Goal: Task Accomplishment & Management: Manage account settings

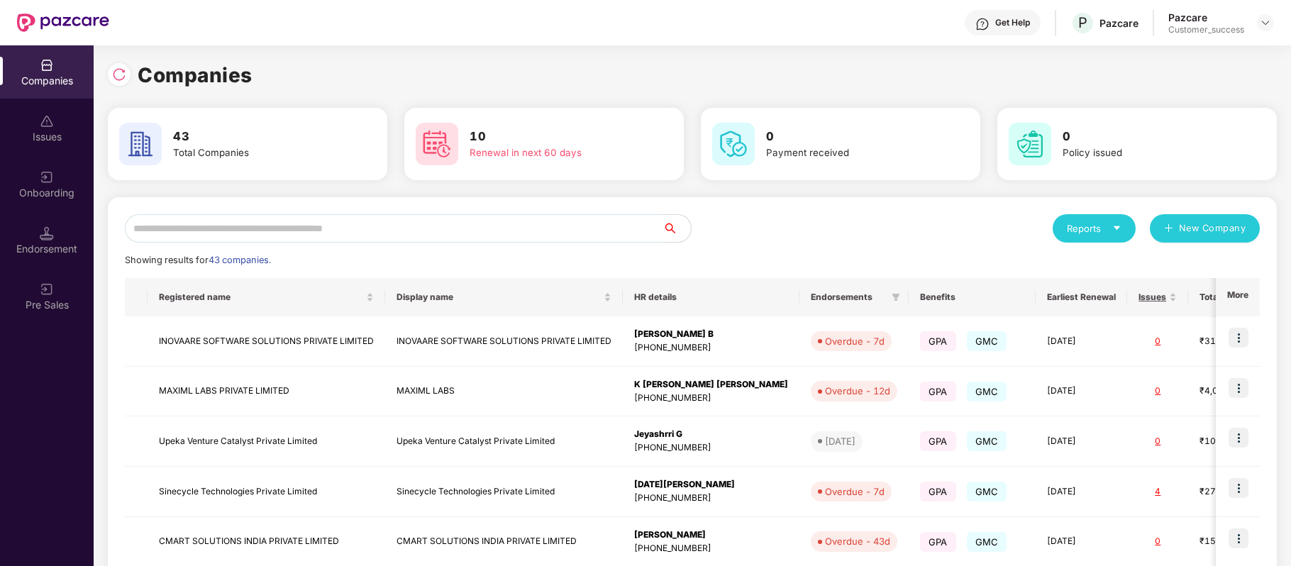
click at [339, 227] on input "text" at bounding box center [394, 228] width 538 height 28
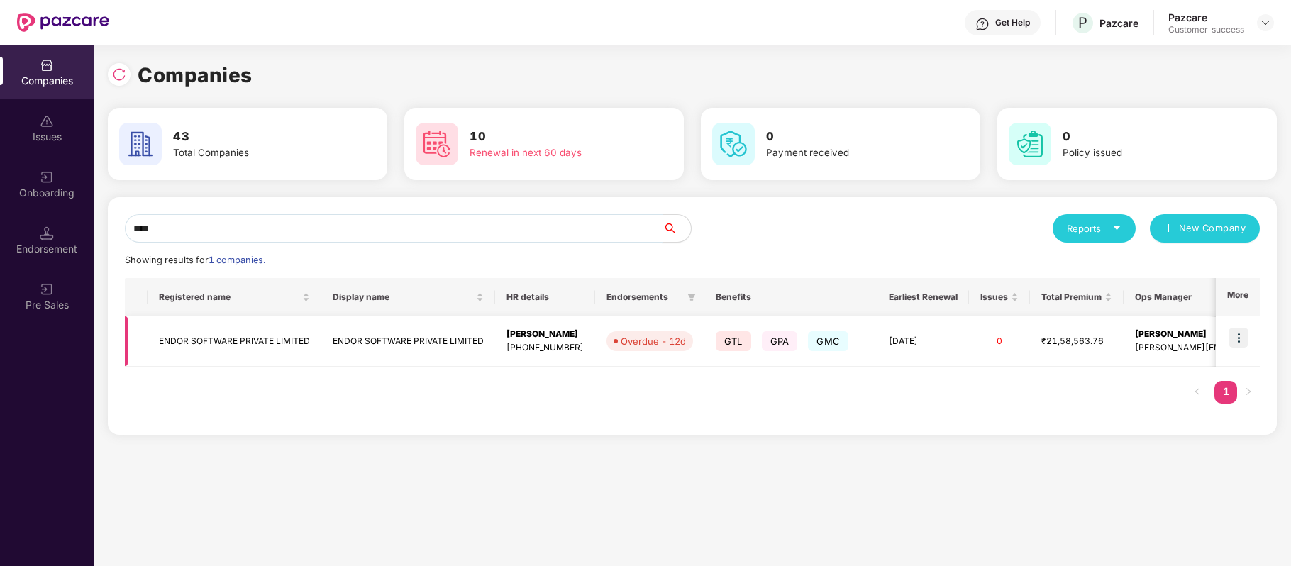
type input "****"
click at [1238, 339] on img at bounding box center [1238, 338] width 20 height 20
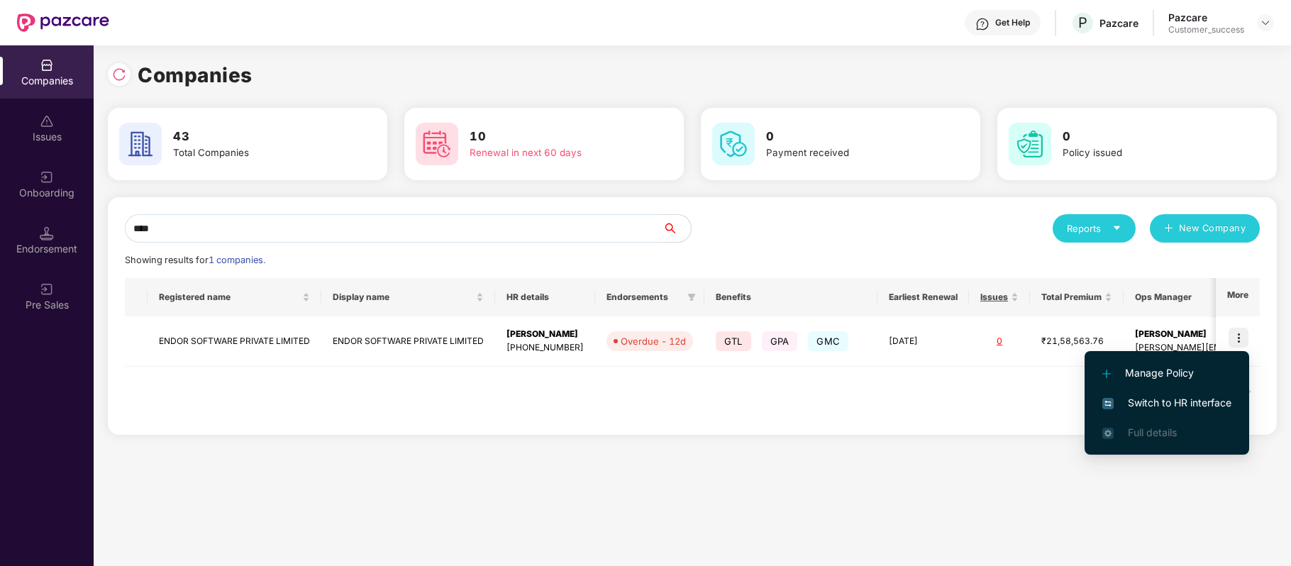
click at [1221, 401] on span "Switch to HR interface" at bounding box center [1166, 403] width 129 height 16
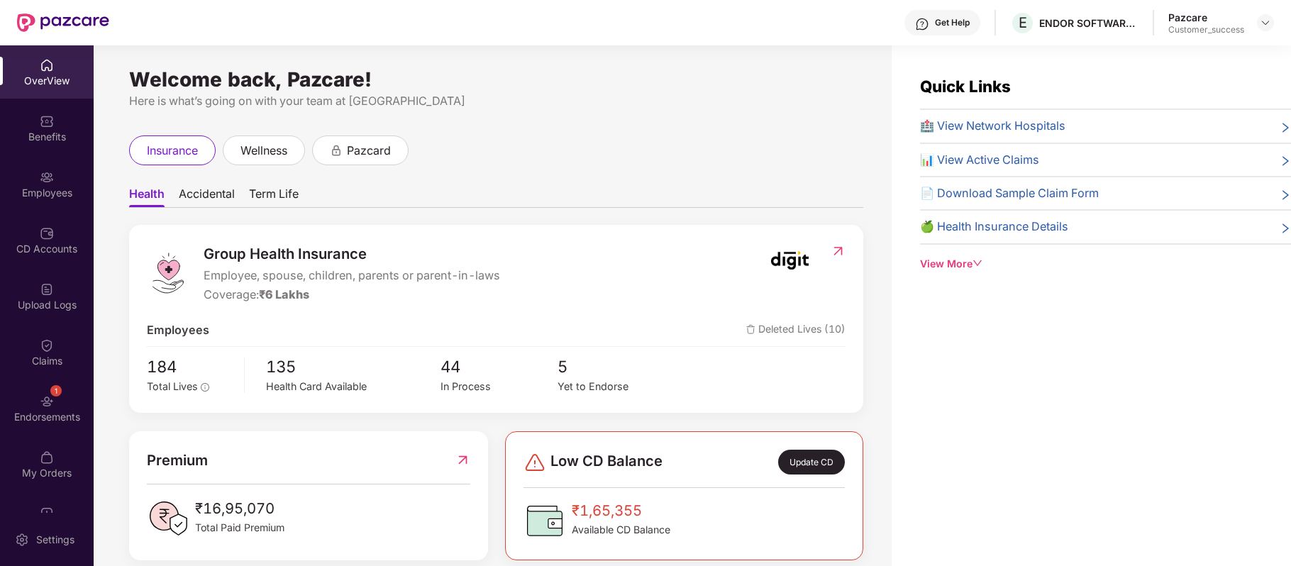
click at [49, 243] on div "CD Accounts" at bounding box center [47, 249] width 94 height 14
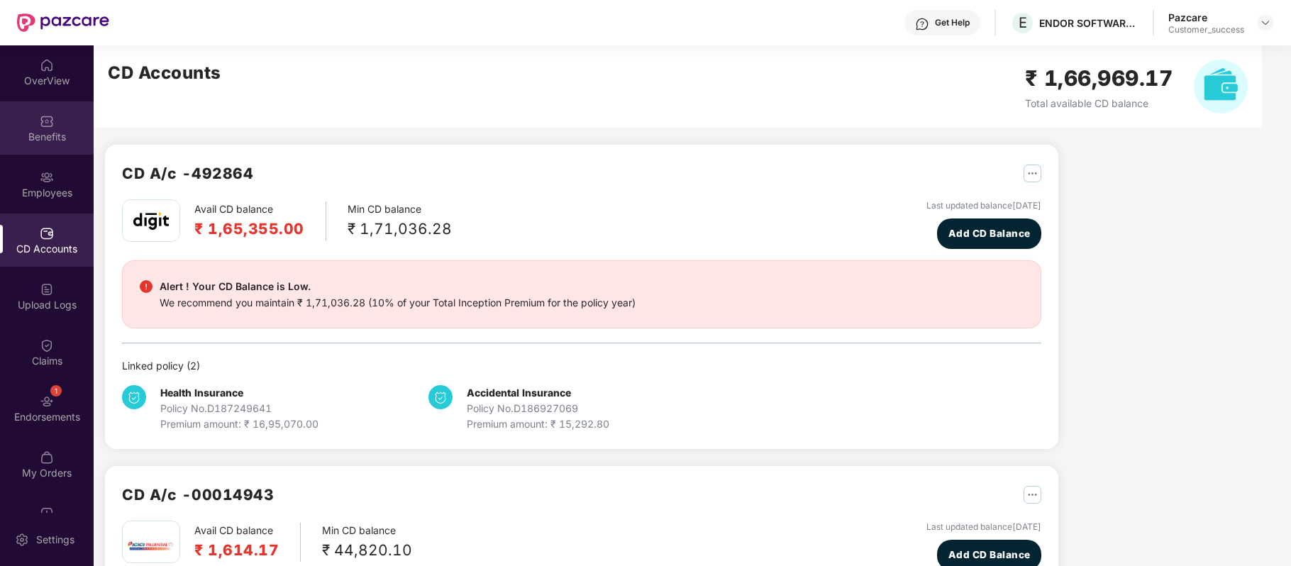
click at [44, 135] on div "Benefits" at bounding box center [47, 137] width 94 height 14
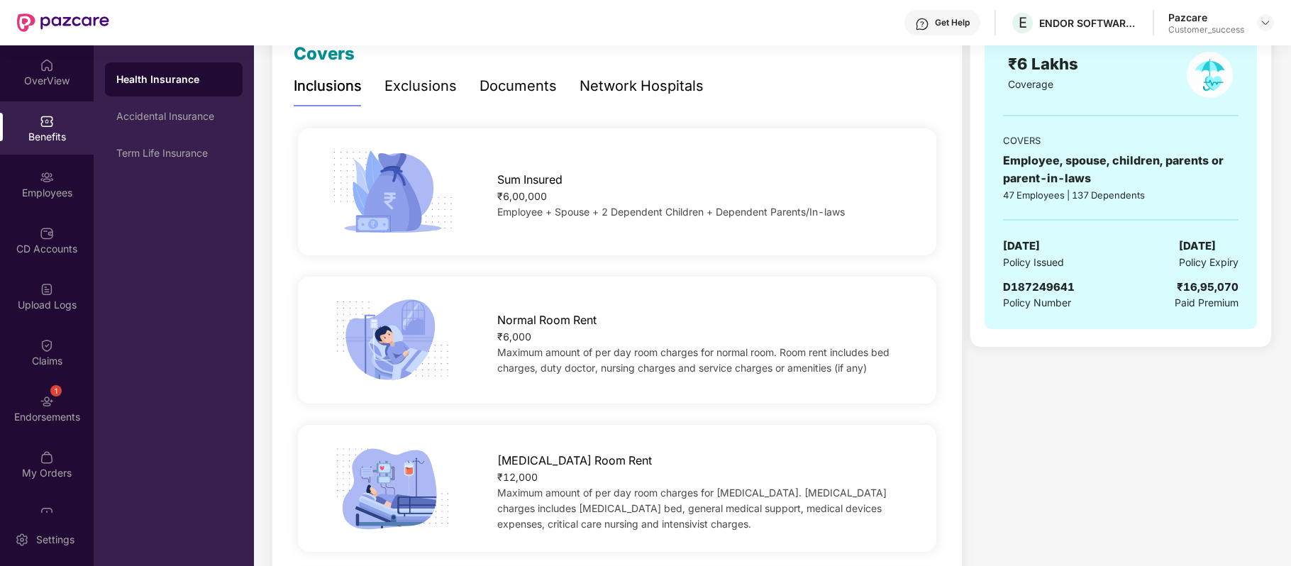
scroll to position [214, 0]
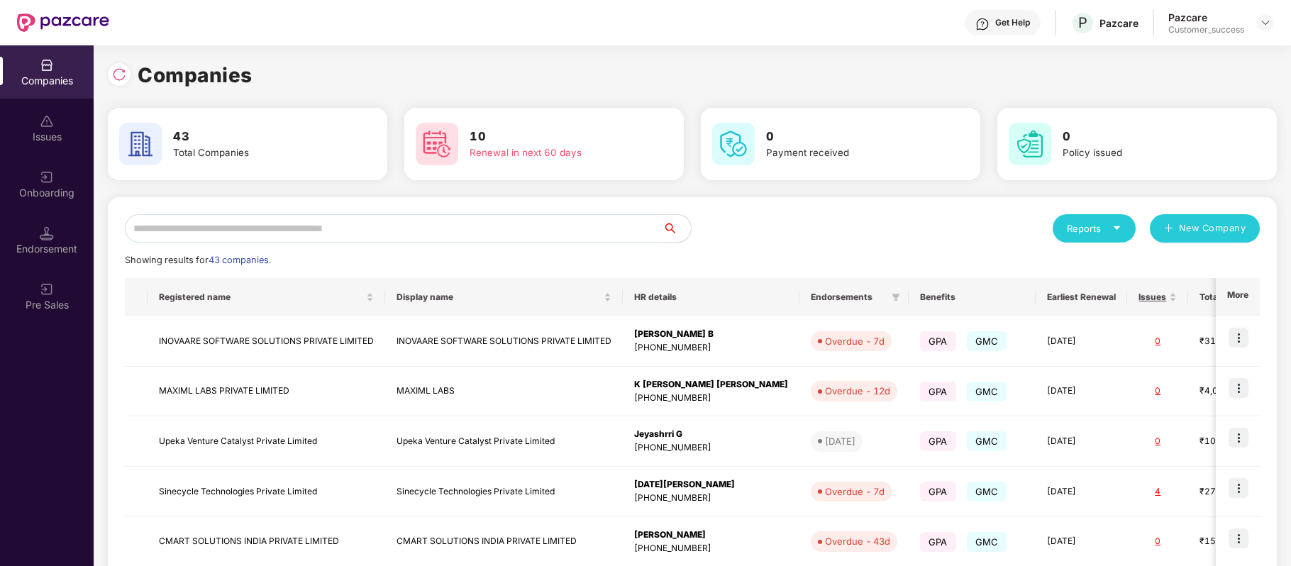
click at [305, 223] on input "text" at bounding box center [394, 228] width 538 height 28
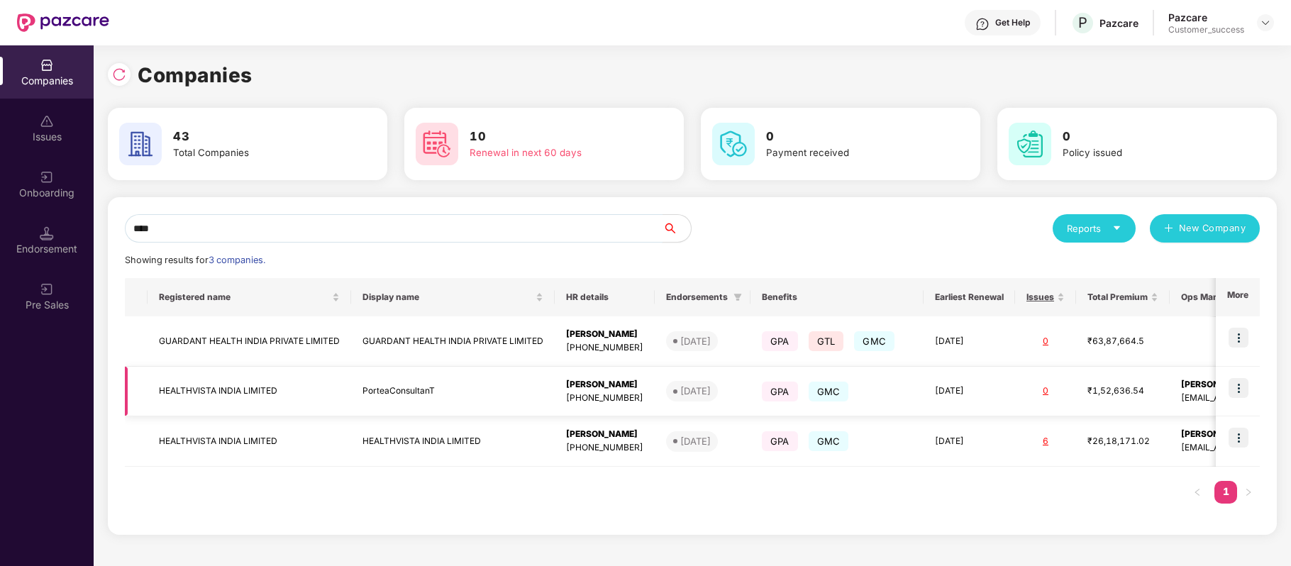
type input "****"
click at [1240, 380] on img at bounding box center [1238, 388] width 20 height 20
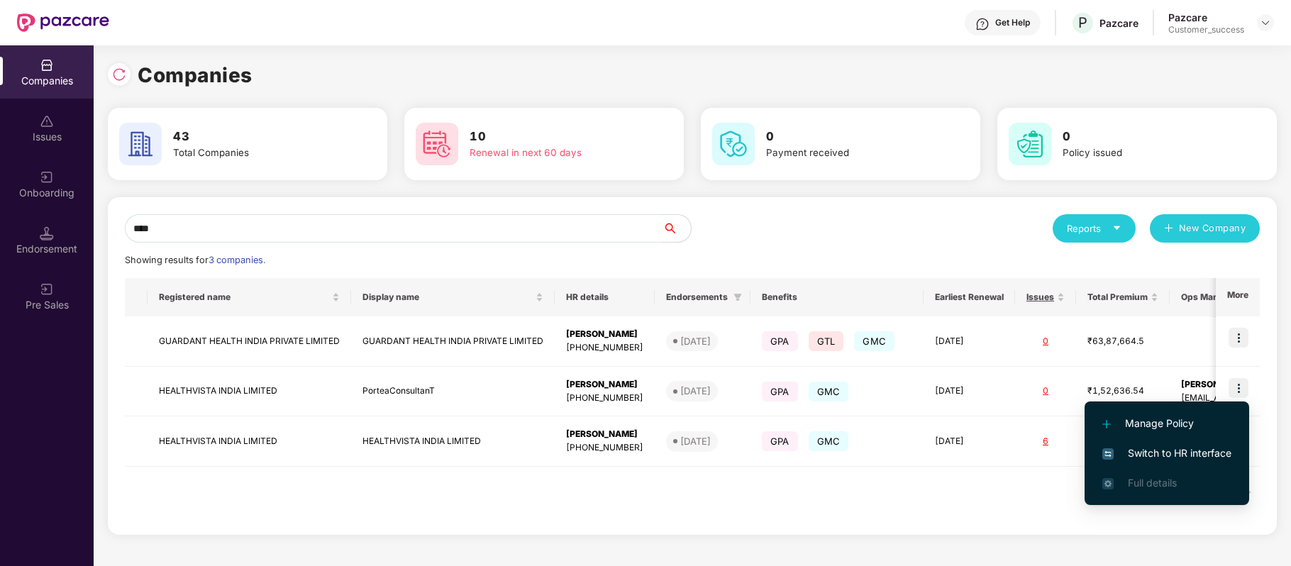
click at [1182, 451] on span "Switch to HR interface" at bounding box center [1166, 453] width 129 height 16
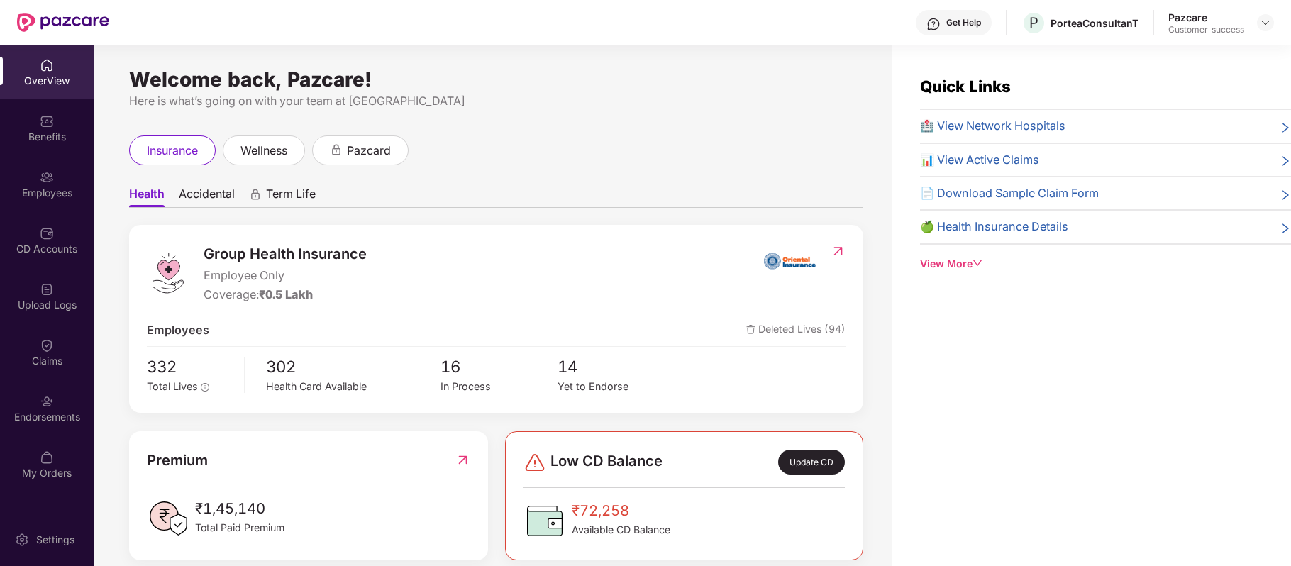
click at [63, 173] on div "Employees" at bounding box center [47, 183] width 94 height 53
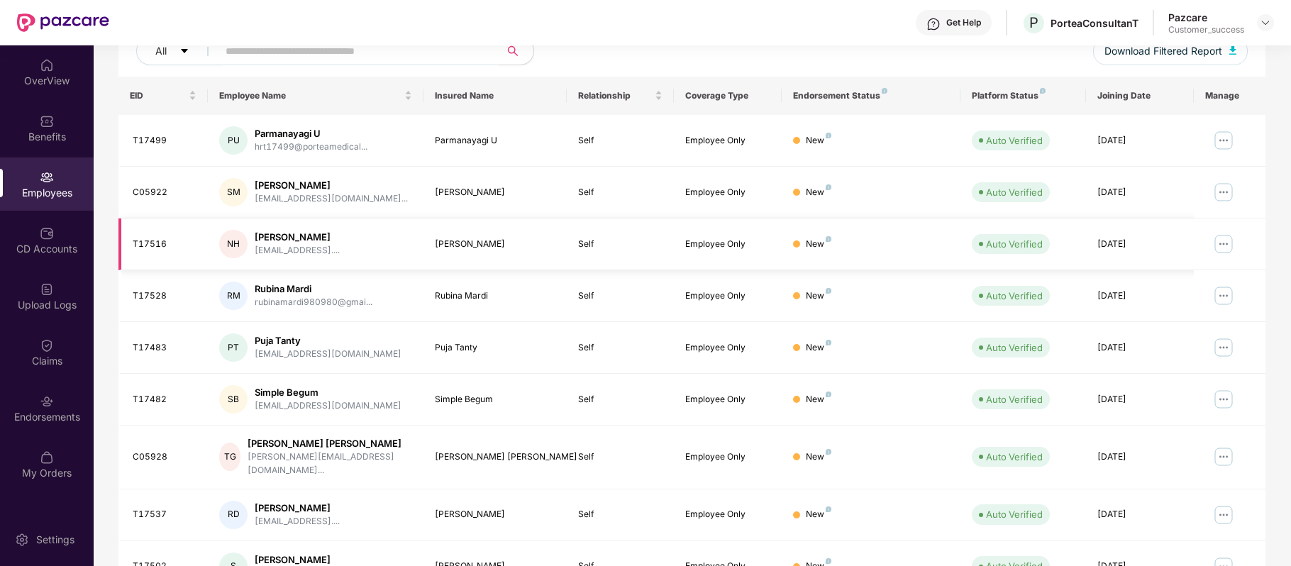
scroll to position [0, 0]
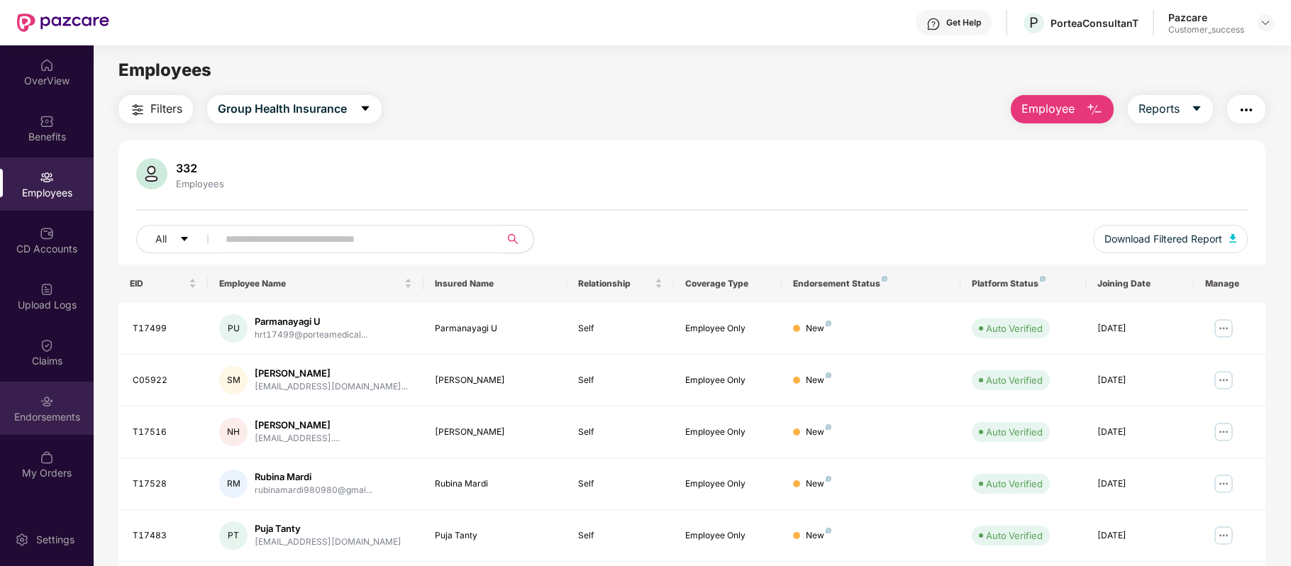
click at [54, 396] on div "Endorsements" at bounding box center [47, 408] width 94 height 53
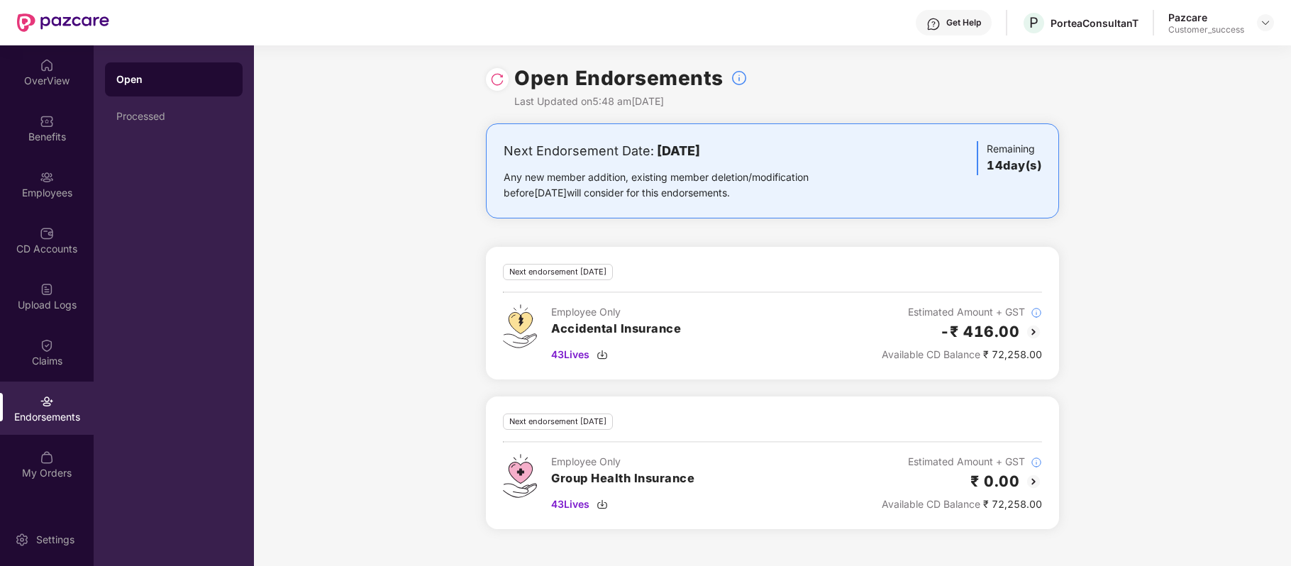
click at [457, 387] on div "Next Endorsement Date: [DATE] Any new member addition, existing member deletion…" at bounding box center [772, 334] width 1037 height 423
click at [54, 201] on div "Employees" at bounding box center [47, 183] width 94 height 53
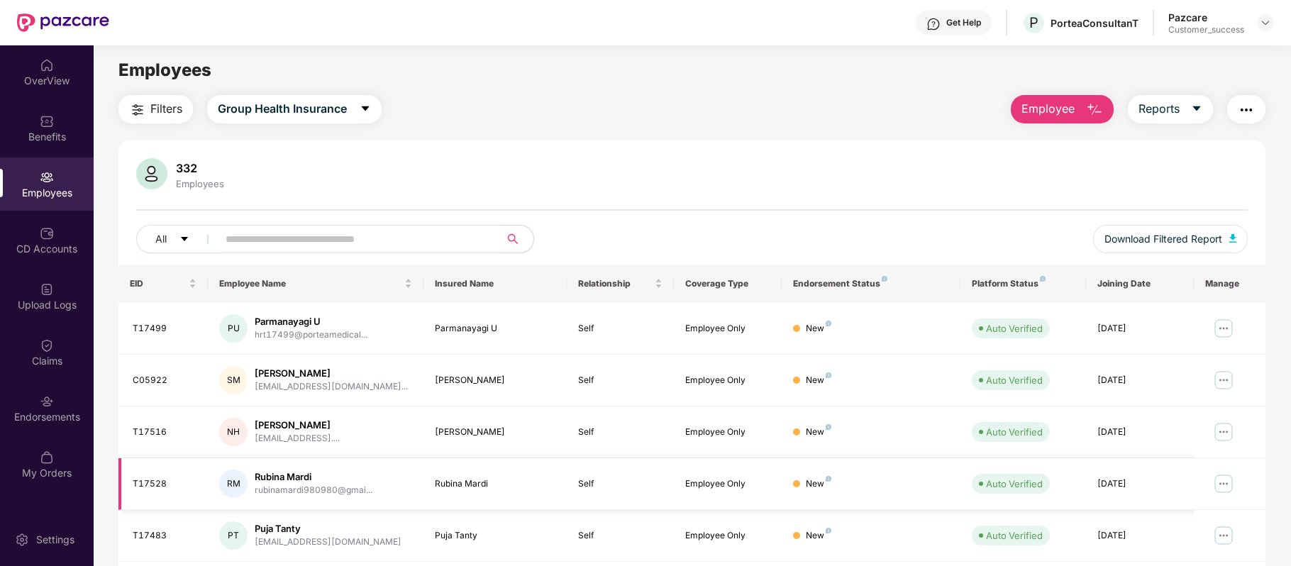
scroll to position [308, 0]
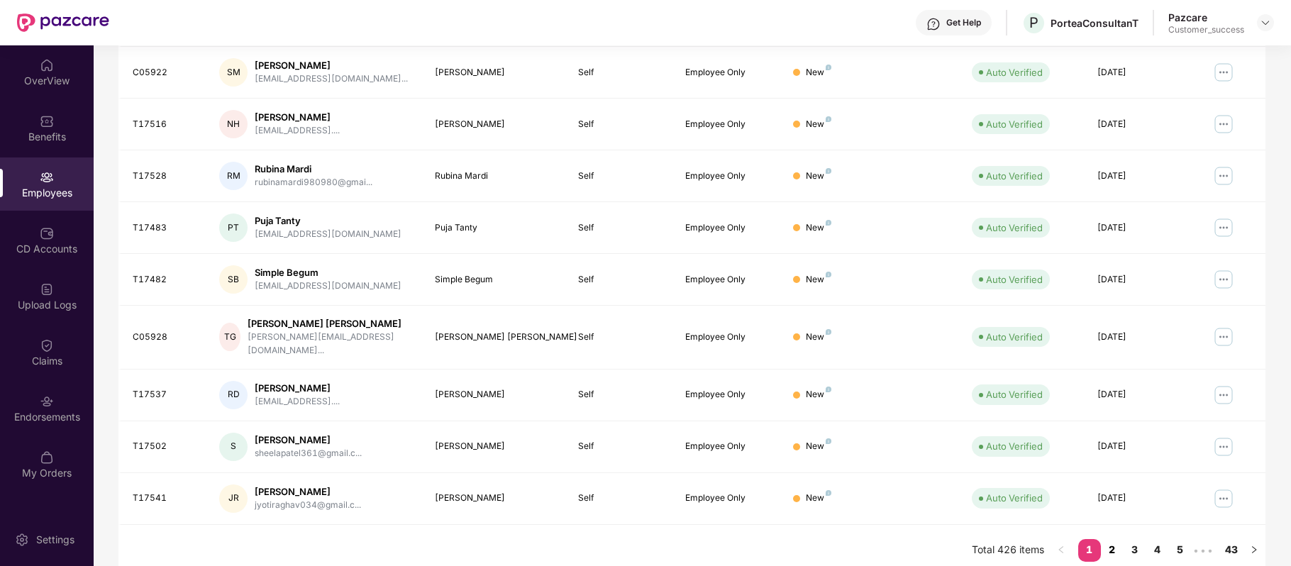
click at [1113, 539] on link "2" at bounding box center [1112, 549] width 23 height 21
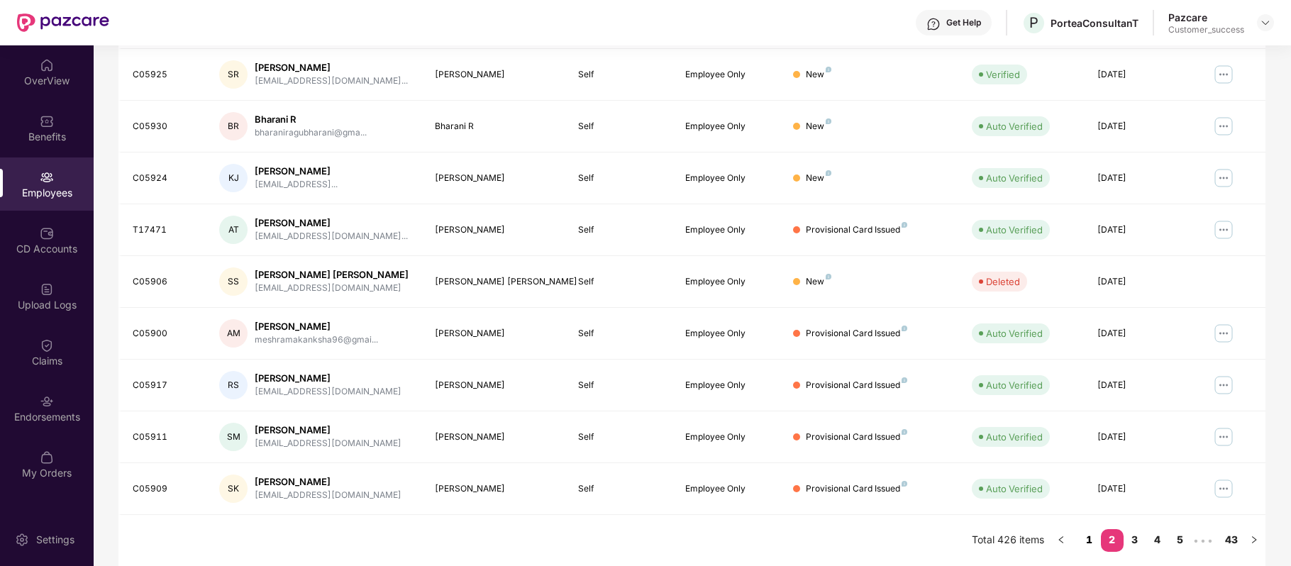
click at [1088, 538] on link "1" at bounding box center [1089, 539] width 23 height 21
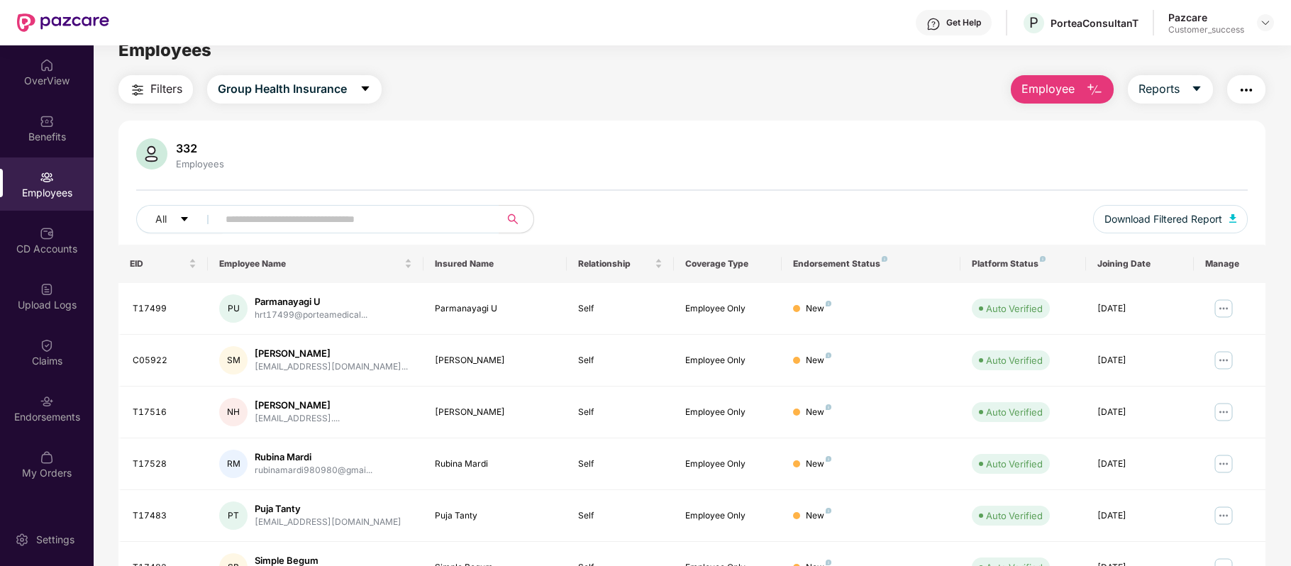
scroll to position [0, 0]
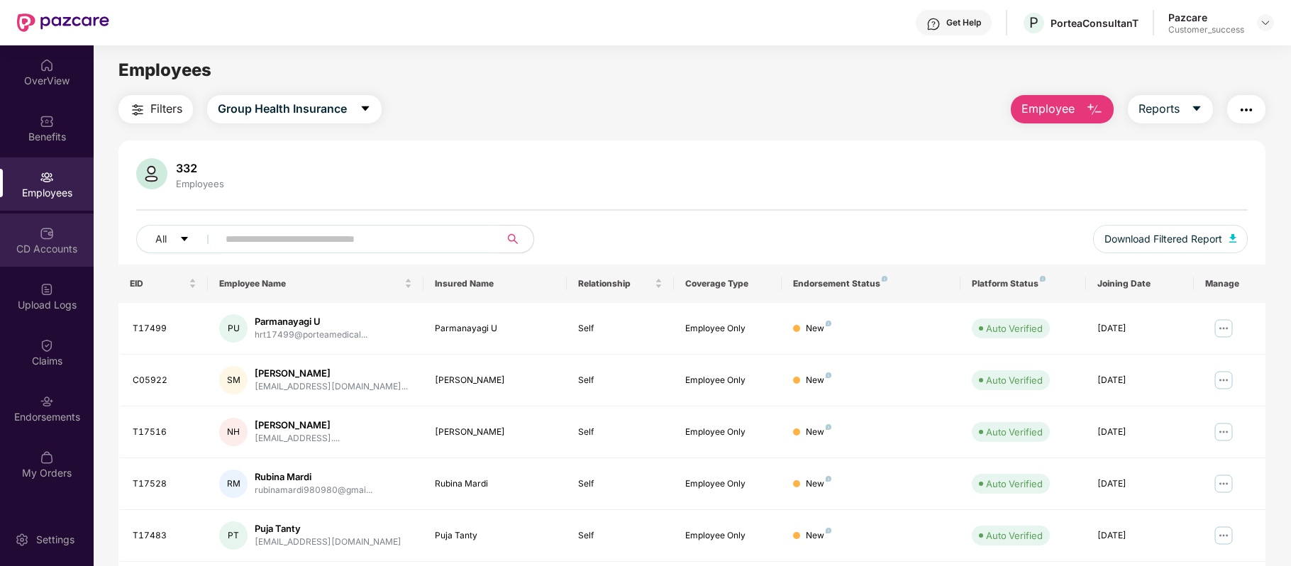
click at [34, 242] on div "CD Accounts" at bounding box center [47, 249] width 94 height 14
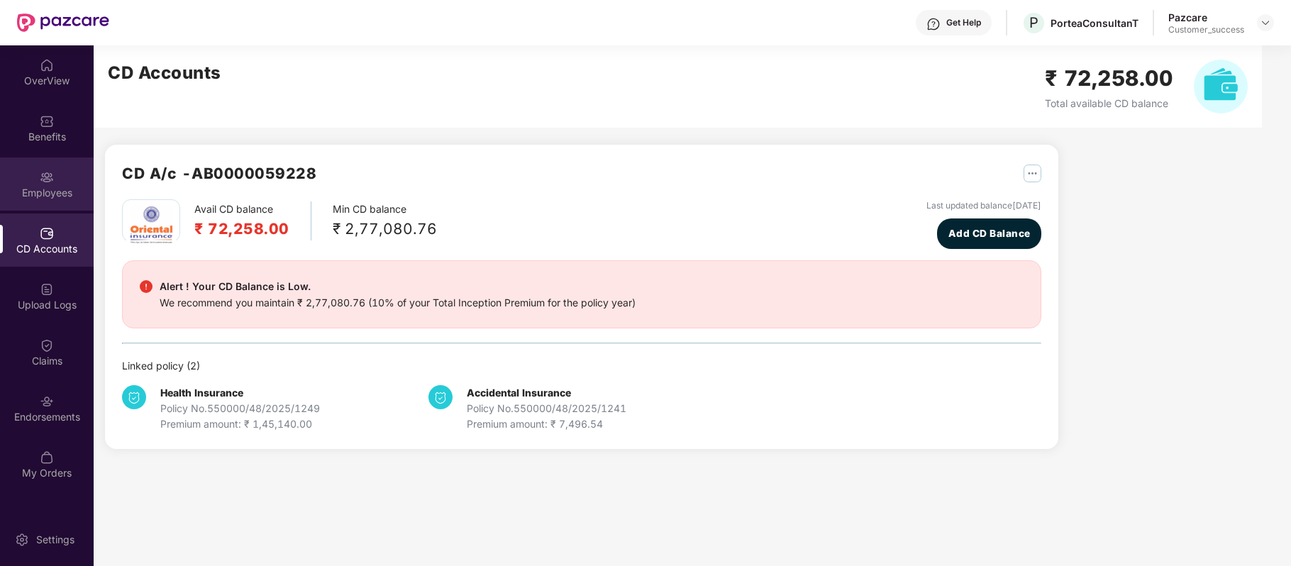
click at [57, 184] on div "Employees" at bounding box center [47, 183] width 94 height 53
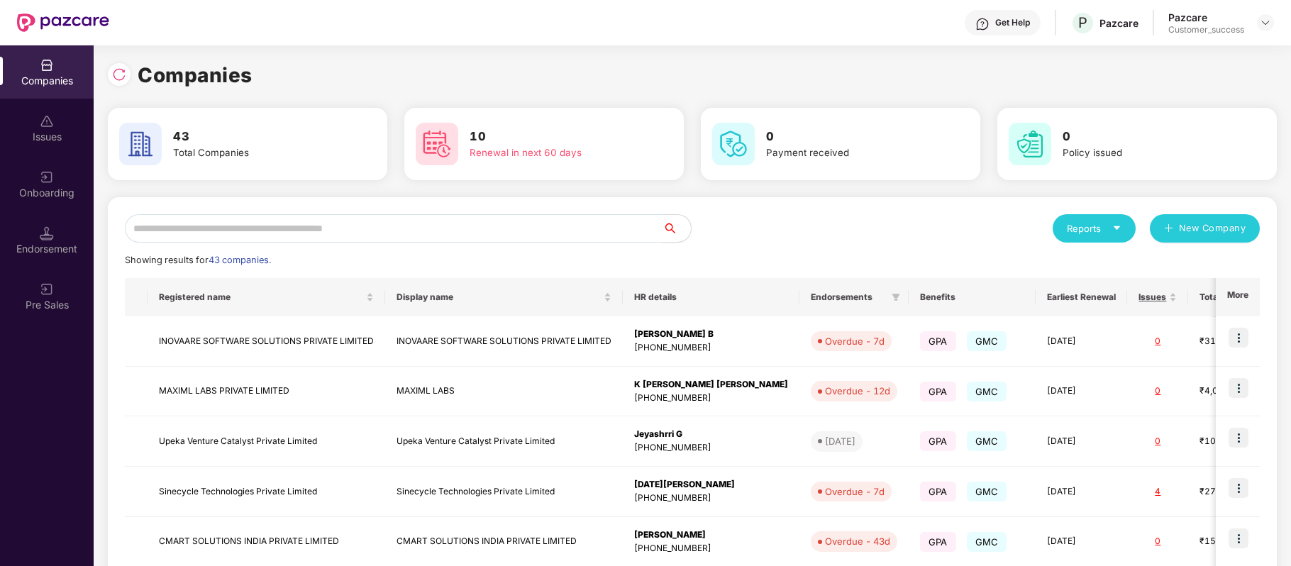
click at [287, 231] on input "text" at bounding box center [394, 228] width 538 height 28
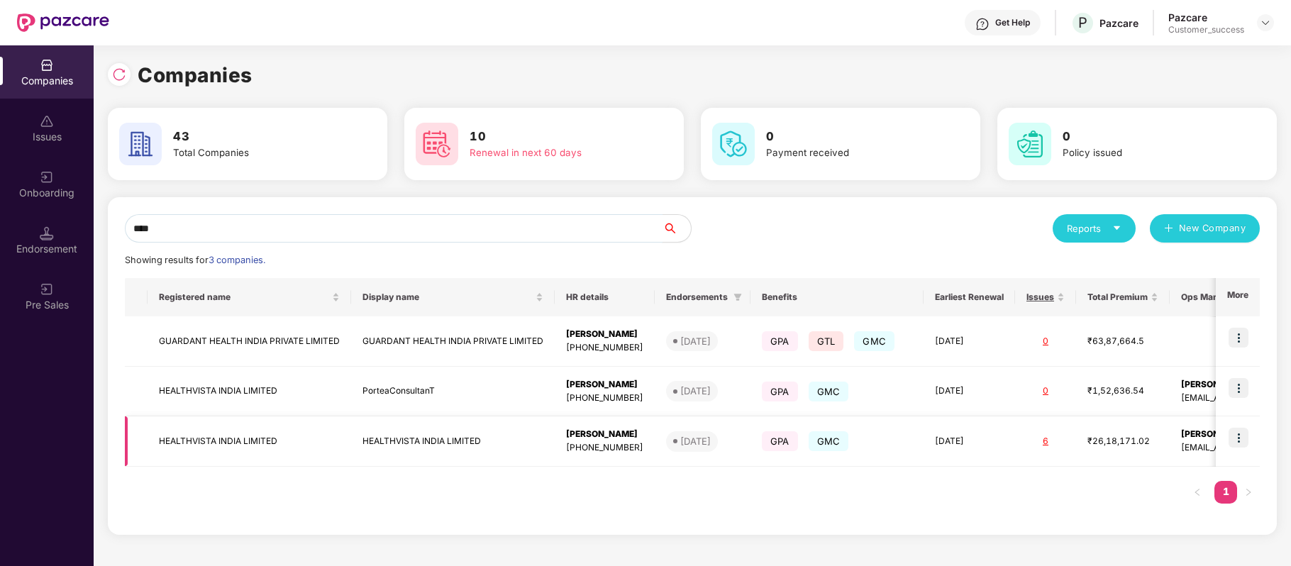
type input "****"
click at [1244, 438] on img at bounding box center [1238, 438] width 20 height 20
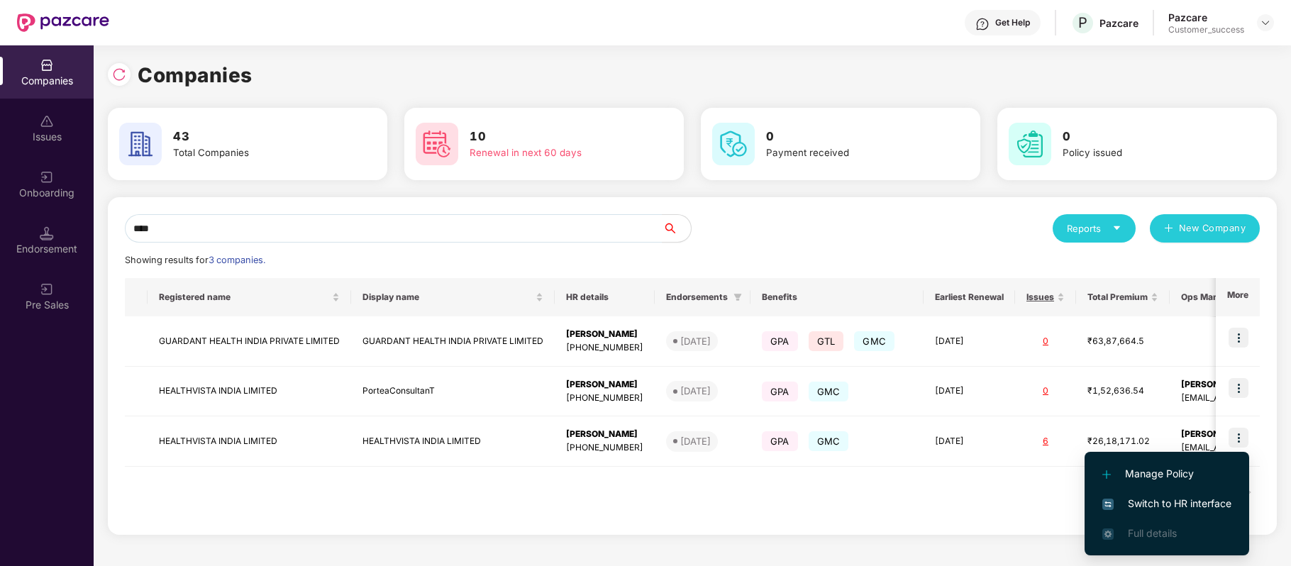
click at [1189, 501] on span "Switch to HR interface" at bounding box center [1166, 504] width 129 height 16
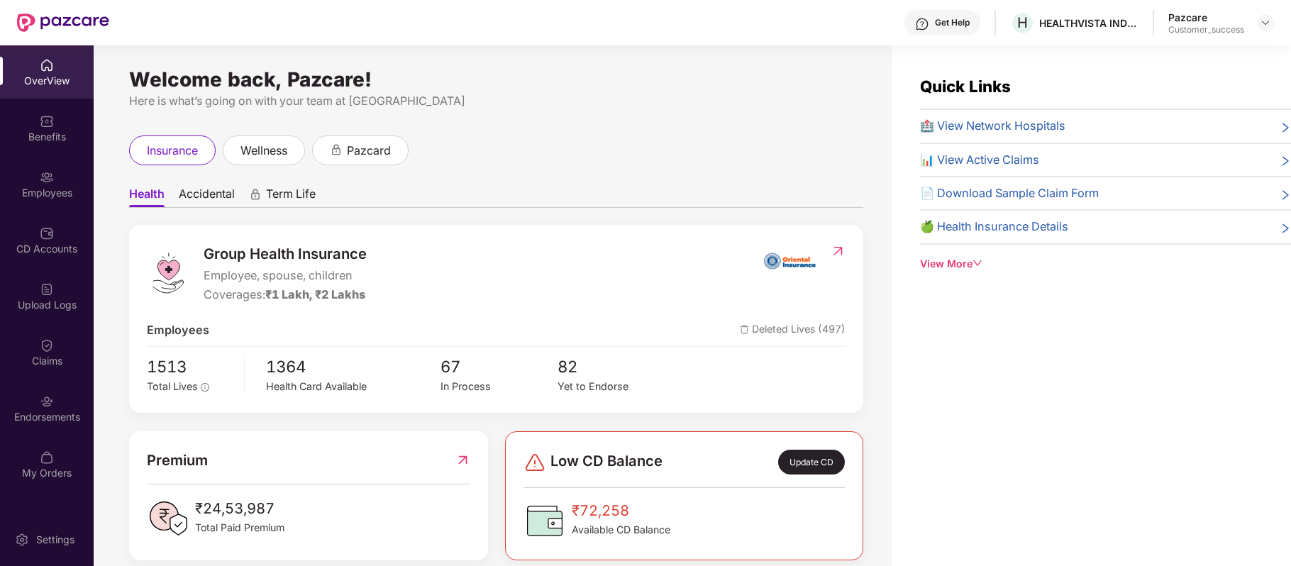
click at [49, 177] on img at bounding box center [47, 177] width 14 height 14
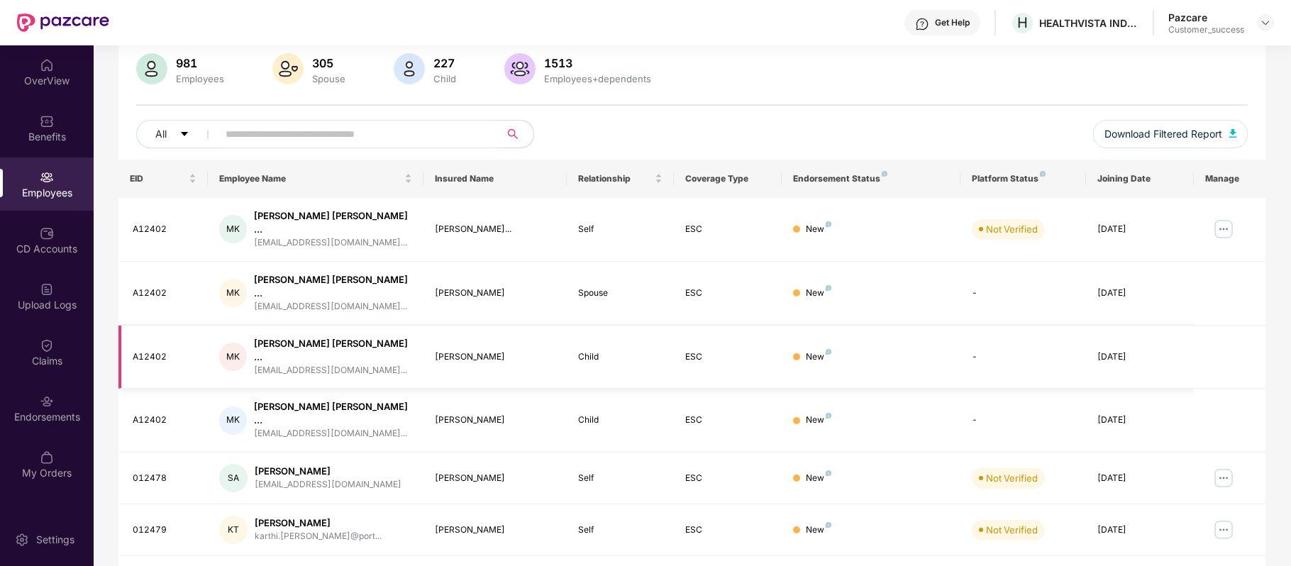
scroll to position [106, 0]
drag, startPoint x: 184, startPoint y: 223, endPoint x: 126, endPoint y: 221, distance: 58.9
click at [126, 221] on td "A12402" at bounding box center [162, 229] width 89 height 64
copy div "A12402"
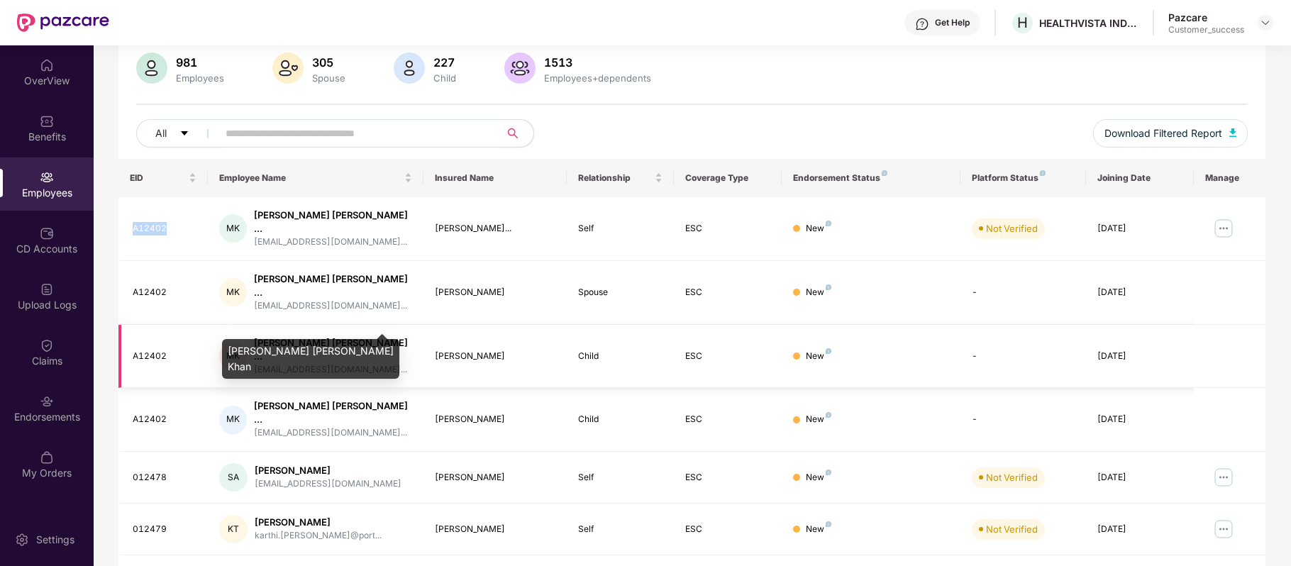
copy div "A12402"
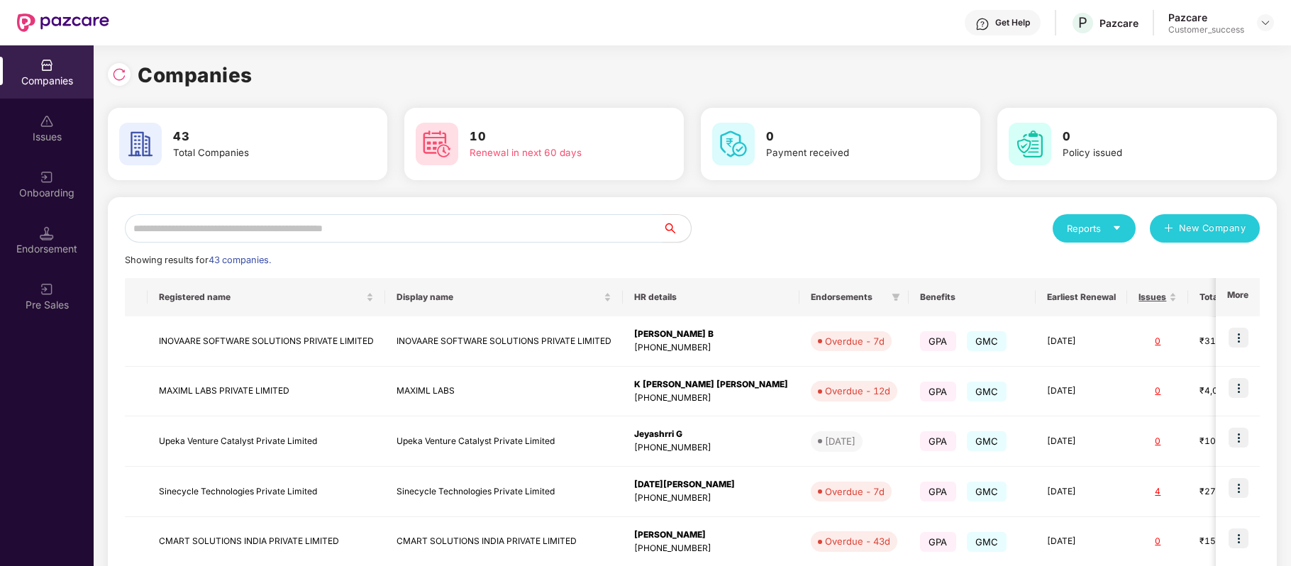
click at [406, 228] on input "text" at bounding box center [394, 228] width 538 height 28
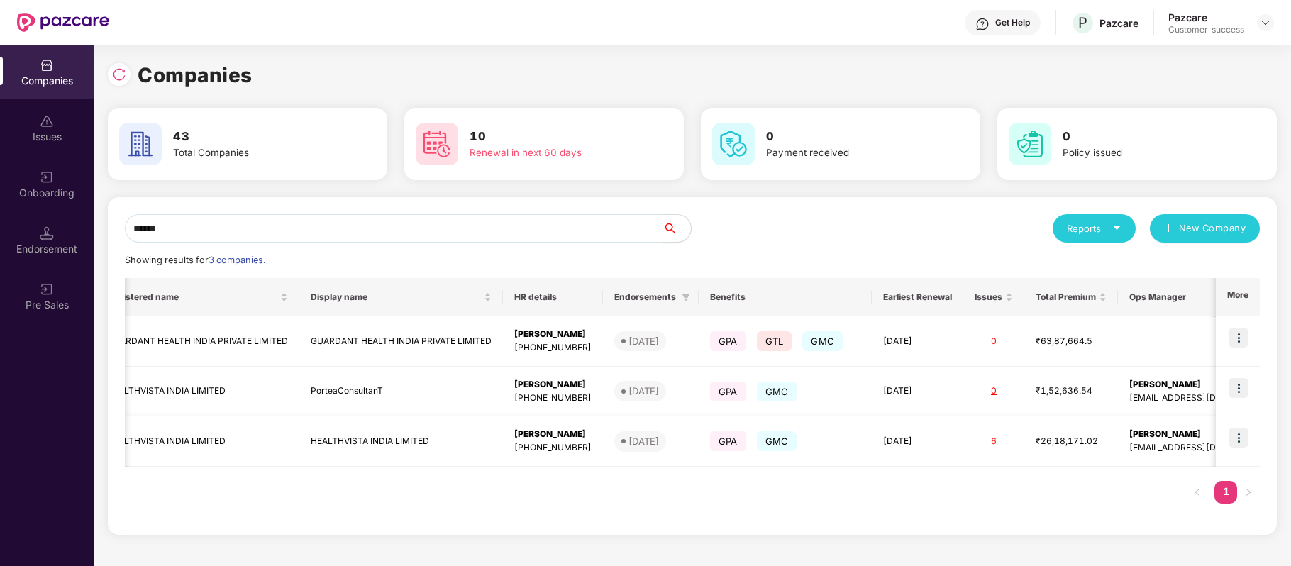
scroll to position [0, 0]
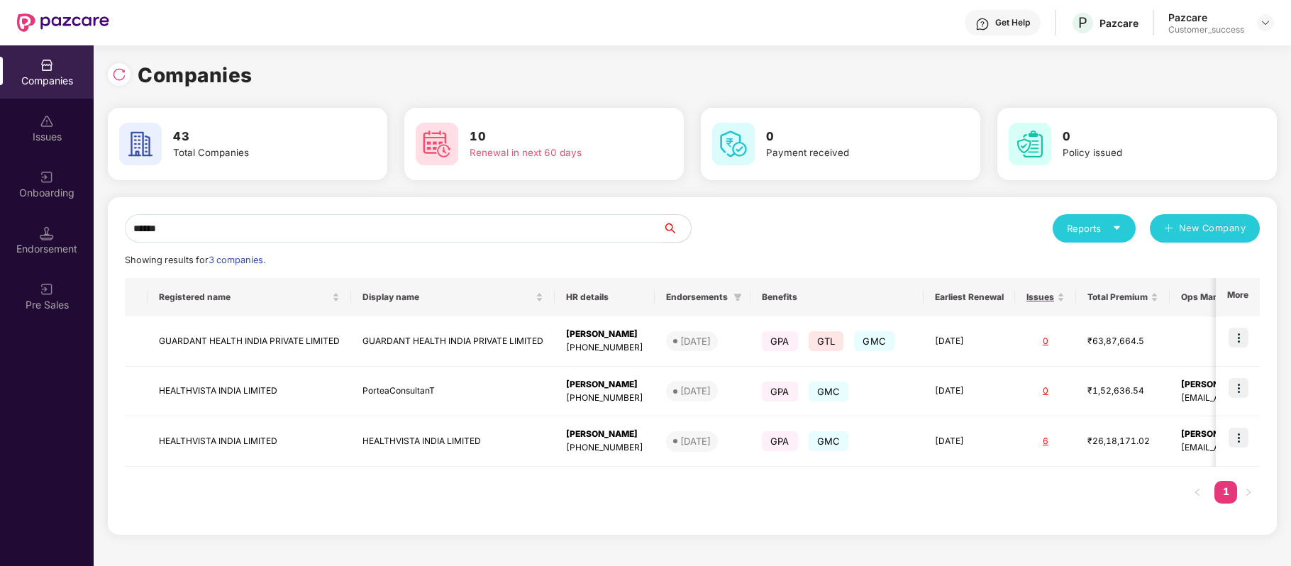
type input "******"
click at [63, 184] on div "Onboarding" at bounding box center [47, 183] width 94 height 53
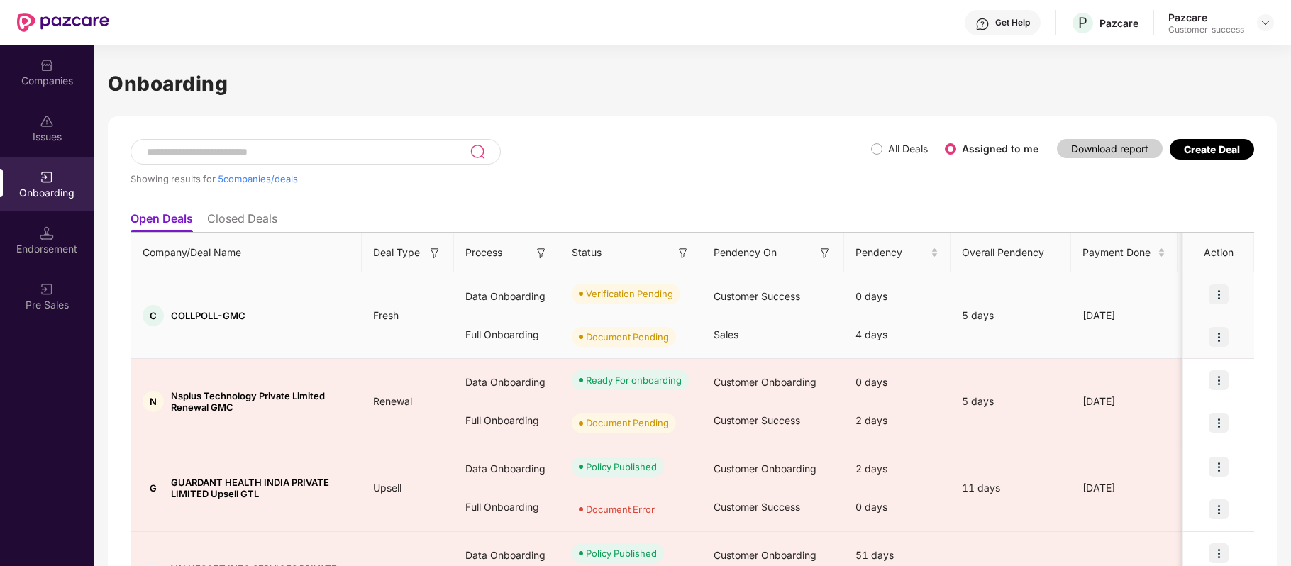
click at [1216, 299] on img at bounding box center [1218, 294] width 20 height 20
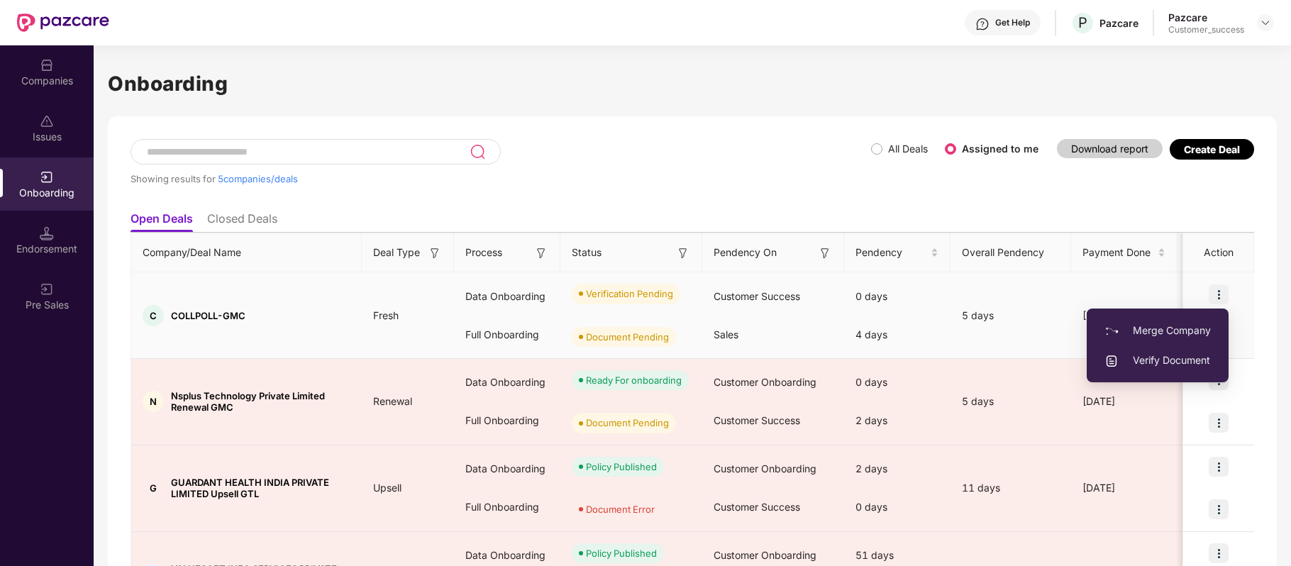
click at [1180, 355] on span "Verify Document" at bounding box center [1157, 360] width 106 height 16
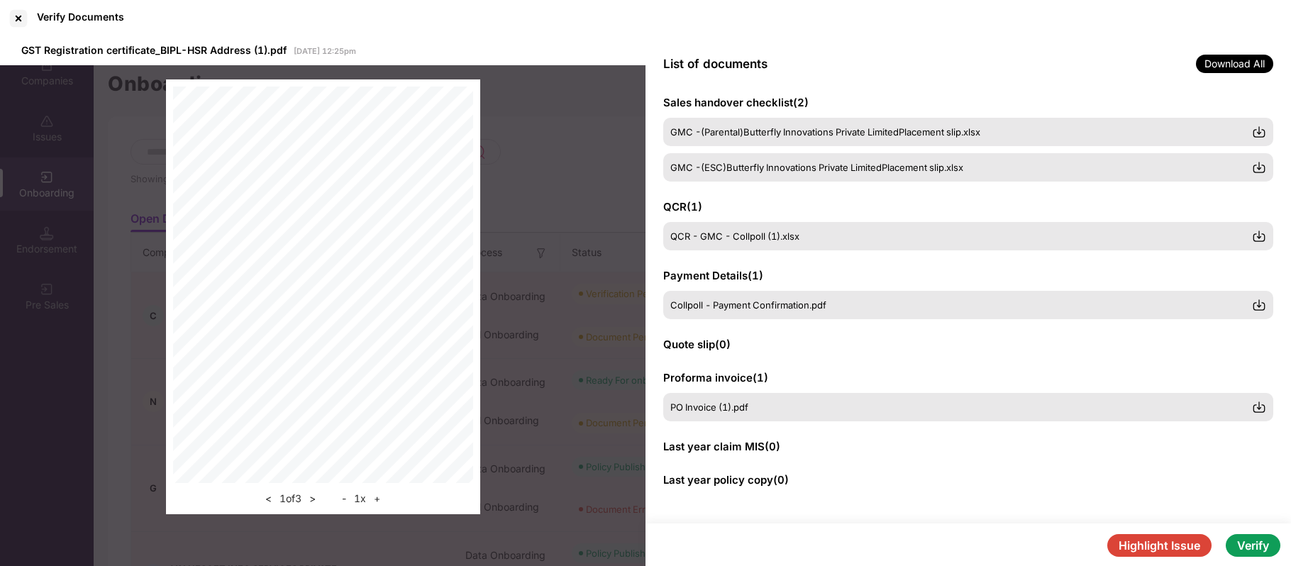
scroll to position [219, 0]
click at [1245, 549] on button "Verify" at bounding box center [1252, 545] width 55 height 23
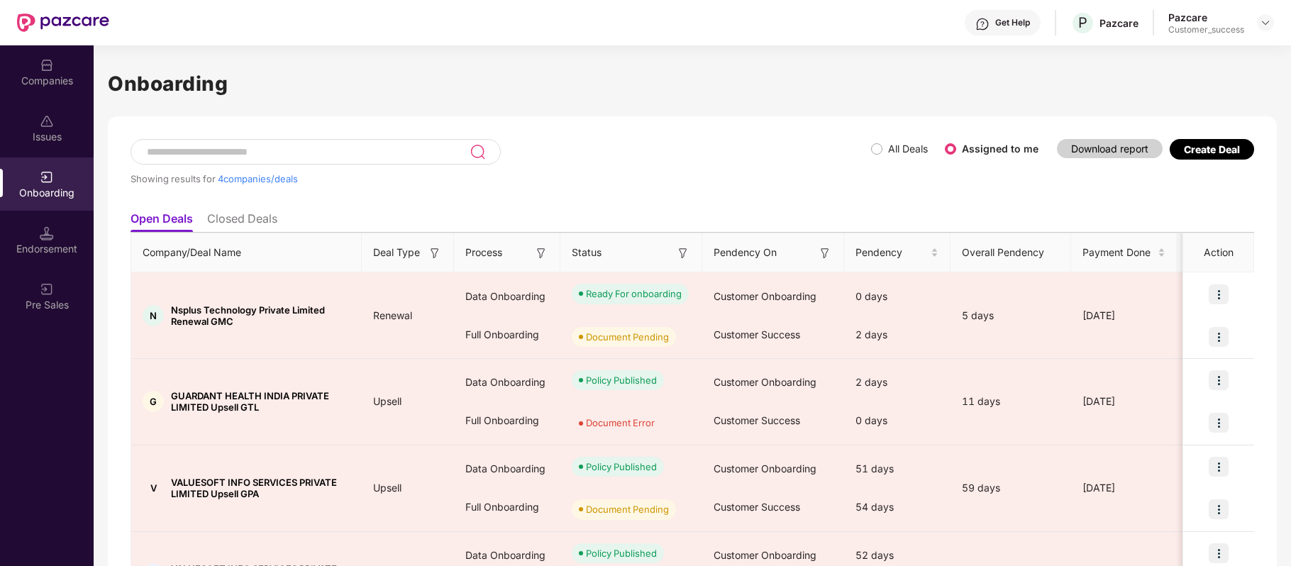
click at [49, 74] on div "Companies" at bounding box center [47, 81] width 94 height 14
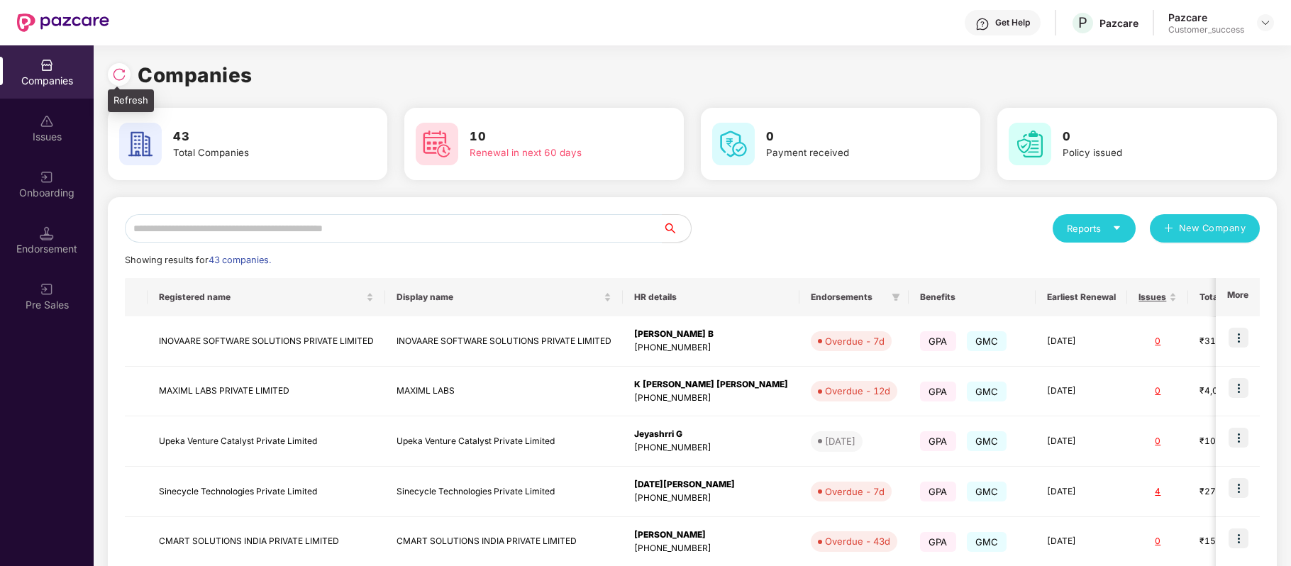
click at [121, 74] on img at bounding box center [119, 74] width 14 height 14
click at [336, 224] on input "text" at bounding box center [394, 228] width 538 height 28
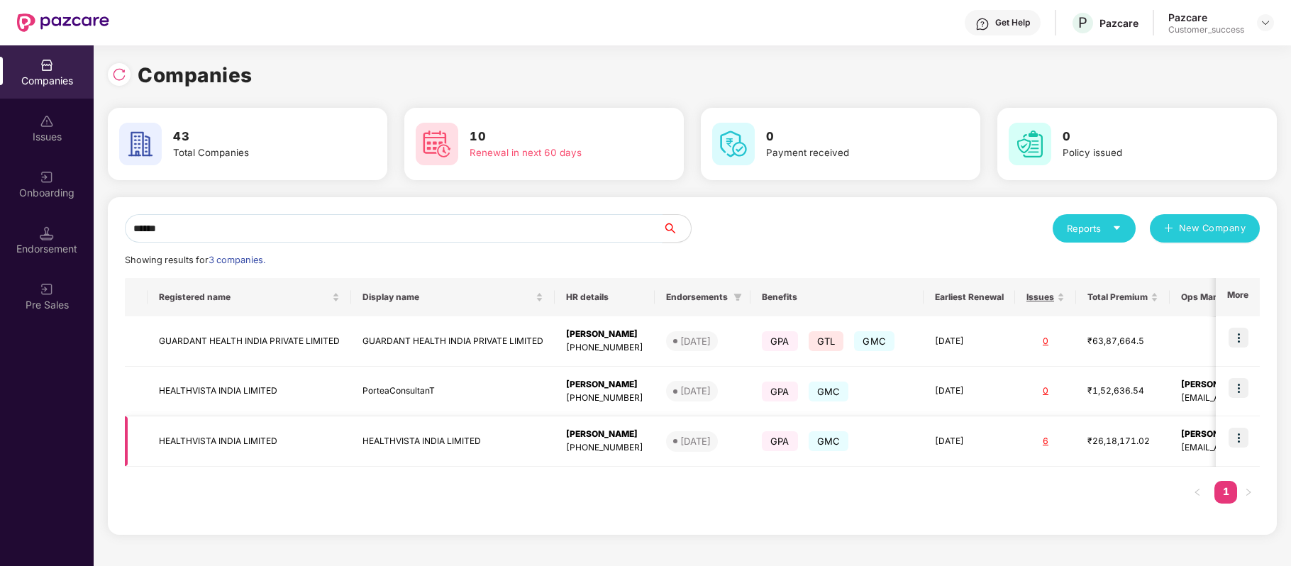
scroll to position [0, 91]
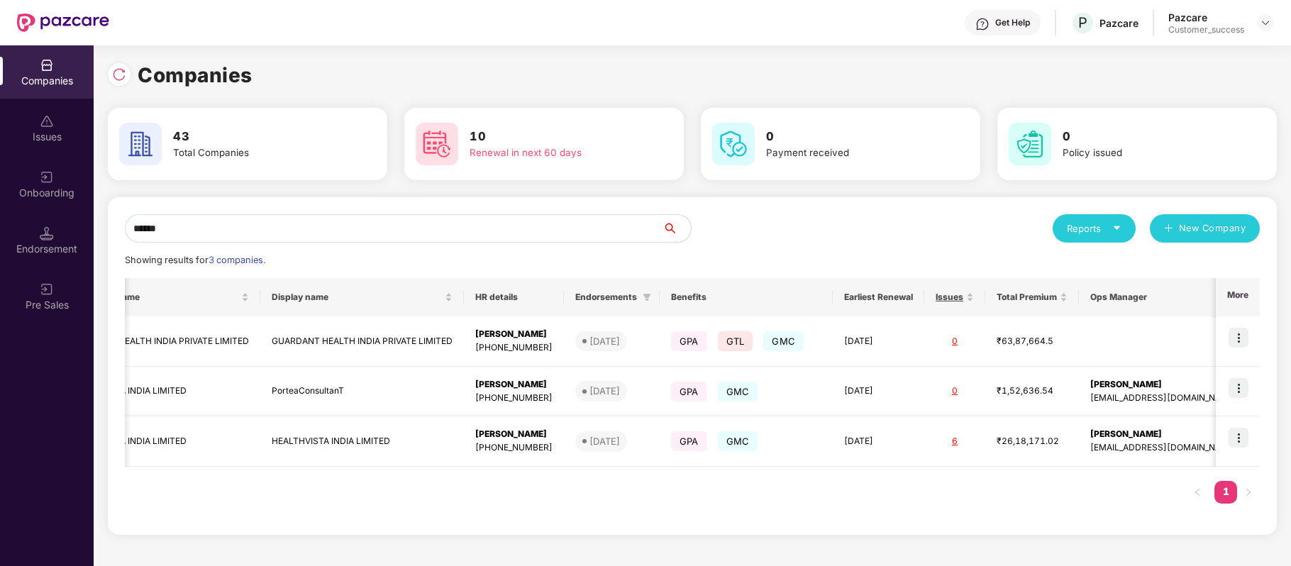
type input "******"
click at [1252, 438] on td at bounding box center [1238, 441] width 44 height 50
click at [1238, 438] on img at bounding box center [1238, 438] width 20 height 20
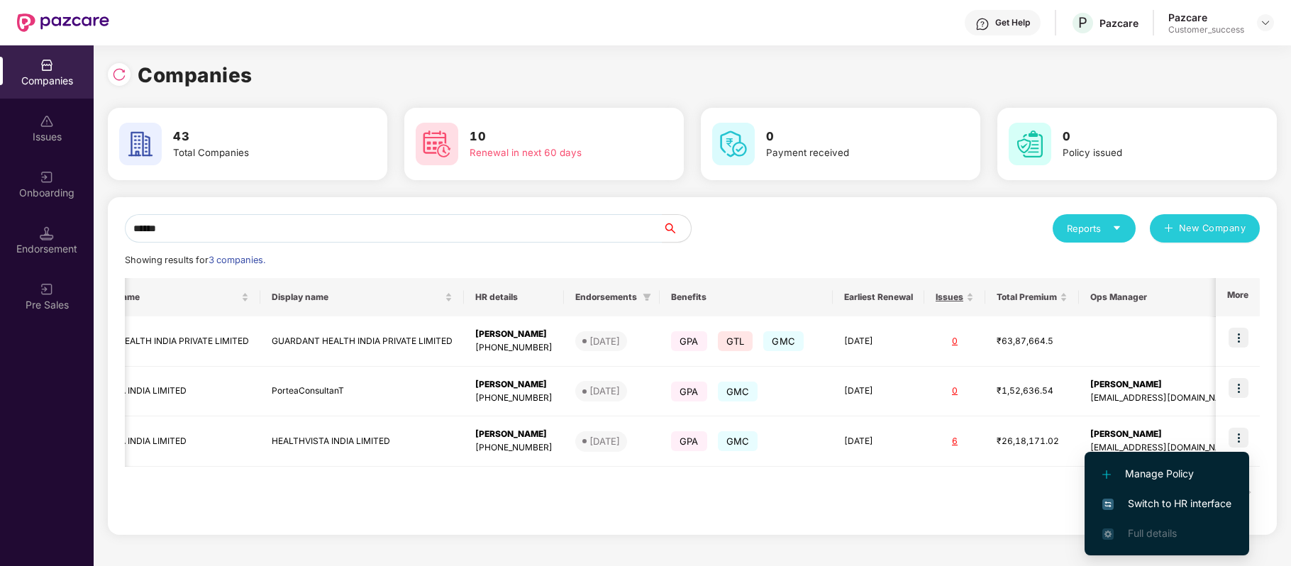
click at [1182, 499] on span "Switch to HR interface" at bounding box center [1166, 504] width 129 height 16
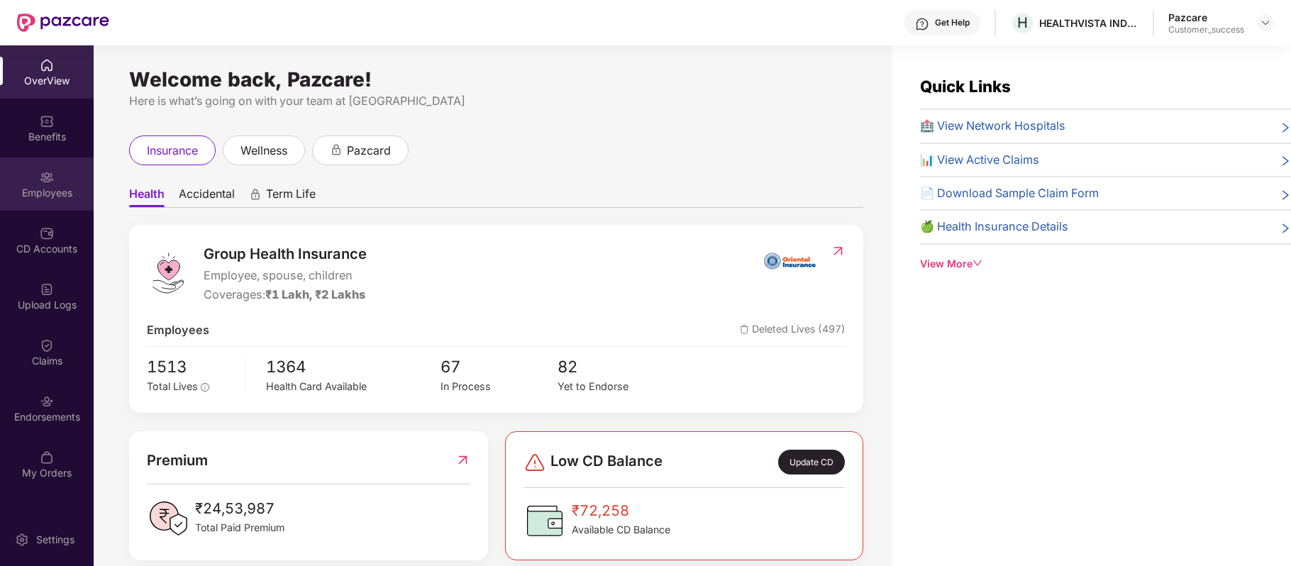
click at [55, 182] on div "Employees" at bounding box center [47, 183] width 94 height 53
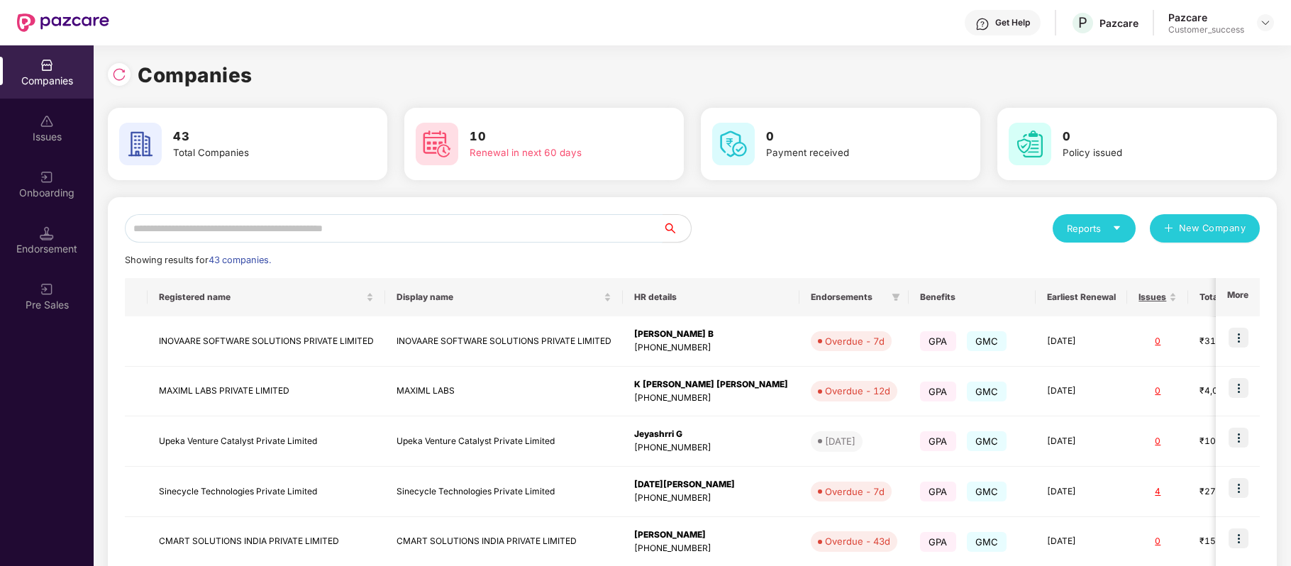
click at [381, 226] on input "text" at bounding box center [394, 228] width 538 height 28
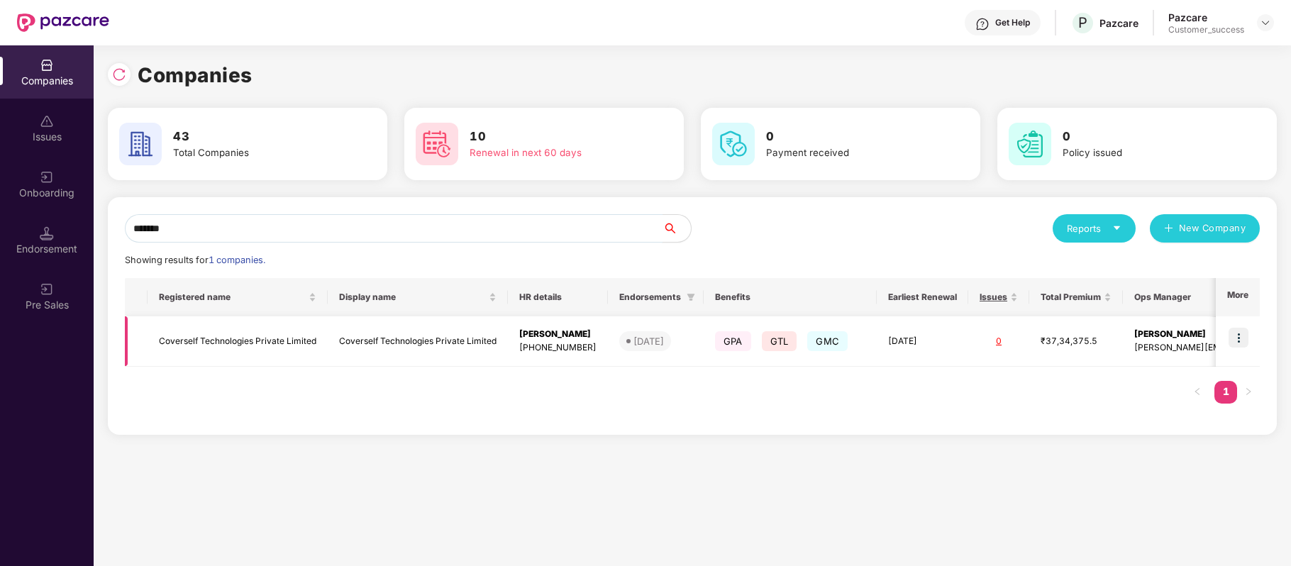
type input "*******"
click at [1243, 332] on img at bounding box center [1238, 338] width 20 height 20
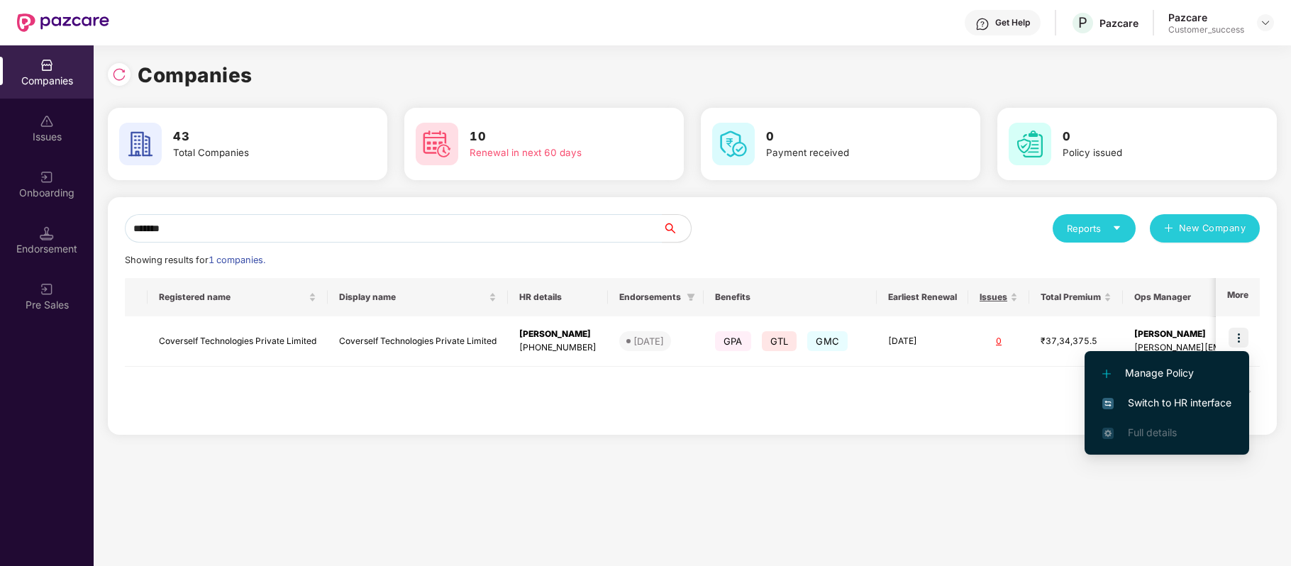
click at [1220, 396] on span "Switch to HR interface" at bounding box center [1166, 403] width 129 height 16
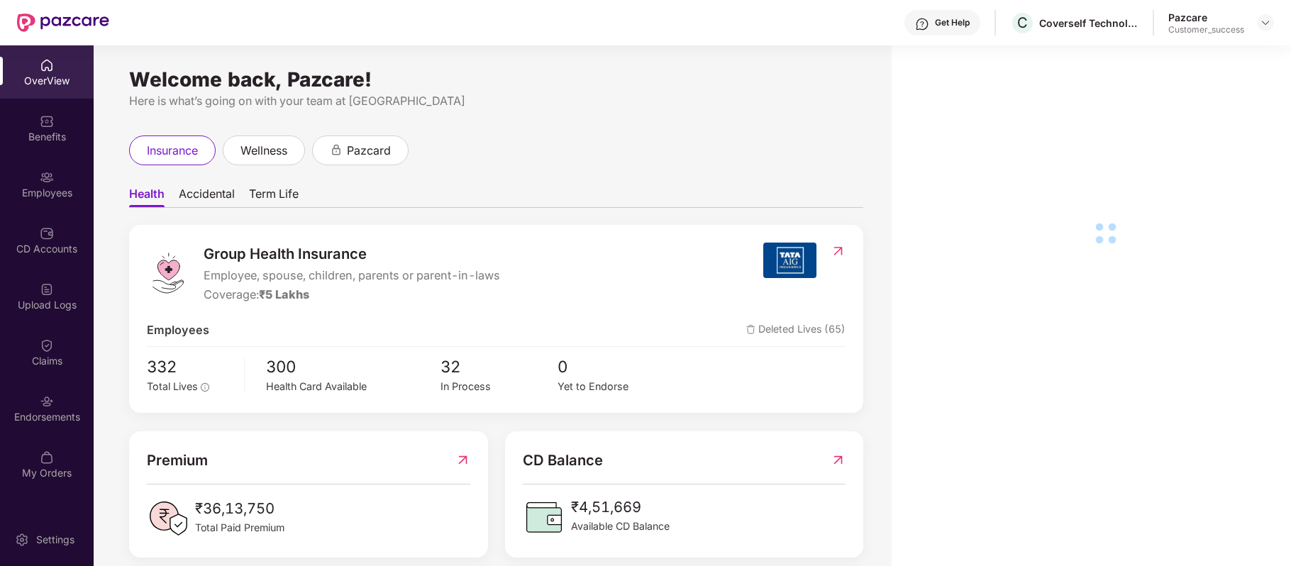
click at [43, 182] on img at bounding box center [47, 177] width 14 height 14
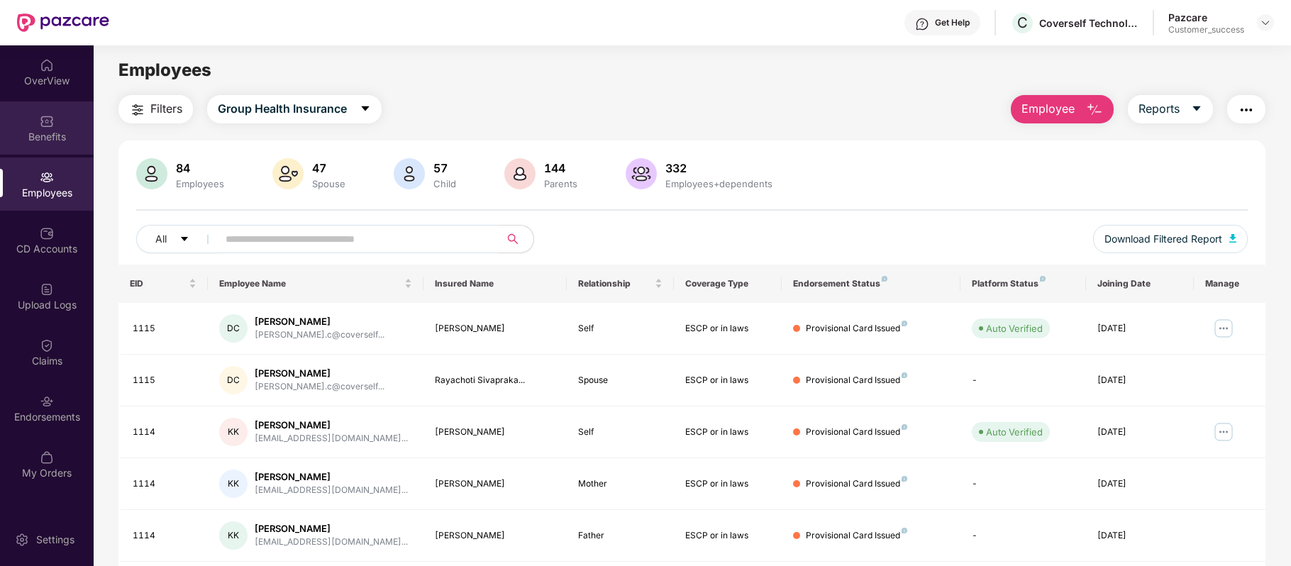
click at [54, 123] on div "Benefits" at bounding box center [47, 127] width 94 height 53
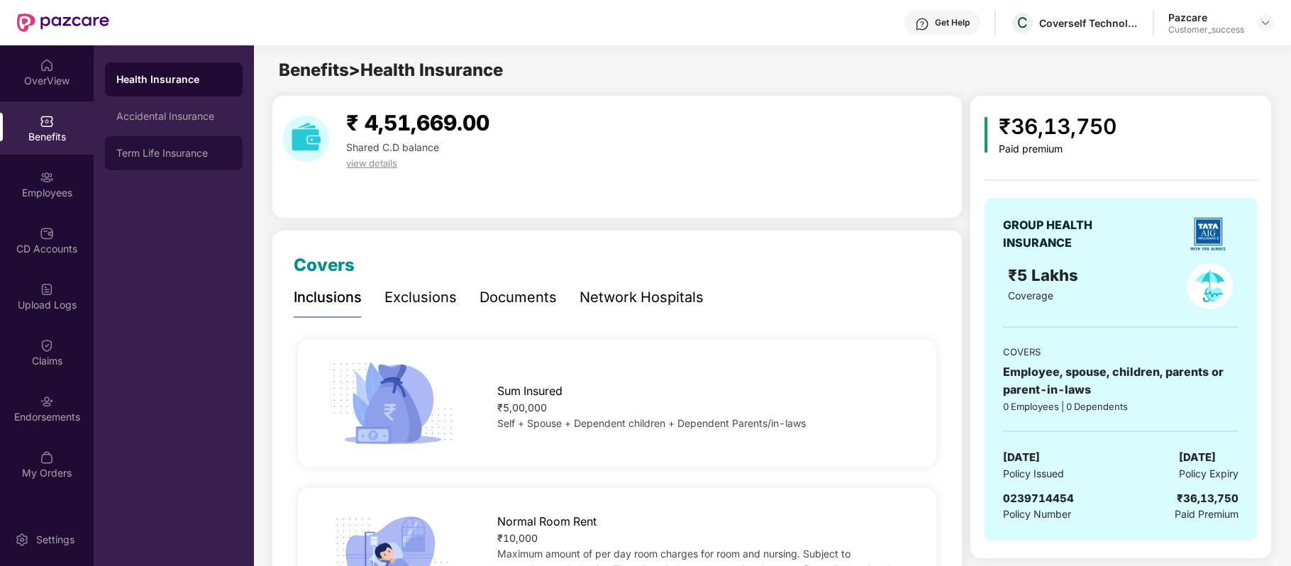
click at [162, 151] on div "Term Life Insurance" at bounding box center [173, 153] width 115 height 11
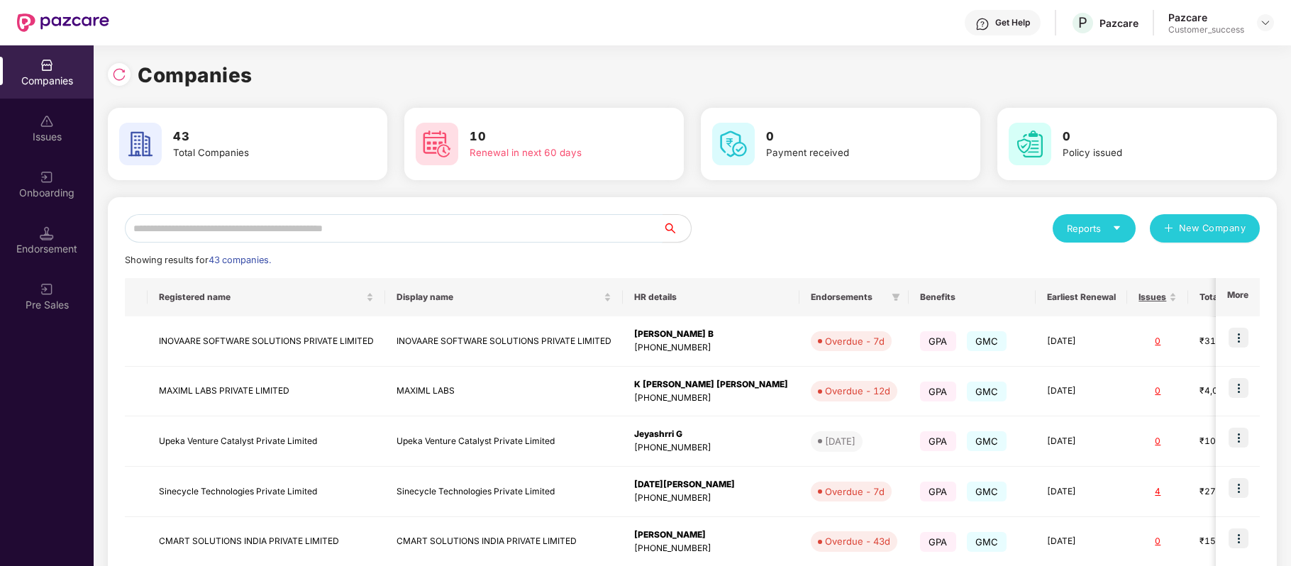
click at [410, 224] on input "text" at bounding box center [394, 228] width 538 height 28
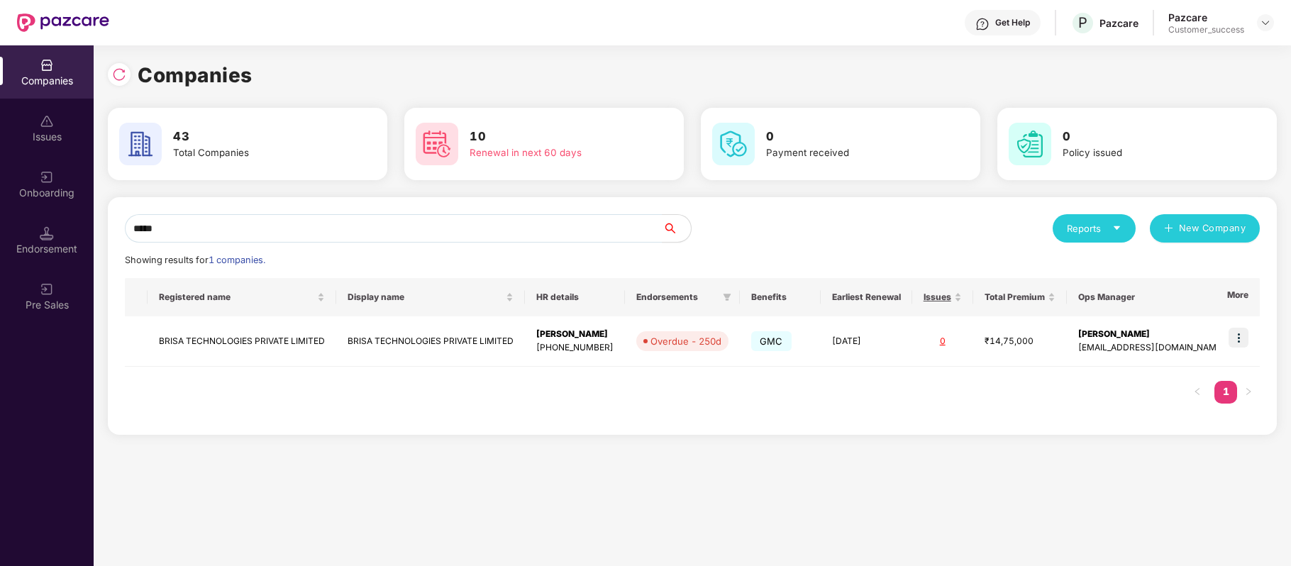
click at [843, 480] on div "Companies 43 Total Companies 10 Renewal in next 60 days 0 Payment received 0 Po…" at bounding box center [692, 305] width 1197 height 521
click at [272, 228] on input "*****" at bounding box center [394, 228] width 538 height 28
type input "*"
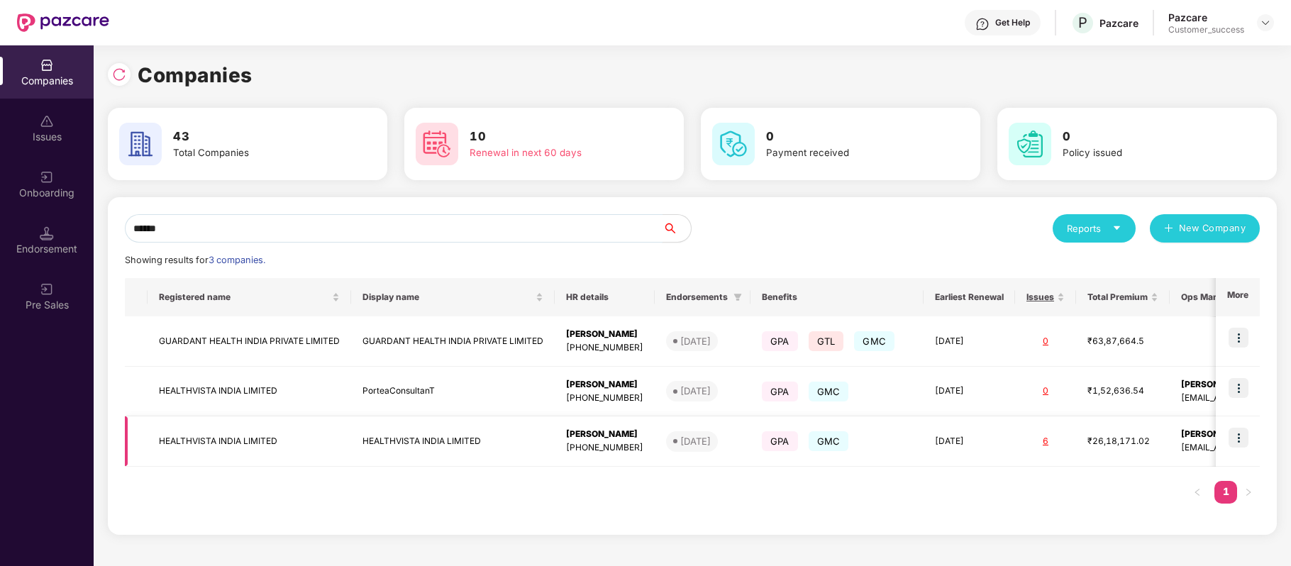
type input "******"
click at [1240, 437] on img at bounding box center [1238, 438] width 20 height 20
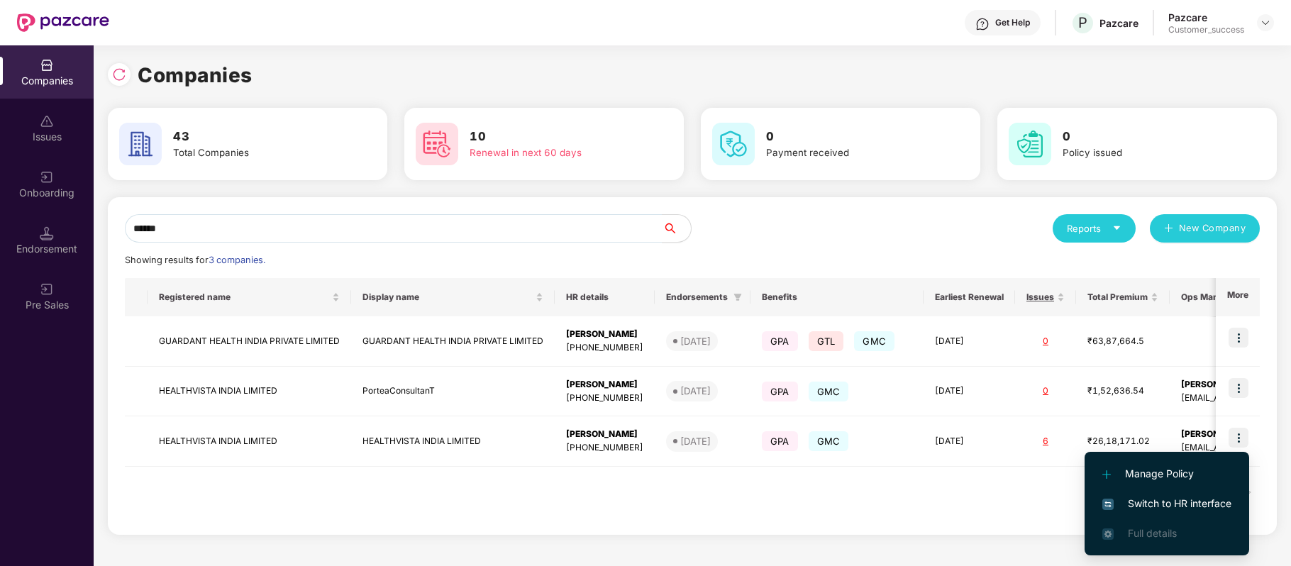
click at [1194, 506] on span "Switch to HR interface" at bounding box center [1166, 504] width 129 height 16
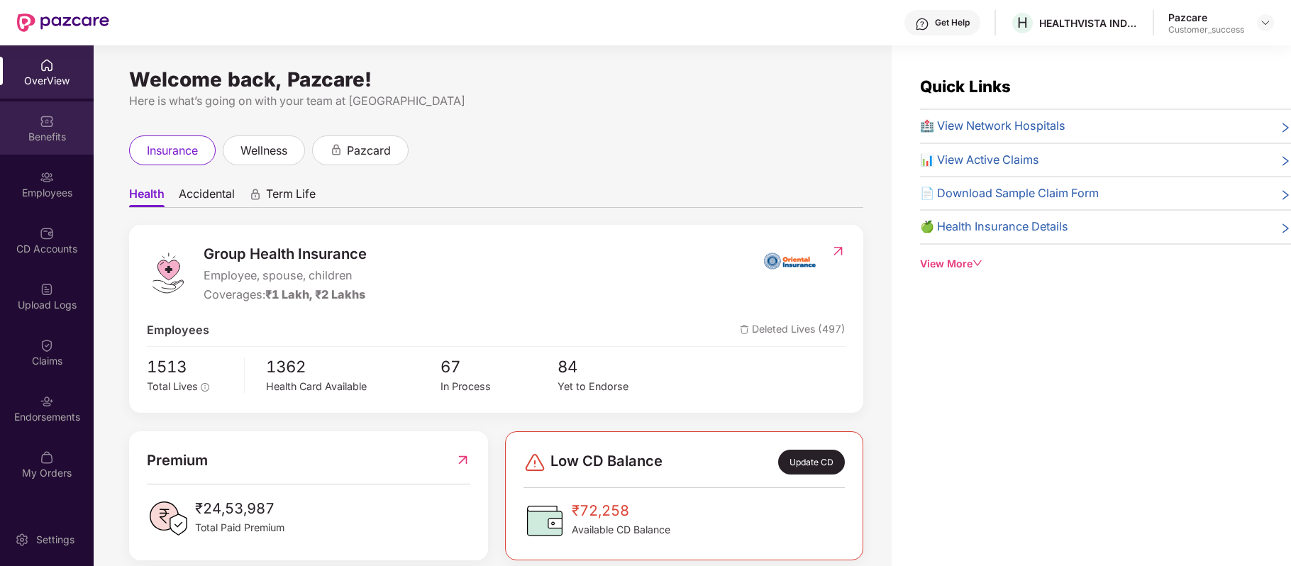
click at [49, 126] on img at bounding box center [47, 121] width 14 height 14
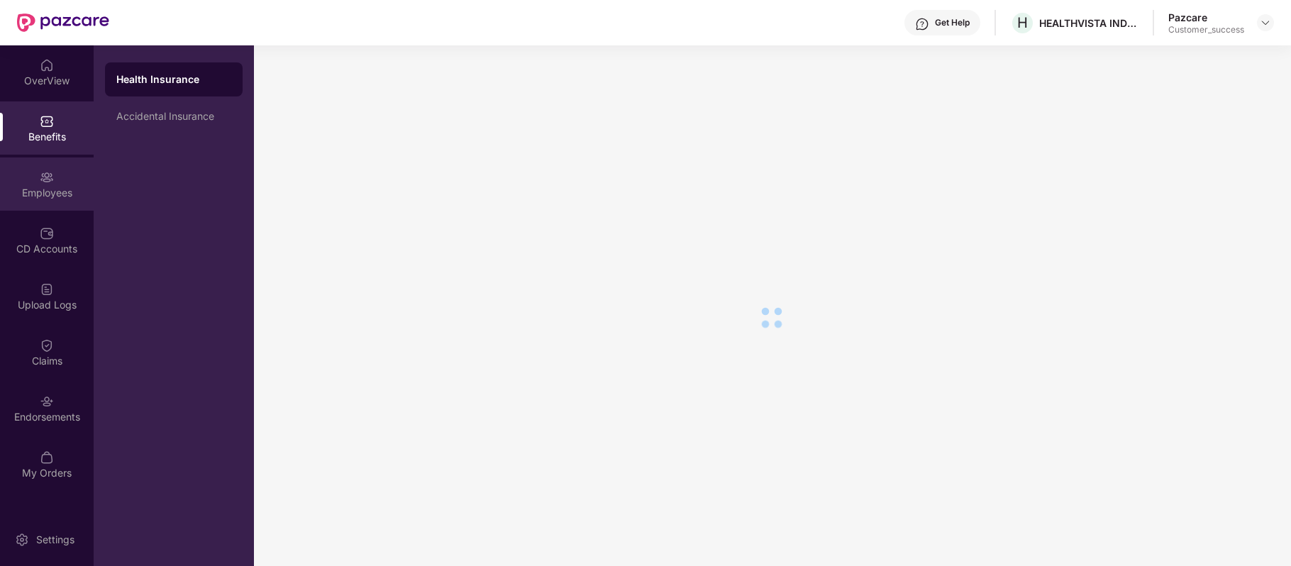
click at [47, 177] on img at bounding box center [47, 177] width 14 height 14
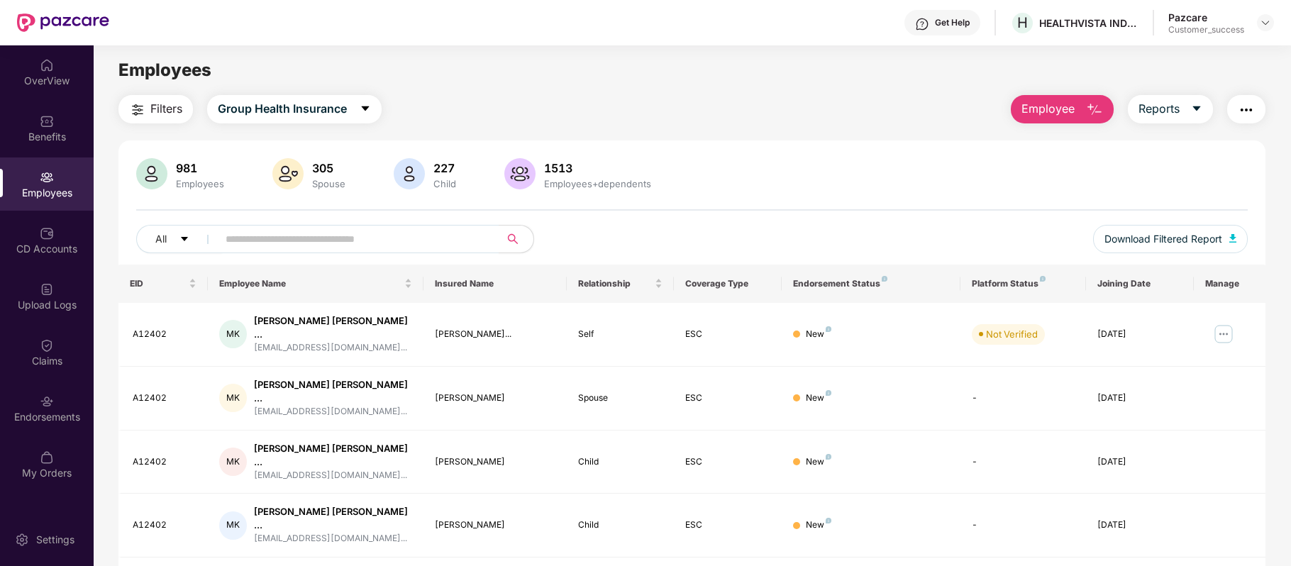
click at [723, 120] on div "Filters Group Health Insurance Employee Reports" at bounding box center [691, 109] width 1147 height 28
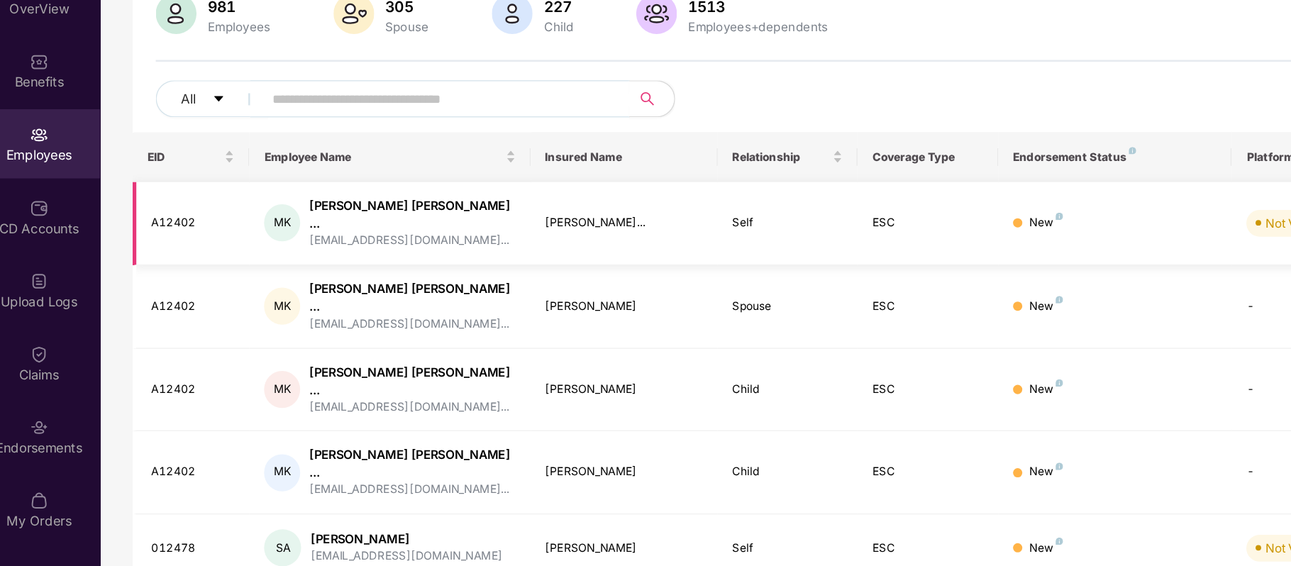
scroll to position [113, 0]
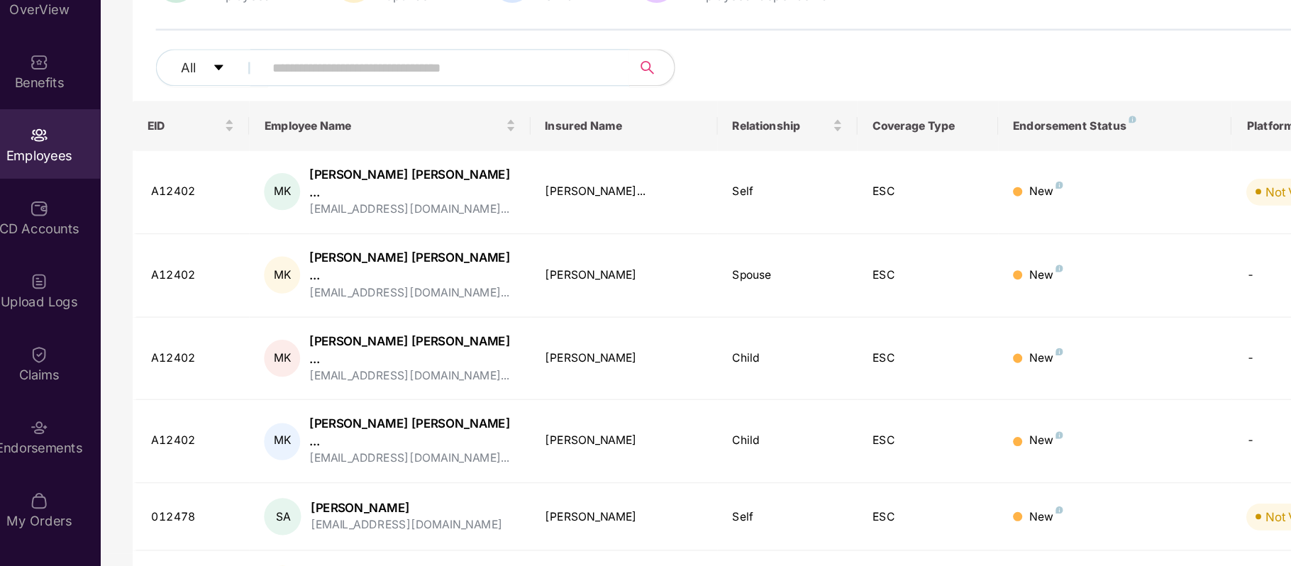
click at [108, 157] on div "Filters Group Health Insurance Employee Reports 981 Employees 305 Spouse 227 Ch…" at bounding box center [692, 400] width 1196 height 836
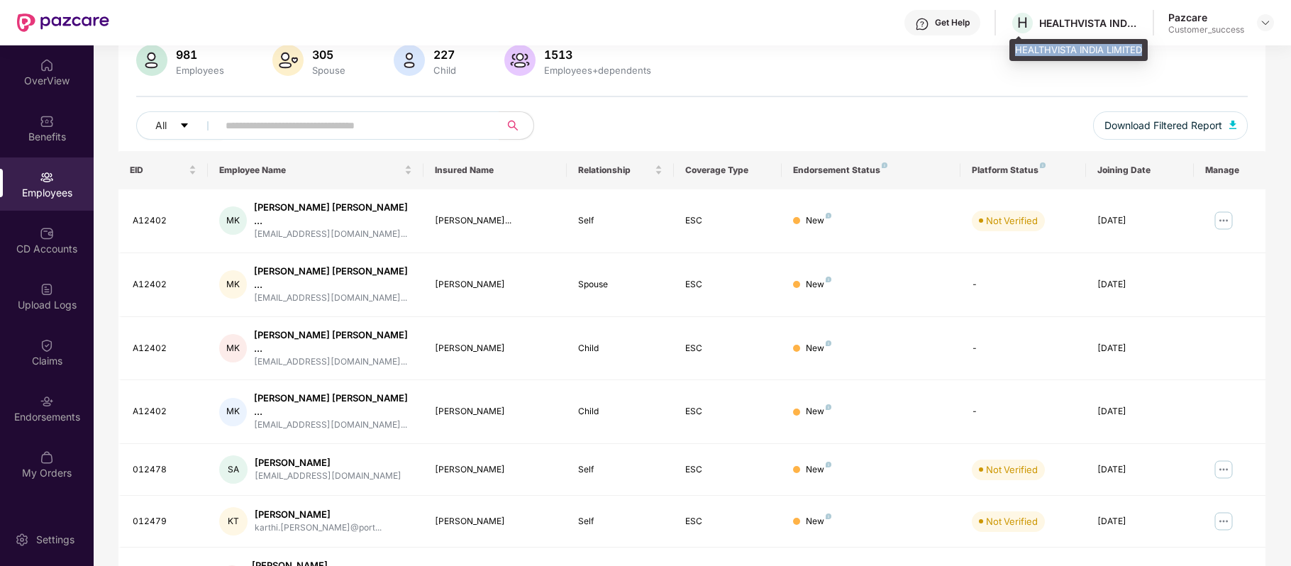
drag, startPoint x: 1016, startPoint y: 43, endPoint x: 1145, endPoint y: 43, distance: 129.1
click at [1145, 43] on div "HEALTHVISTA INDIA LIMITED" at bounding box center [1078, 50] width 138 height 23
copy div "HEALTHVISTA INDIA LIMITED"
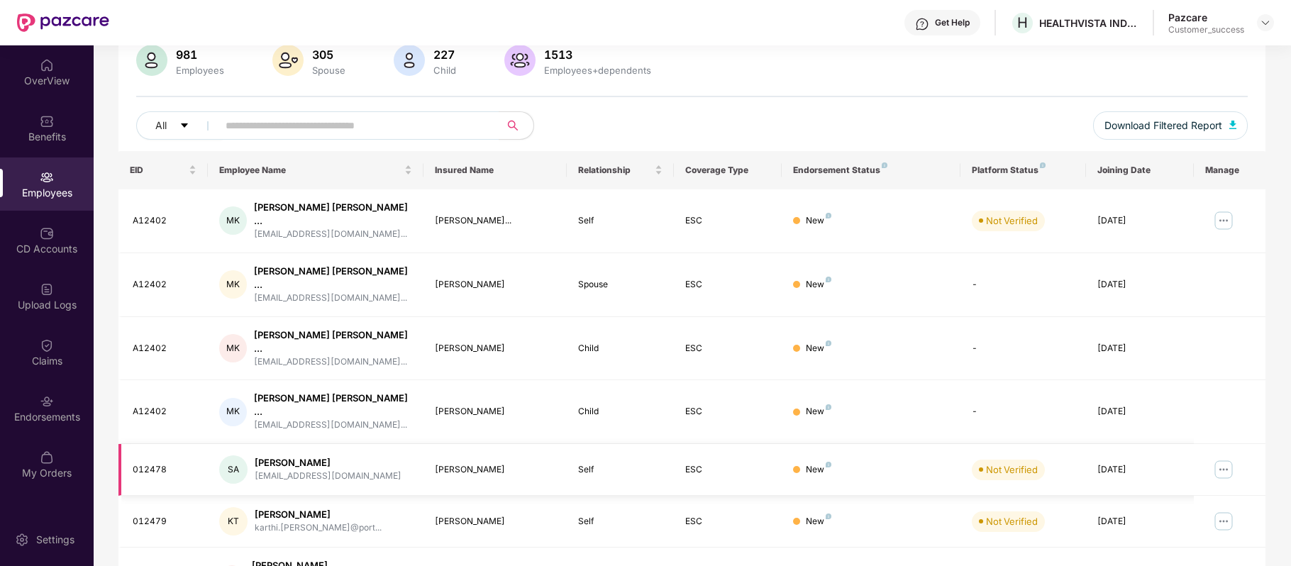
scroll to position [0, 0]
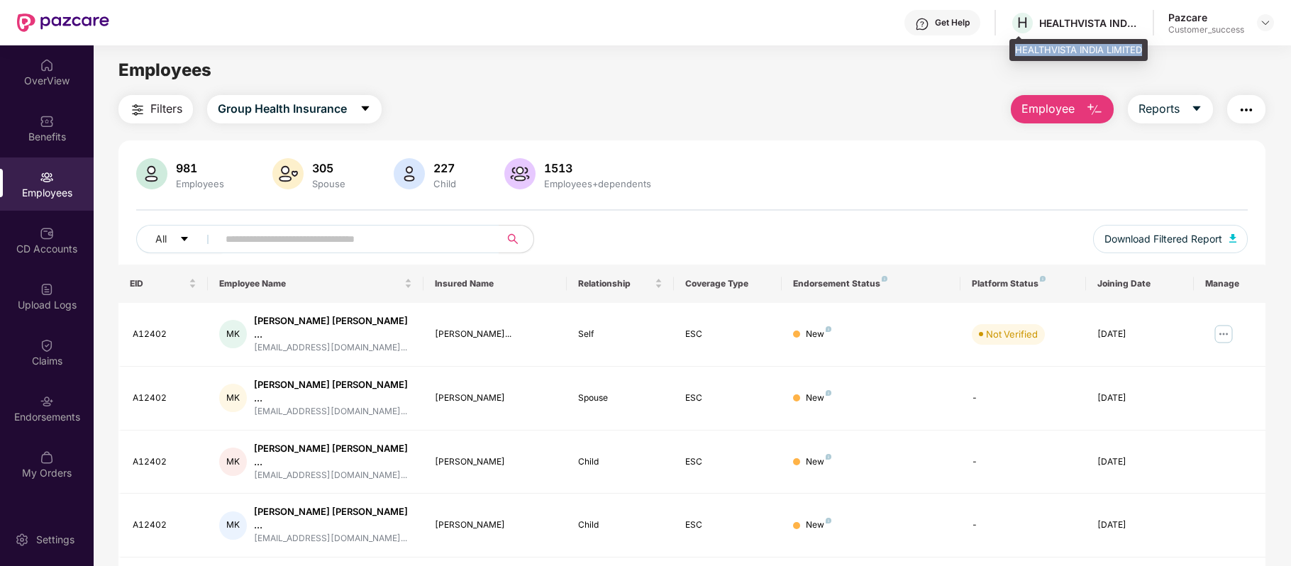
copy div "HEALTHVISTA INDIA LIMITED"
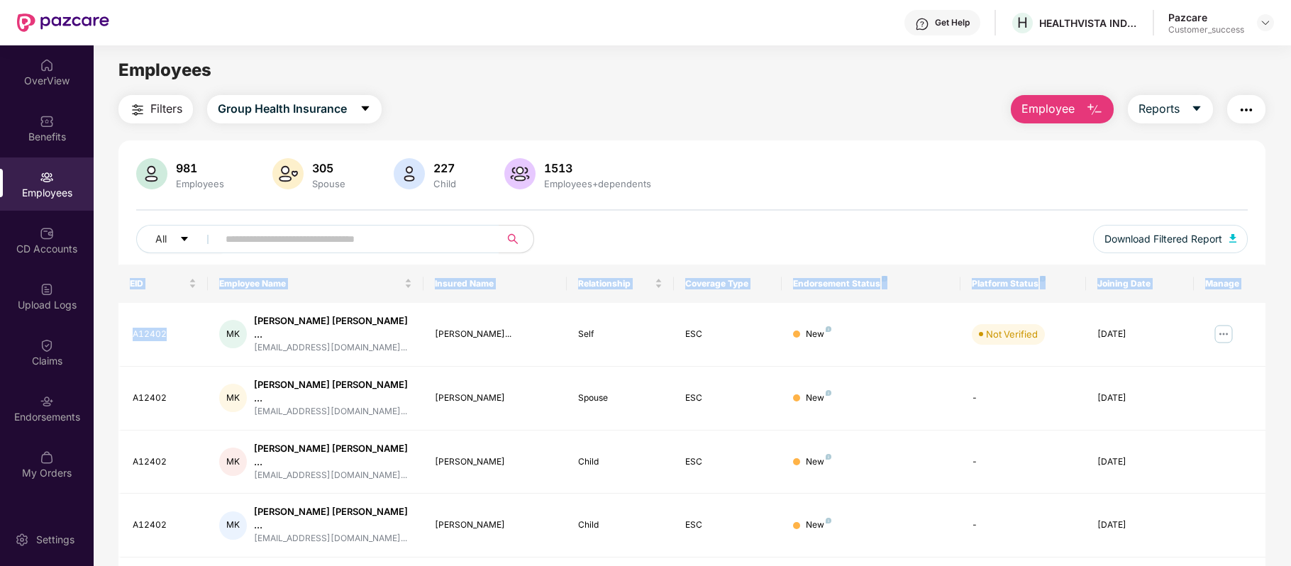
drag, startPoint x: 189, startPoint y: 324, endPoint x: 108, endPoint y: 322, distance: 80.9
click at [108, 322] on div "Filters Group Health Insurance Employee Reports 981 Employees 305 Spouse 227 Ch…" at bounding box center [692, 513] width 1196 height 836
click at [169, 328] on div "A12402" at bounding box center [165, 334] width 64 height 13
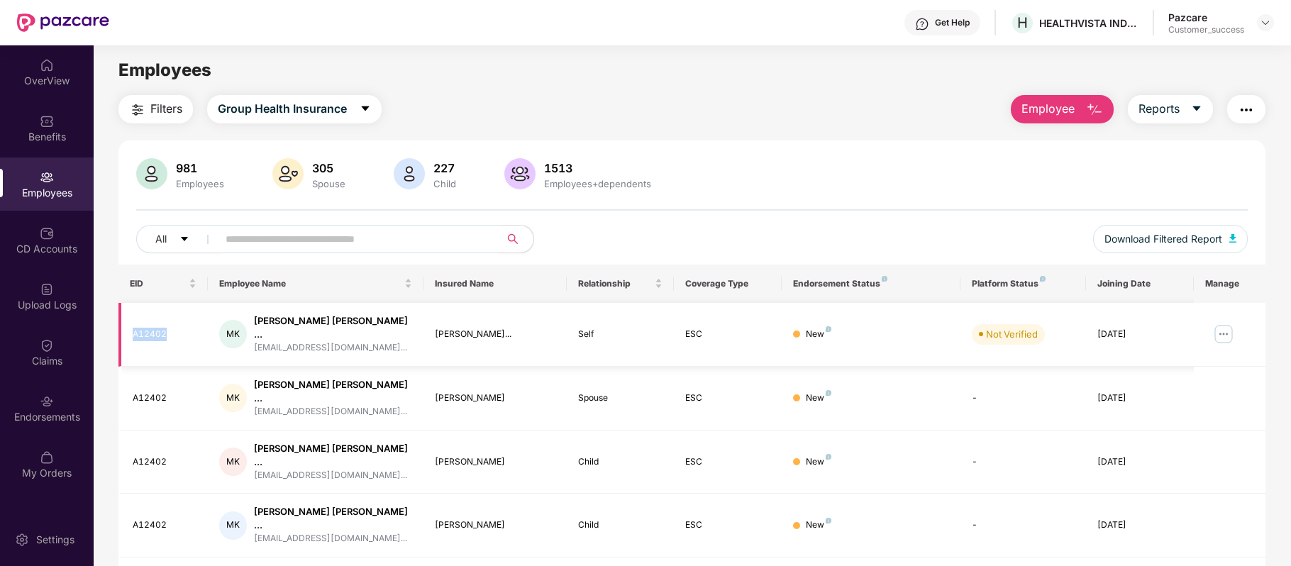
drag, startPoint x: 169, startPoint y: 326, endPoint x: 132, endPoint y: 327, distance: 36.9
click at [133, 328] on div "A12402" at bounding box center [165, 334] width 64 height 13
copy div "A12402"
click at [272, 40] on div "Get Help H HEALTHVISTA INDIA LIMITED Pazcare Customer_success" at bounding box center [691, 22] width 1165 height 45
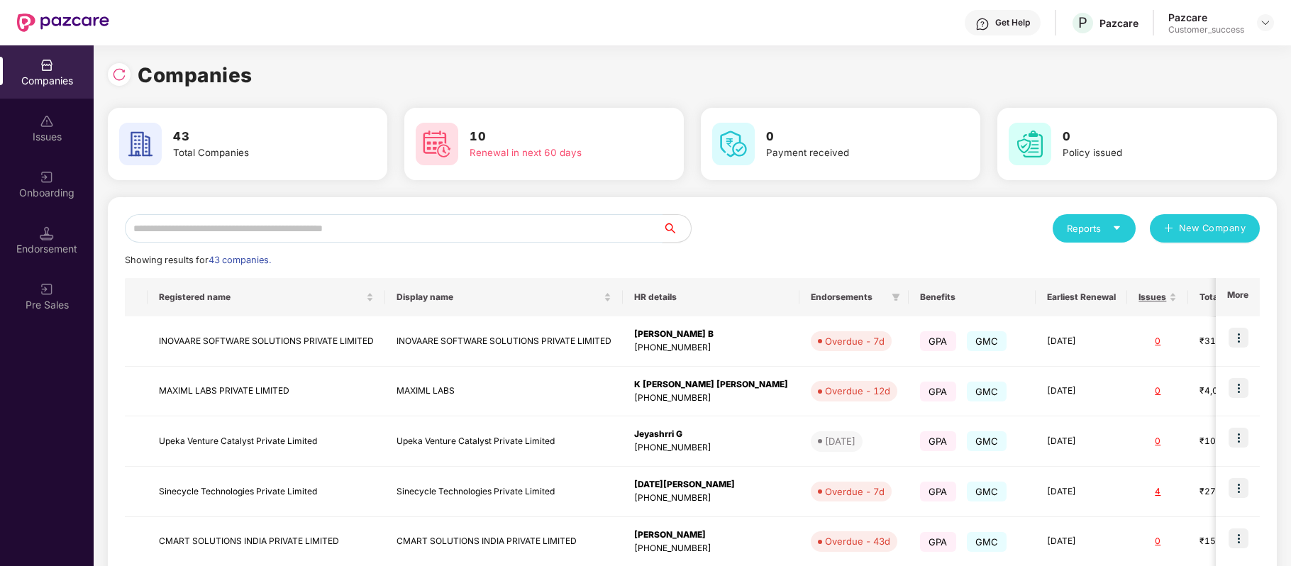
click at [304, 227] on input "text" at bounding box center [394, 228] width 538 height 28
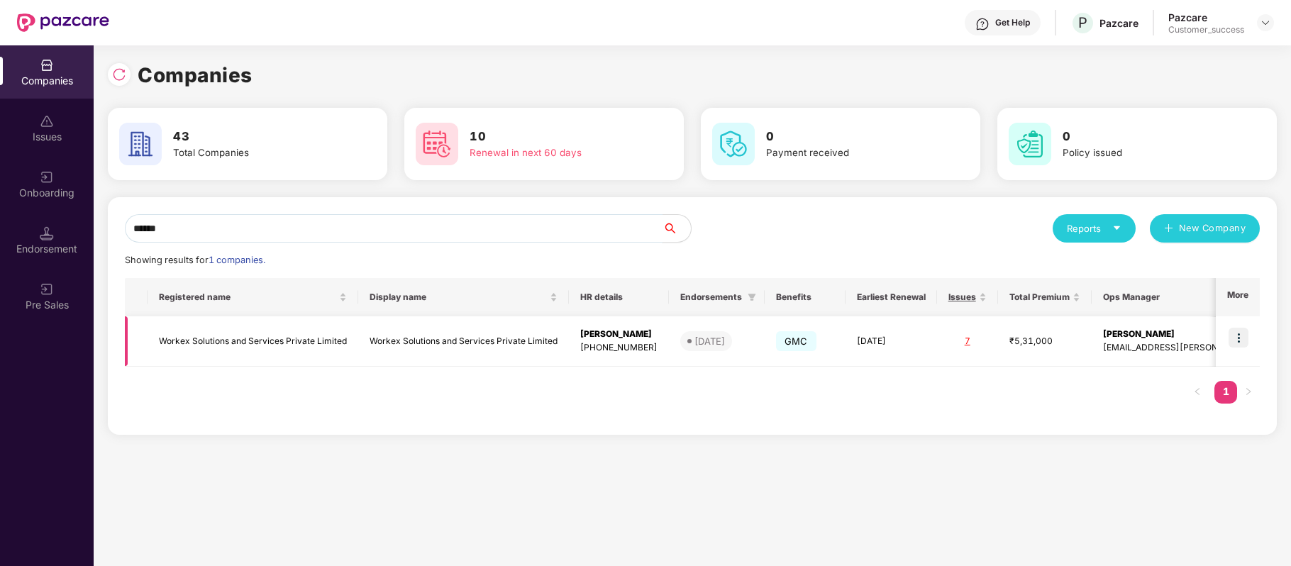
type input "******"
click at [1243, 335] on img at bounding box center [1238, 338] width 20 height 20
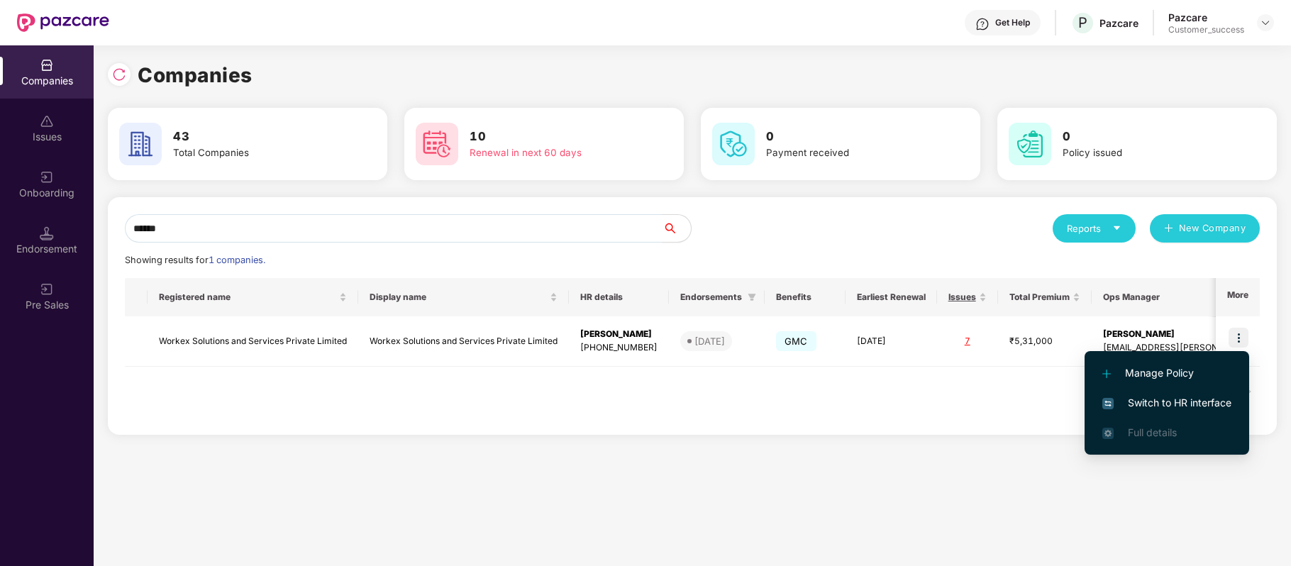
click at [1175, 401] on span "Switch to HR interface" at bounding box center [1166, 403] width 129 height 16
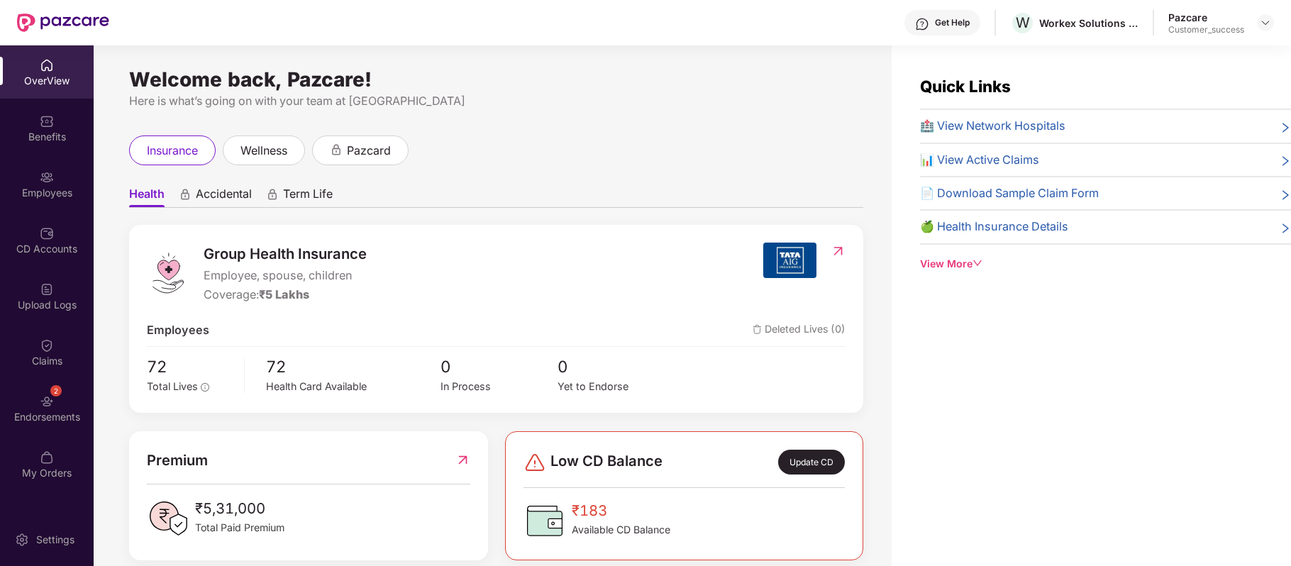
click at [47, 130] on div "Benefits" at bounding box center [47, 137] width 94 height 14
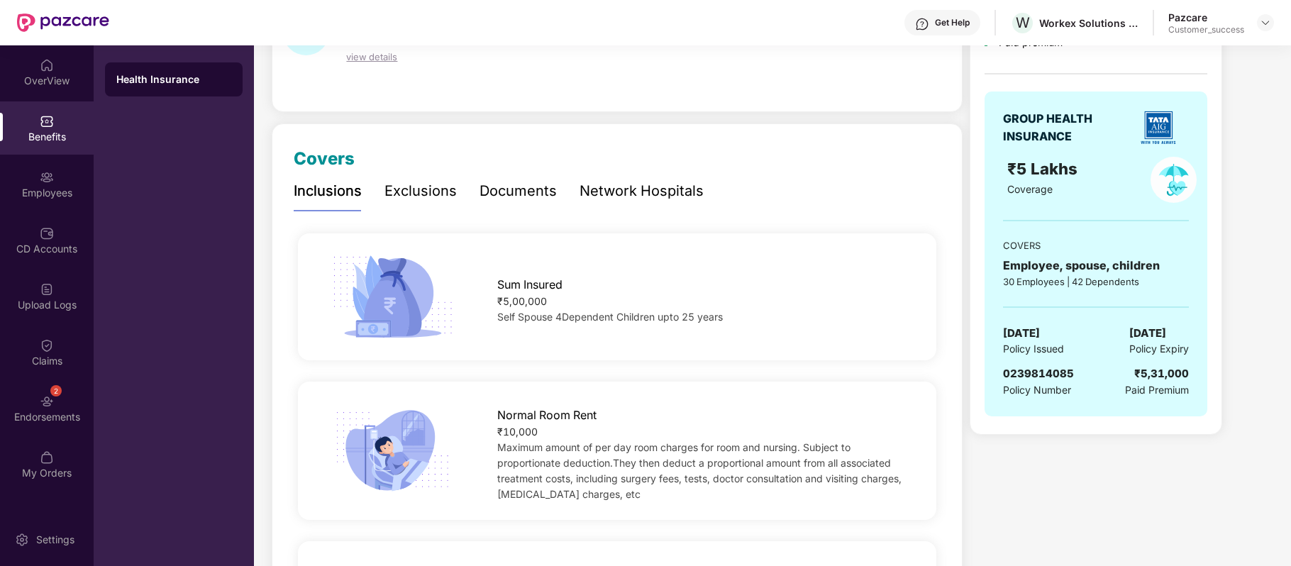
scroll to position [109, 0]
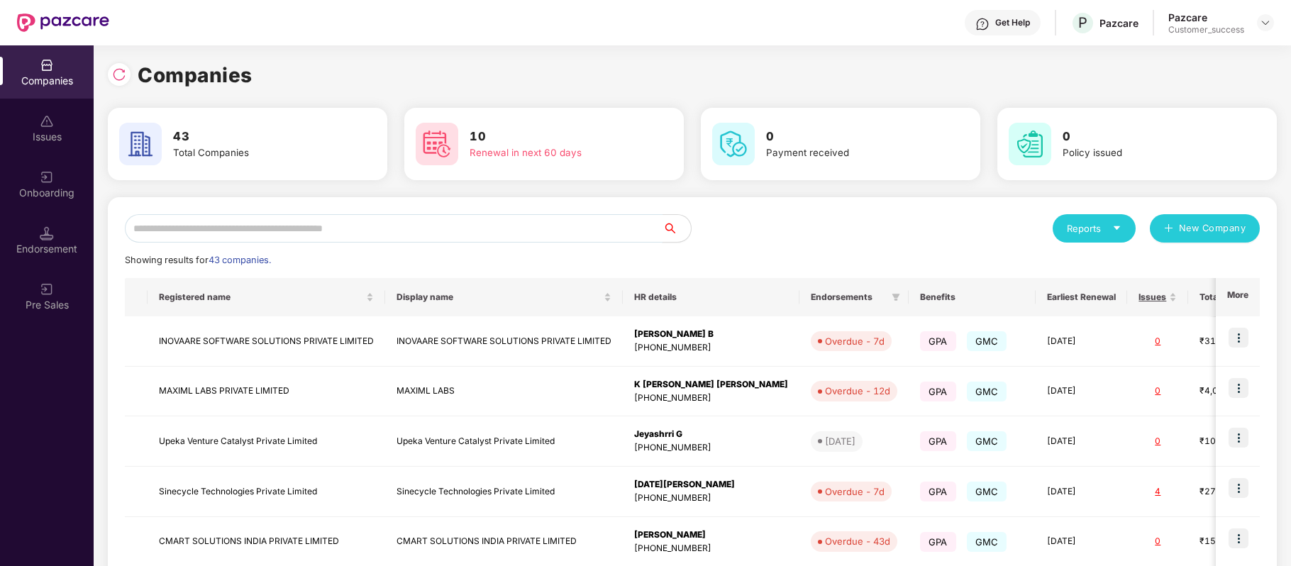
click at [344, 224] on input "text" at bounding box center [394, 228] width 538 height 28
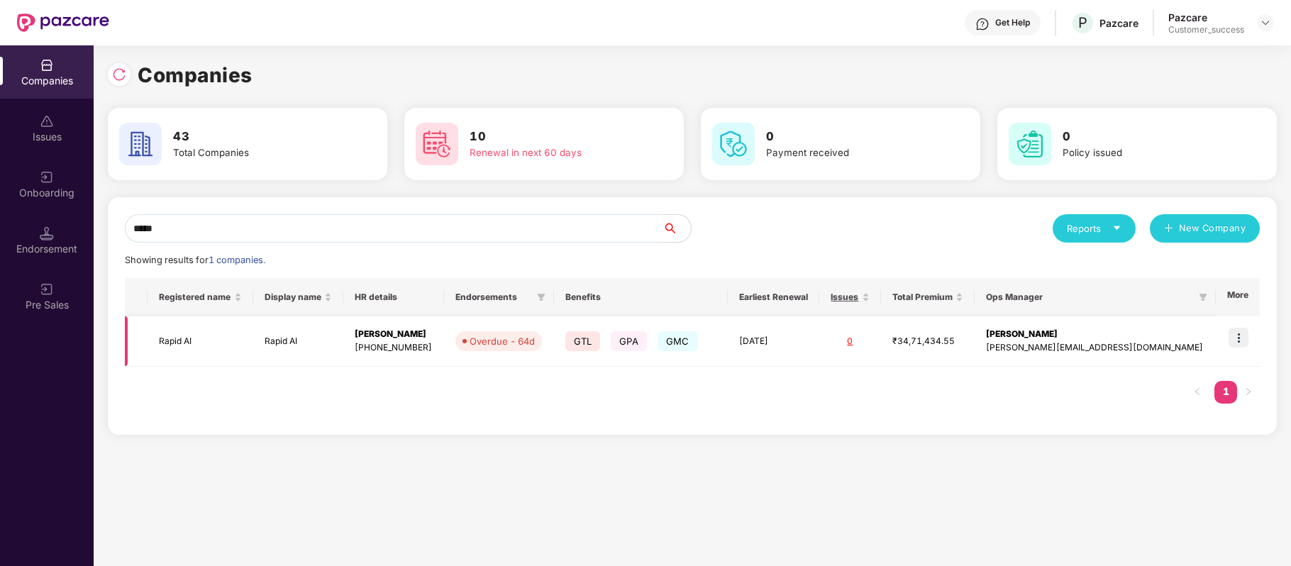
type input "*****"
click at [1240, 345] on img at bounding box center [1238, 338] width 20 height 20
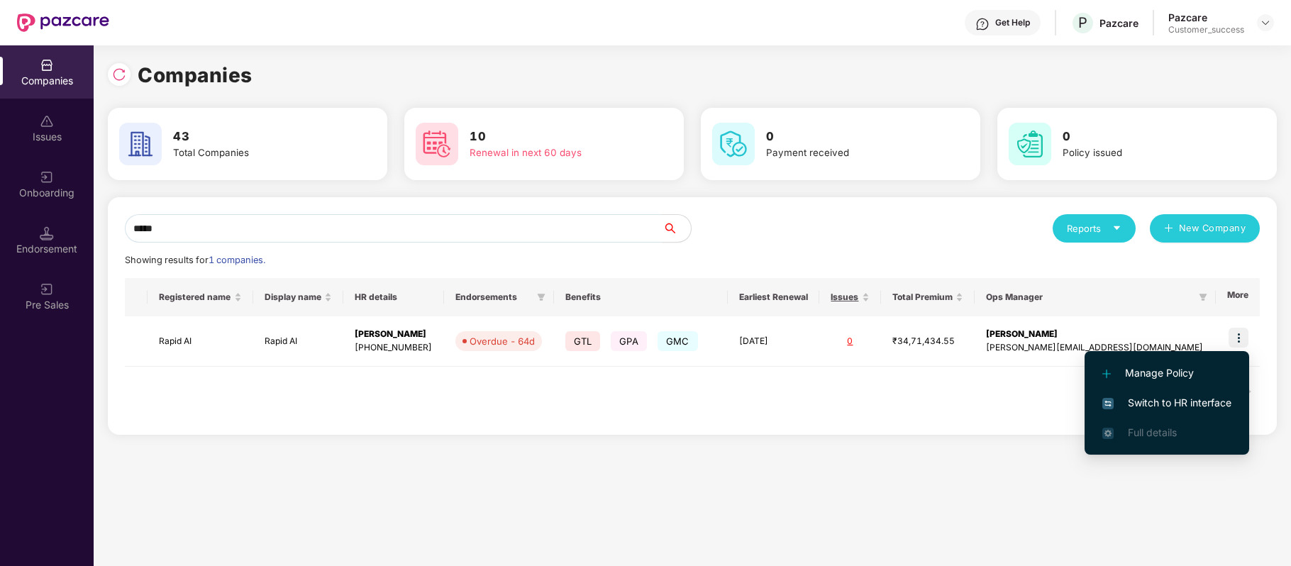
click at [1204, 401] on span "Switch to HR interface" at bounding box center [1166, 403] width 129 height 16
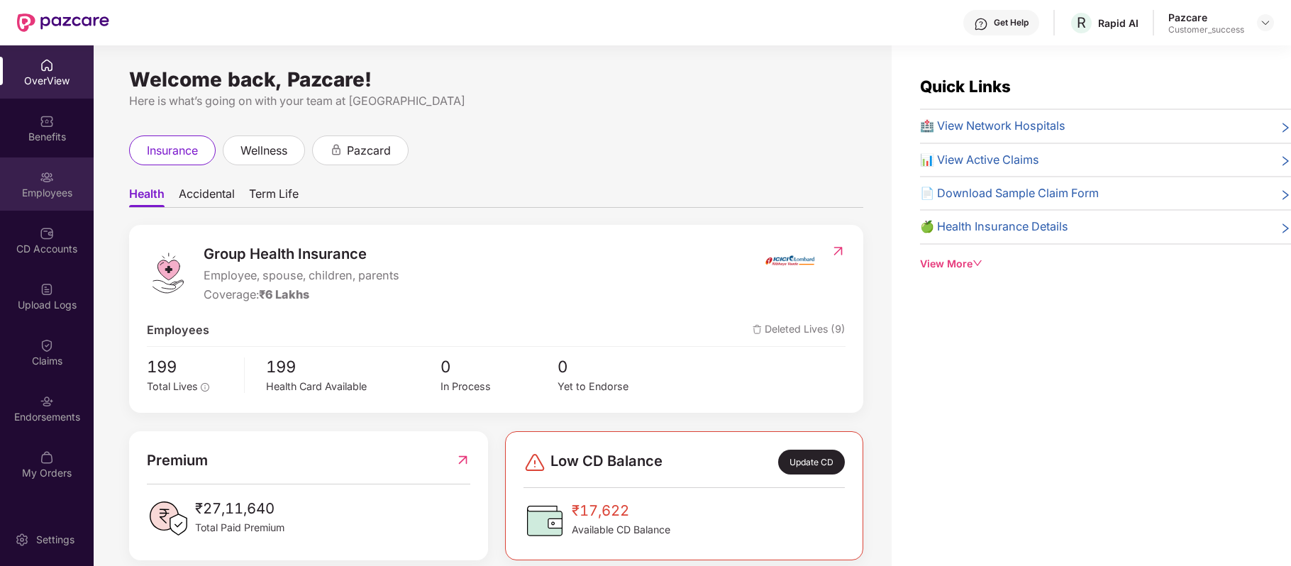
click at [60, 184] on div "Employees" at bounding box center [47, 183] width 94 height 53
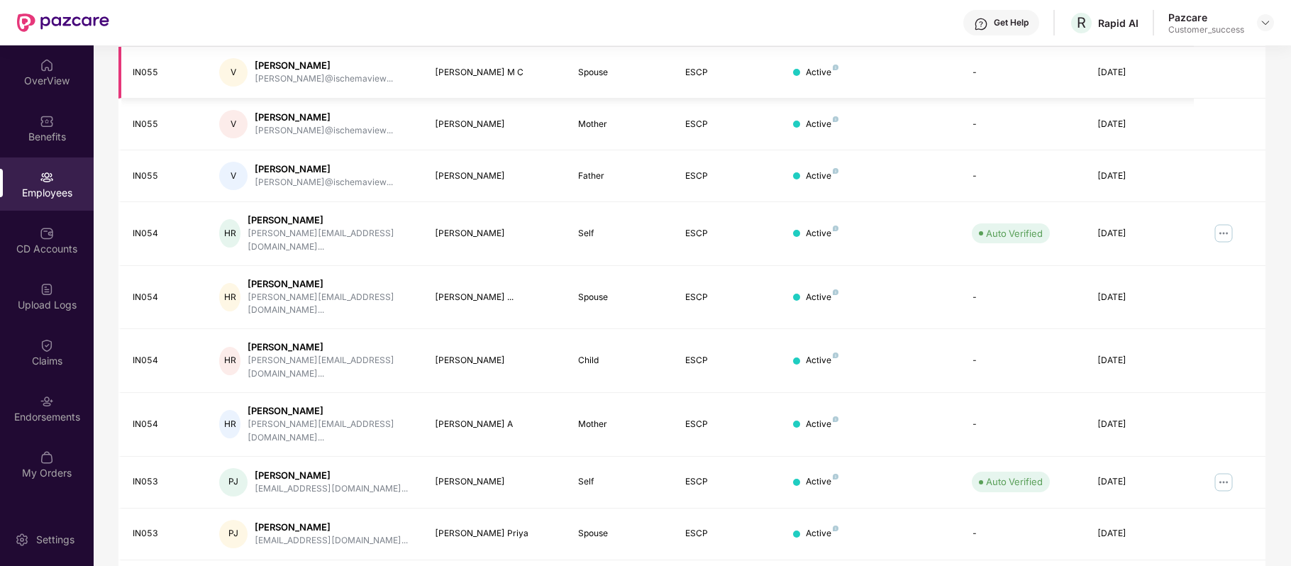
scroll to position [0, 0]
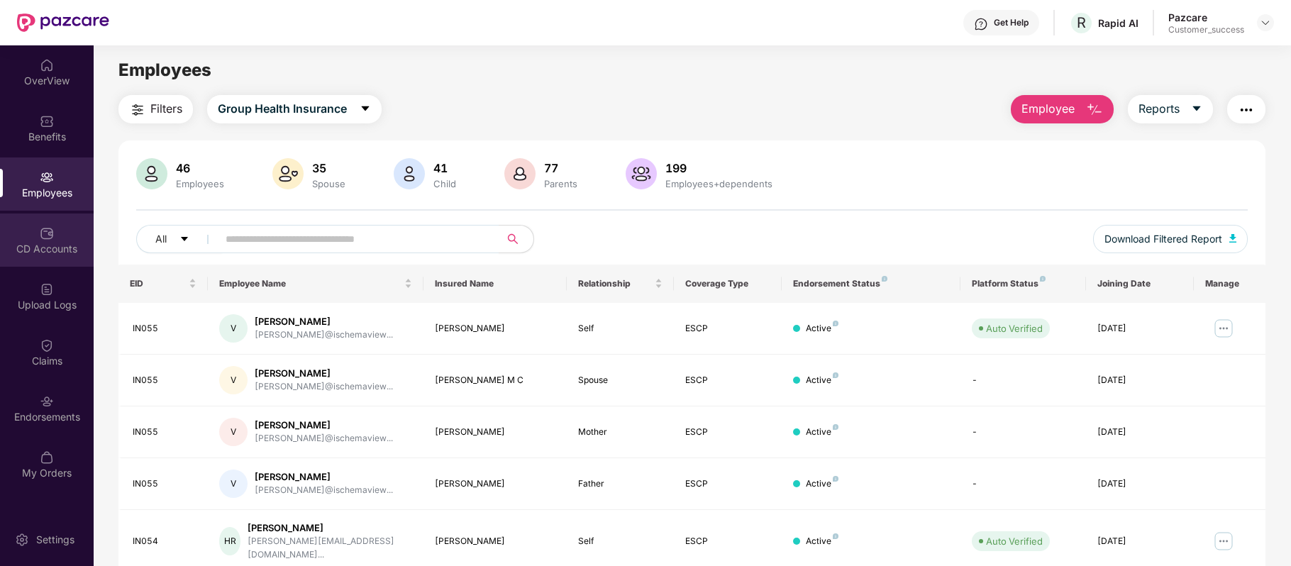
click at [58, 254] on div "CD Accounts" at bounding box center [47, 249] width 94 height 14
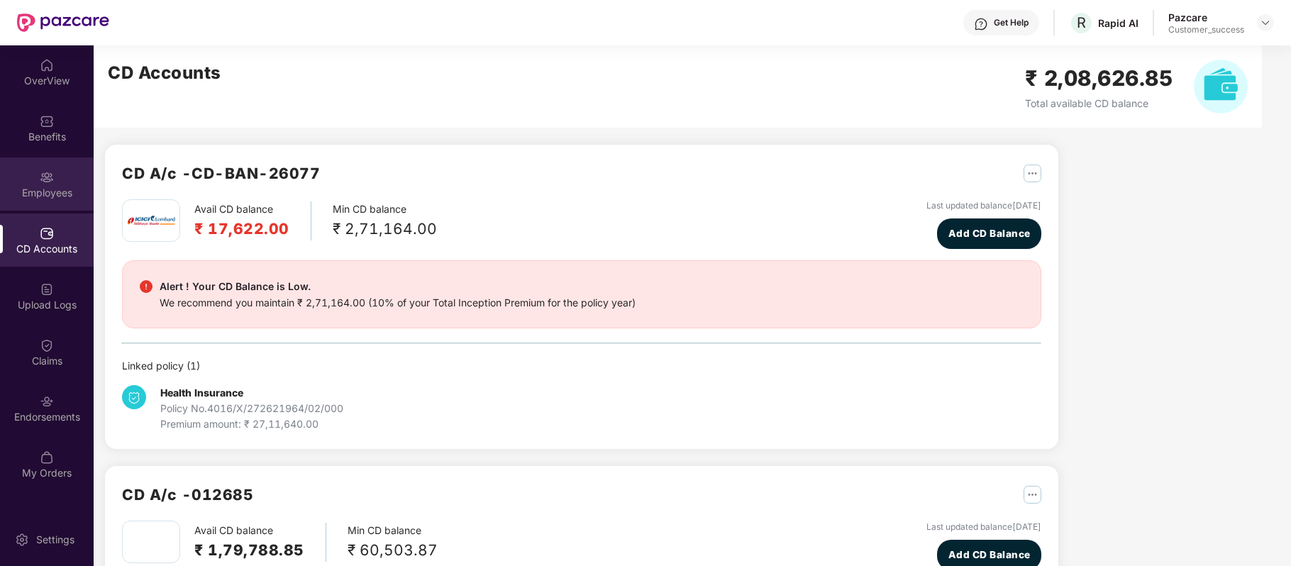
click at [60, 176] on div "Employees" at bounding box center [47, 183] width 94 height 53
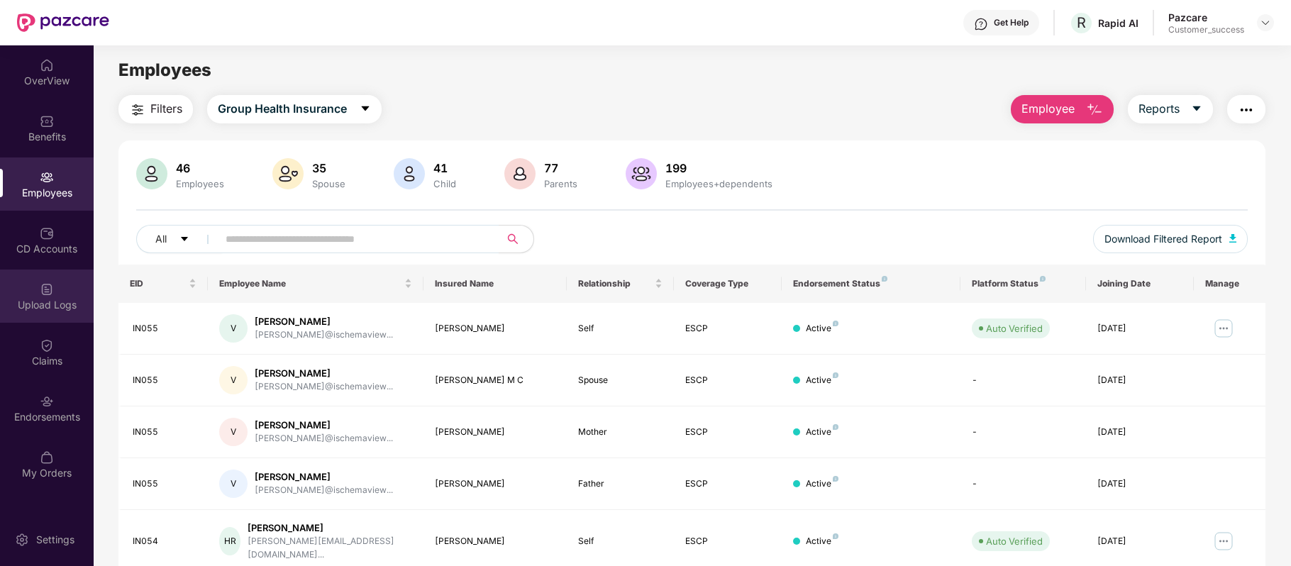
click at [54, 279] on div "Upload Logs" at bounding box center [47, 295] width 94 height 53
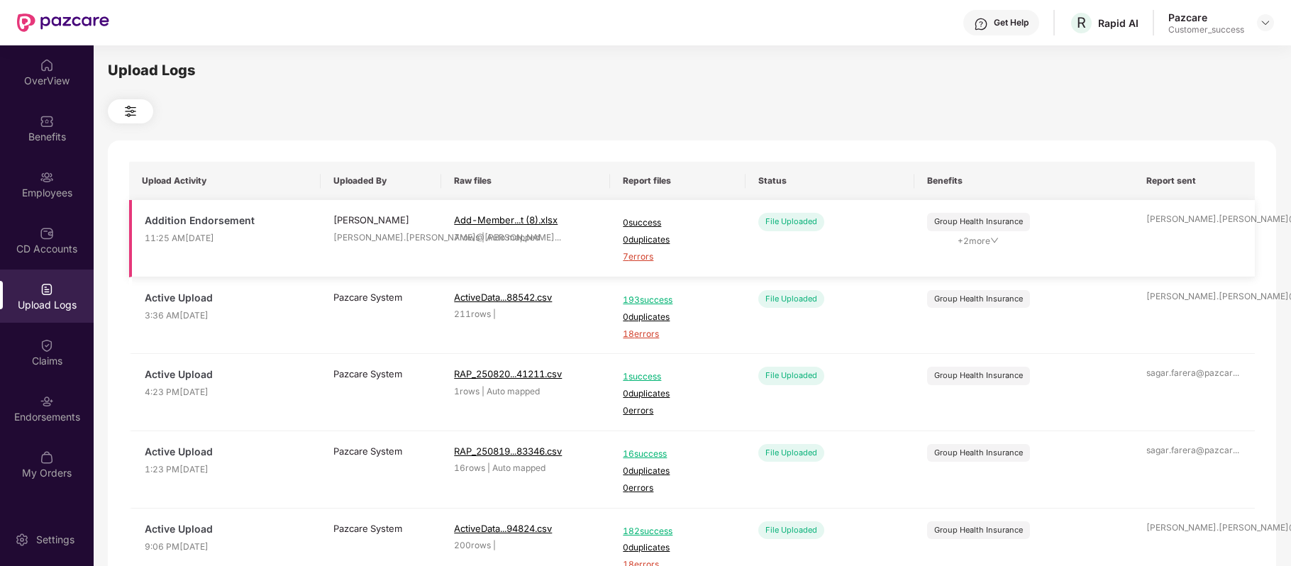
click at [647, 258] on span "7 errors" at bounding box center [677, 256] width 109 height 13
click at [57, 188] on div "Employees" at bounding box center [47, 193] width 94 height 14
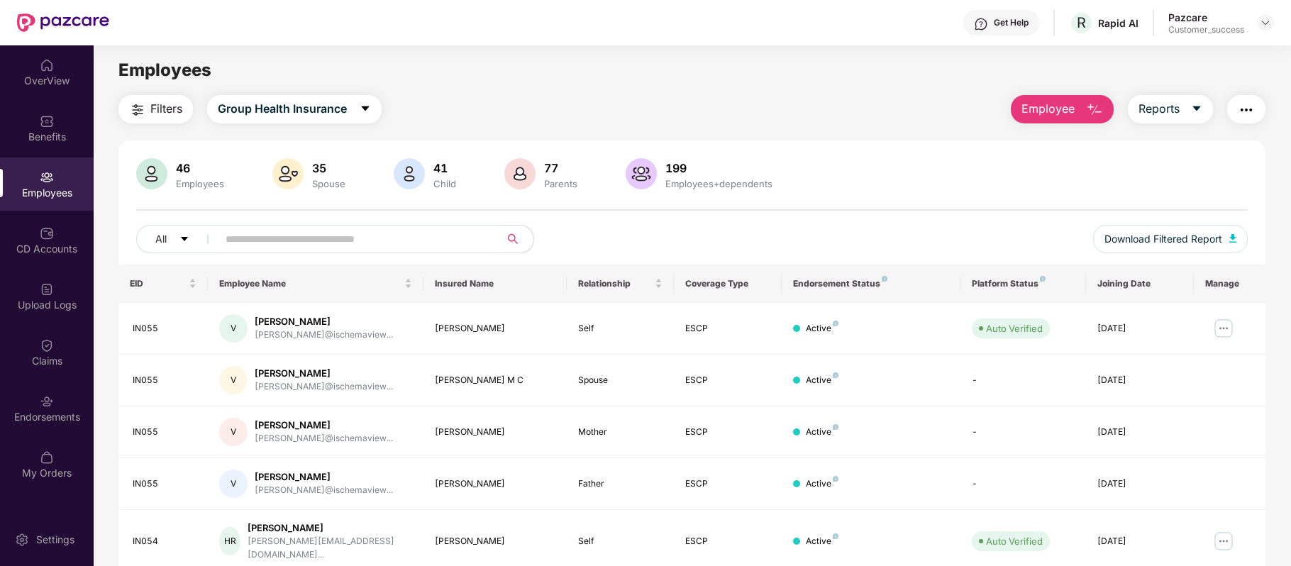
click at [1081, 111] on button "Employee" at bounding box center [1062, 109] width 103 height 28
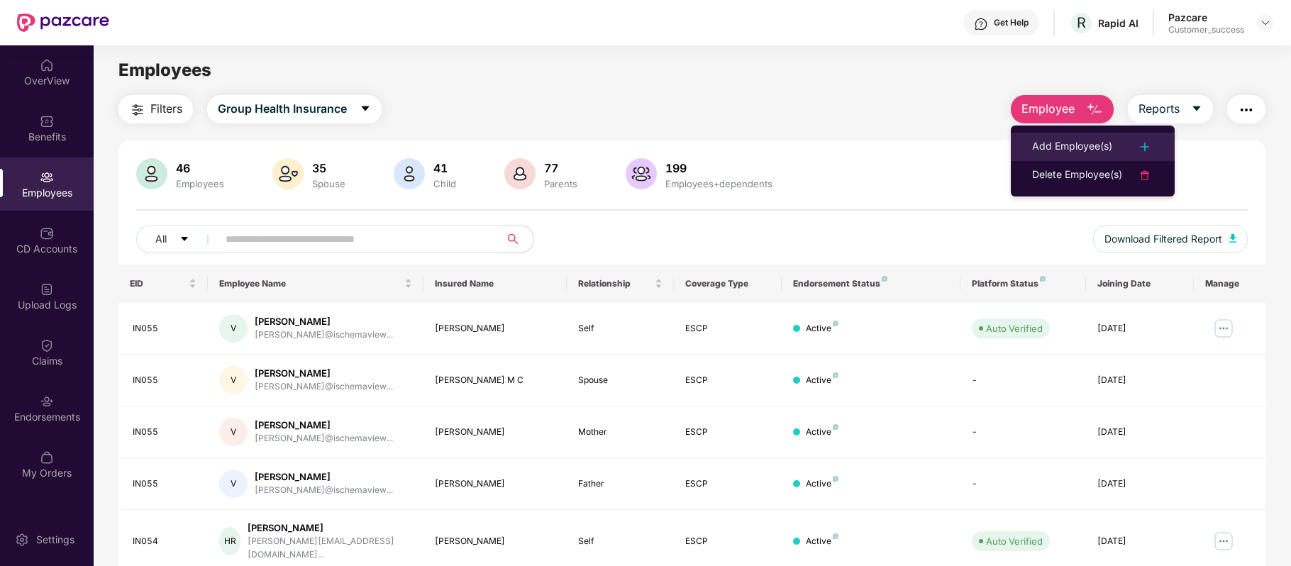
click at [1077, 133] on li "Add Employee(s)" at bounding box center [1093, 147] width 164 height 28
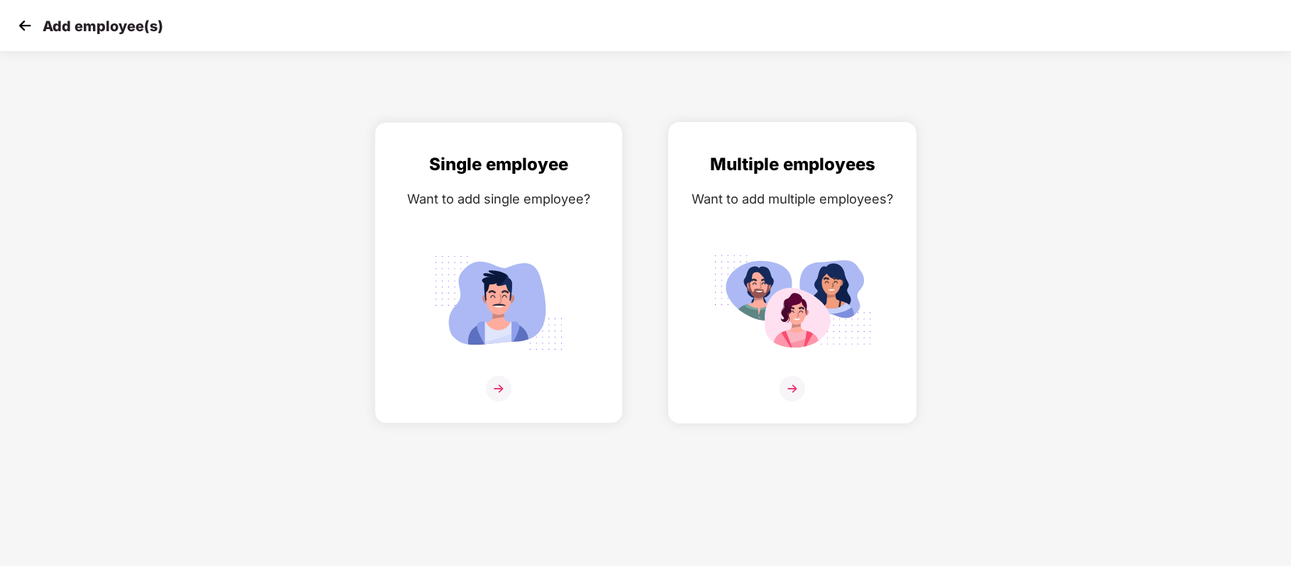
click at [792, 397] on img at bounding box center [792, 389] width 26 height 26
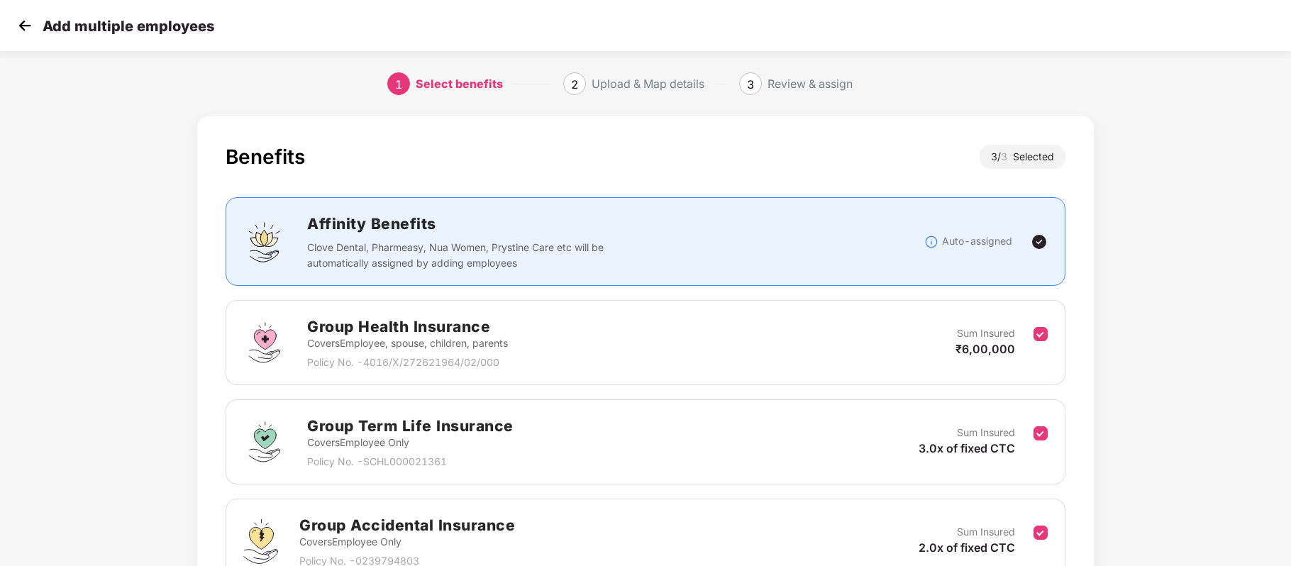
scroll to position [143, 1]
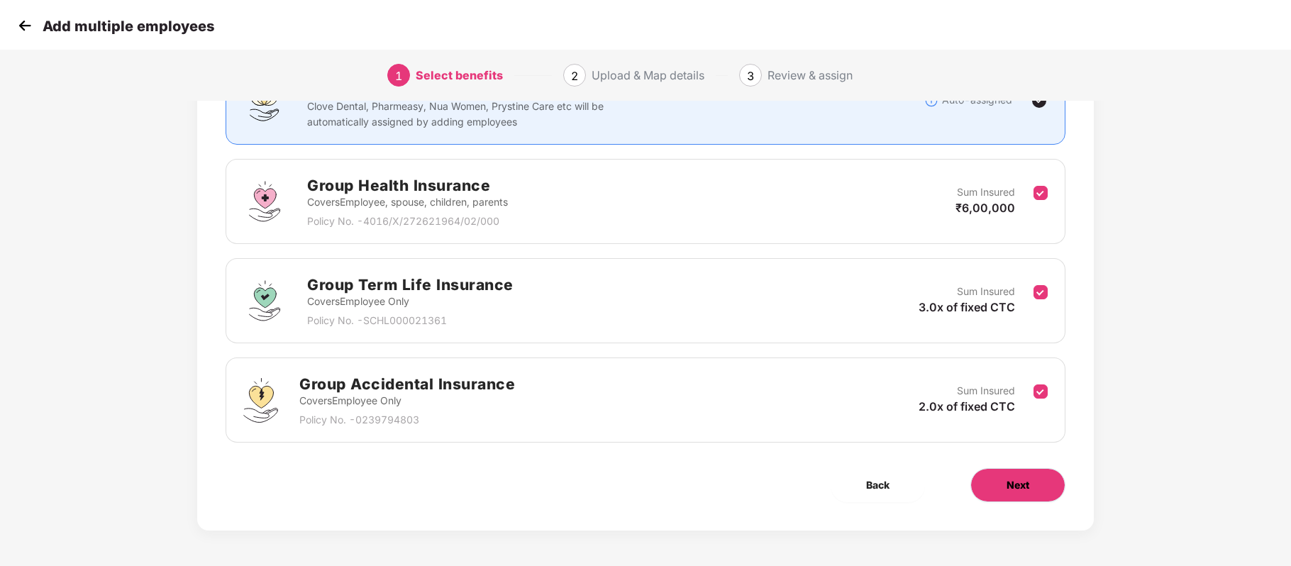
click at [1018, 474] on button "Next" at bounding box center [1017, 485] width 95 height 34
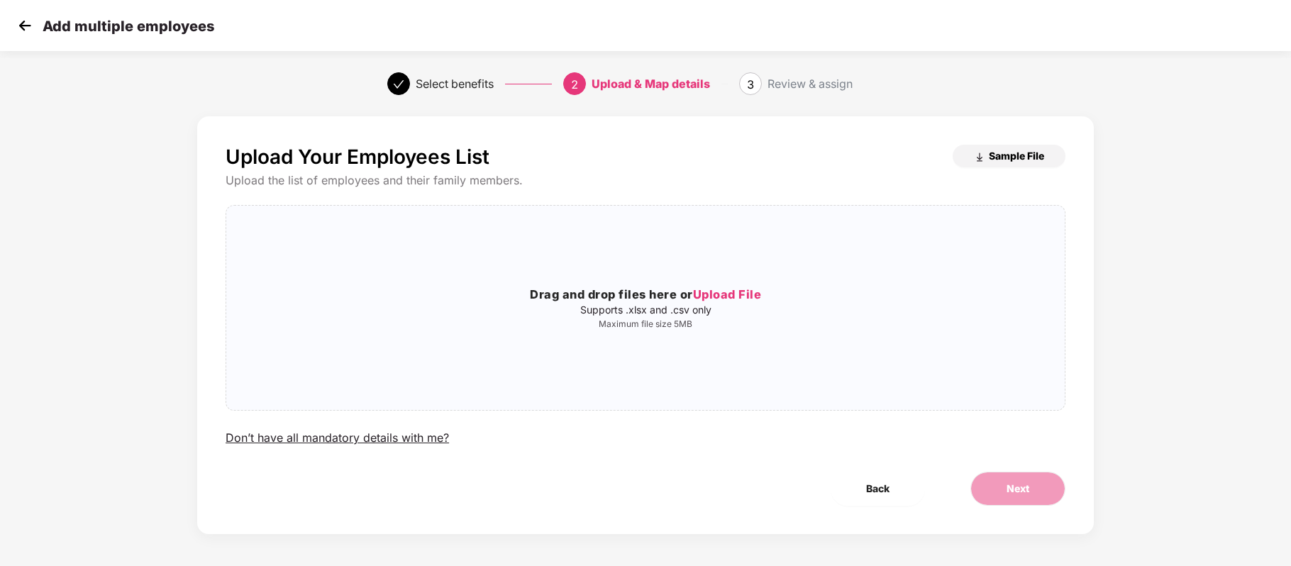
click at [1013, 151] on span "Sample File" at bounding box center [1016, 155] width 55 height 13
click at [744, 289] on span "Upload File" at bounding box center [727, 294] width 69 height 14
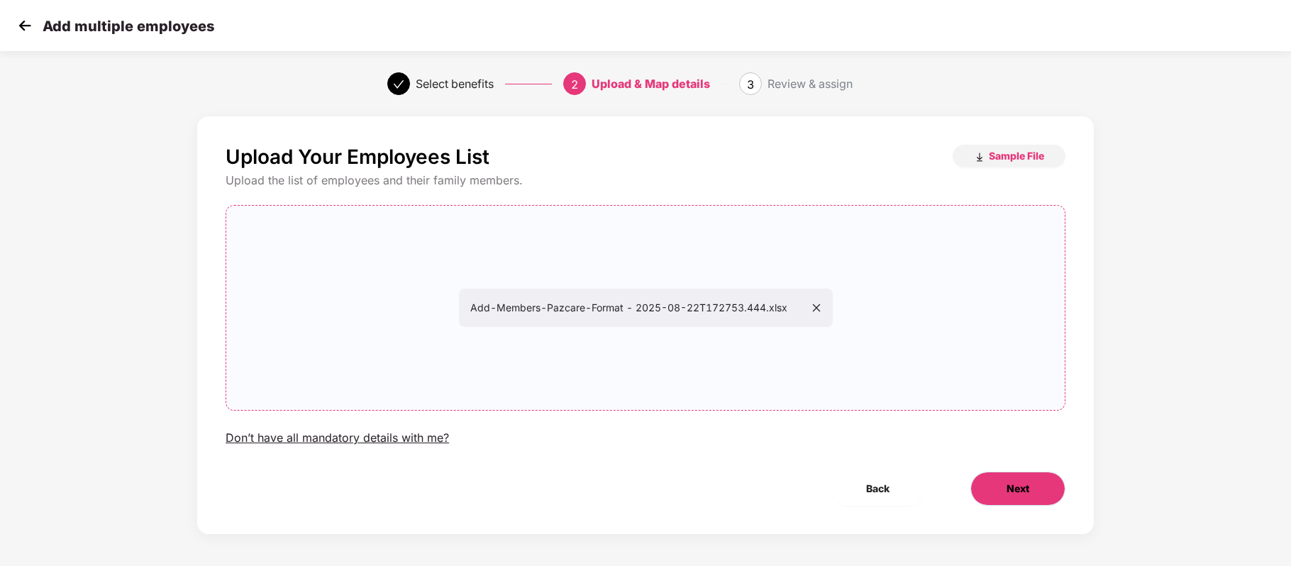
click at [1030, 494] on button "Next" at bounding box center [1017, 489] width 95 height 34
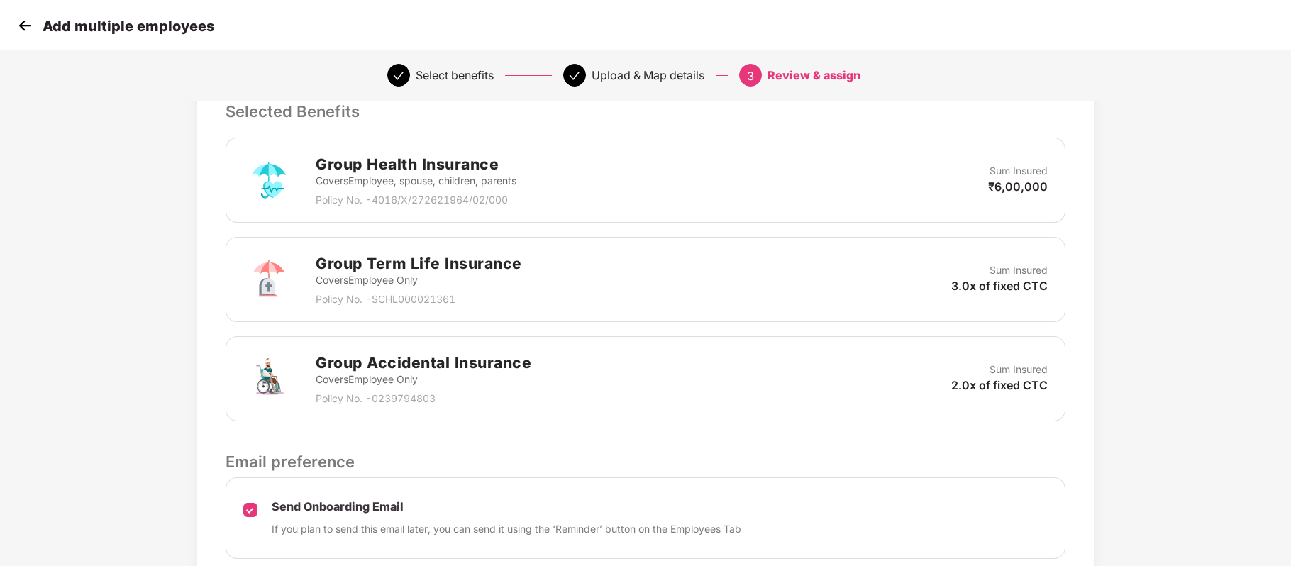
scroll to position [426, 1]
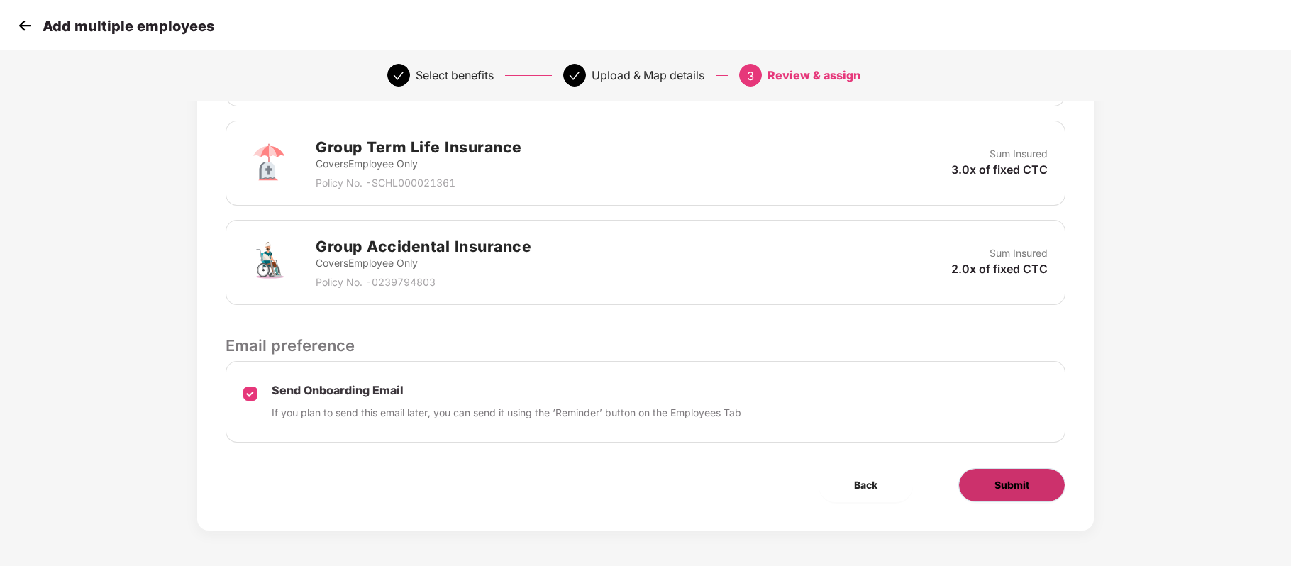
drag, startPoint x: 1028, startPoint y: 508, endPoint x: 1022, endPoint y: 485, distance: 23.4
click at [1022, 485] on div "Review & Assign Benefits Data Mapped Successfully Employee-data.csv Affinity Be…" at bounding box center [645, 112] width 896 height 838
click at [1022, 485] on span "Submit" at bounding box center [1011, 485] width 35 height 16
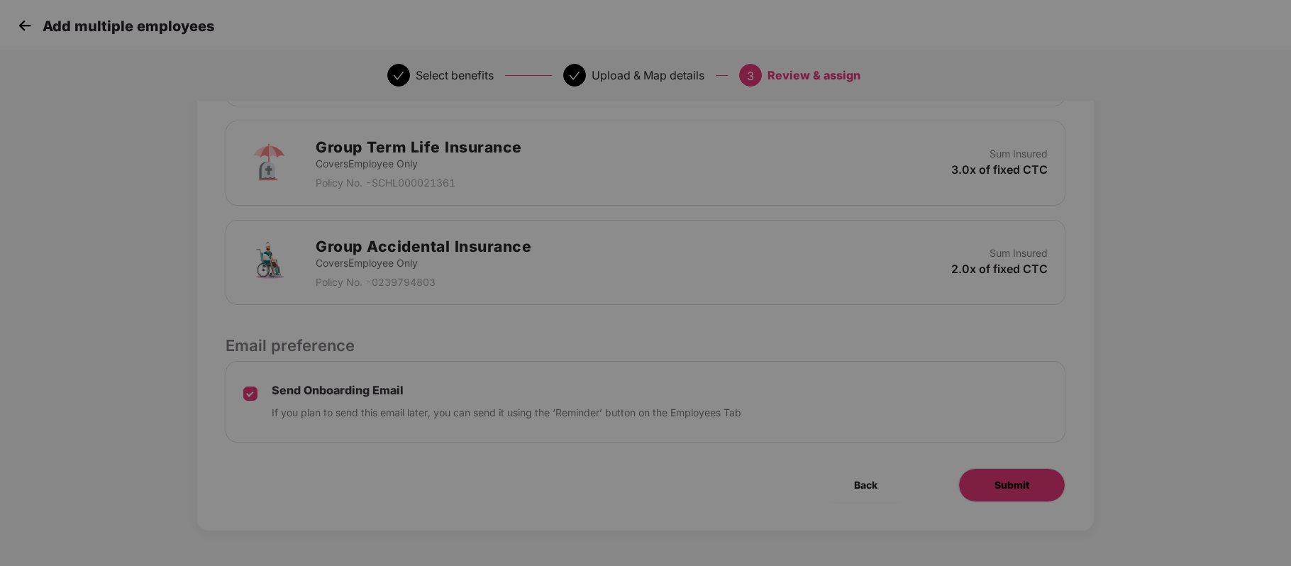
scroll to position [0, 1]
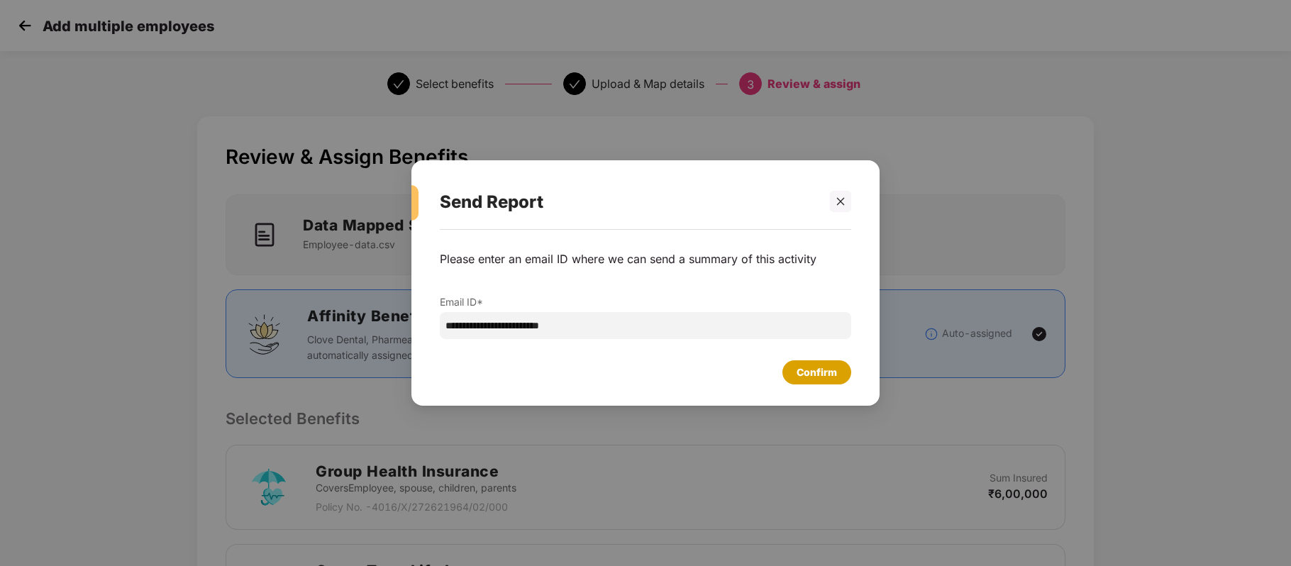
click at [832, 380] on div "Confirm" at bounding box center [816, 373] width 40 height 16
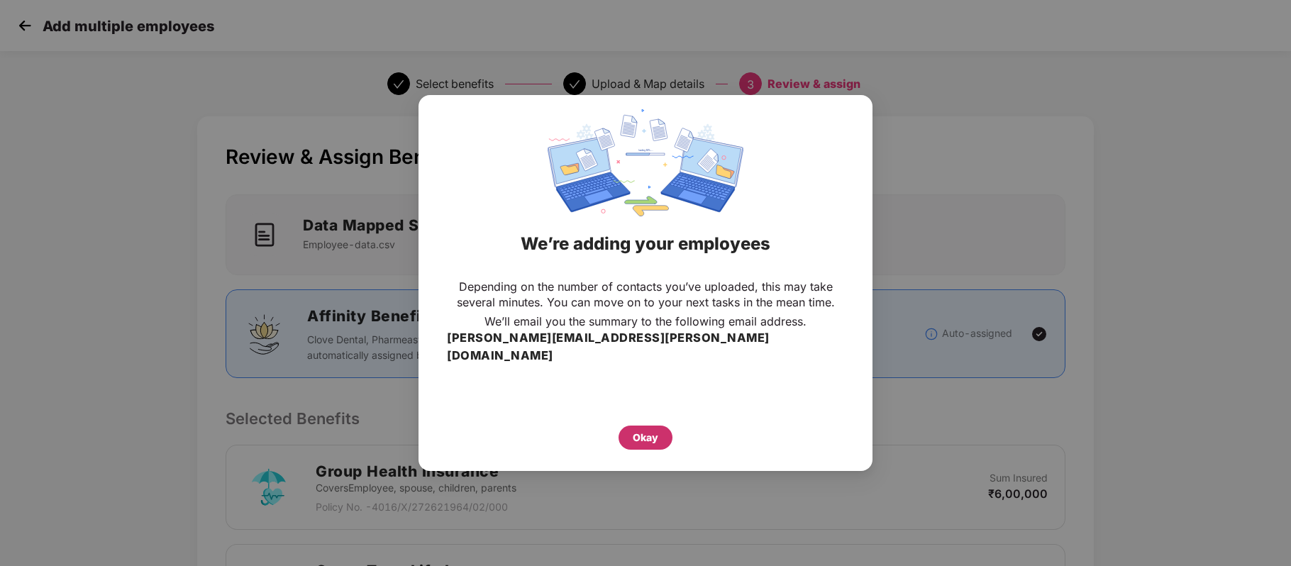
click at [641, 430] on div "Okay" at bounding box center [646, 438] width 26 height 16
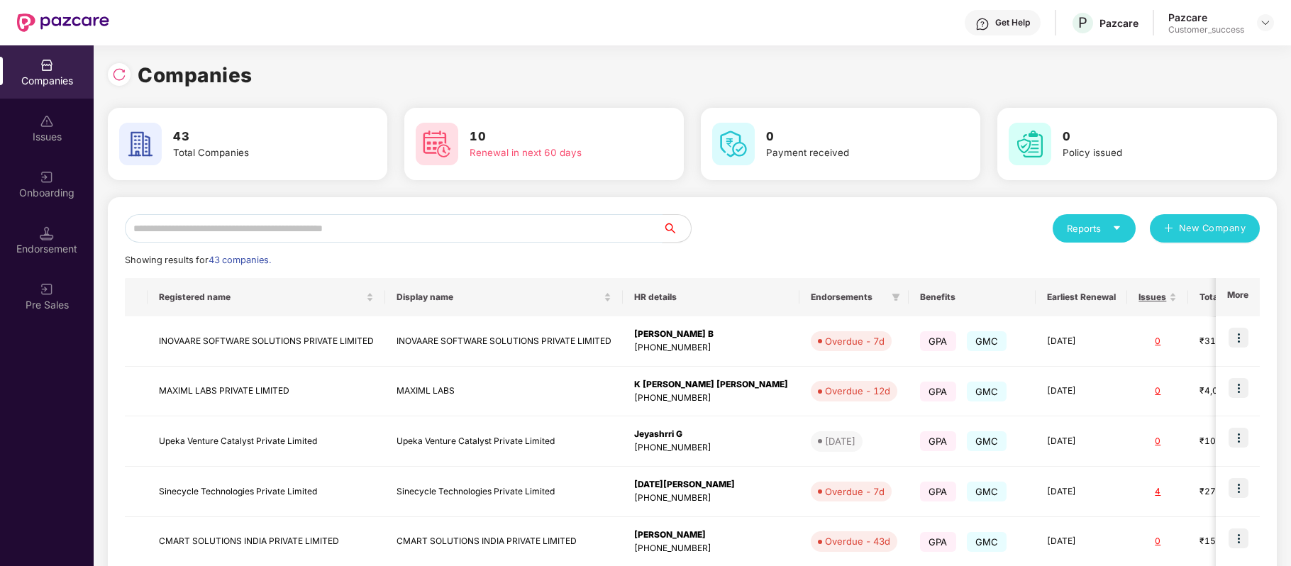
click at [307, 230] on input "text" at bounding box center [394, 228] width 538 height 28
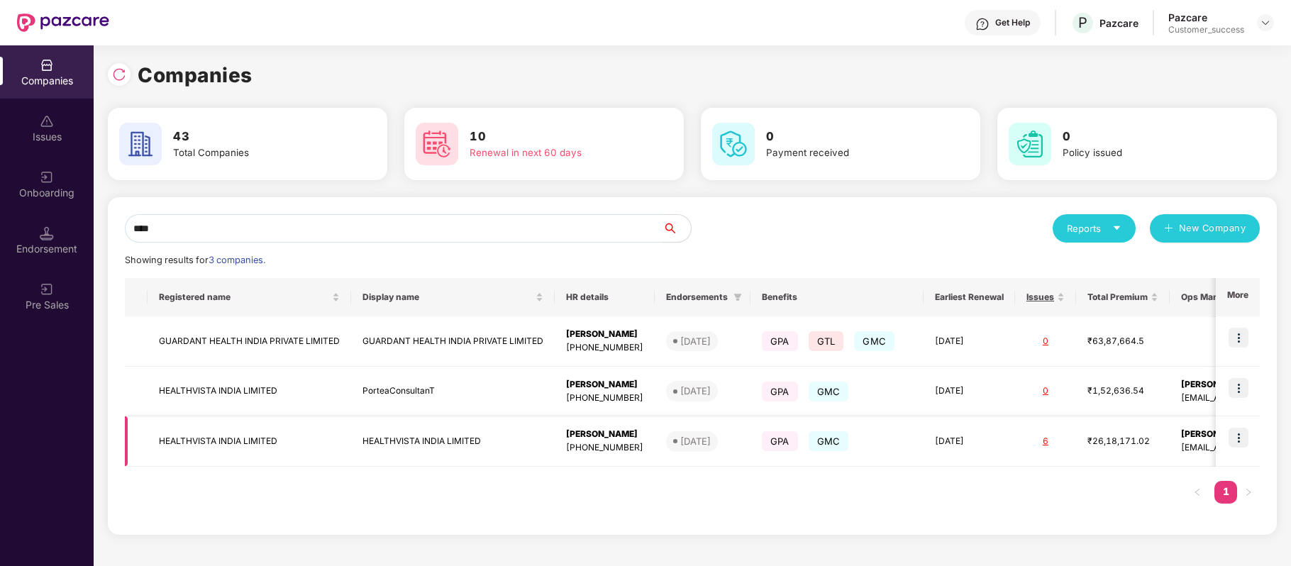
type input "****"
click at [1235, 438] on img at bounding box center [1238, 438] width 20 height 20
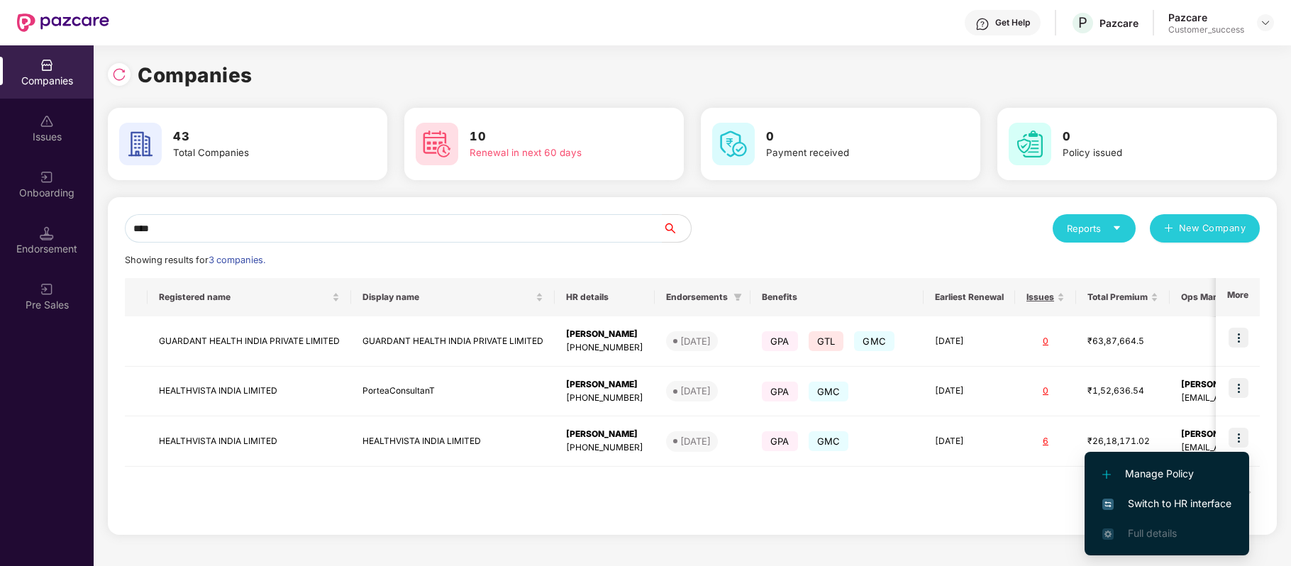
click at [1150, 503] on span "Switch to HR interface" at bounding box center [1166, 504] width 129 height 16
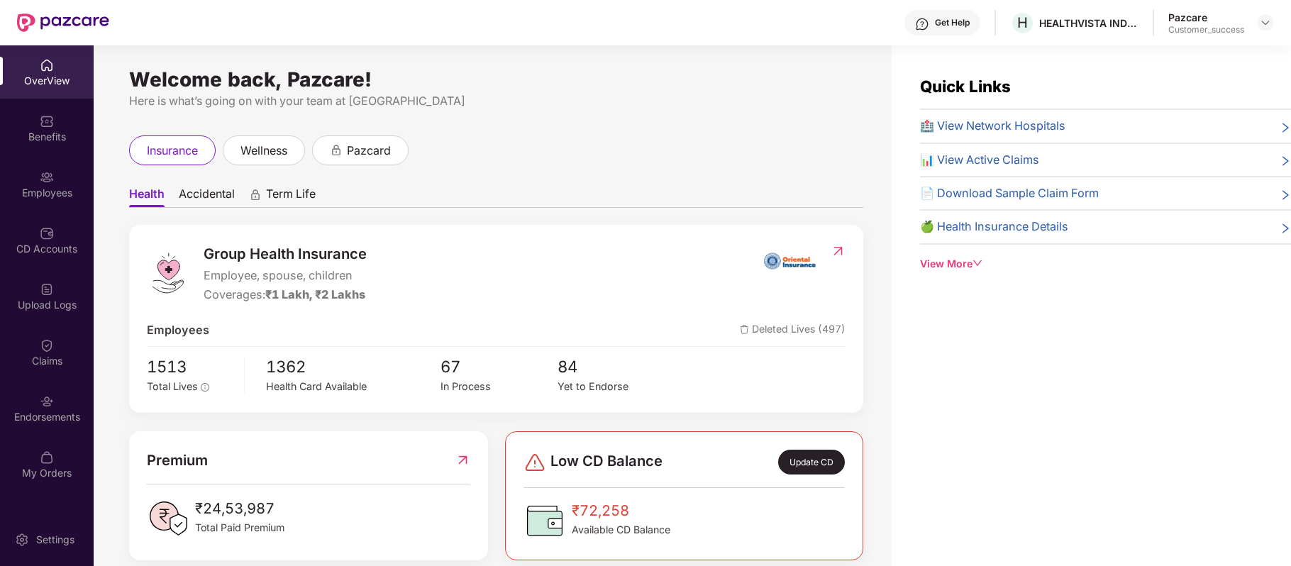
click at [52, 183] on div "Employees" at bounding box center [47, 183] width 94 height 53
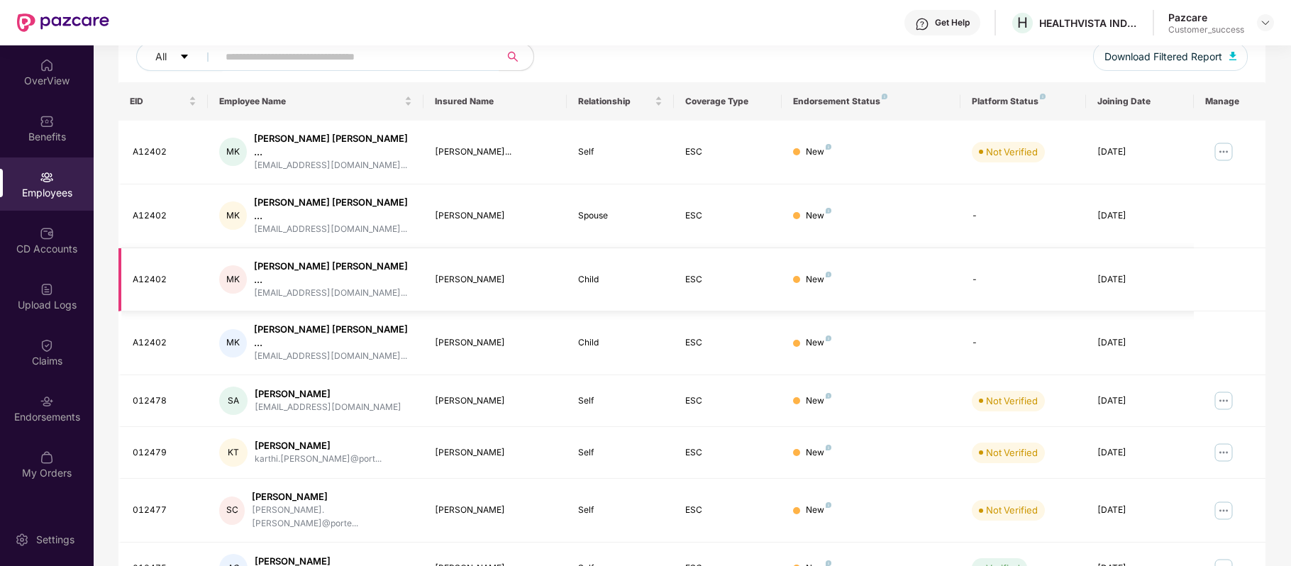
scroll to position [57, 0]
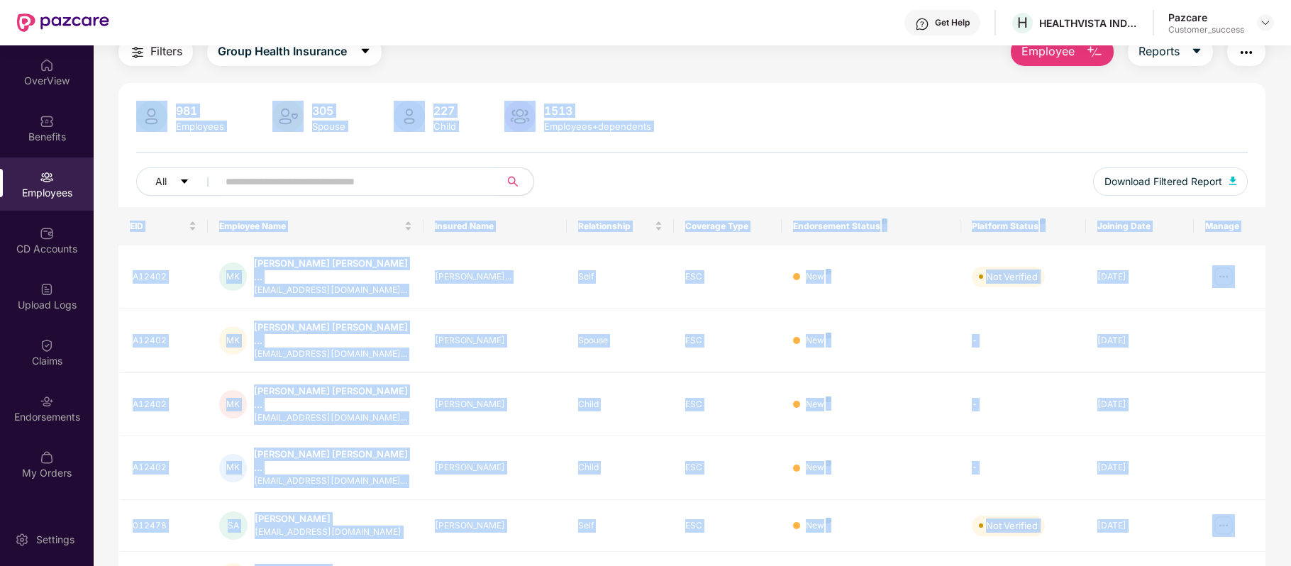
drag, startPoint x: 1014, startPoint y: 43, endPoint x: 1123, endPoint y: 51, distance: 109.5
click at [1123, 51] on div "Get Help H HEALTHVISTA INDIA LIMITED Pazcare Customer_success OverView Benefits…" at bounding box center [645, 283] width 1291 height 566
click at [1050, 111] on div "981 Employees 305 Spouse 227 Child 1513 Employees+dependents" at bounding box center [691, 118] width 1111 height 34
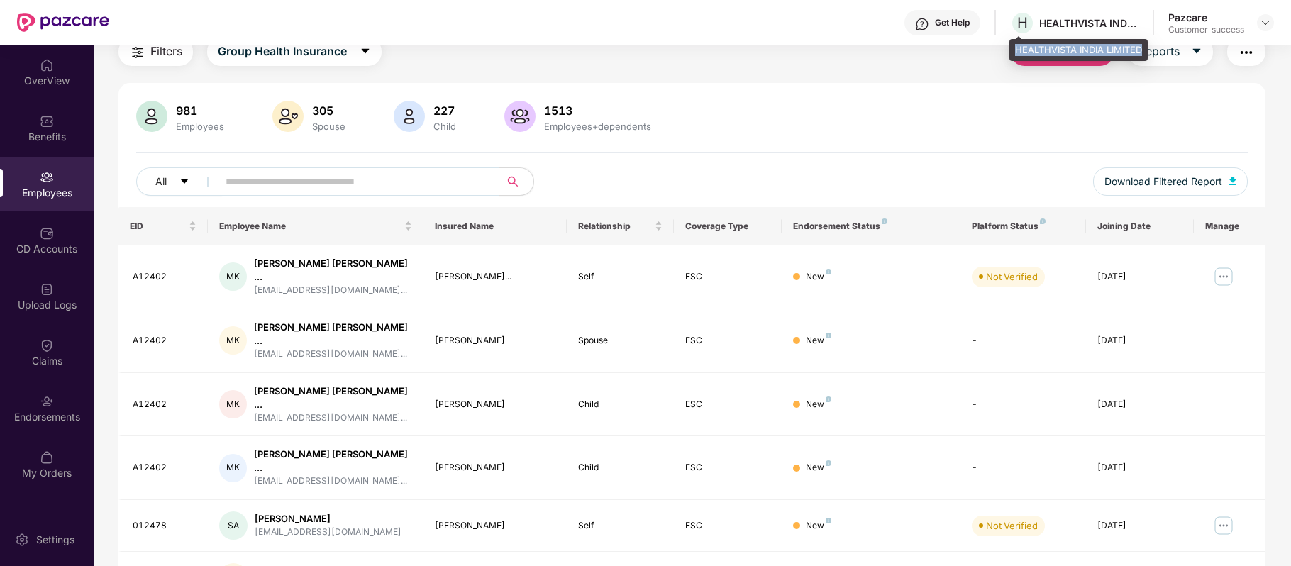
drag, startPoint x: 1013, startPoint y: 49, endPoint x: 1145, endPoint y: 46, distance: 131.2
click at [1145, 46] on div "HEALTHVISTA INDIA LIMITED" at bounding box center [1078, 50] width 138 height 23
copy div "HEALTHVISTA INDIA LIMITED"
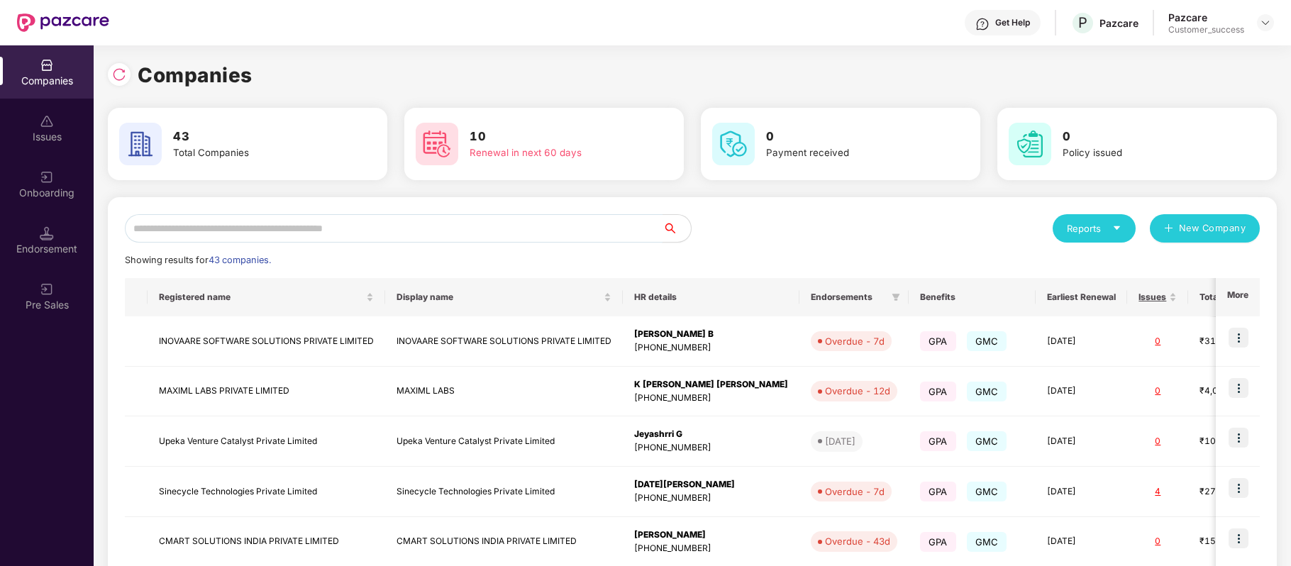
click at [347, 228] on input "text" at bounding box center [394, 228] width 538 height 28
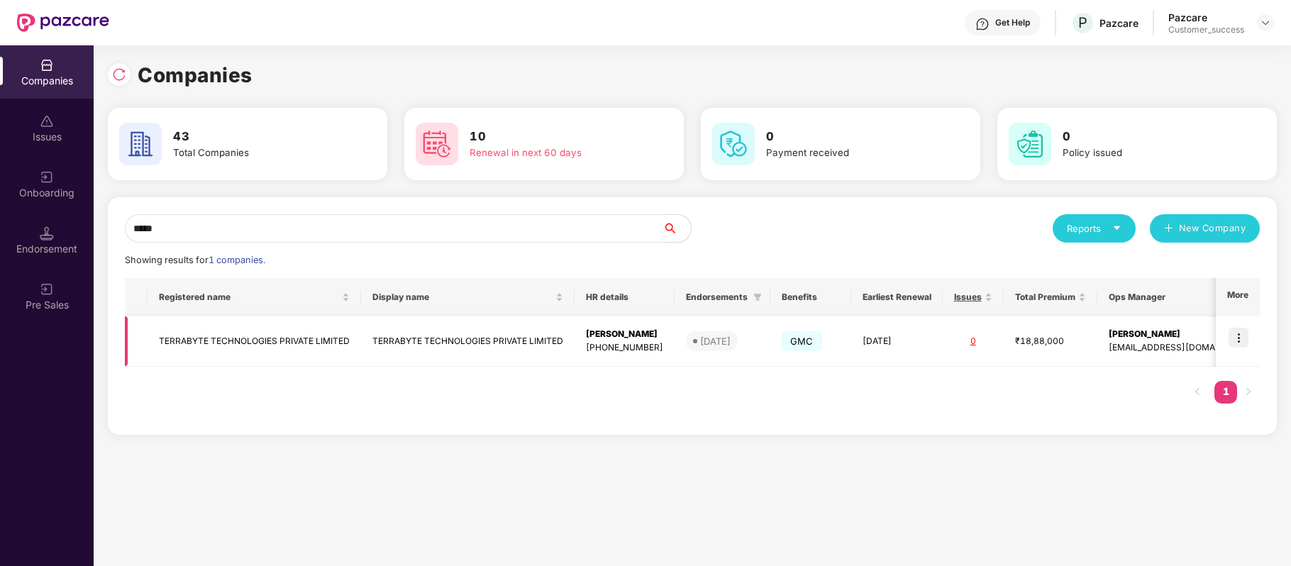
type input "*****"
click at [1240, 336] on img at bounding box center [1238, 338] width 20 height 20
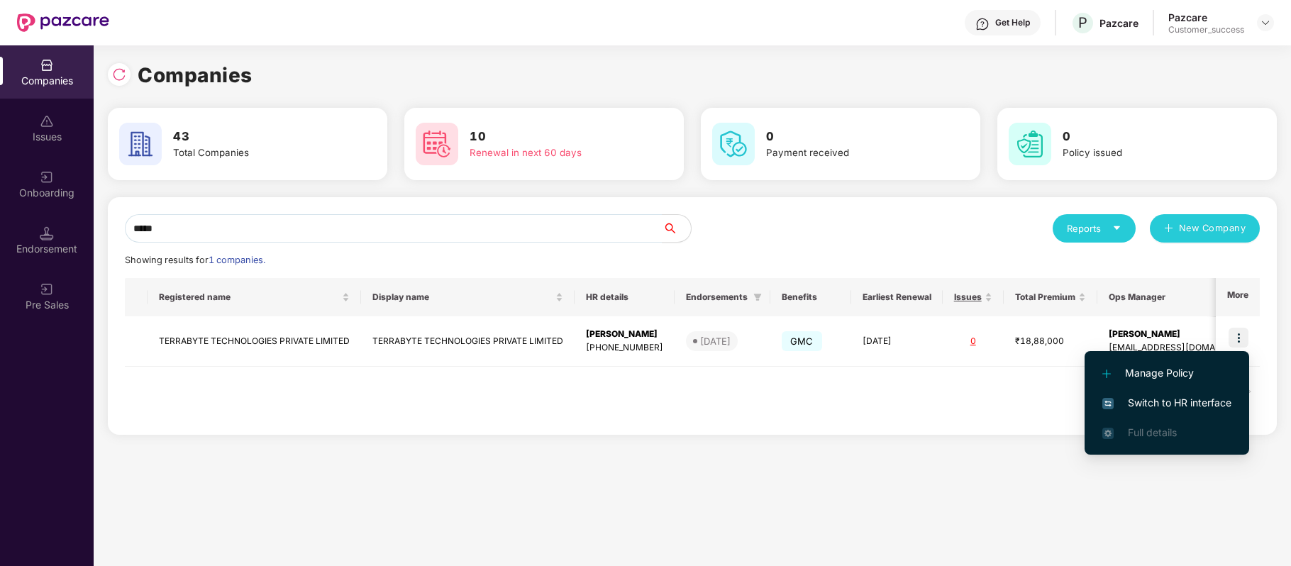
click at [1213, 403] on span "Switch to HR interface" at bounding box center [1166, 403] width 129 height 16
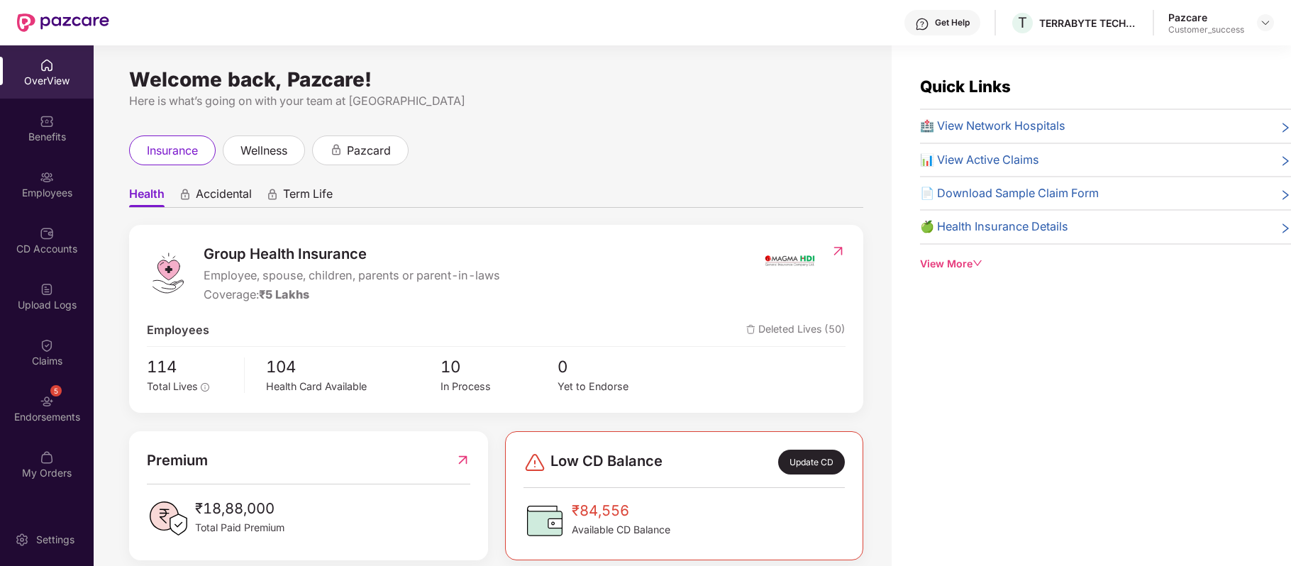
click at [52, 183] on div "Employees" at bounding box center [47, 183] width 94 height 53
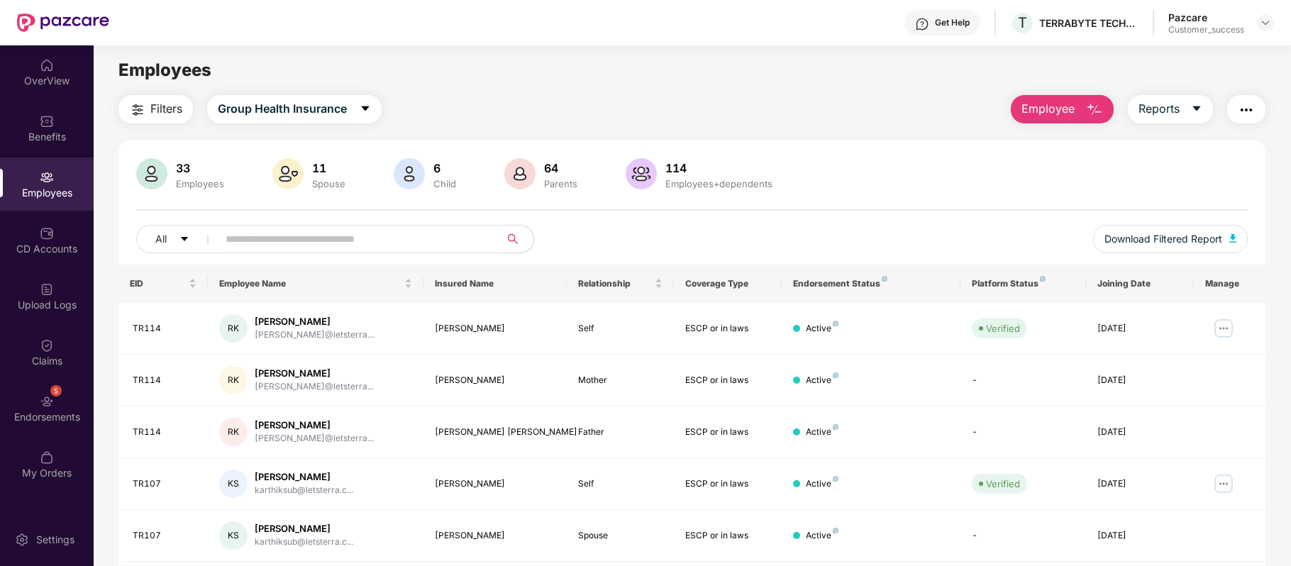
click at [281, 240] on input "text" at bounding box center [353, 238] width 255 height 21
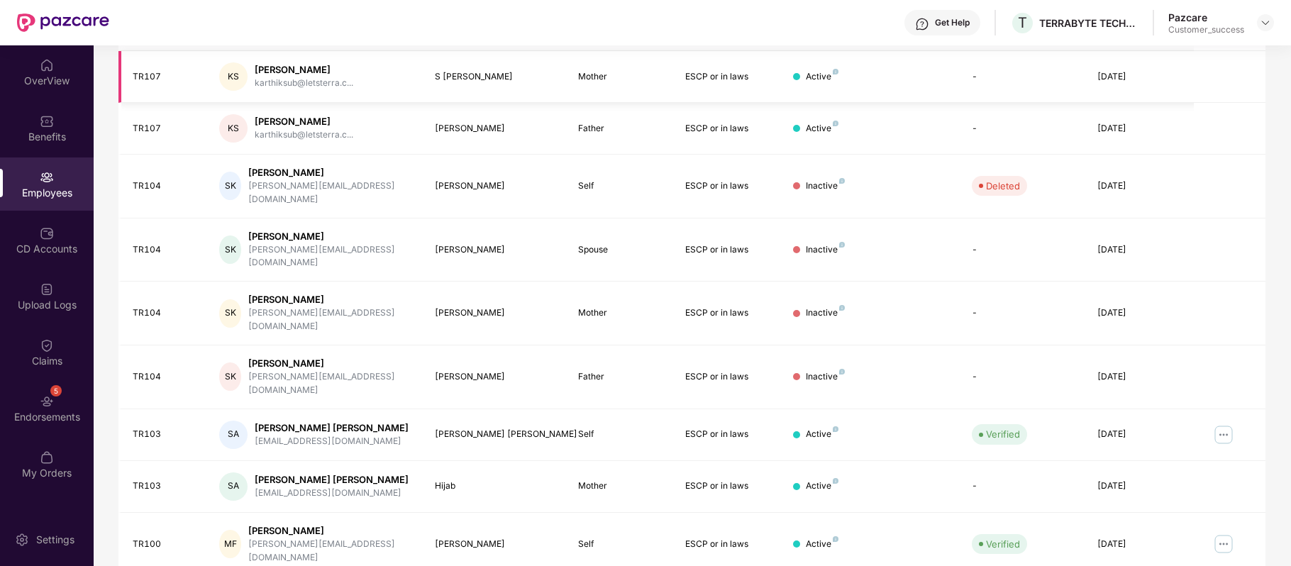
scroll to position [0, 0]
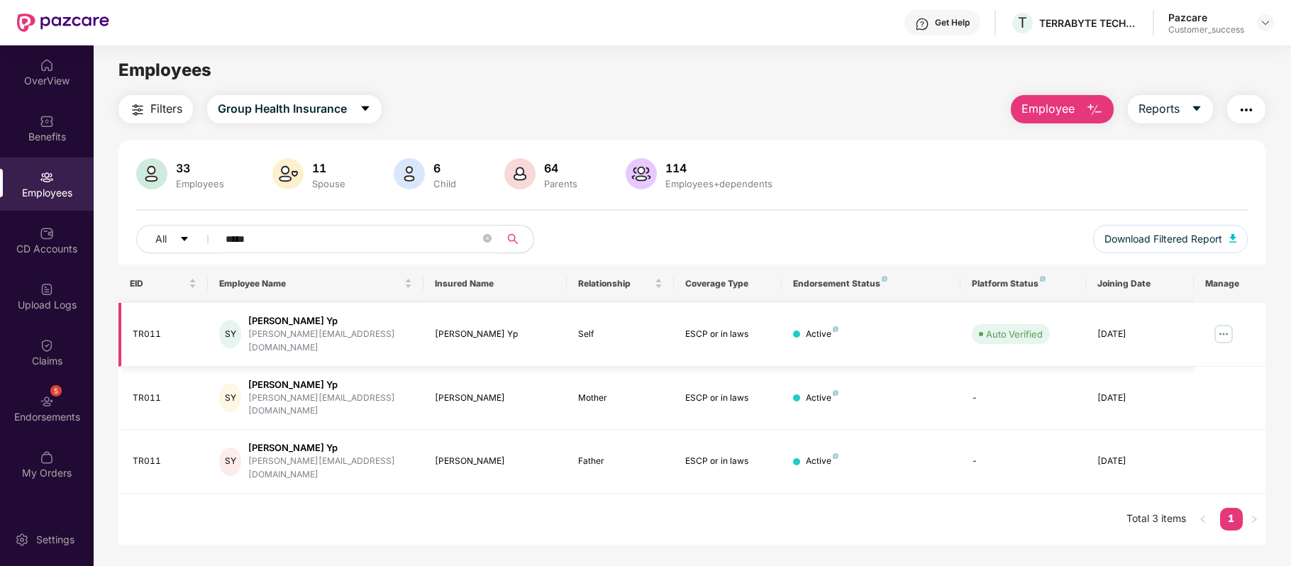
type input "*****"
click at [165, 328] on div "TR011" at bounding box center [165, 334] width 64 height 13
drag, startPoint x: 162, startPoint y: 325, endPoint x: 126, endPoint y: 318, distance: 36.7
click at [126, 318] on td "TR011" at bounding box center [162, 335] width 89 height 64
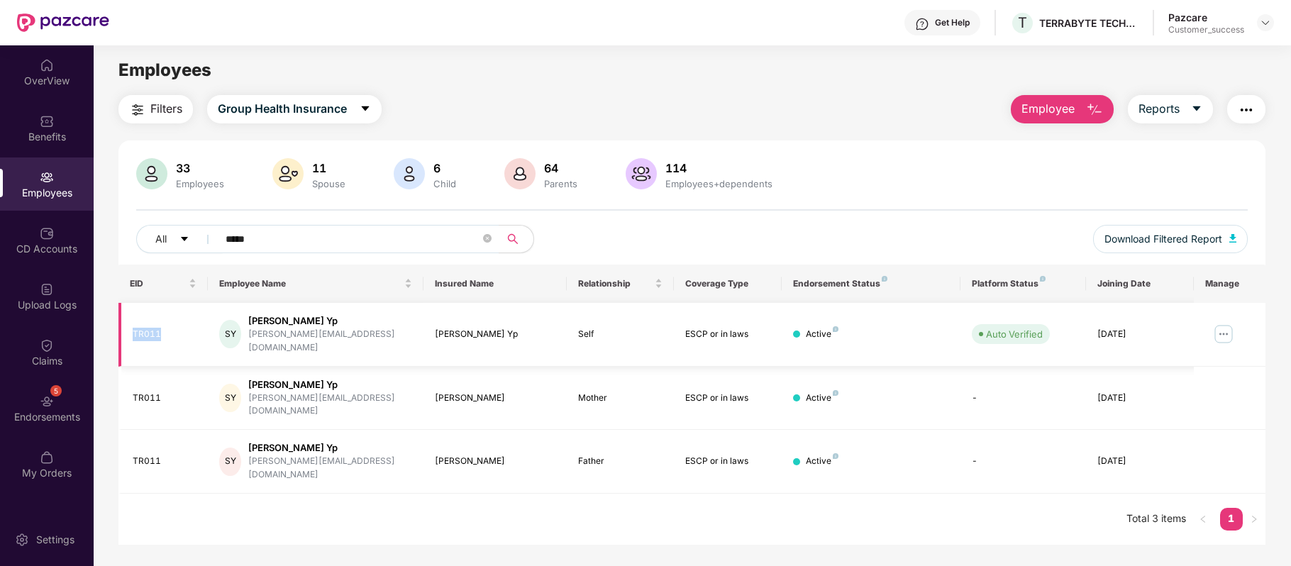
copy div "TR011"
drag, startPoint x: 333, startPoint y: 319, endPoint x: 253, endPoint y: 318, distance: 79.4
click at [253, 318] on div "[PERSON_NAME] Yp [PERSON_NAME][EMAIL_ADDRESS][DOMAIN_NAME]" at bounding box center [315, 334] width 192 height 40
copy div "[PERSON_NAME] Yp"
click at [631, 128] on div "Filters Group Health Insurance Employee Reports 33 Employees 11 Spouse 6 Child …" at bounding box center [691, 320] width 1147 height 450
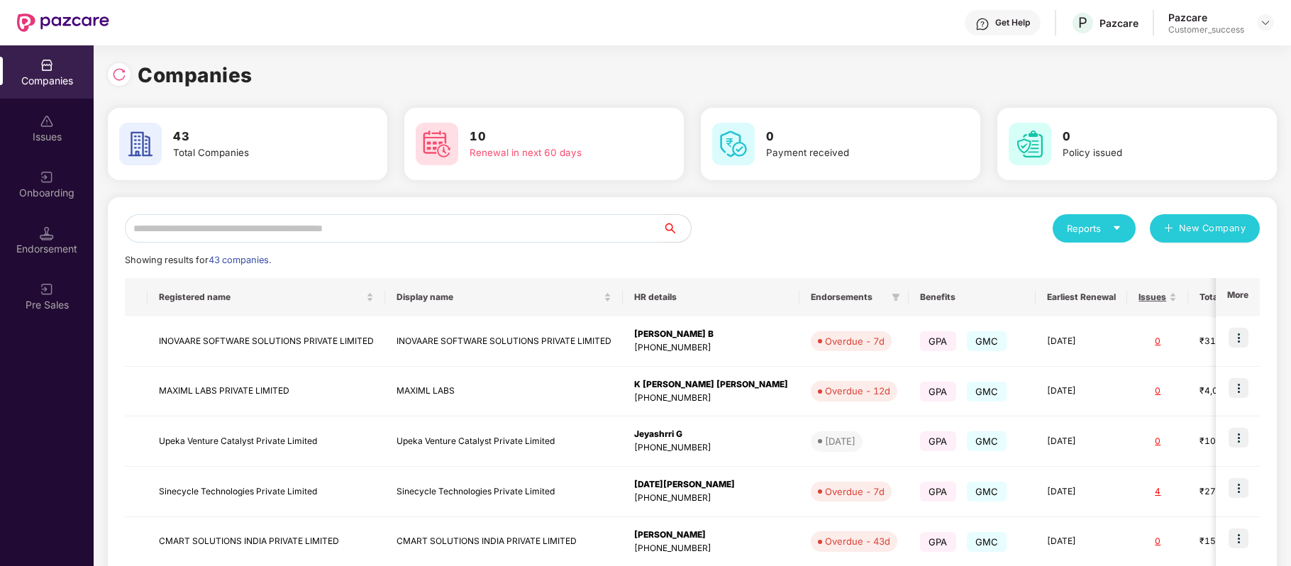
click at [347, 230] on input "text" at bounding box center [394, 228] width 538 height 28
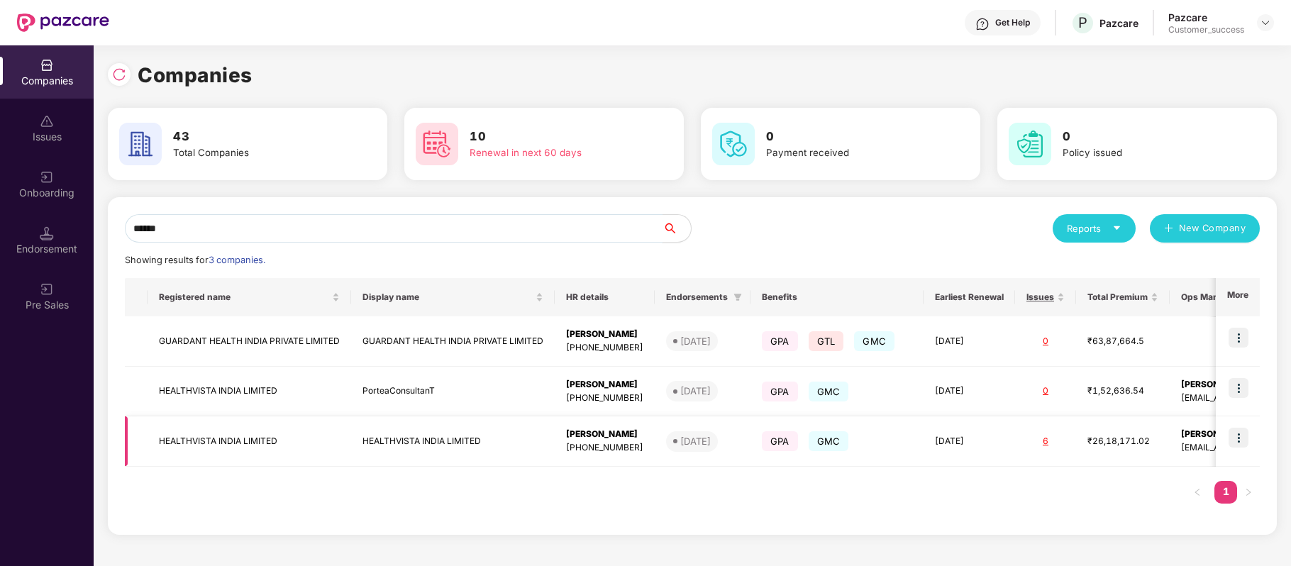
type input "******"
click at [1240, 437] on img at bounding box center [1238, 438] width 20 height 20
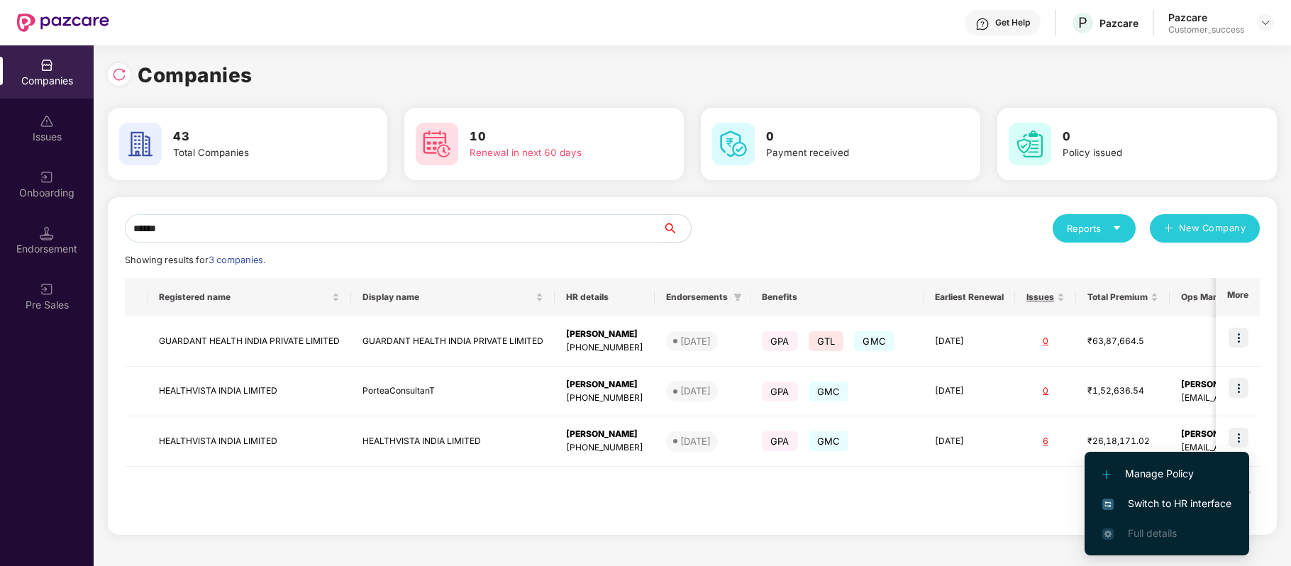
click at [1153, 502] on span "Switch to HR interface" at bounding box center [1166, 504] width 129 height 16
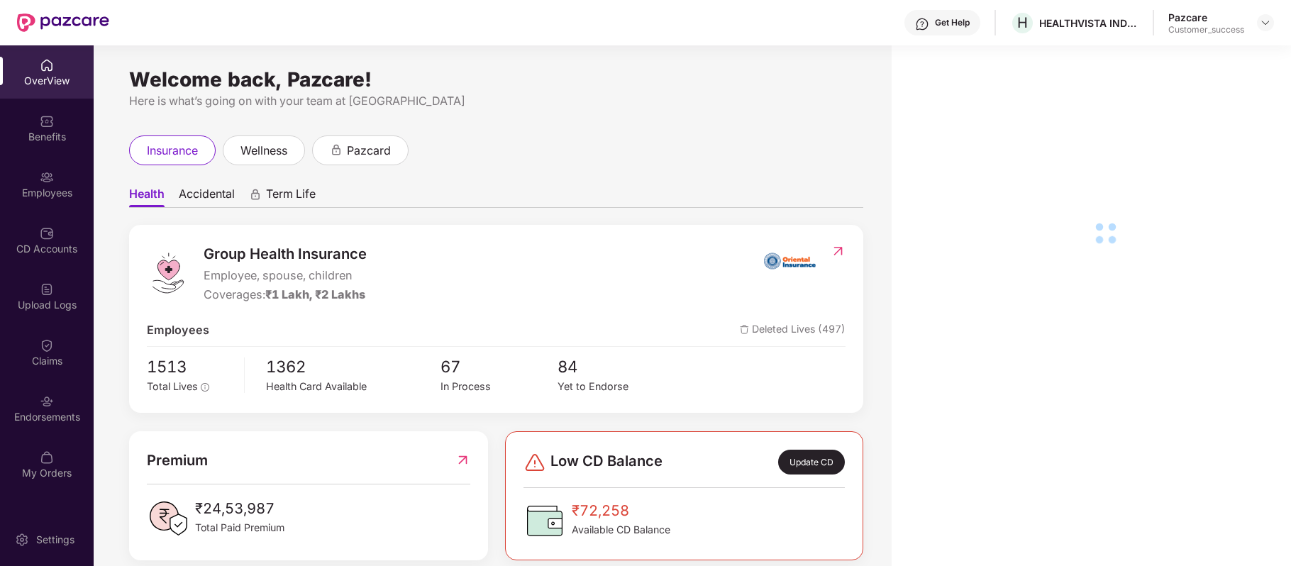
click at [54, 187] on div "Employees" at bounding box center [47, 193] width 94 height 14
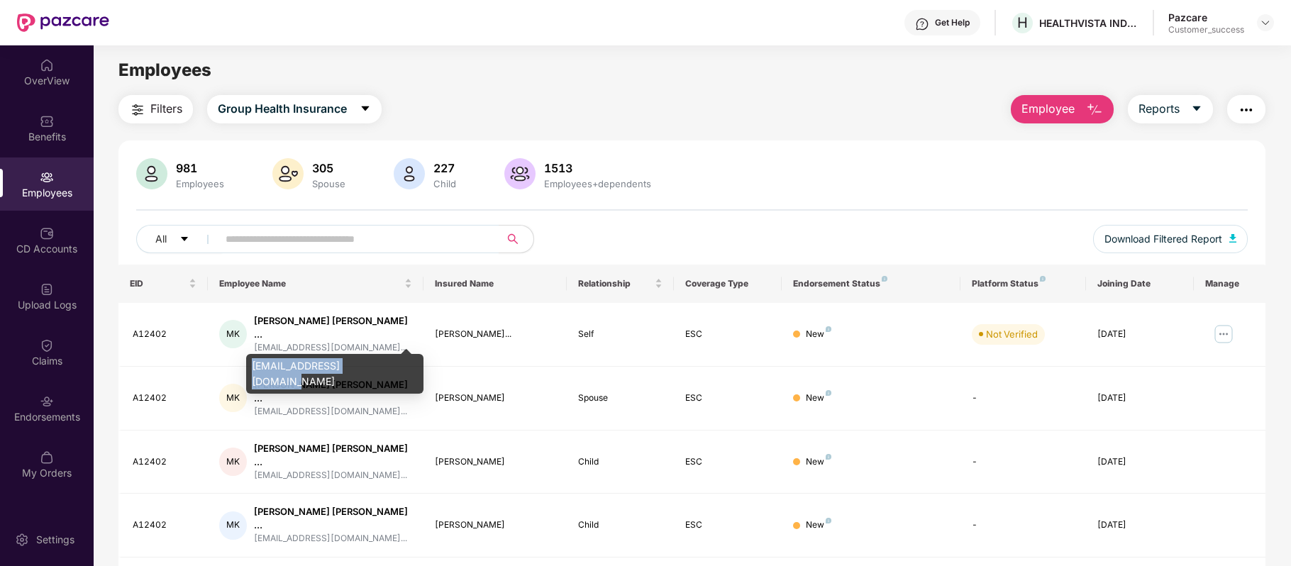
drag, startPoint x: 250, startPoint y: 365, endPoint x: 376, endPoint y: 358, distance: 125.7
click at [376, 358] on div "[EMAIL_ADDRESS][DOMAIN_NAME]" at bounding box center [334, 374] width 177 height 40
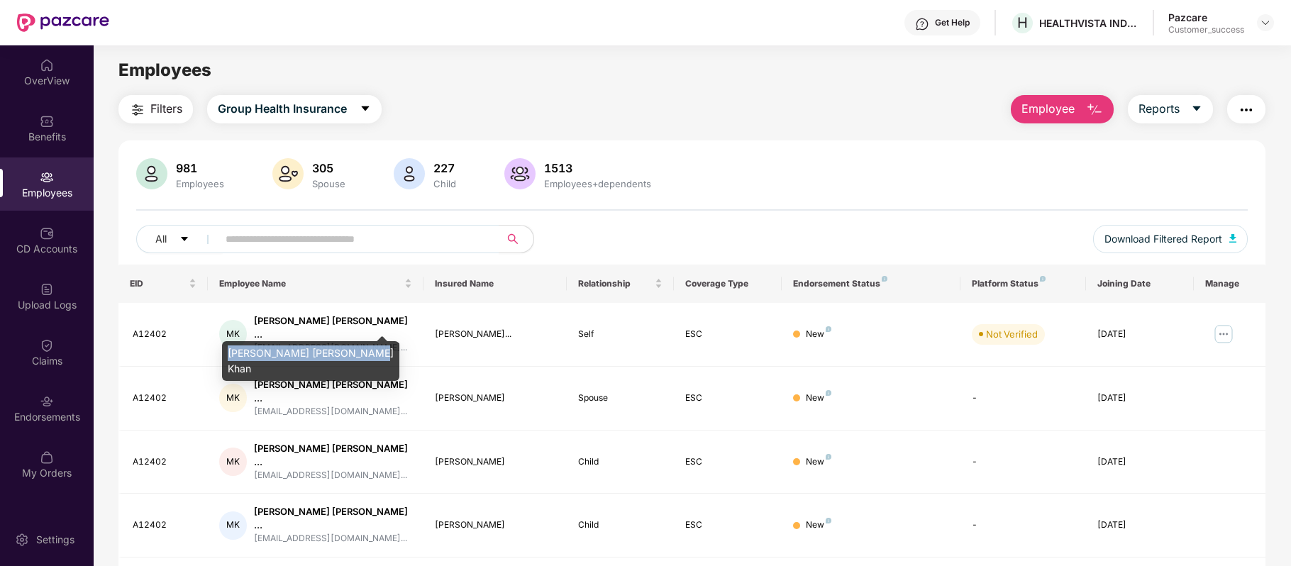
drag, startPoint x: 230, startPoint y: 348, endPoint x: 379, endPoint y: 347, distance: 148.9
click at [379, 347] on div "[PERSON_NAME] [PERSON_NAME] Khan" at bounding box center [310, 361] width 177 height 40
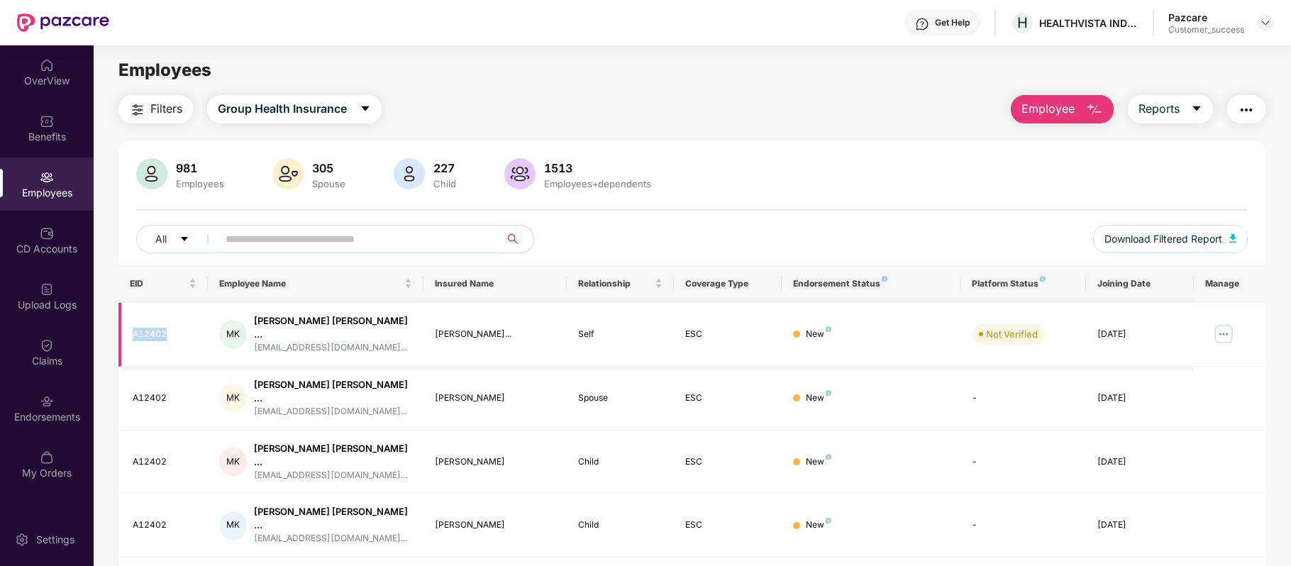
drag, startPoint x: 168, startPoint y: 329, endPoint x: 133, endPoint y: 330, distance: 34.8
click at [133, 330] on div "A12402" at bounding box center [165, 334] width 64 height 13
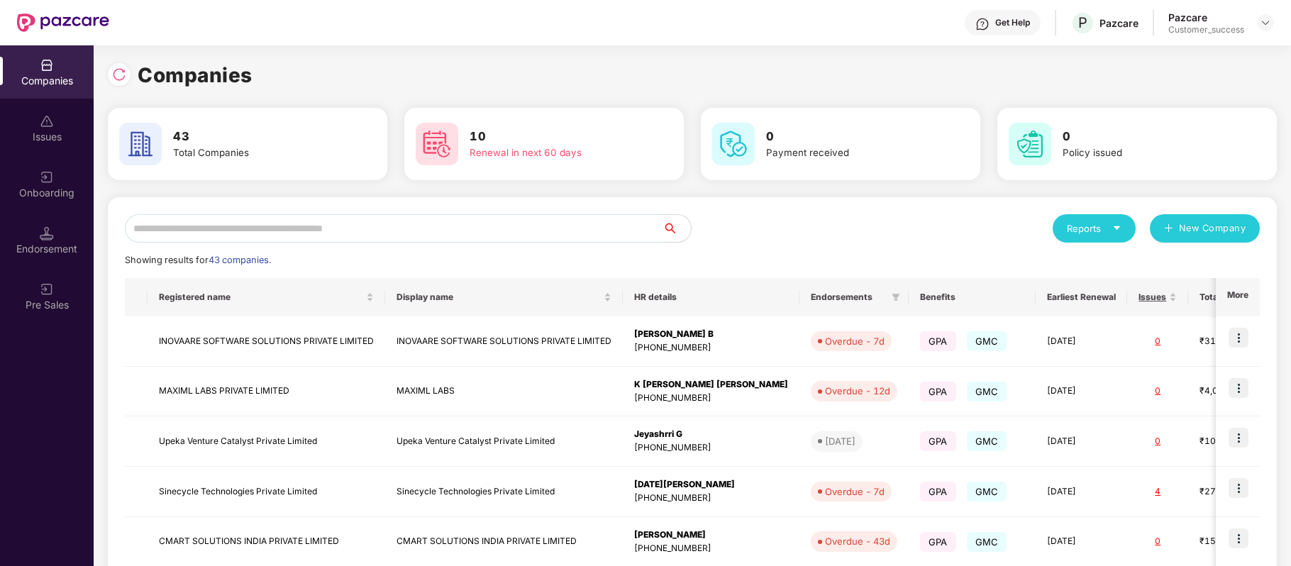
click at [305, 233] on input "text" at bounding box center [394, 228] width 538 height 28
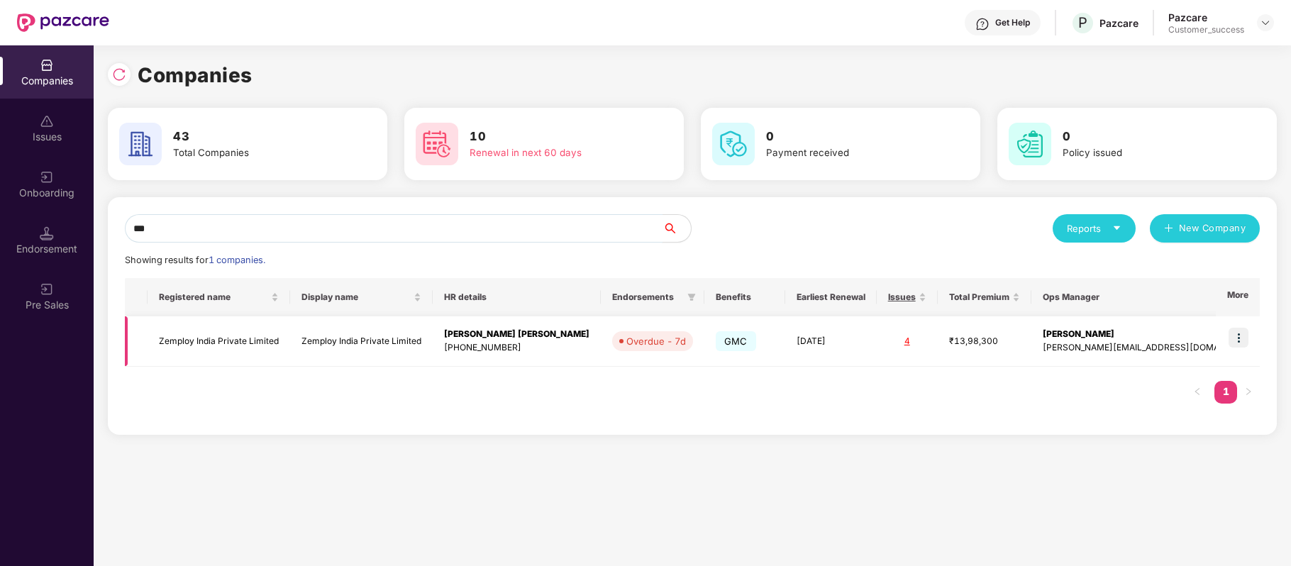
type input "***"
click at [1240, 339] on img at bounding box center [1238, 338] width 20 height 20
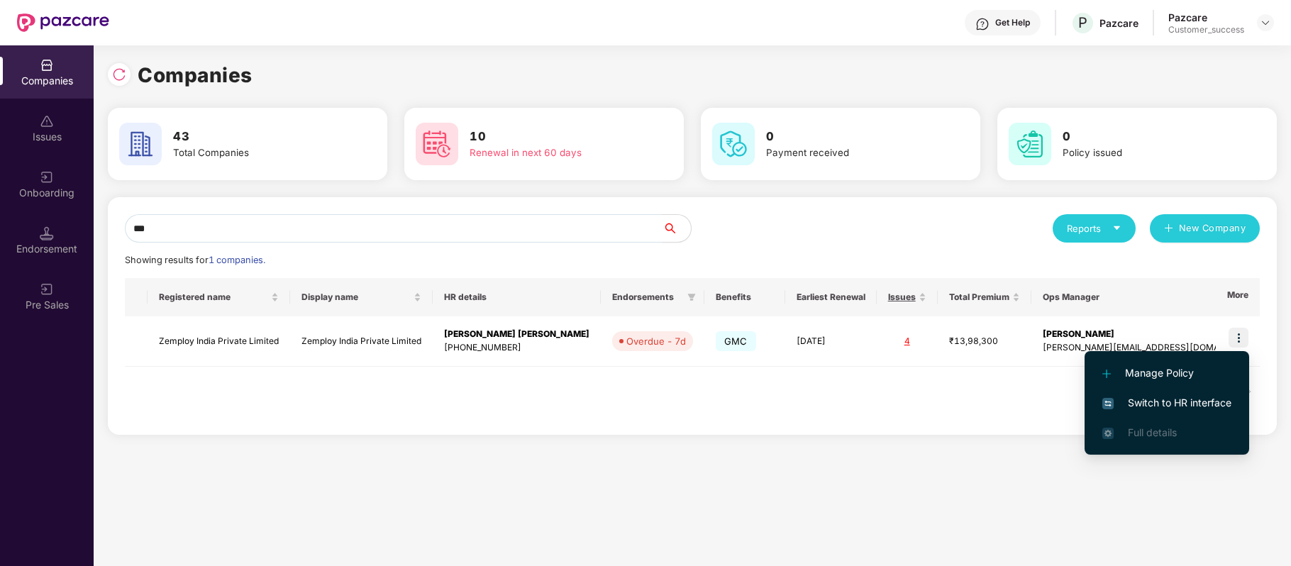
click at [1176, 400] on span "Switch to HR interface" at bounding box center [1166, 403] width 129 height 16
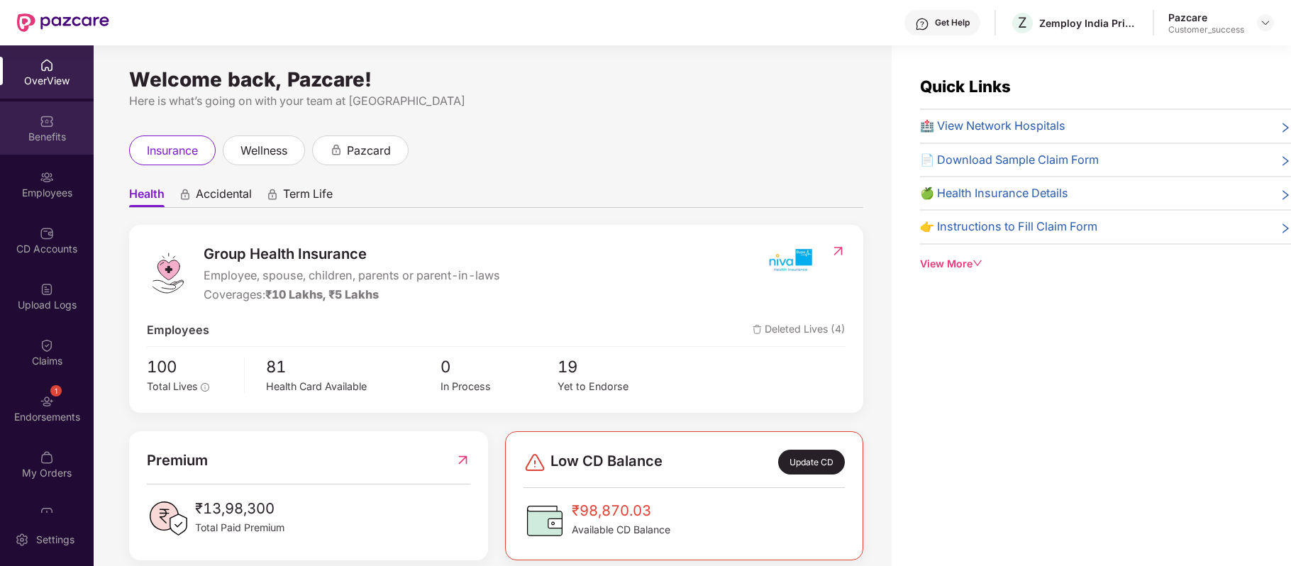
click at [46, 138] on div "Benefits" at bounding box center [47, 137] width 94 height 14
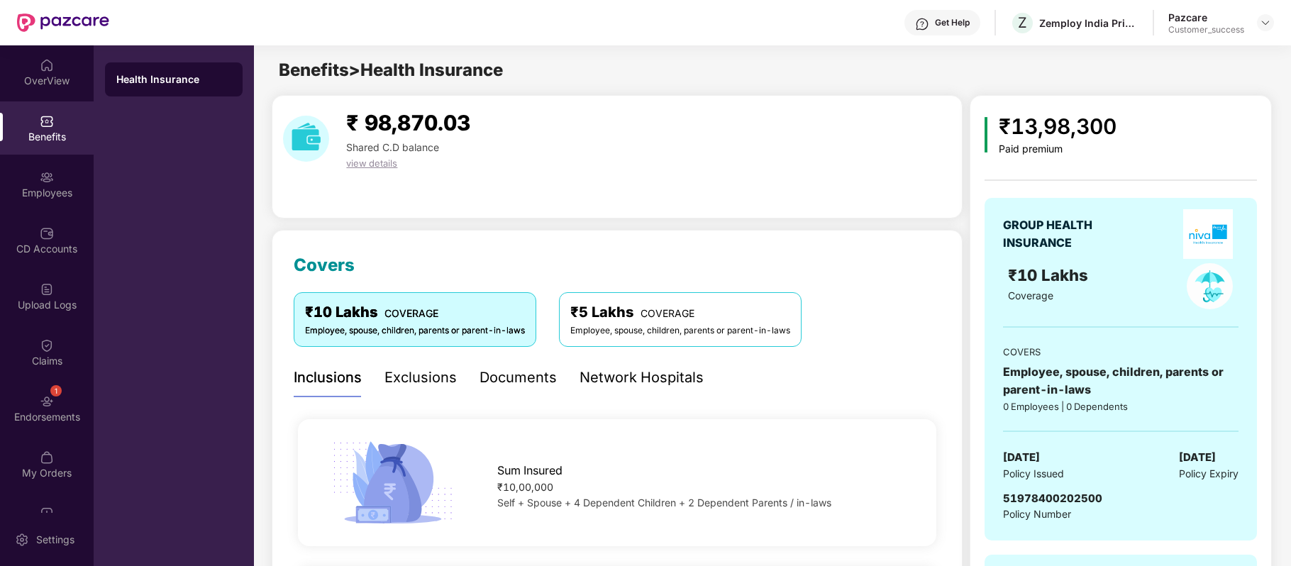
click at [604, 369] on div "Network Hospitals" at bounding box center [641, 378] width 124 height 22
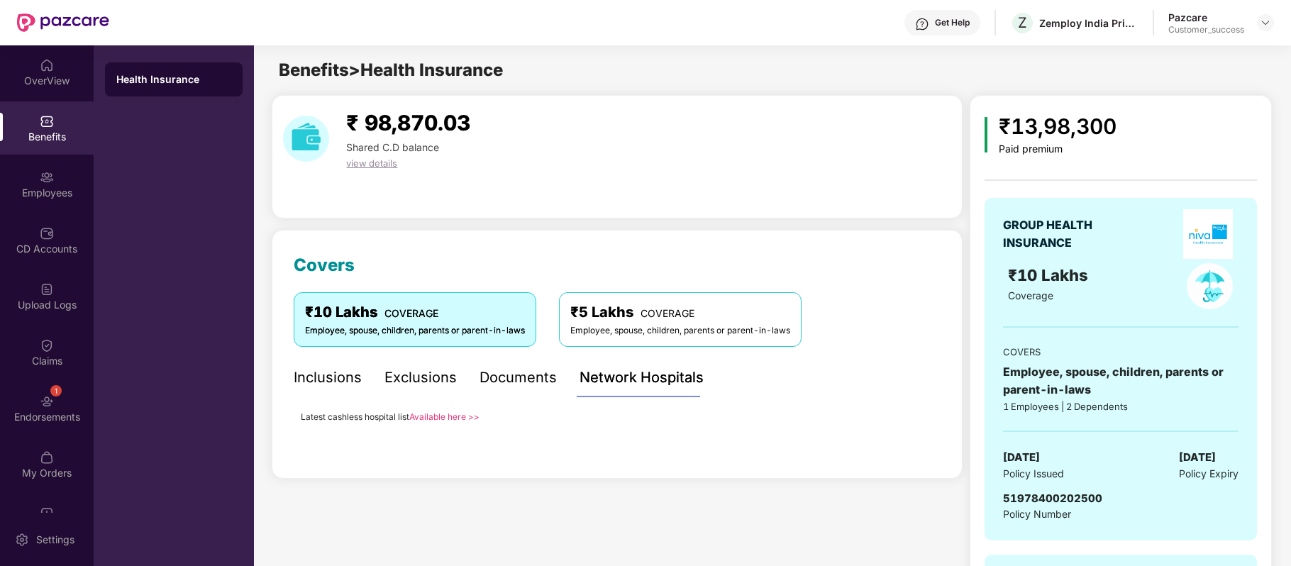
click at [451, 415] on link "Available here >>" at bounding box center [444, 416] width 70 height 11
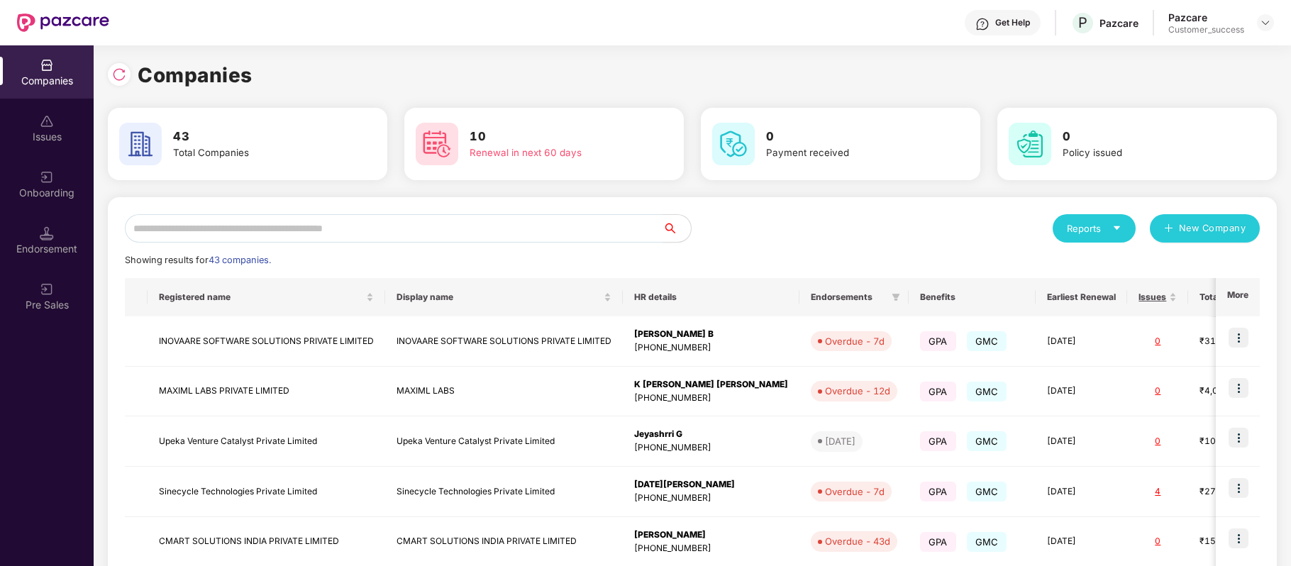
click at [332, 234] on input "text" at bounding box center [394, 228] width 538 height 28
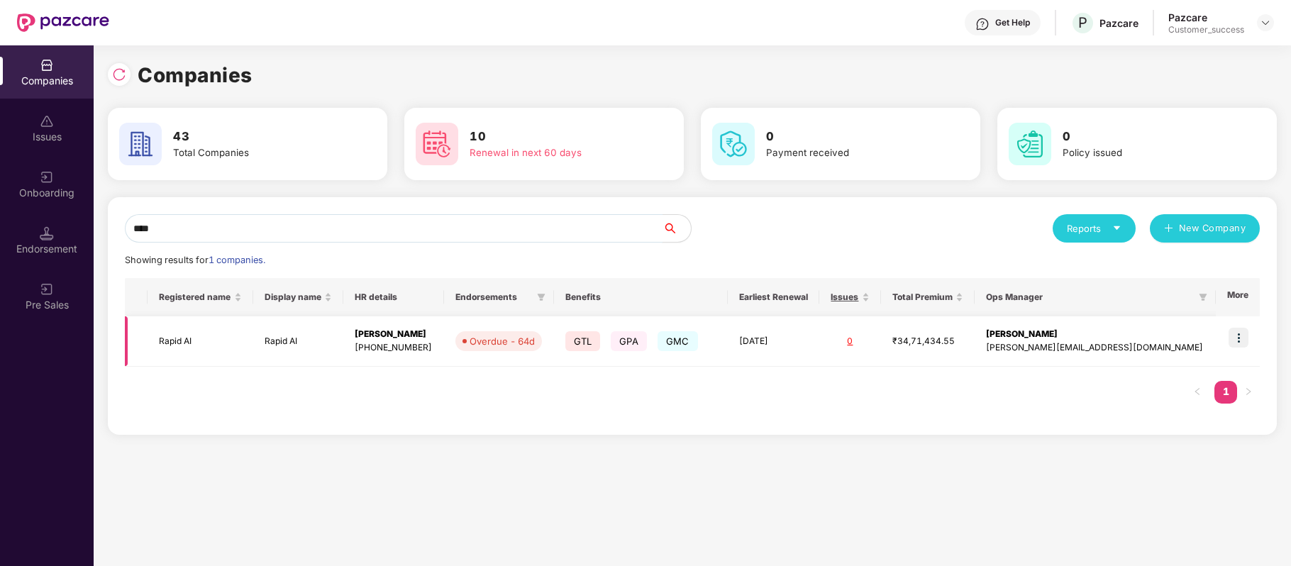
type input "****"
click at [1240, 335] on img at bounding box center [1238, 338] width 20 height 20
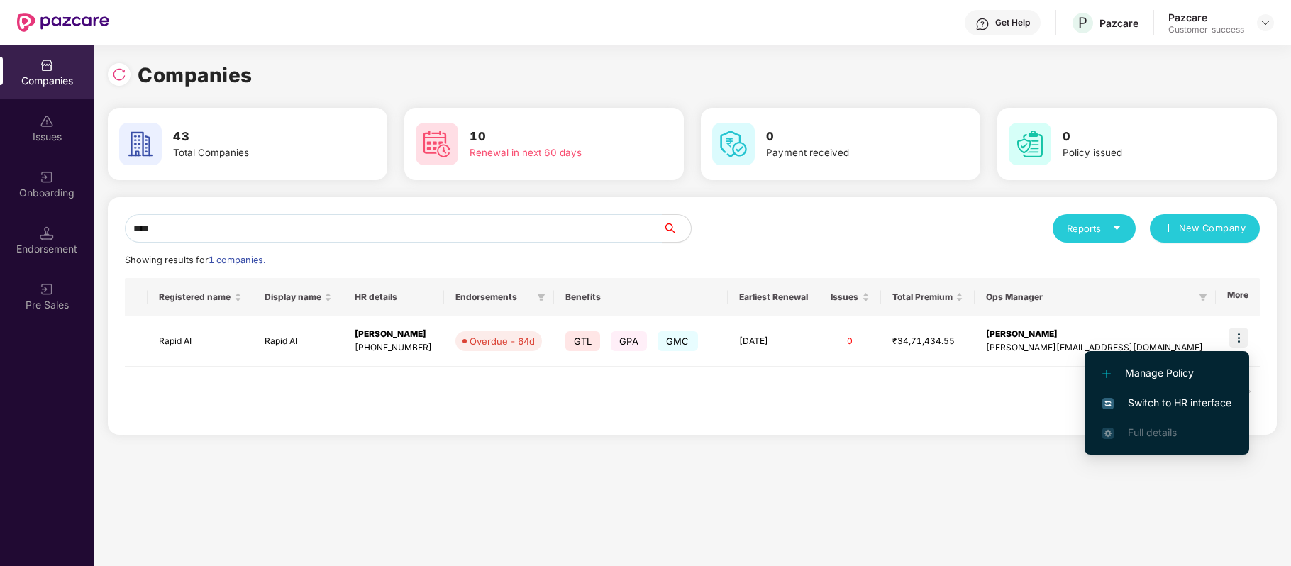
click at [1216, 399] on span "Switch to HR interface" at bounding box center [1166, 403] width 129 height 16
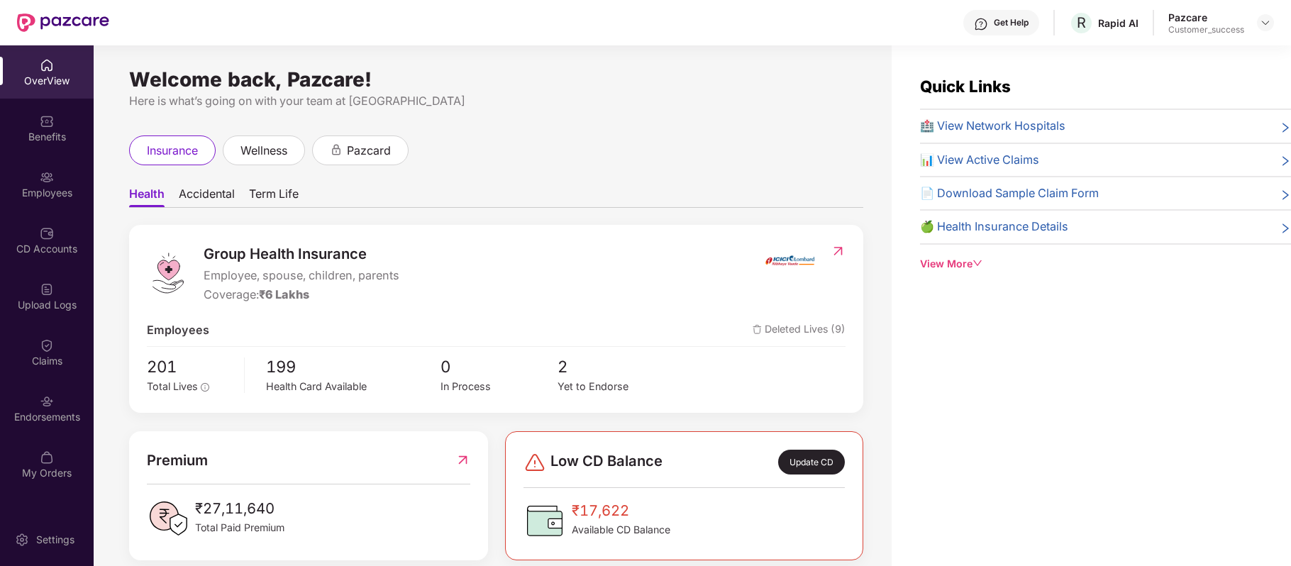
click at [50, 187] on div "Employees" at bounding box center [47, 193] width 94 height 14
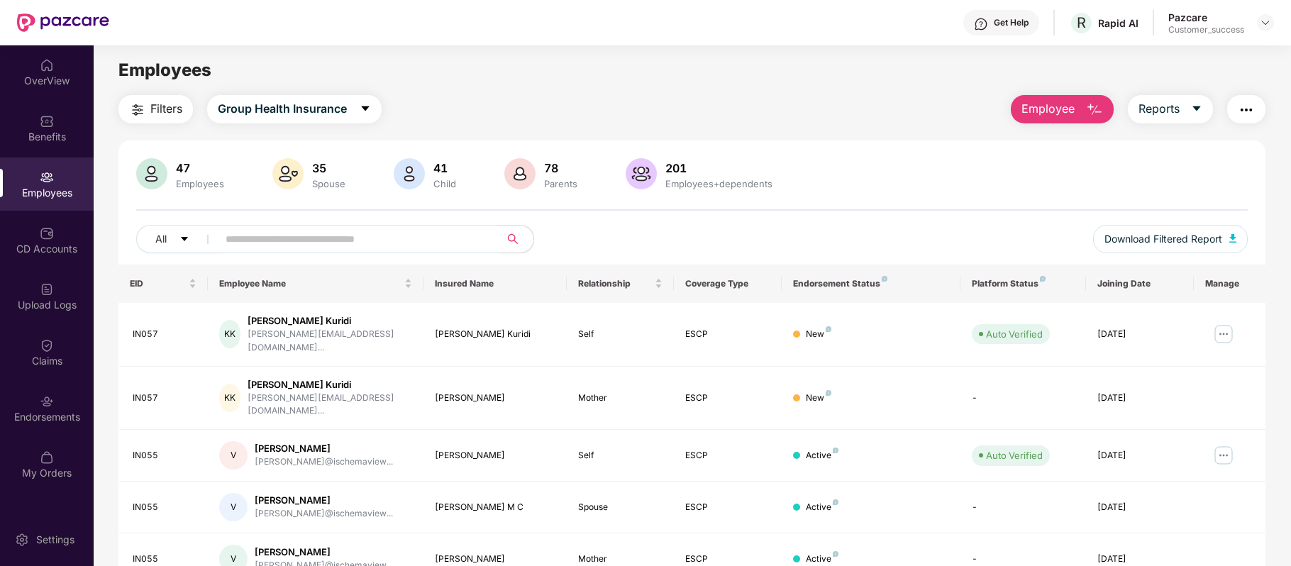
click at [1057, 106] on span "Employee" at bounding box center [1047, 109] width 53 height 18
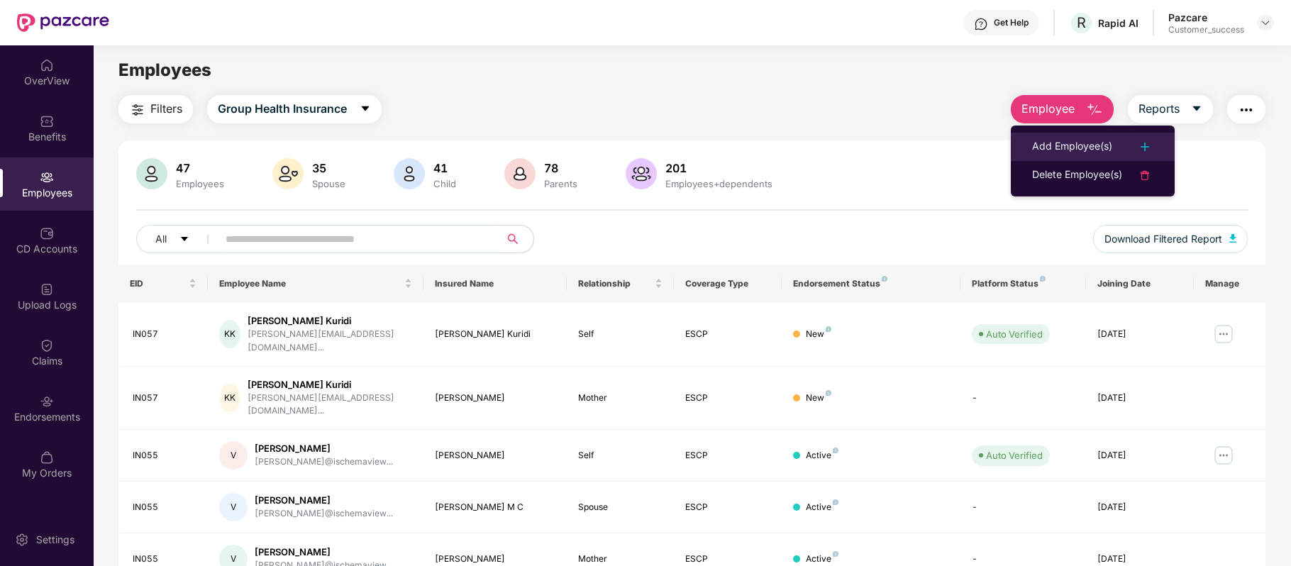
click at [1032, 146] on div "Add Employee(s)" at bounding box center [1072, 146] width 80 height 17
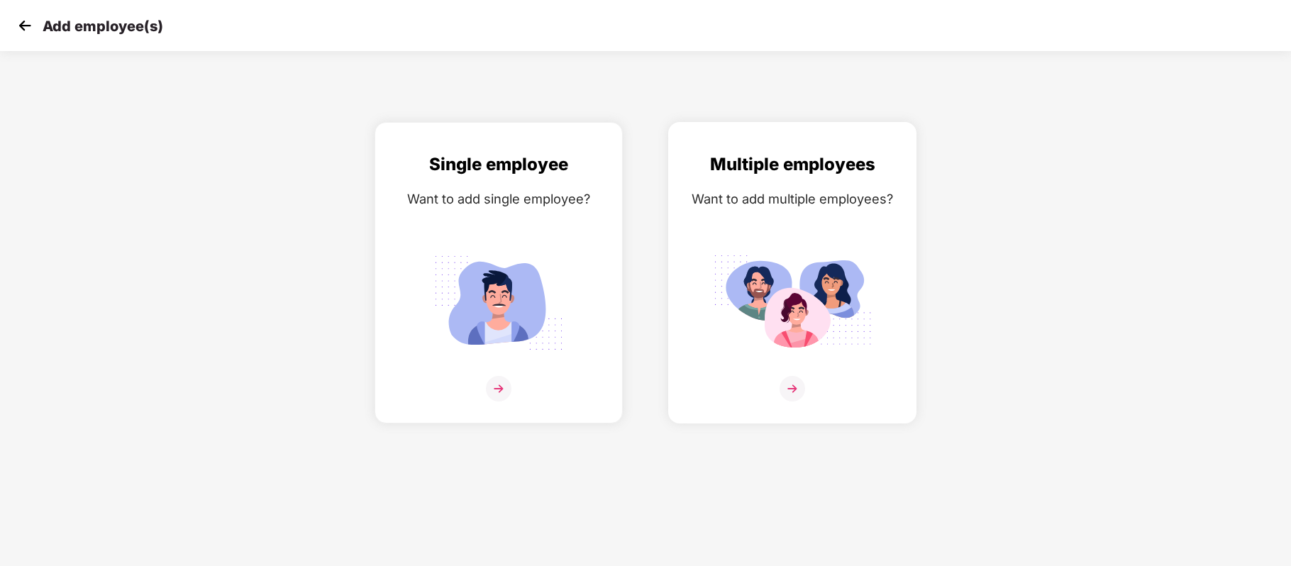
click at [806, 389] on div at bounding box center [792, 397] width 218 height 43
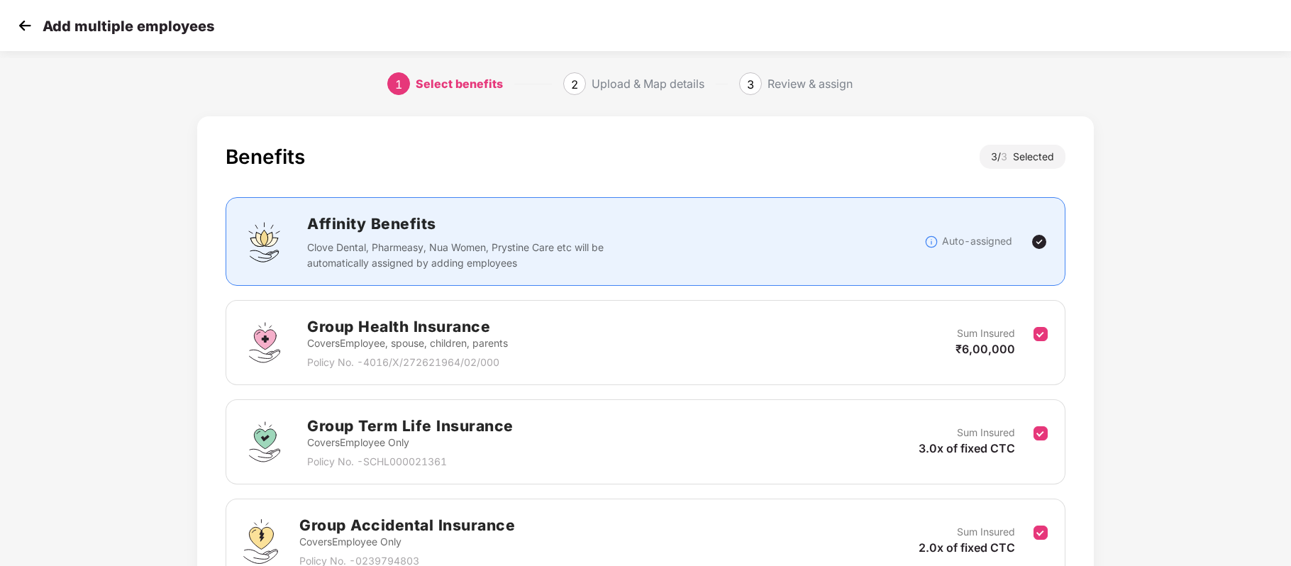
scroll to position [143, 0]
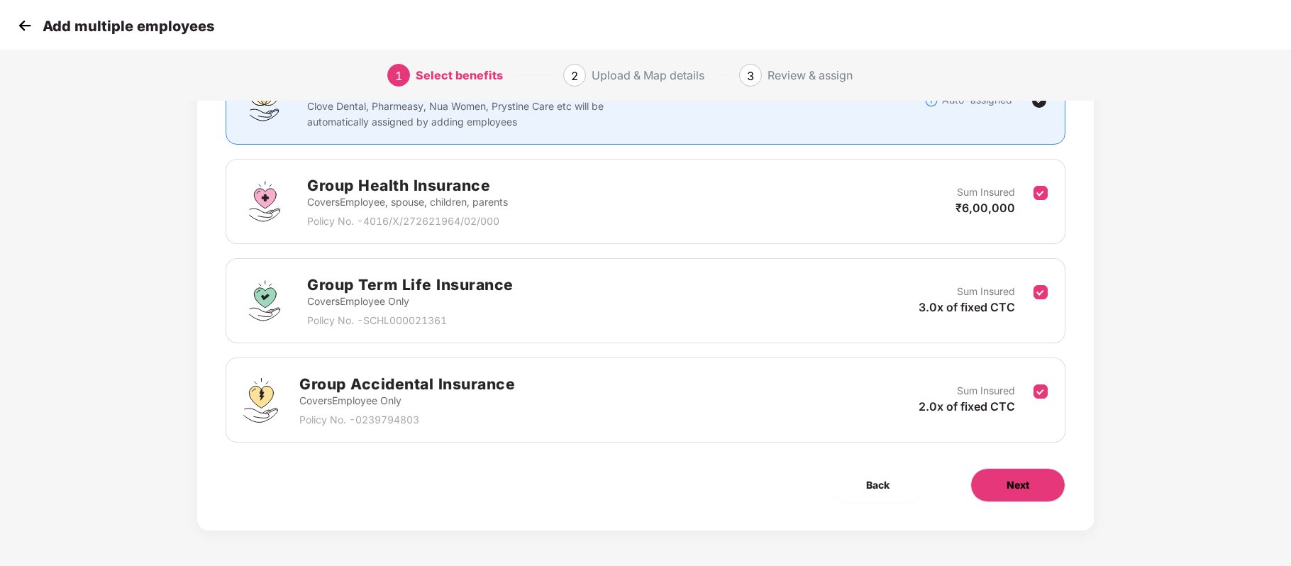
click at [1030, 487] on button "Next" at bounding box center [1017, 485] width 95 height 34
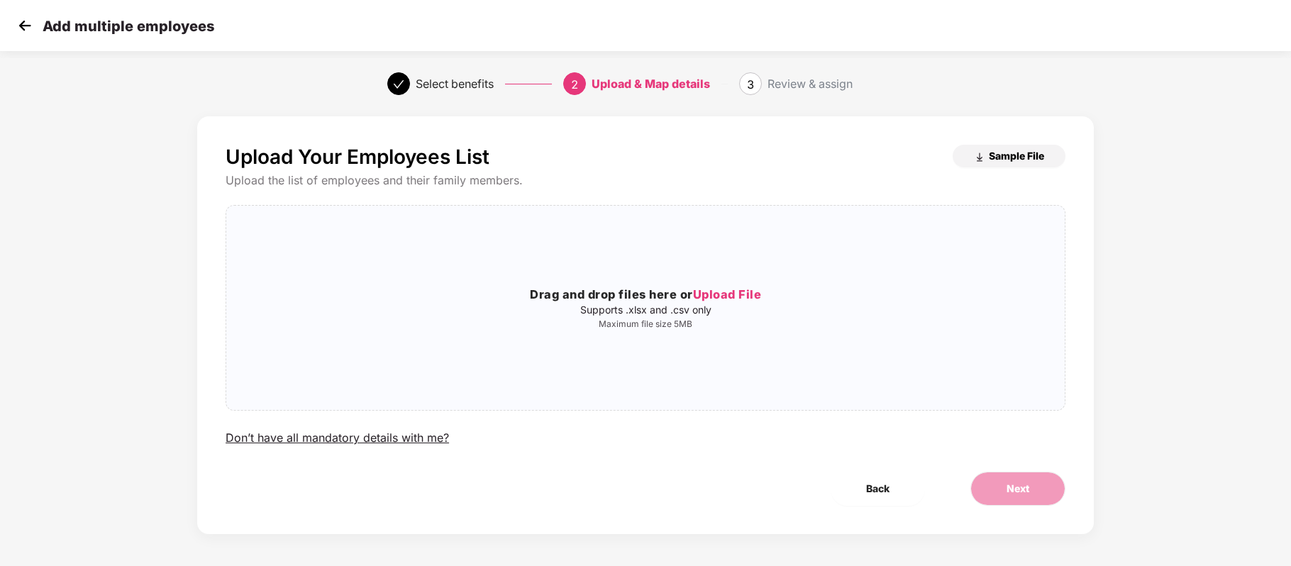
click at [994, 153] on span "Sample File" at bounding box center [1016, 155] width 55 height 13
click at [718, 292] on span "Upload File" at bounding box center [727, 294] width 69 height 14
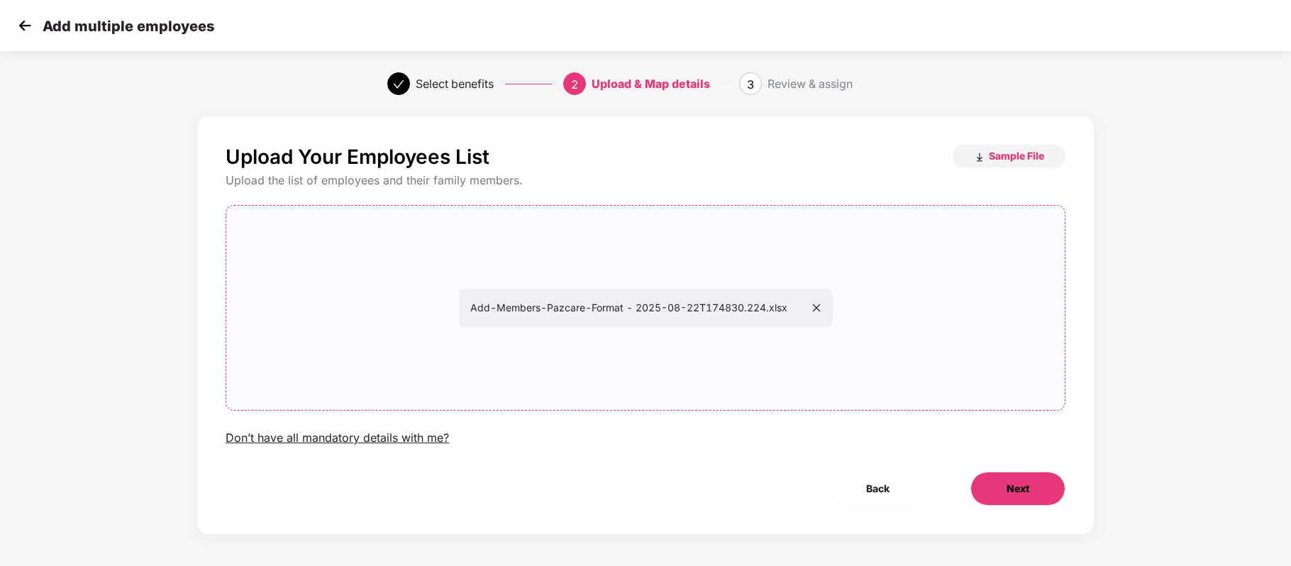
click at [1039, 487] on button "Next" at bounding box center [1017, 489] width 95 height 34
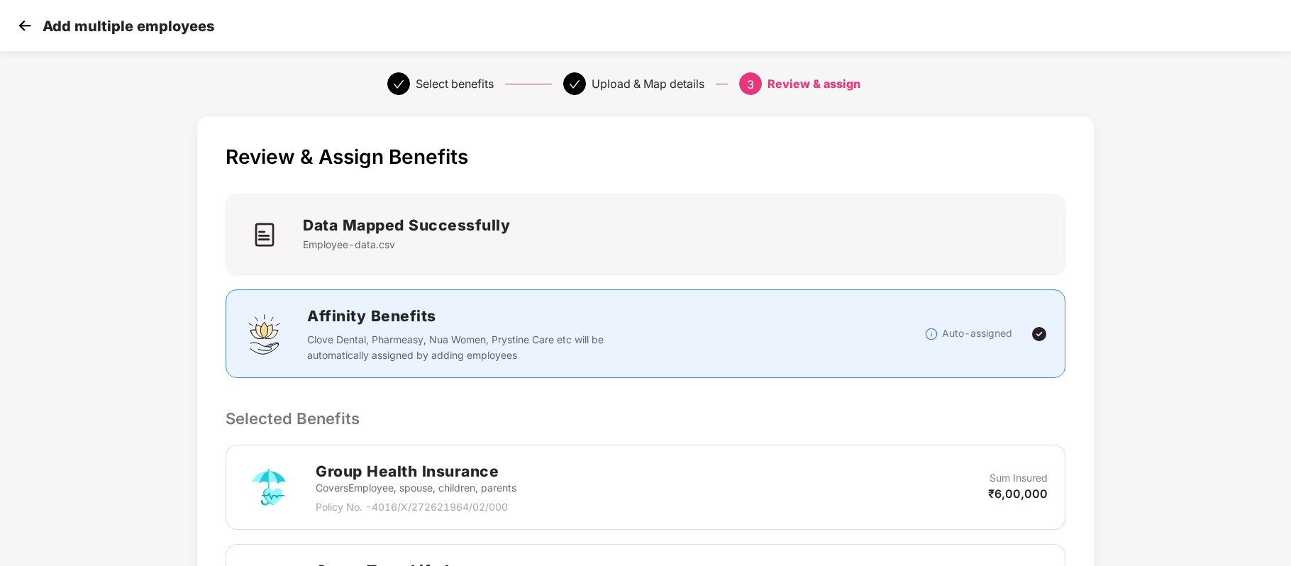
scroll to position [426, 1]
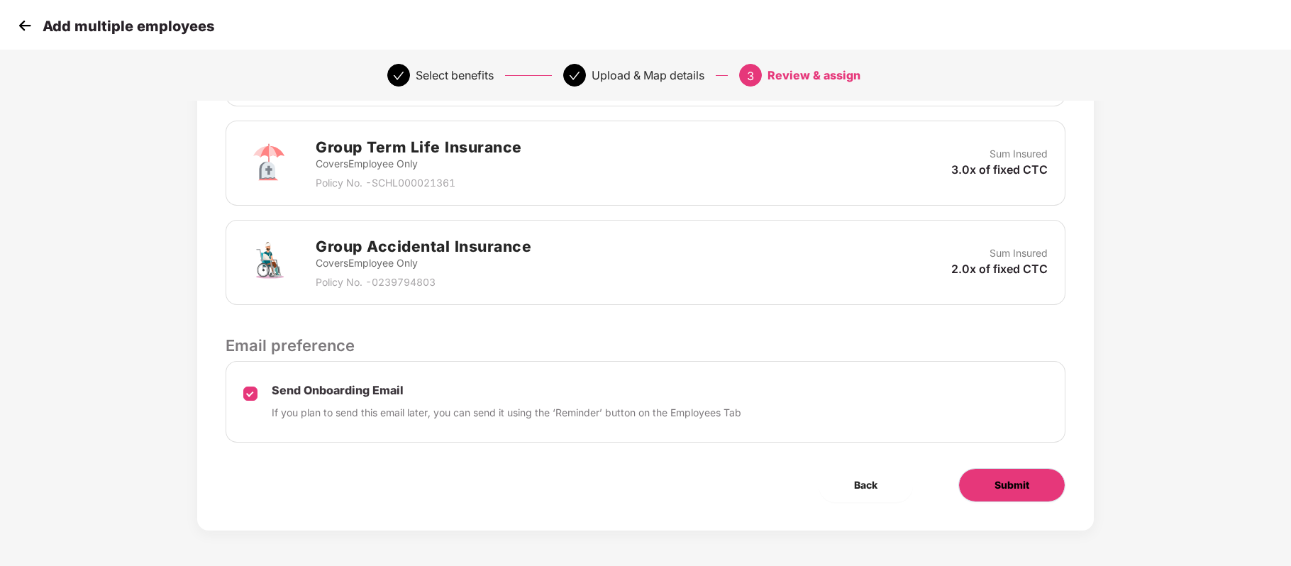
click at [982, 489] on button "Submit" at bounding box center [1011, 485] width 107 height 34
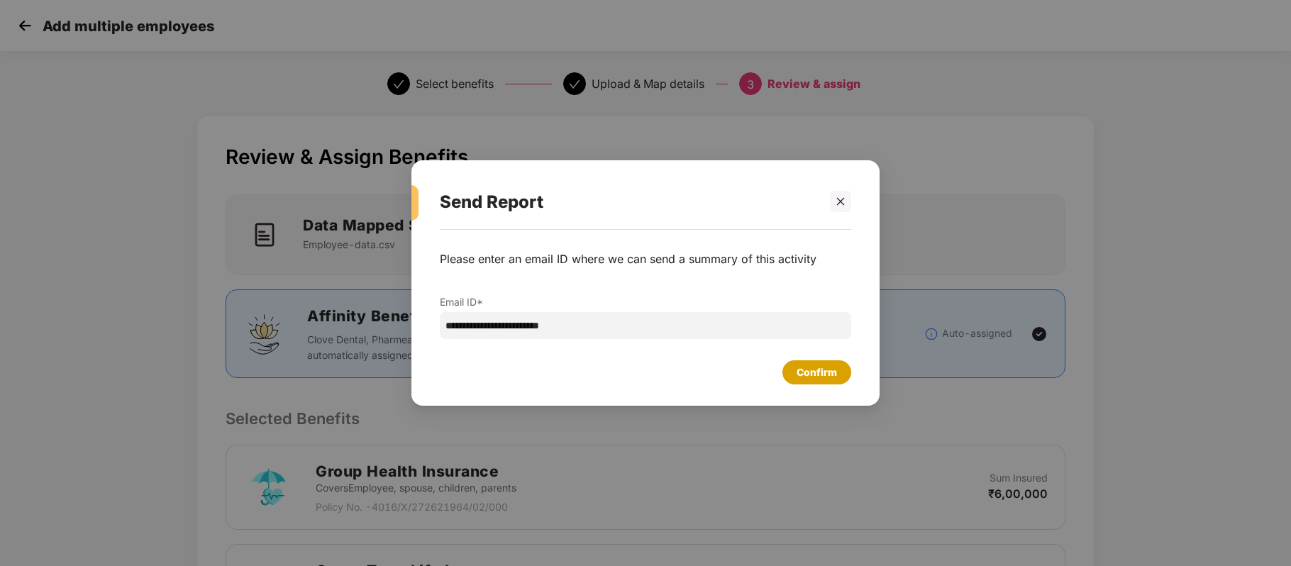
click at [815, 378] on div "Confirm" at bounding box center [816, 373] width 40 height 16
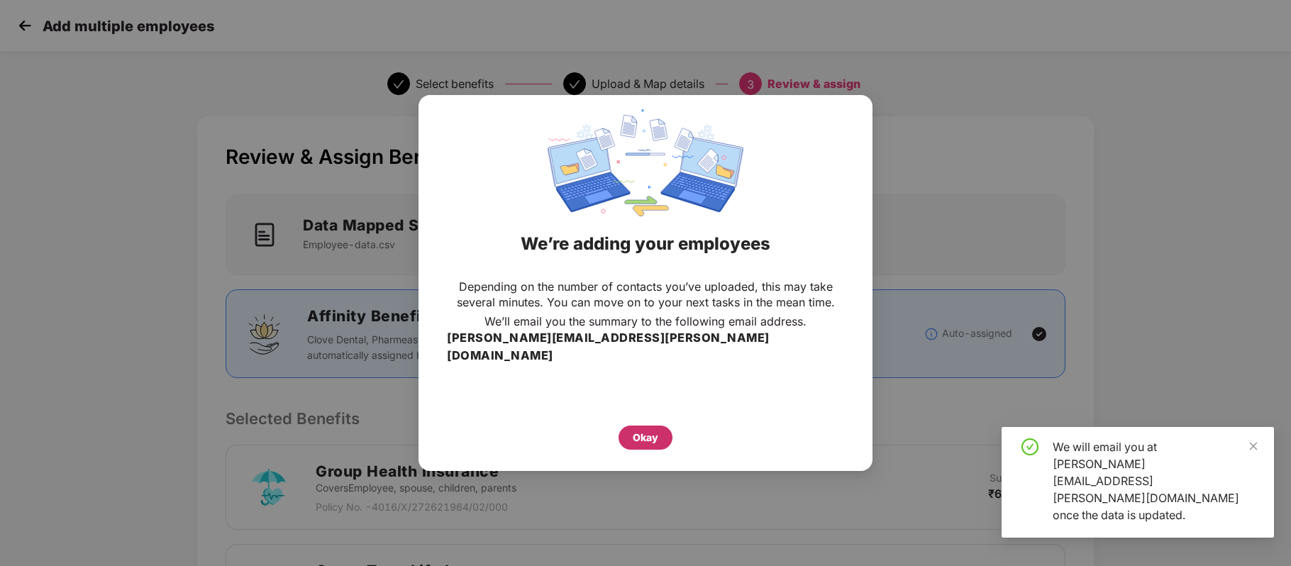
click at [656, 430] on div "Okay" at bounding box center [646, 438] width 26 height 16
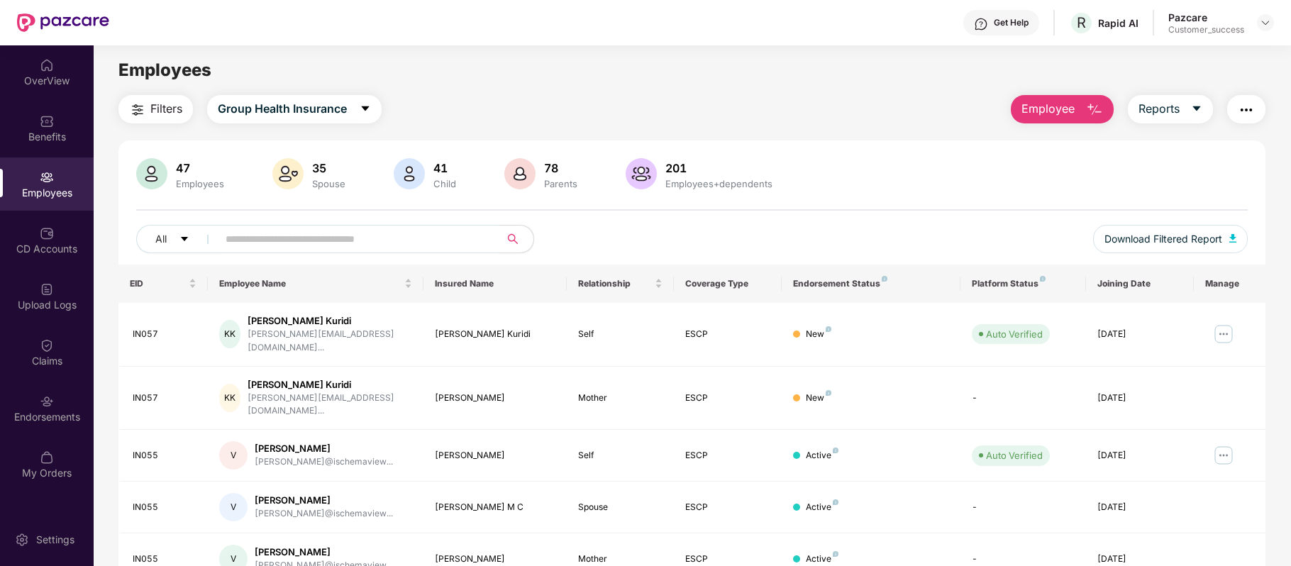
click at [1078, 102] on button "Employee" at bounding box center [1062, 109] width 103 height 28
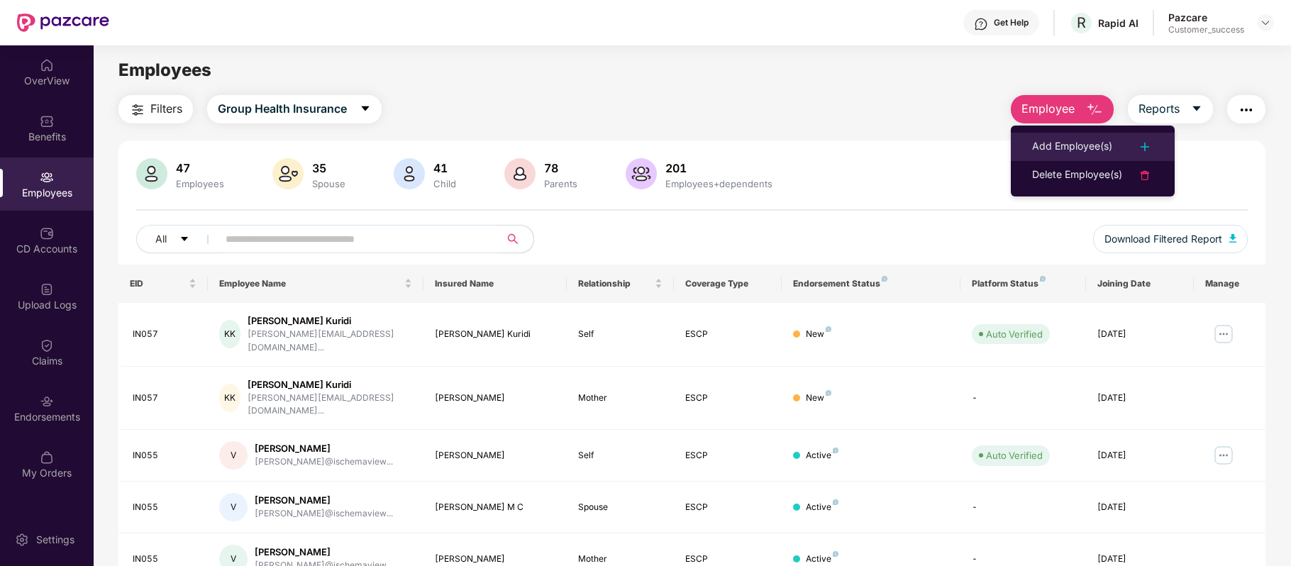
click at [1061, 138] on div "Add Employee(s)" at bounding box center [1072, 146] width 80 height 17
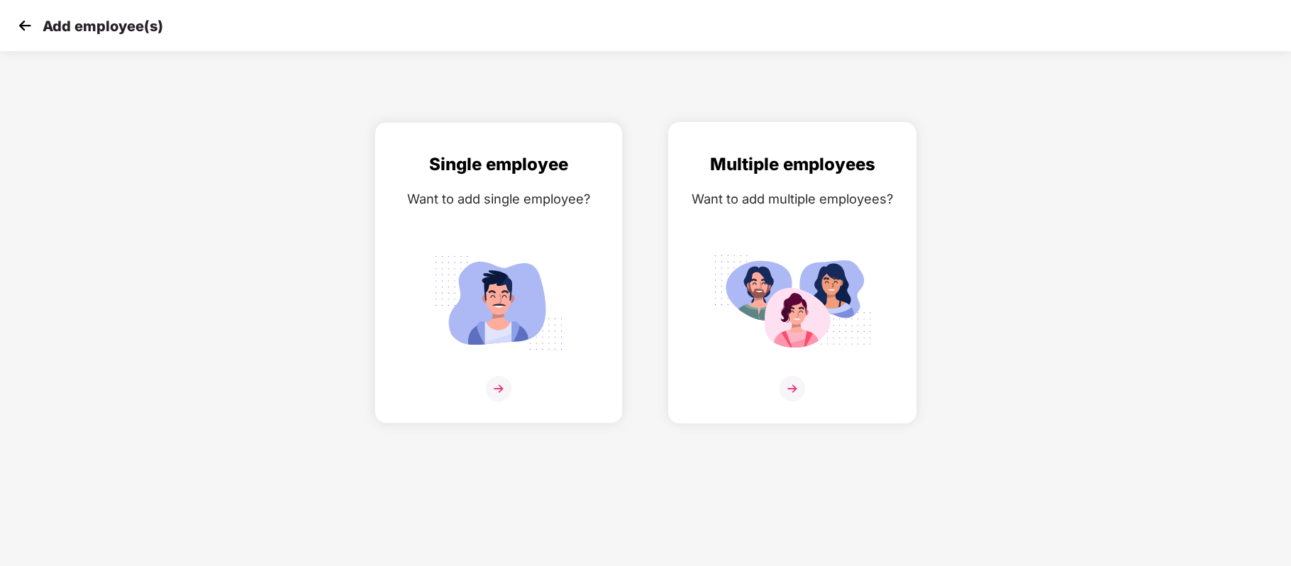
click at [783, 382] on img at bounding box center [792, 389] width 26 height 26
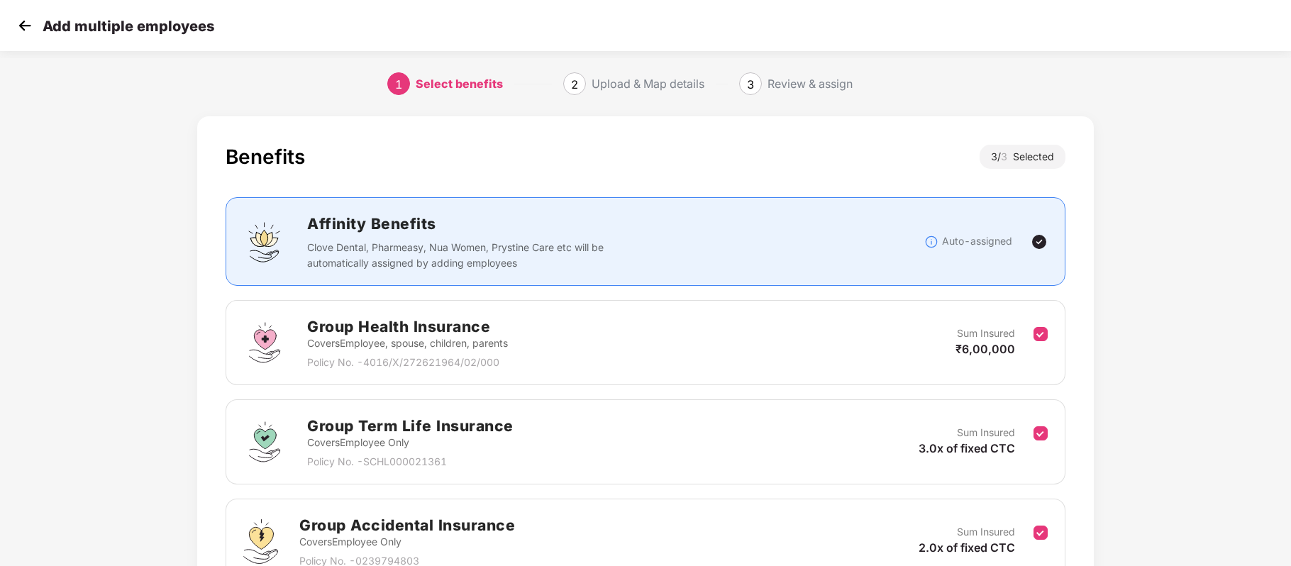
scroll to position [143, 0]
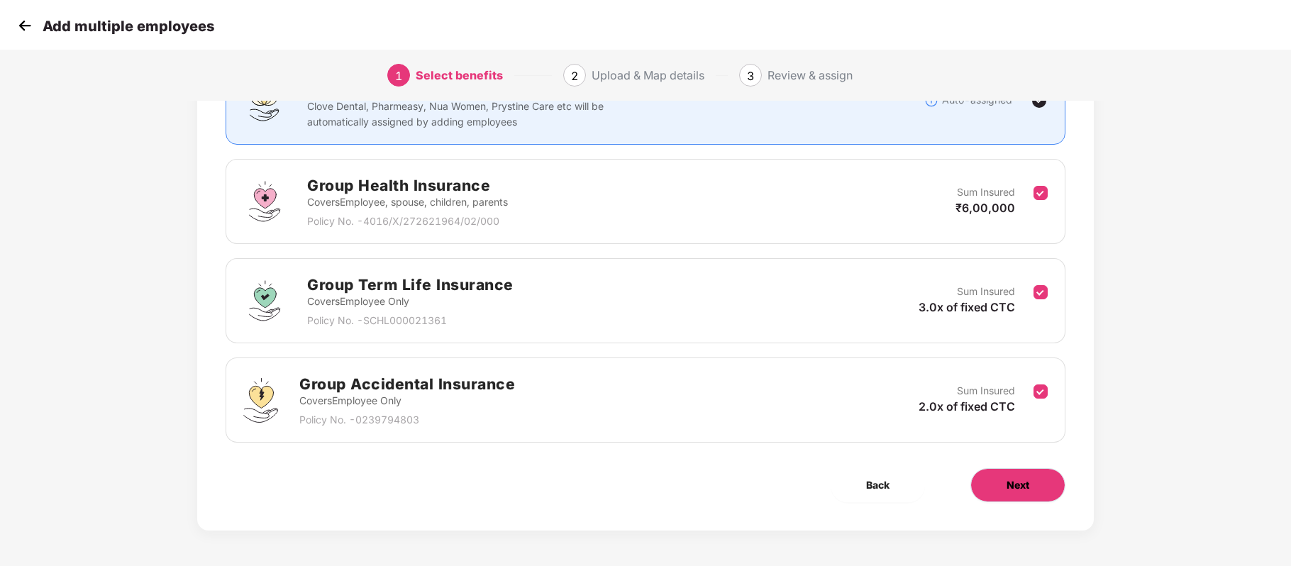
click at [1016, 489] on span "Next" at bounding box center [1017, 485] width 23 height 16
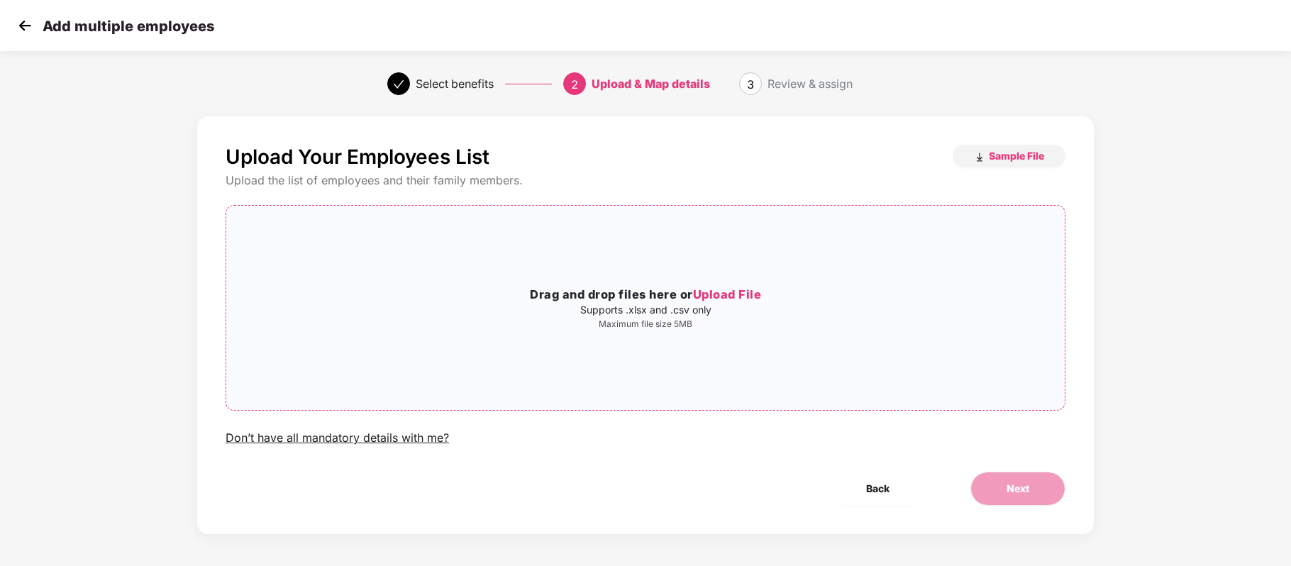
click at [721, 296] on span "Upload File" at bounding box center [727, 294] width 69 height 14
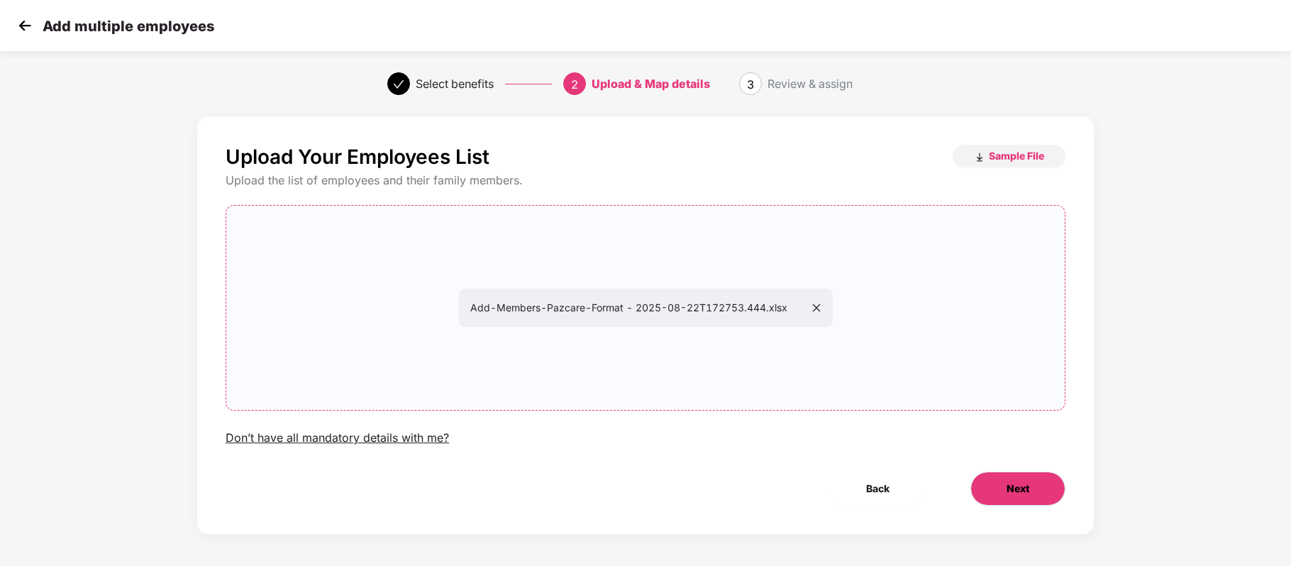
click at [1001, 480] on button "Next" at bounding box center [1017, 489] width 95 height 34
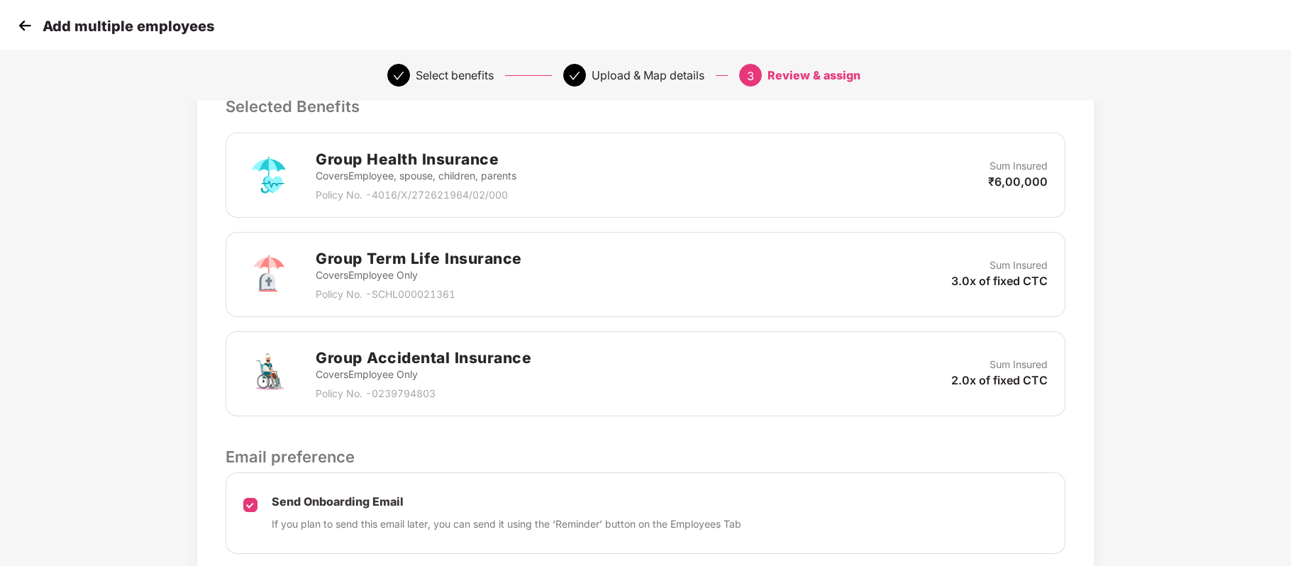
scroll to position [426, 0]
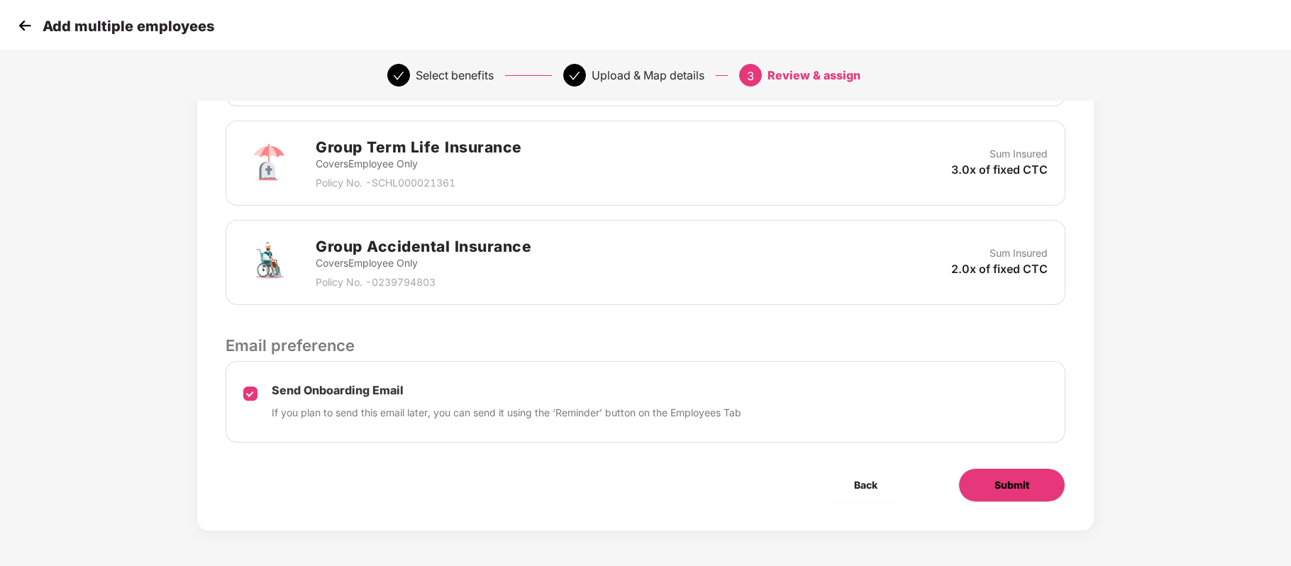
click at [1000, 491] on span "Submit" at bounding box center [1011, 485] width 35 height 16
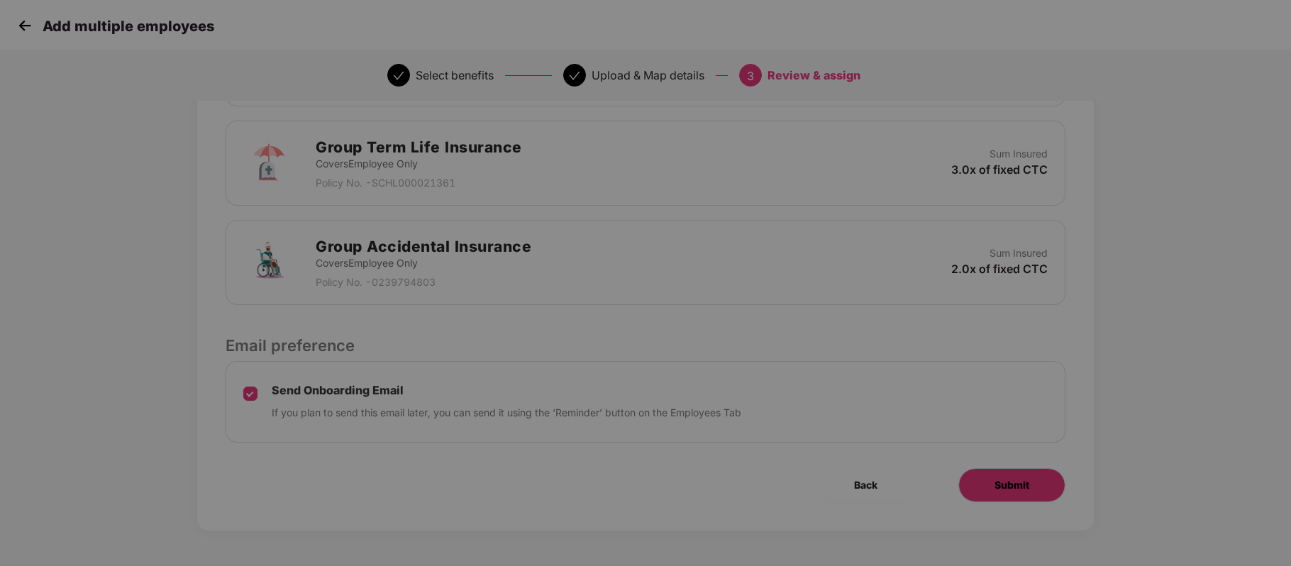
scroll to position [0, 0]
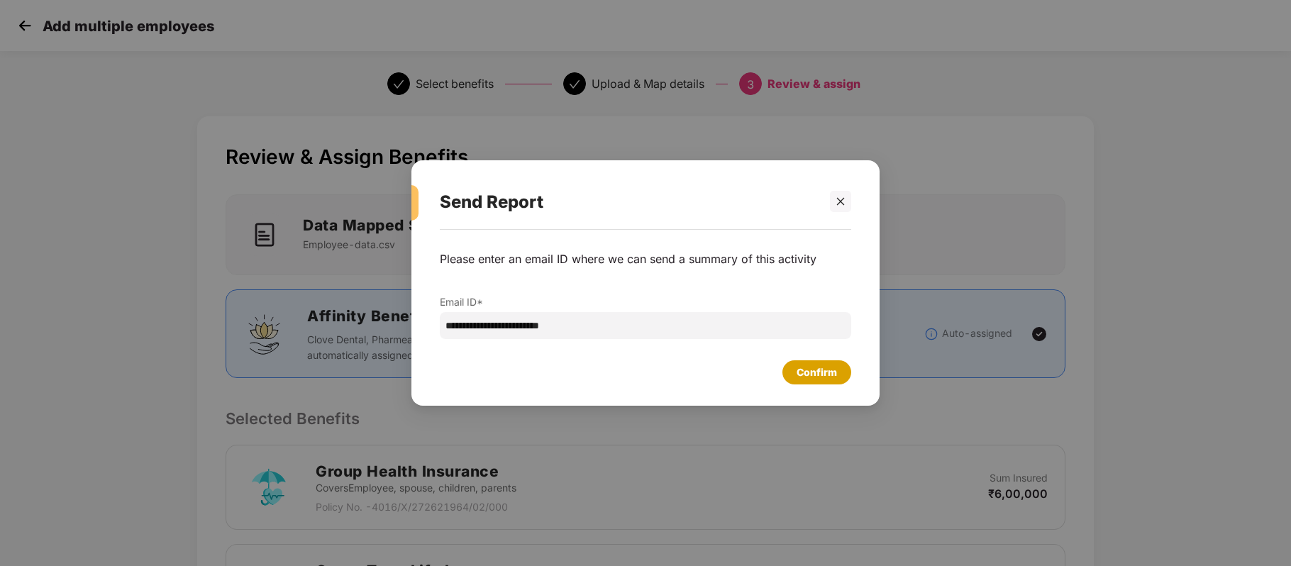
click at [821, 375] on div "Confirm" at bounding box center [816, 373] width 40 height 16
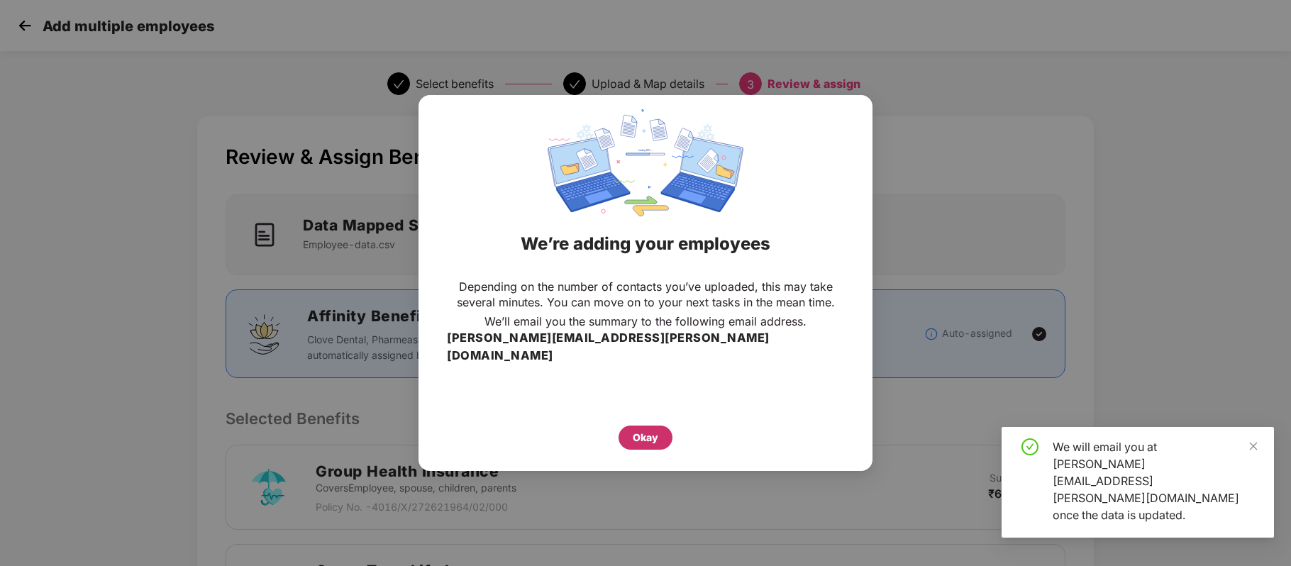
click at [654, 434] on div "Okay" at bounding box center [646, 438] width 26 height 16
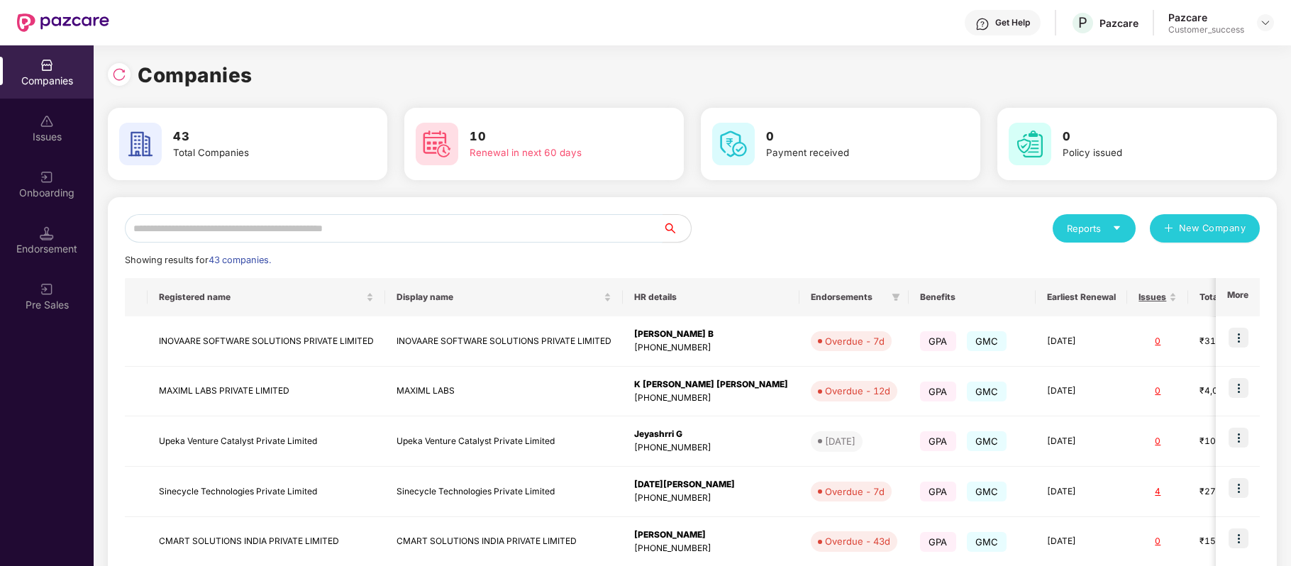
click at [259, 233] on input "text" at bounding box center [394, 228] width 538 height 28
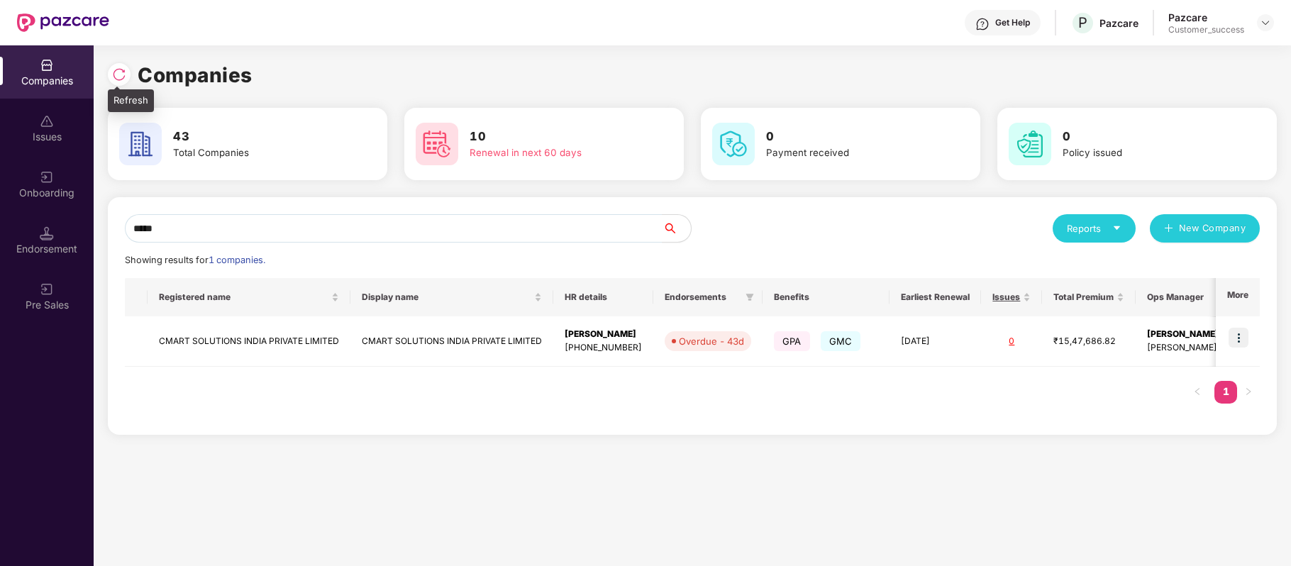
click at [116, 72] on img at bounding box center [119, 74] width 14 height 14
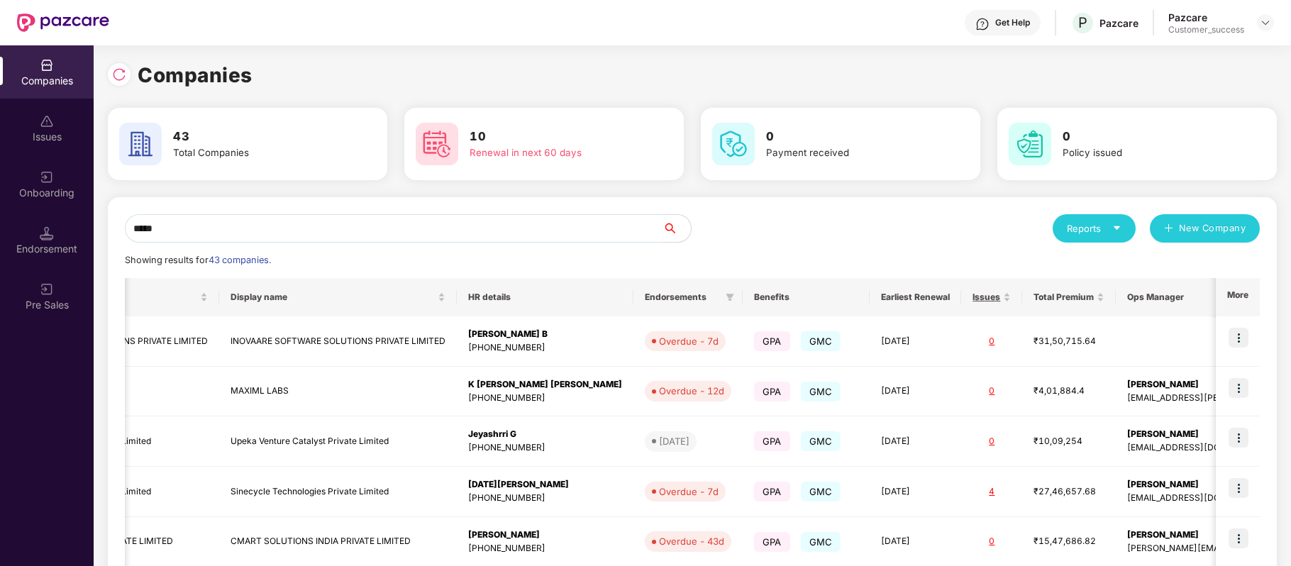
click at [309, 223] on input "*****" at bounding box center [394, 228] width 538 height 28
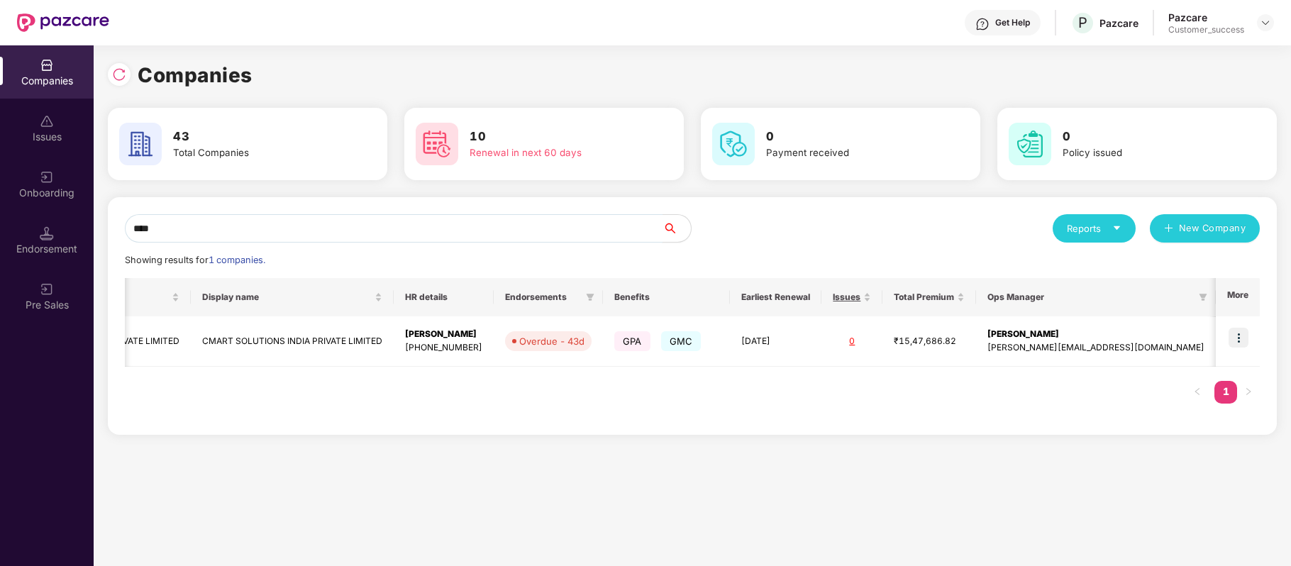
scroll to position [0, 55]
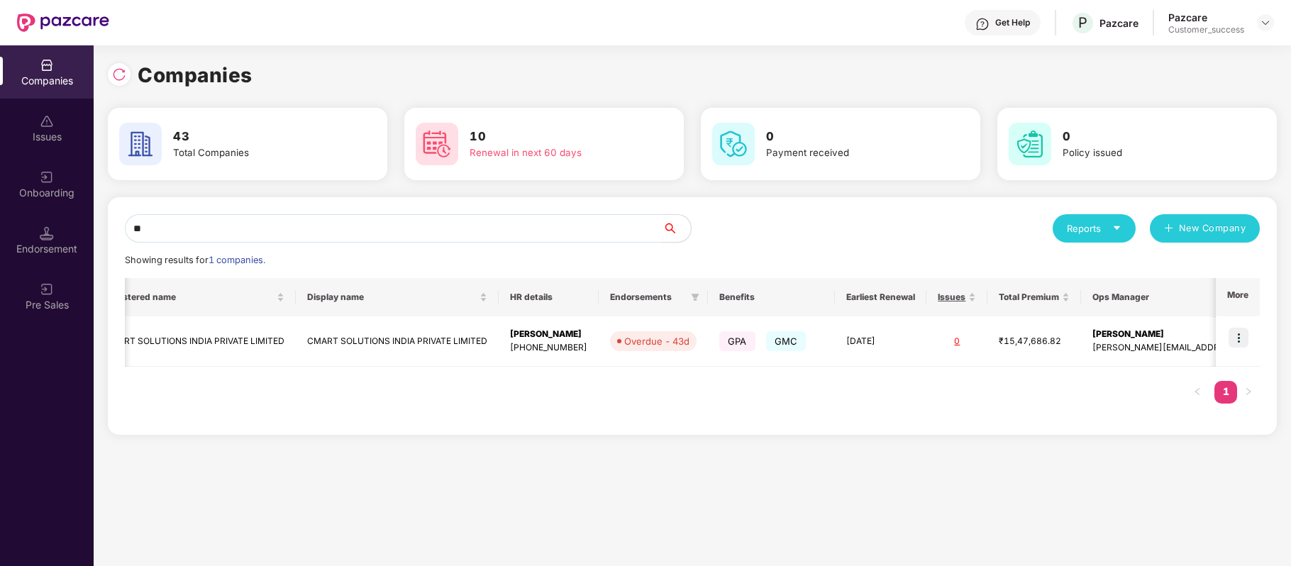
type input "*"
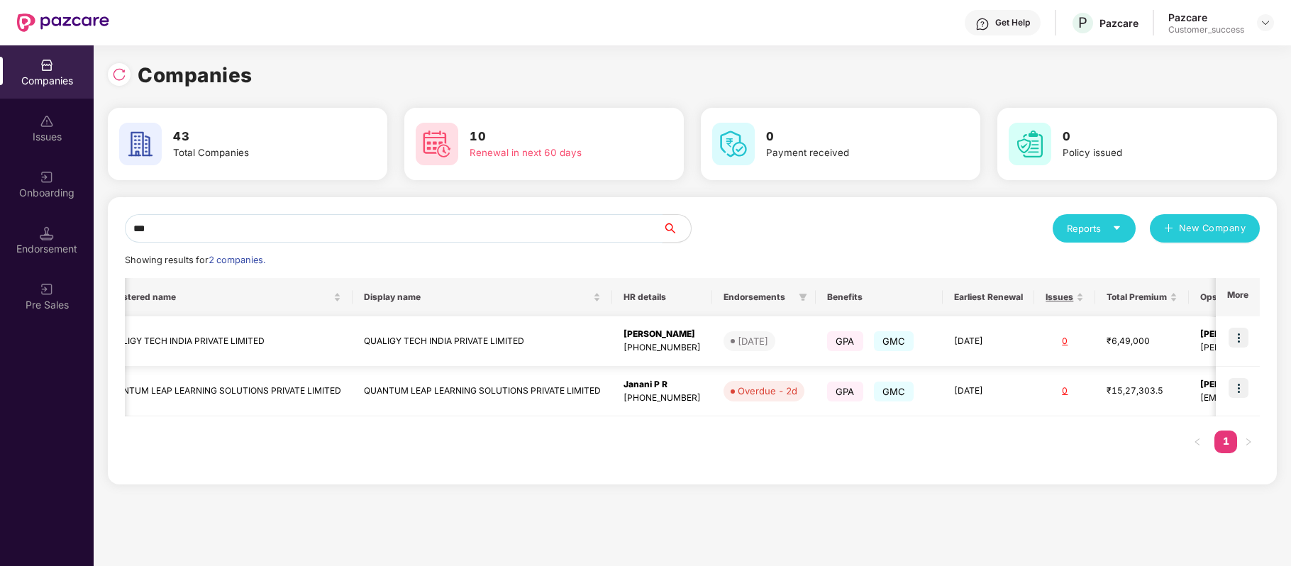
scroll to position [0, 0]
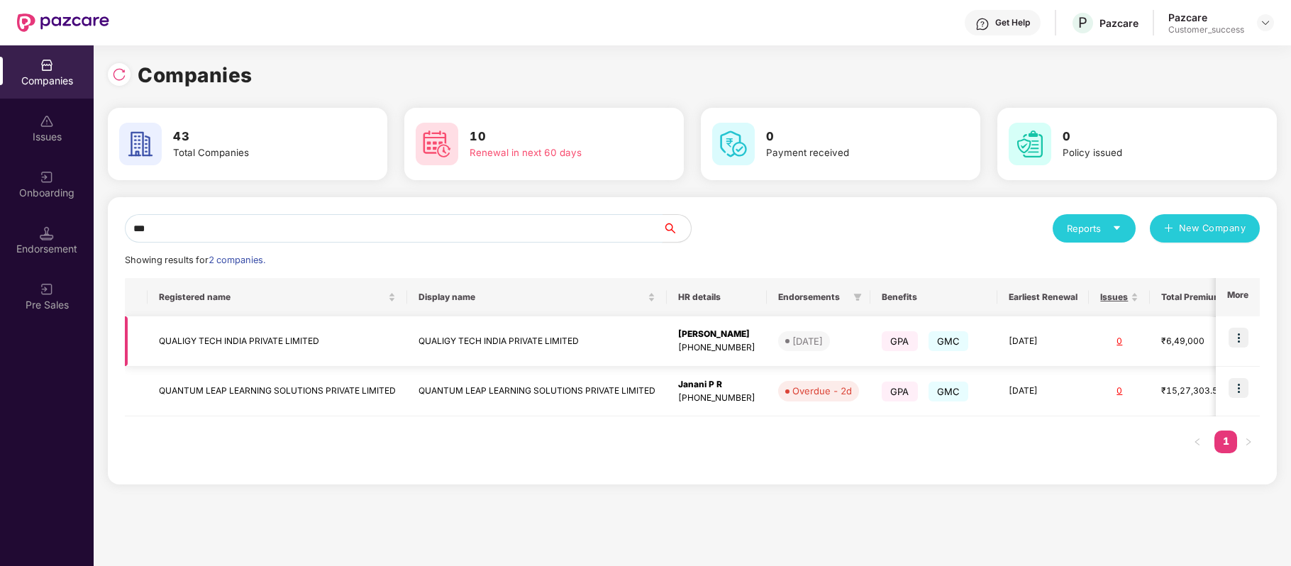
type input "***"
click at [1235, 346] on img at bounding box center [1238, 338] width 20 height 20
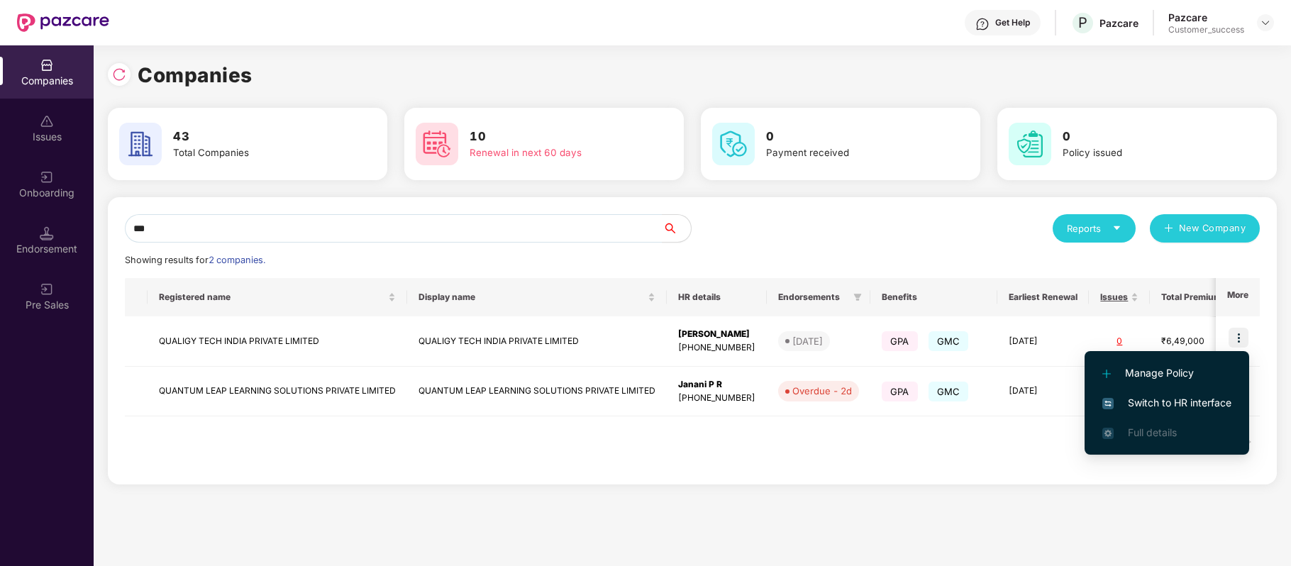
click at [1191, 404] on span "Switch to HR interface" at bounding box center [1166, 403] width 129 height 16
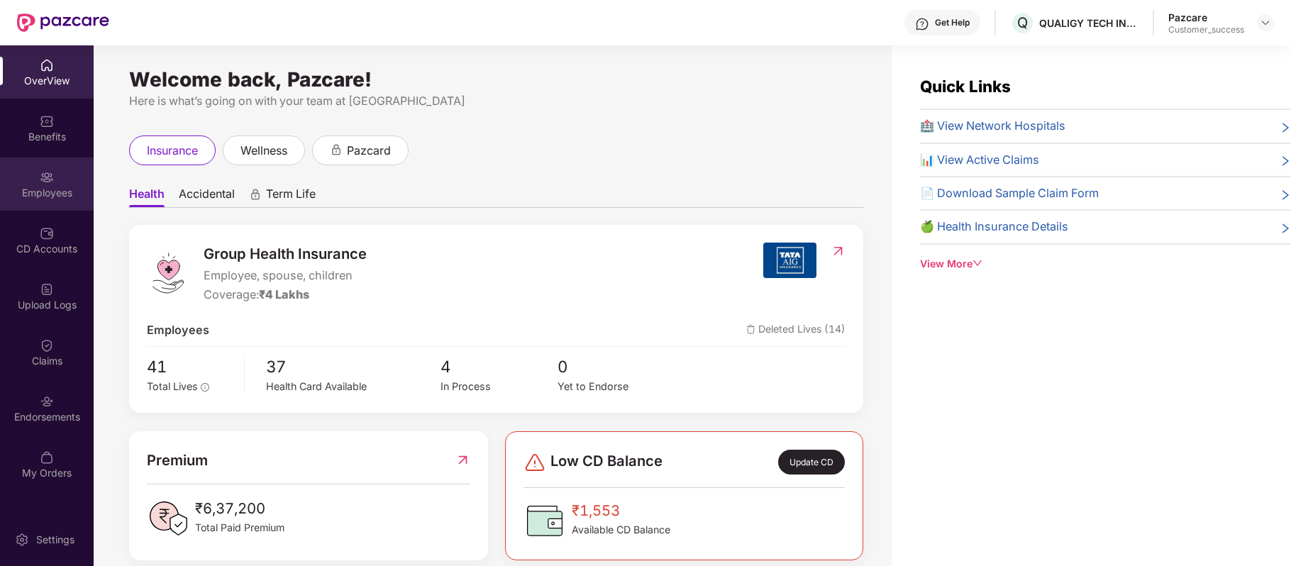
click at [47, 182] on img at bounding box center [47, 177] width 14 height 14
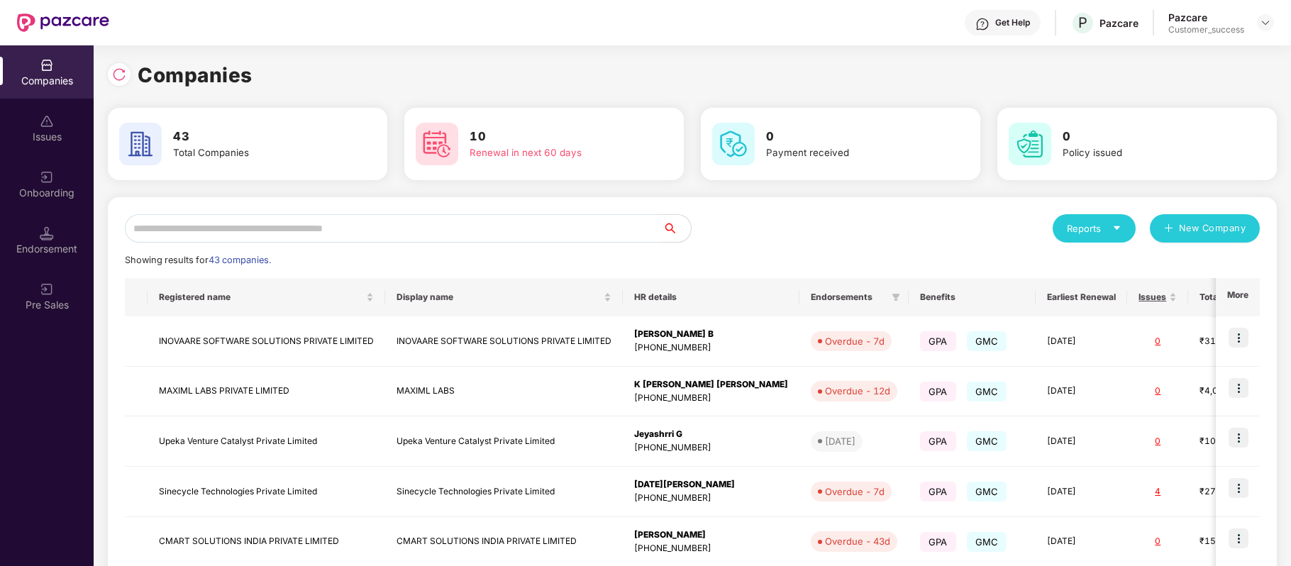
click at [309, 234] on input "text" at bounding box center [394, 228] width 538 height 28
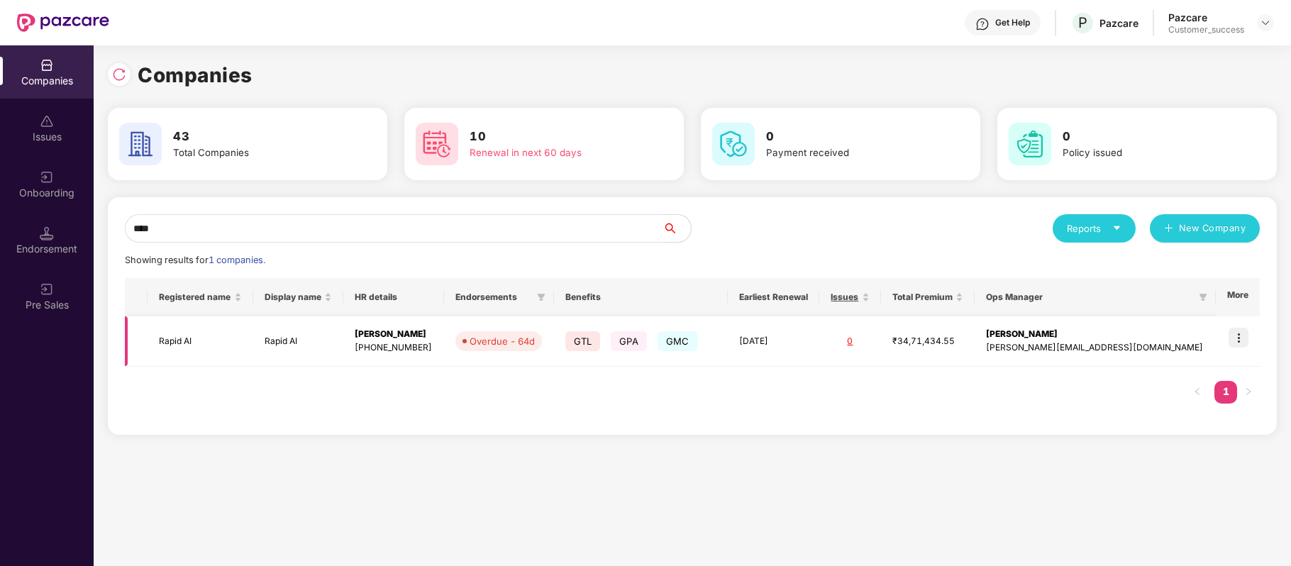
type input "****"
click at [1240, 342] on img at bounding box center [1238, 338] width 20 height 20
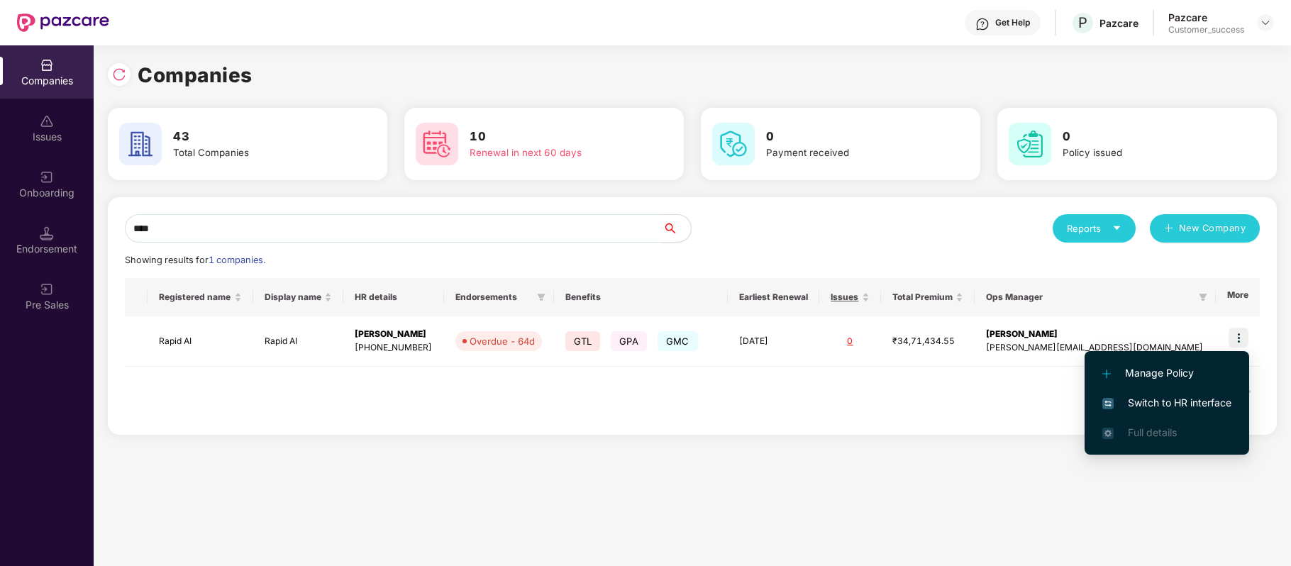
click at [1208, 404] on span "Switch to HR interface" at bounding box center [1166, 403] width 129 height 16
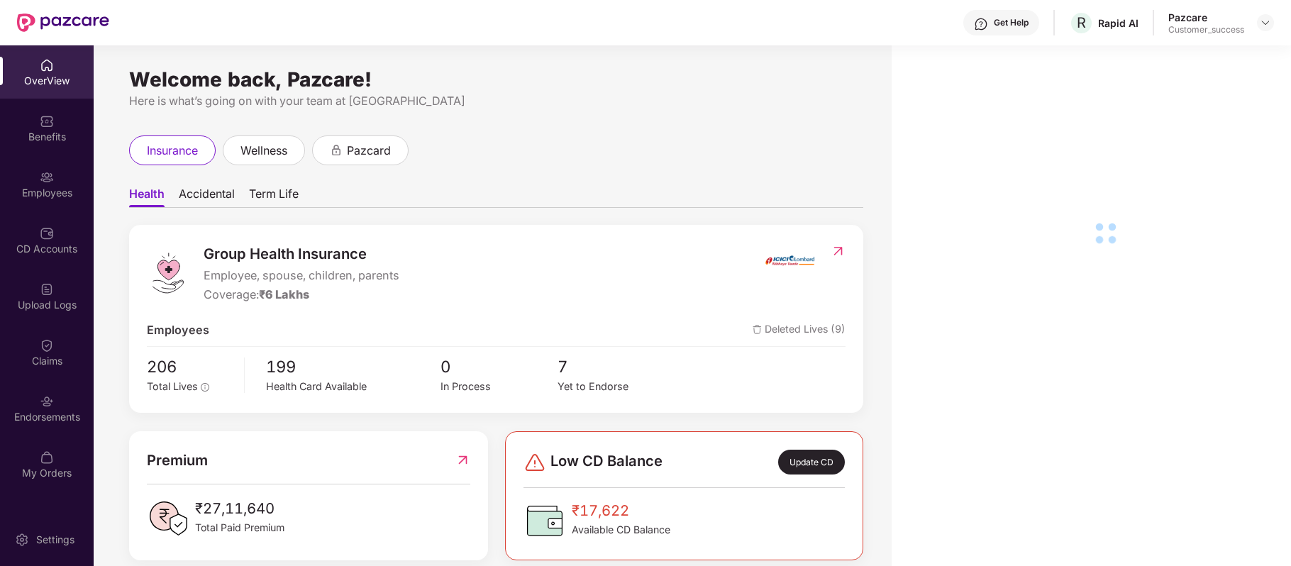
click at [43, 201] on div "Employees" at bounding box center [47, 183] width 94 height 53
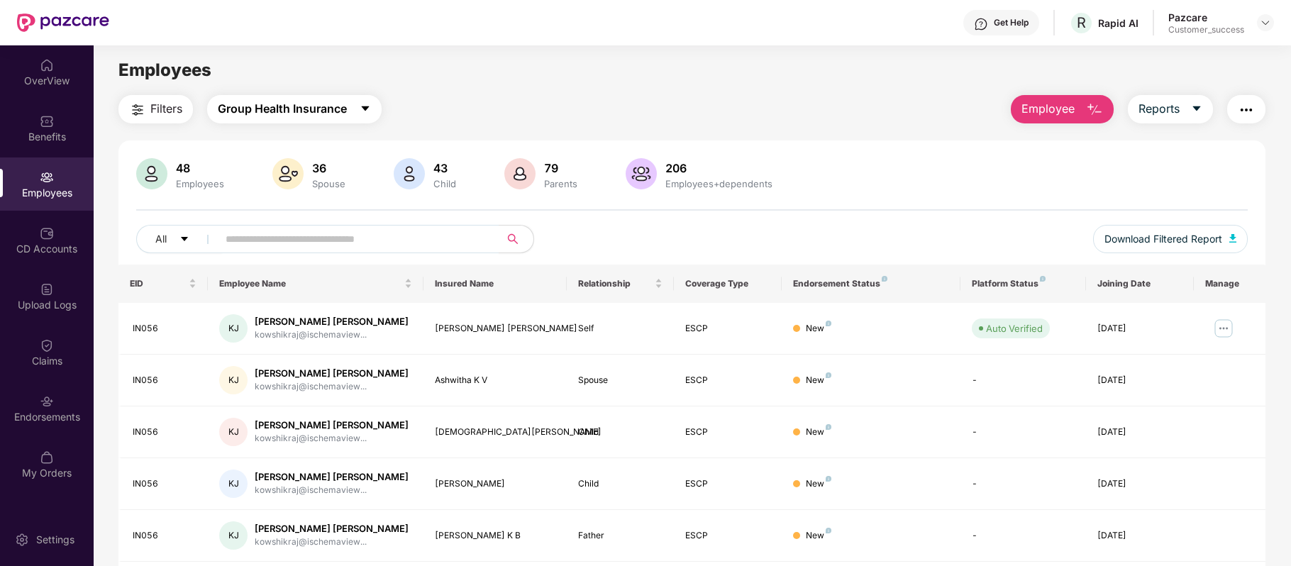
click at [284, 116] on span "Group Health Insurance" at bounding box center [282, 109] width 129 height 18
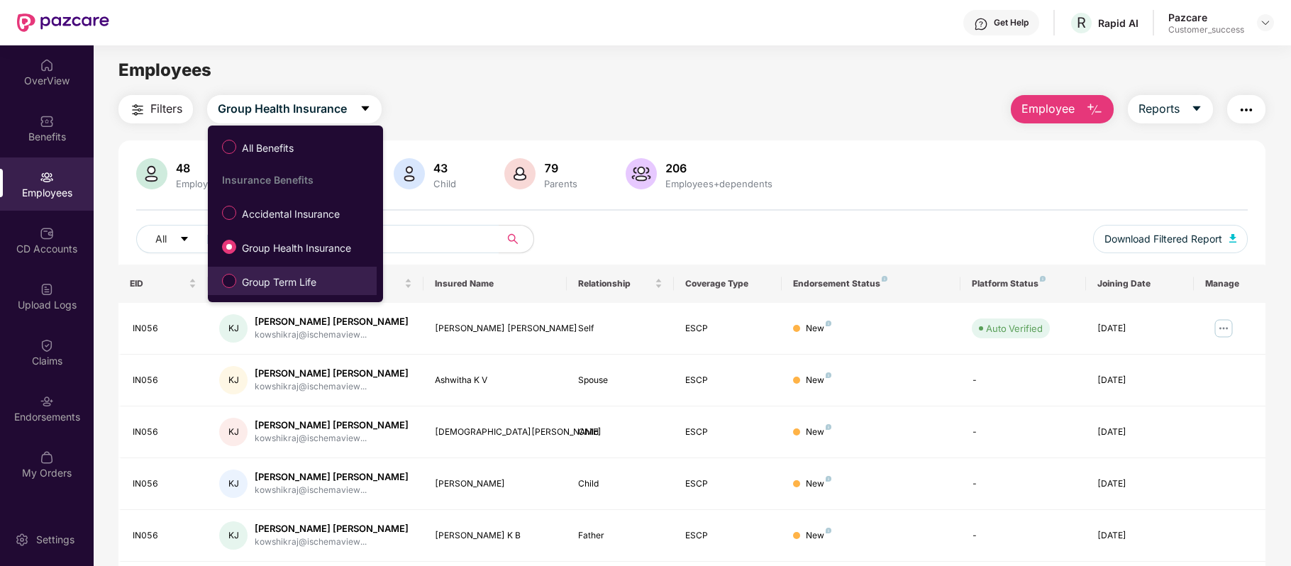
click at [270, 276] on span "Group Term Life" at bounding box center [279, 282] width 86 height 16
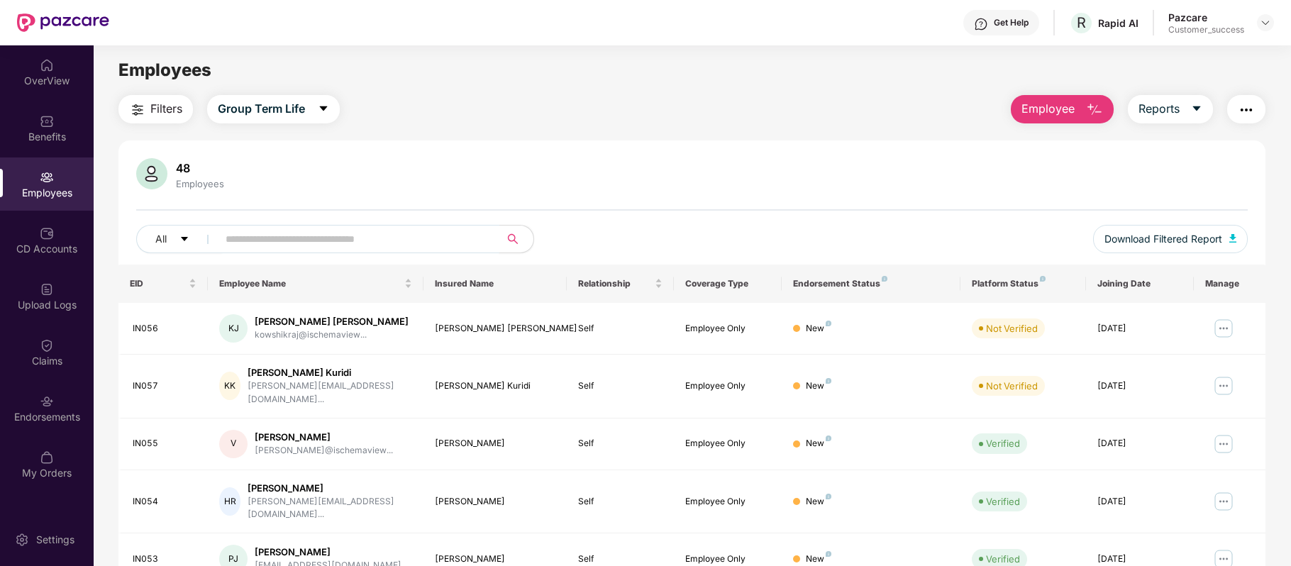
click at [304, 236] on input "text" at bounding box center [353, 238] width 255 height 21
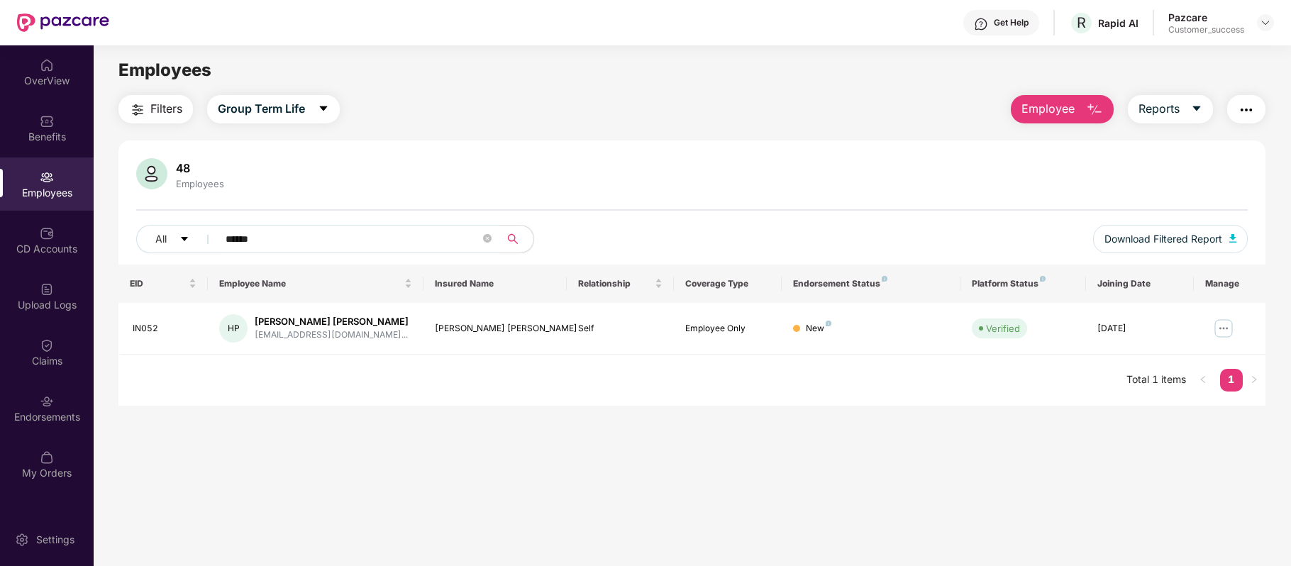
type input "******"
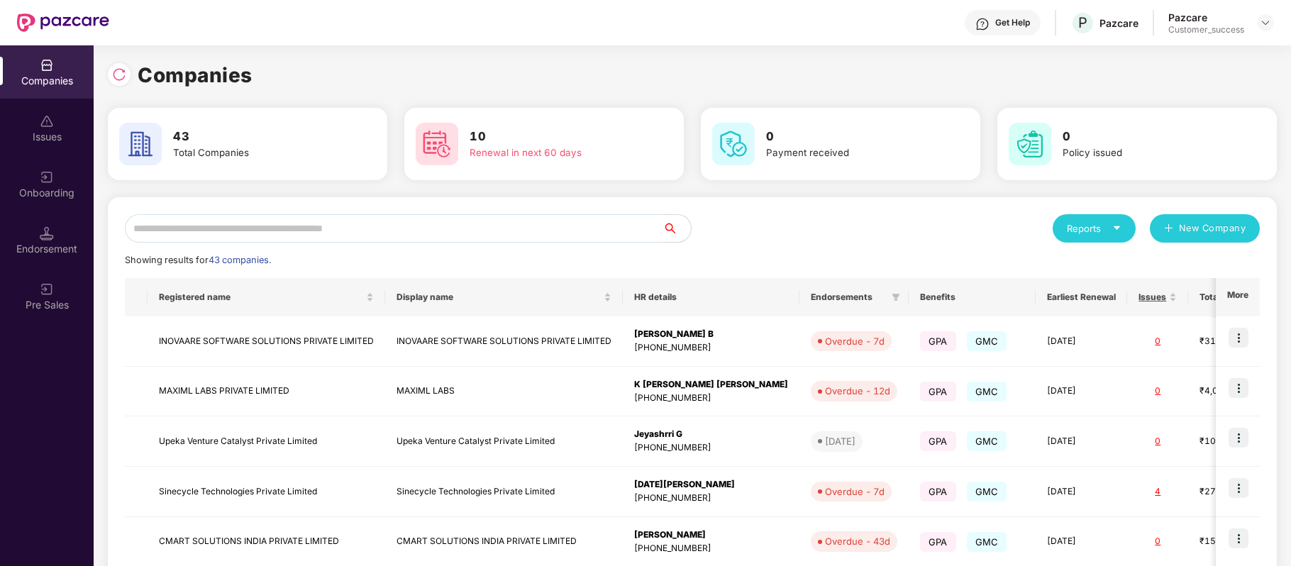
click at [267, 226] on input "text" at bounding box center [394, 228] width 538 height 28
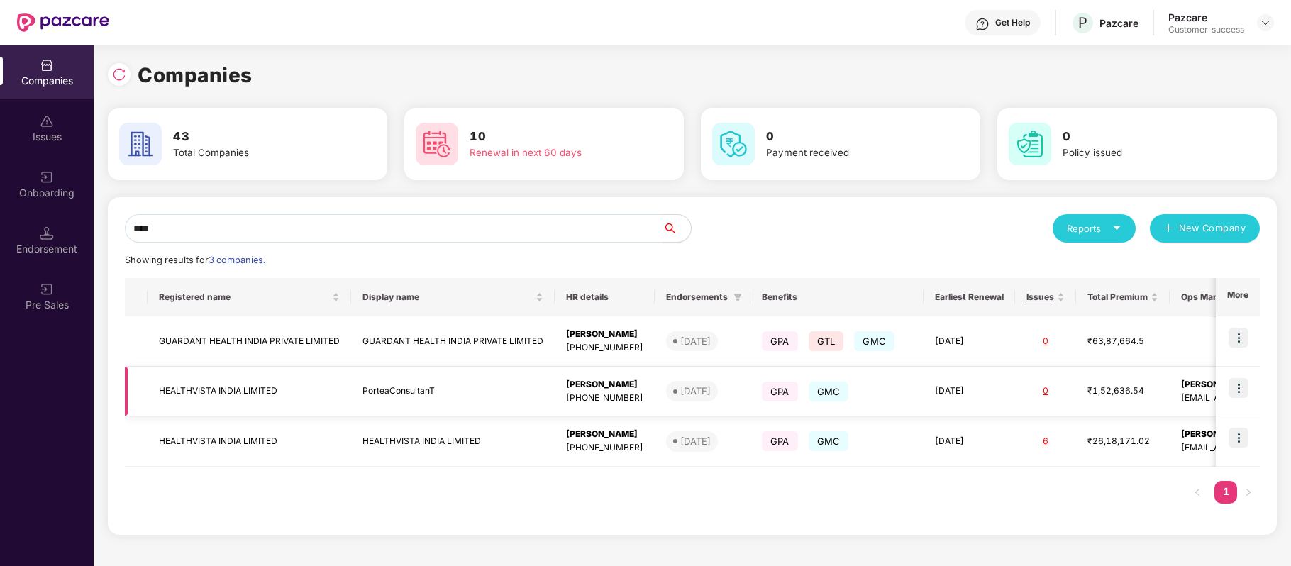
type input "****"
click at [1238, 387] on img at bounding box center [1238, 388] width 20 height 20
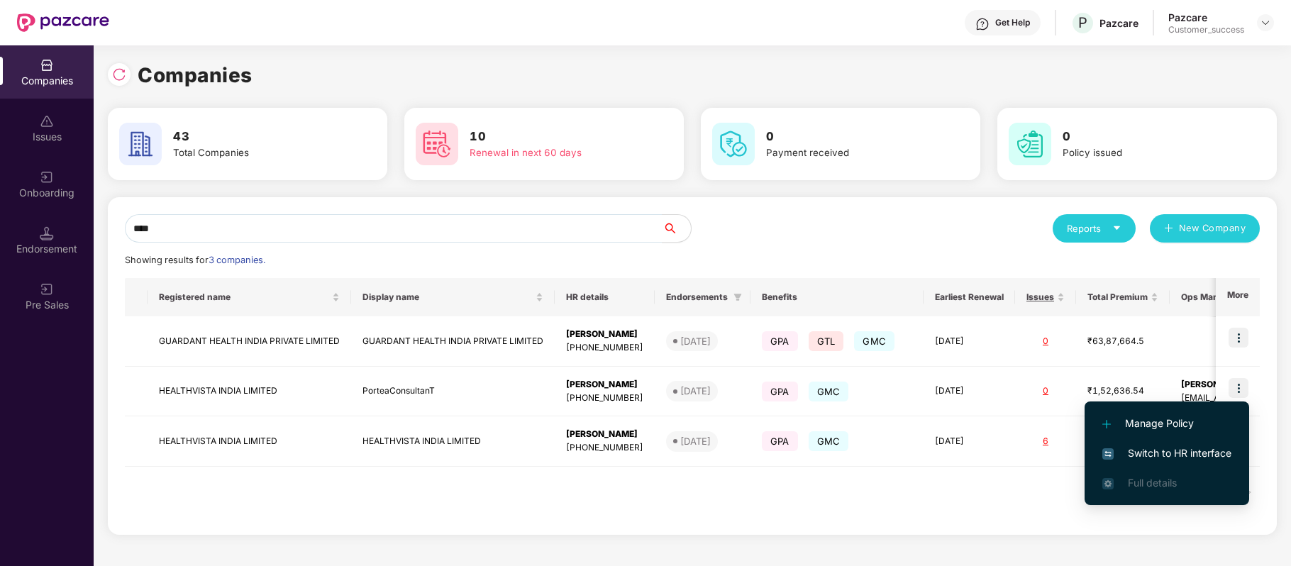
click at [1150, 446] on span "Switch to HR interface" at bounding box center [1166, 453] width 129 height 16
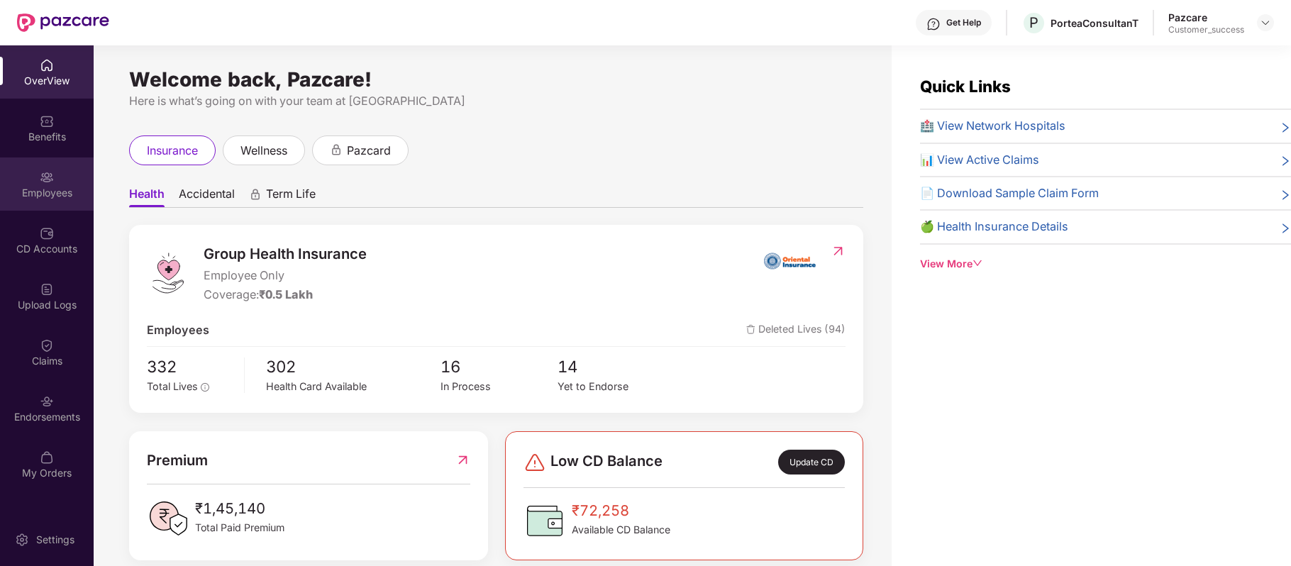
click at [37, 165] on div "Employees" at bounding box center [47, 183] width 94 height 53
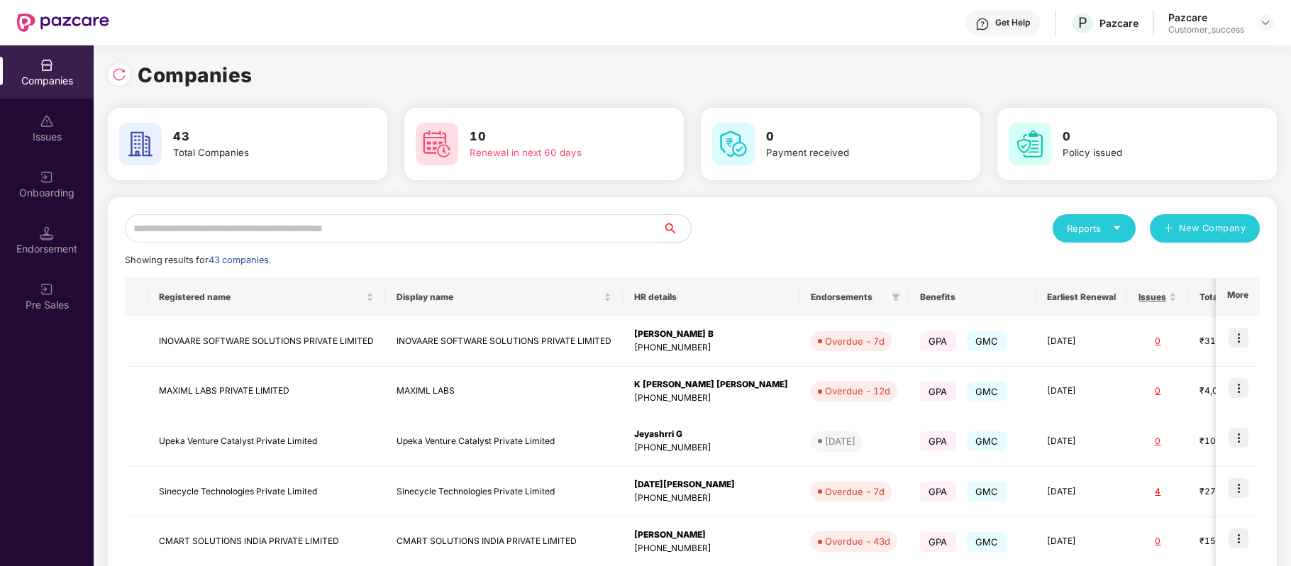
click at [348, 233] on input "text" at bounding box center [394, 228] width 538 height 28
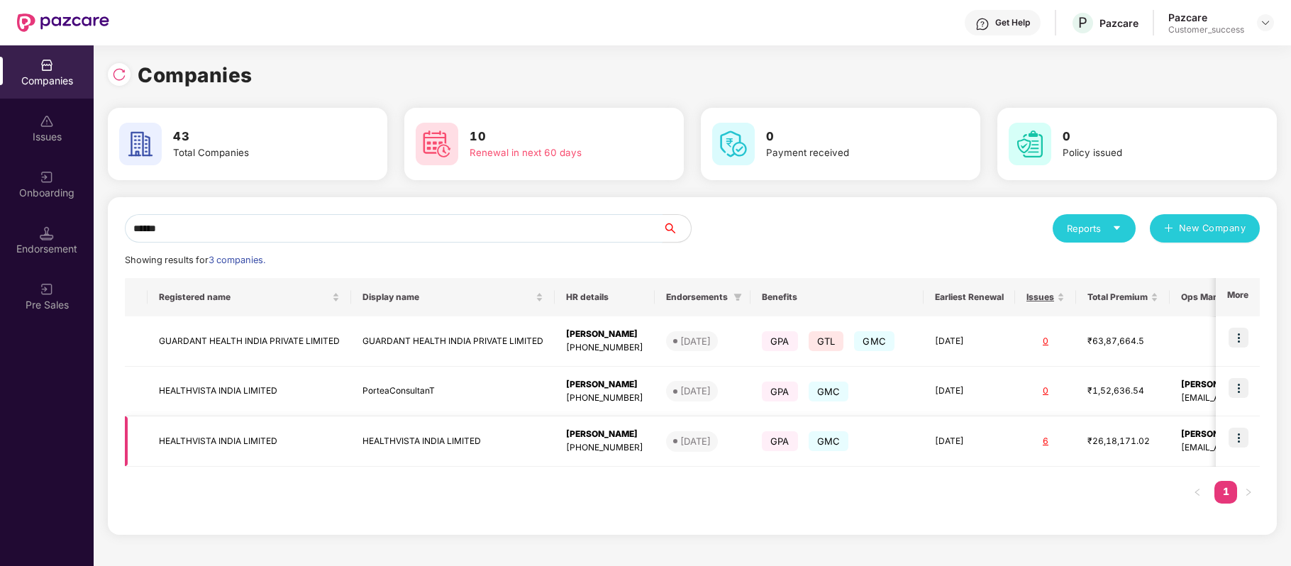
type input "******"
click at [1238, 435] on img at bounding box center [1238, 438] width 20 height 20
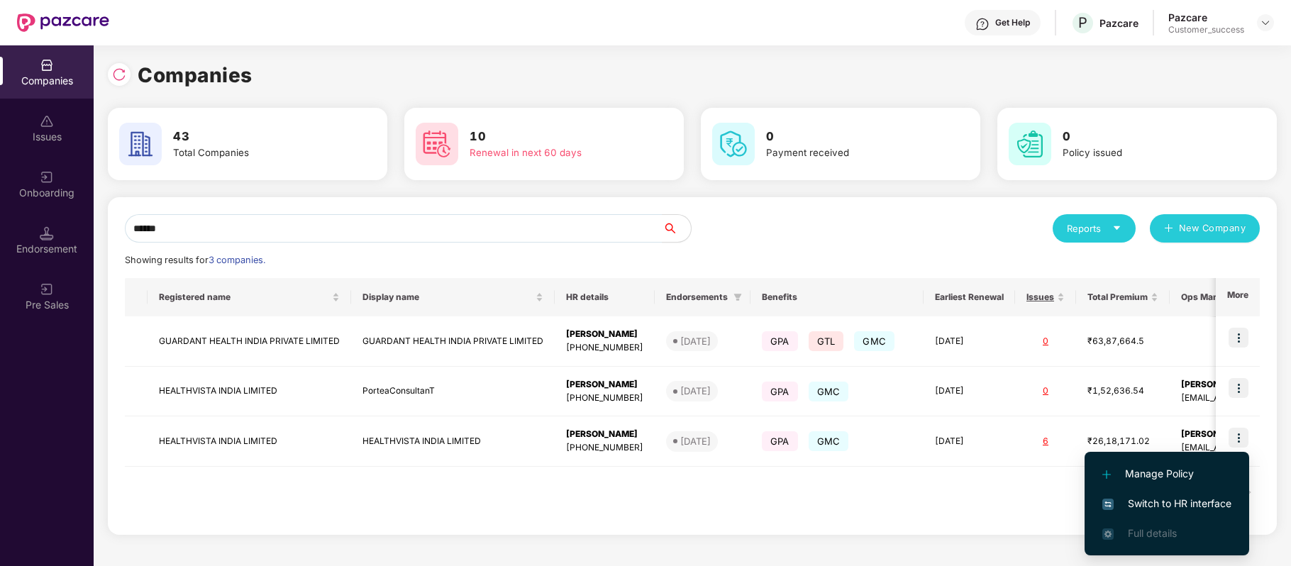
click at [1186, 506] on span "Switch to HR interface" at bounding box center [1166, 504] width 129 height 16
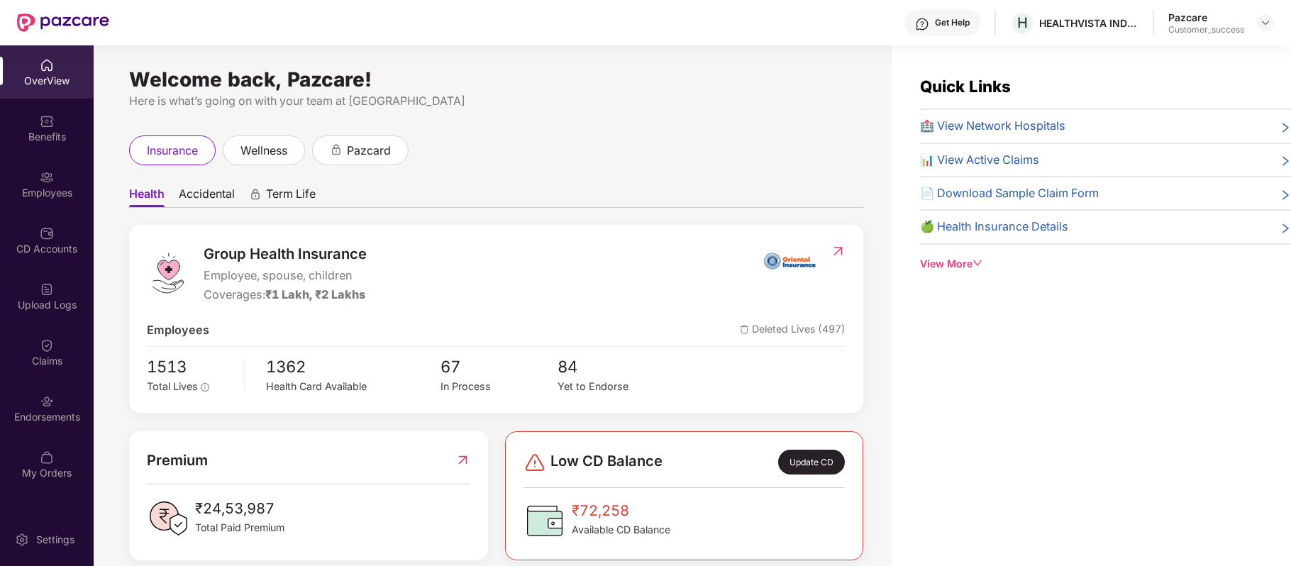
click at [50, 187] on div "Employees" at bounding box center [47, 193] width 94 height 14
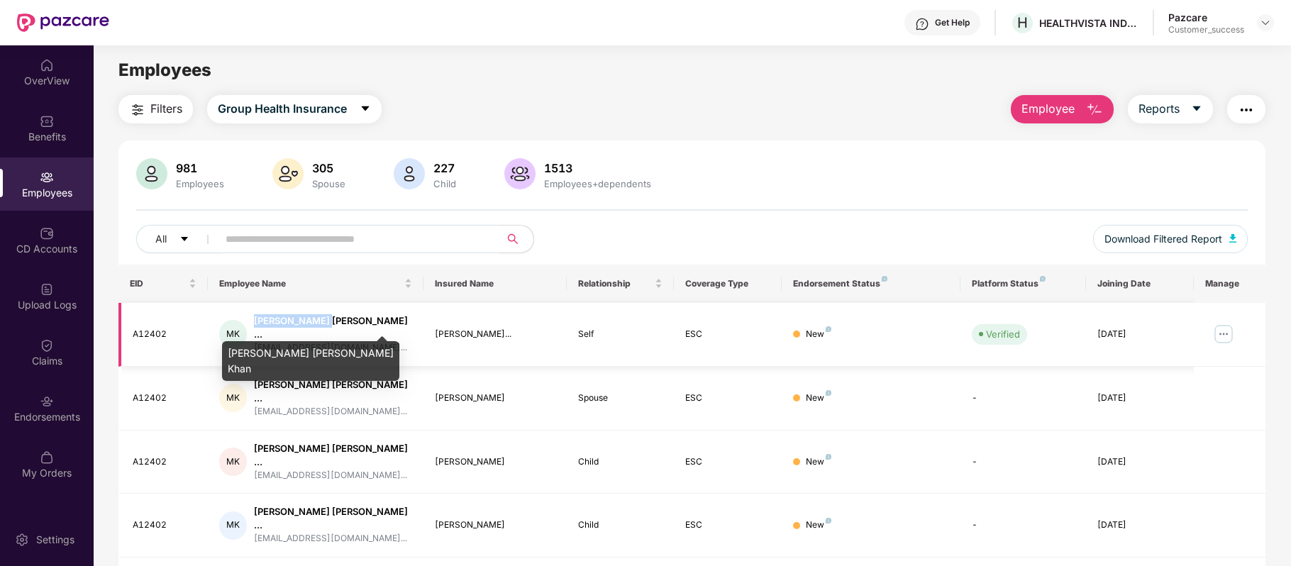
drag, startPoint x: 248, startPoint y: 321, endPoint x: 340, endPoint y: 321, distance: 92.9
click at [340, 321] on div "[PERSON_NAME] [PERSON_NAME] ... [PERSON_NAME][EMAIL_ADDRESS][DOMAIN_NAME]..." at bounding box center [315, 334] width 192 height 40
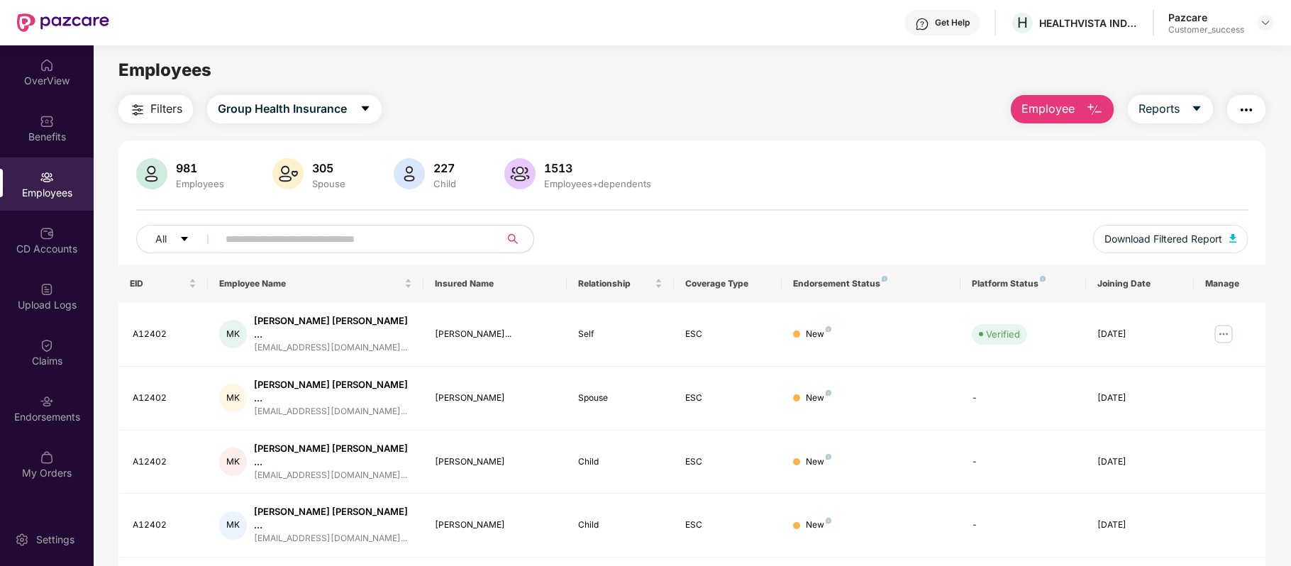
click at [309, 238] on input "text" at bounding box center [353, 238] width 255 height 21
paste input "**********"
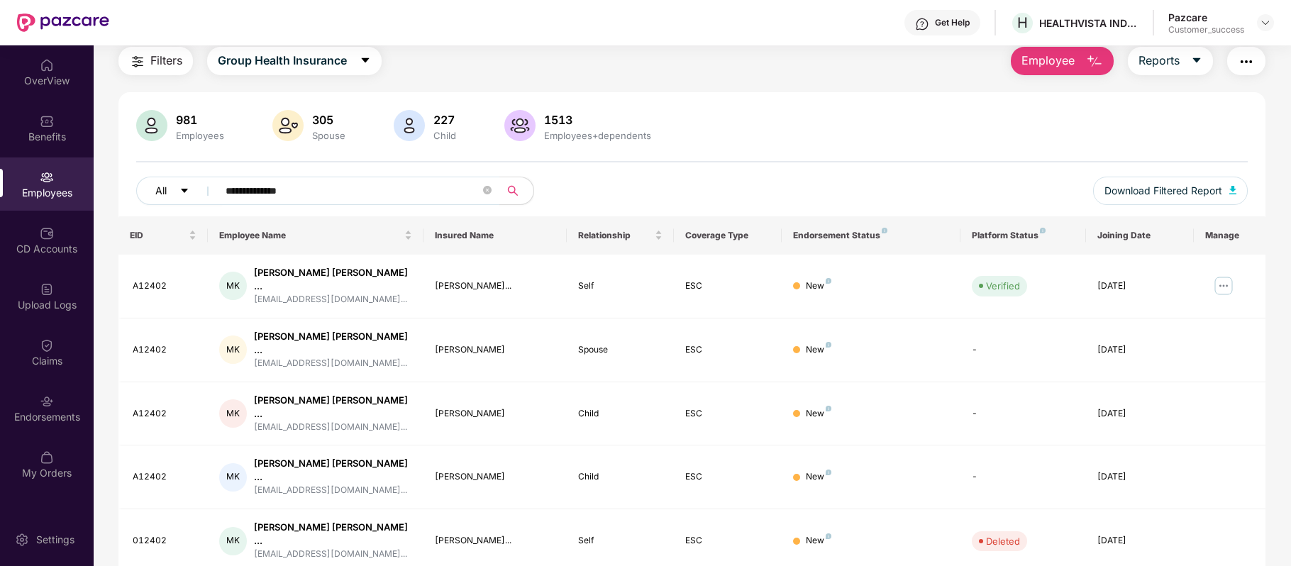
drag, startPoint x: 341, startPoint y: 191, endPoint x: 203, endPoint y: 186, distance: 138.4
click at [203, 186] on div "**********" at bounding box center [460, 191] width 648 height 28
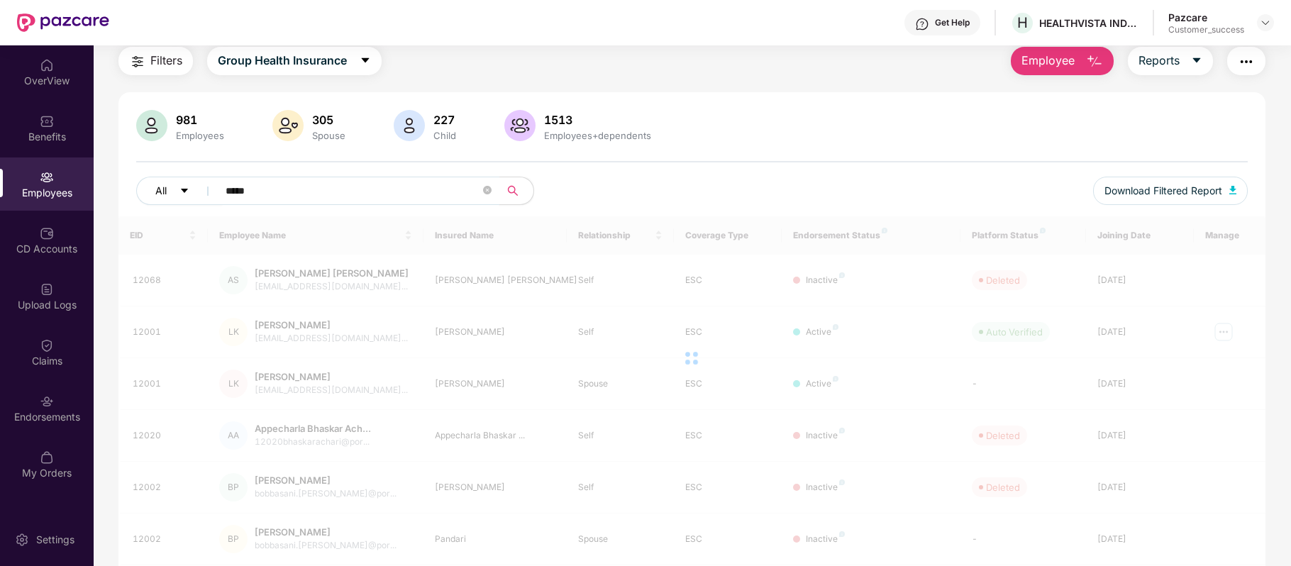
scroll to position [45, 0]
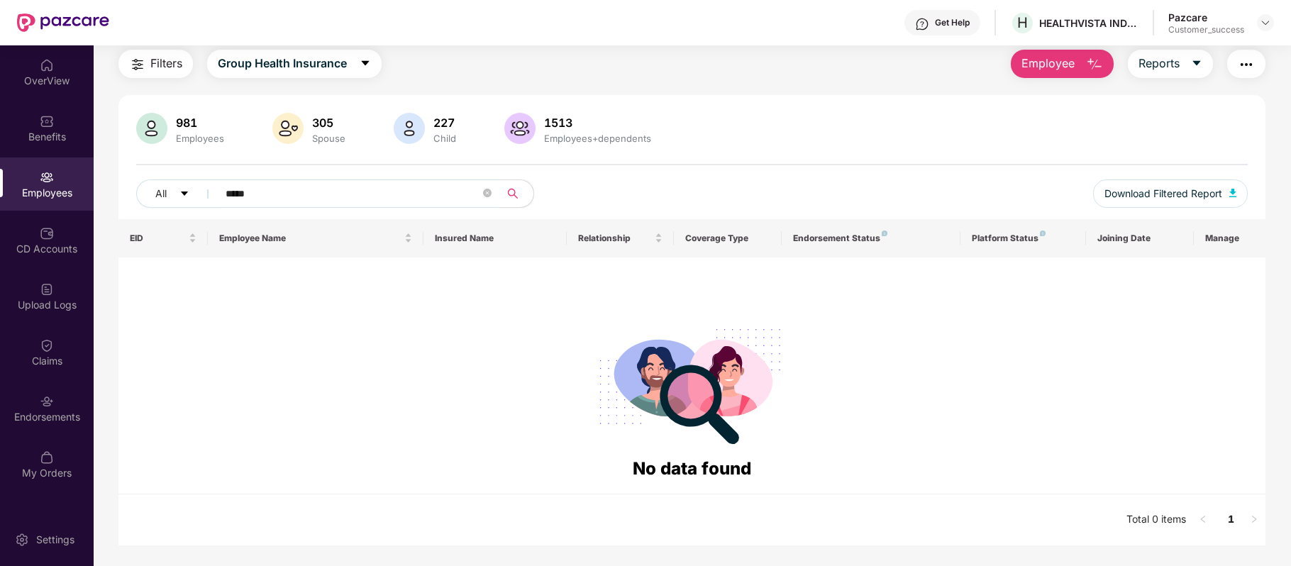
click at [227, 191] on input "*****" at bounding box center [353, 193] width 255 height 21
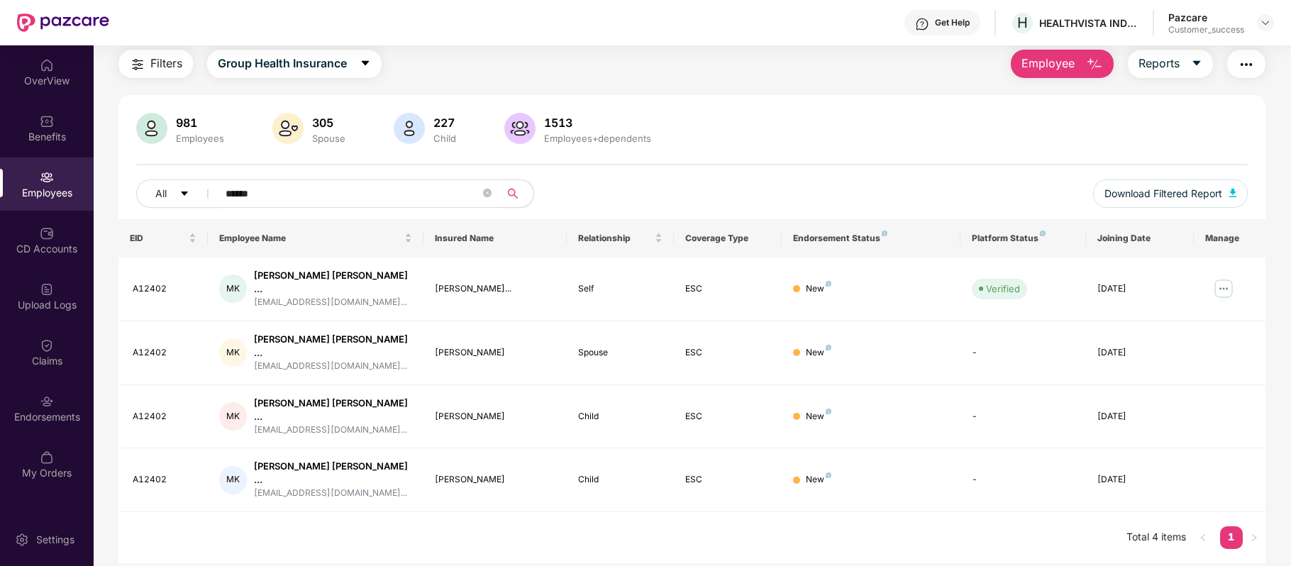
type input "*****"
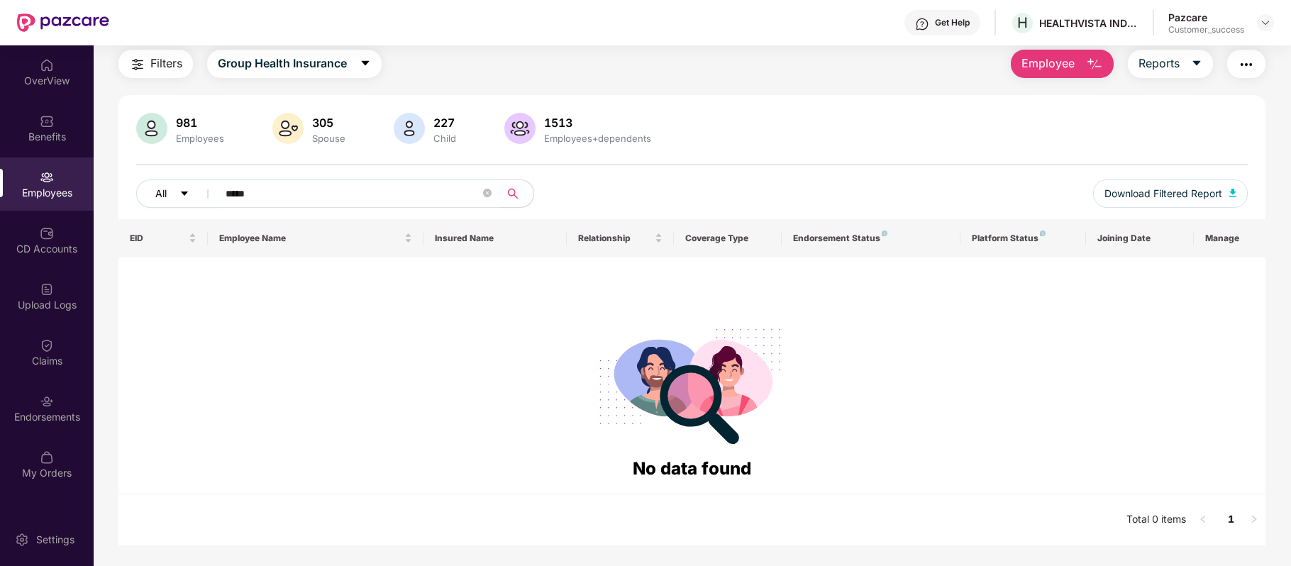
drag, startPoint x: 265, startPoint y: 191, endPoint x: 196, endPoint y: 188, distance: 68.9
click at [196, 188] on div "All *****" at bounding box center [460, 193] width 648 height 28
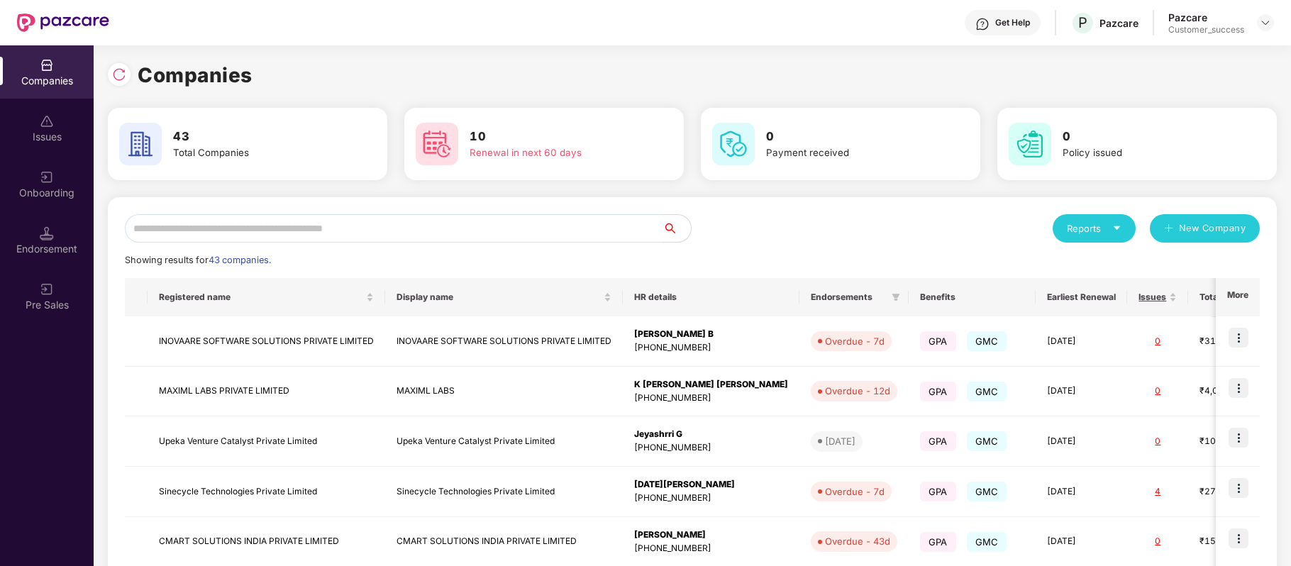
click at [313, 230] on input "text" at bounding box center [394, 228] width 538 height 28
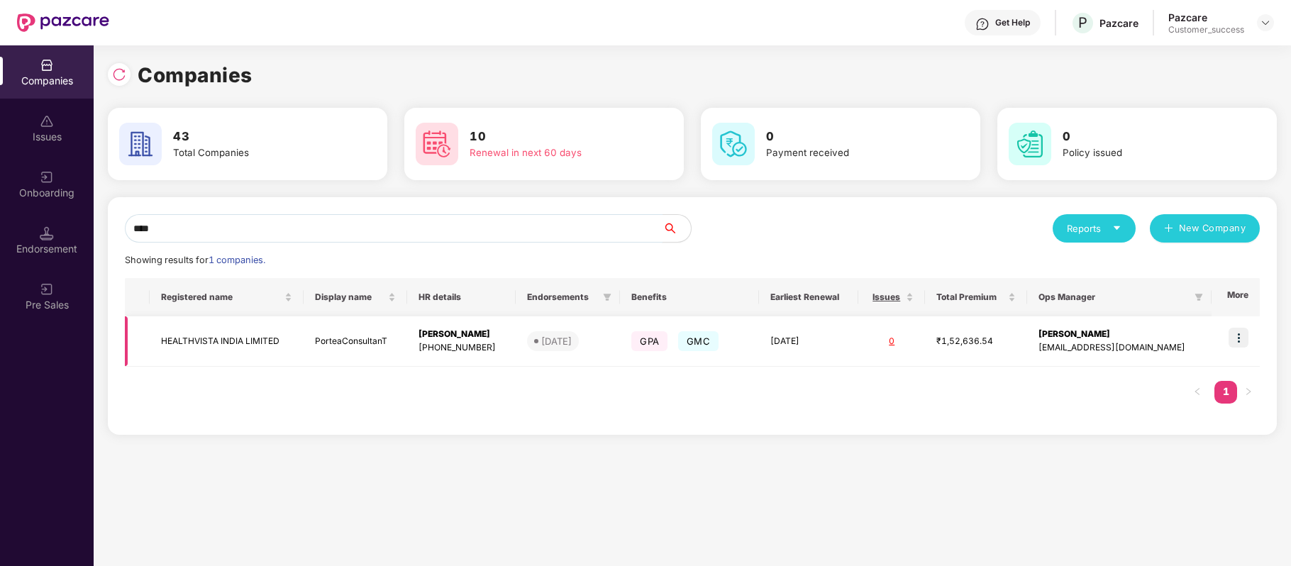
type input "****"
click at [1235, 346] on img at bounding box center [1238, 338] width 20 height 20
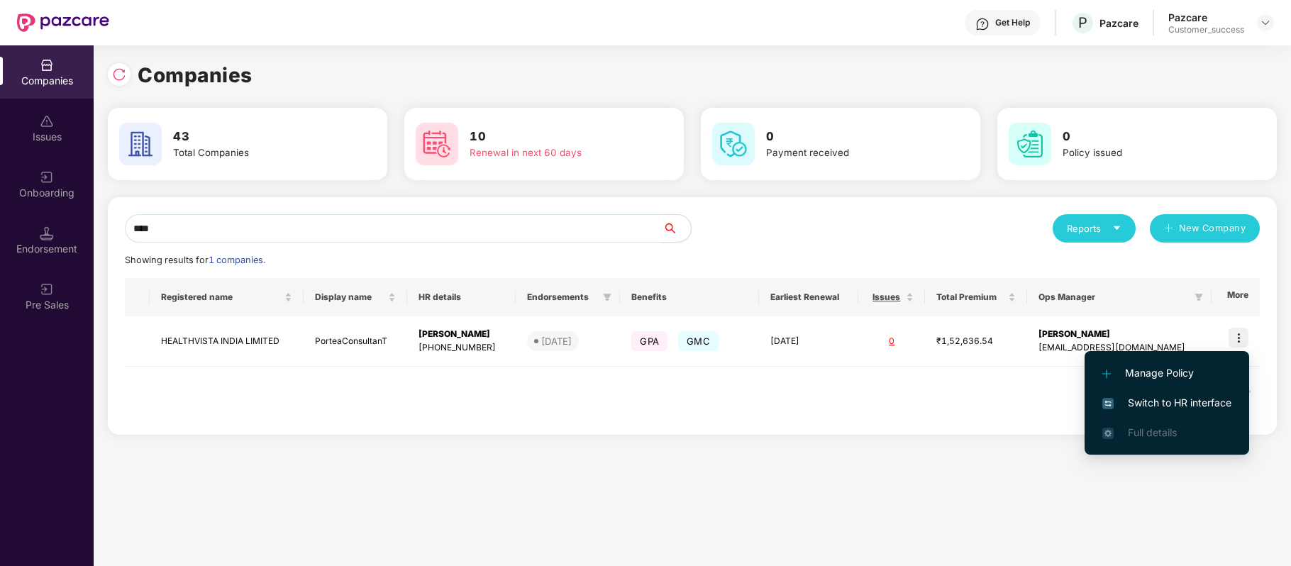
click at [1182, 404] on span "Switch to HR interface" at bounding box center [1166, 403] width 129 height 16
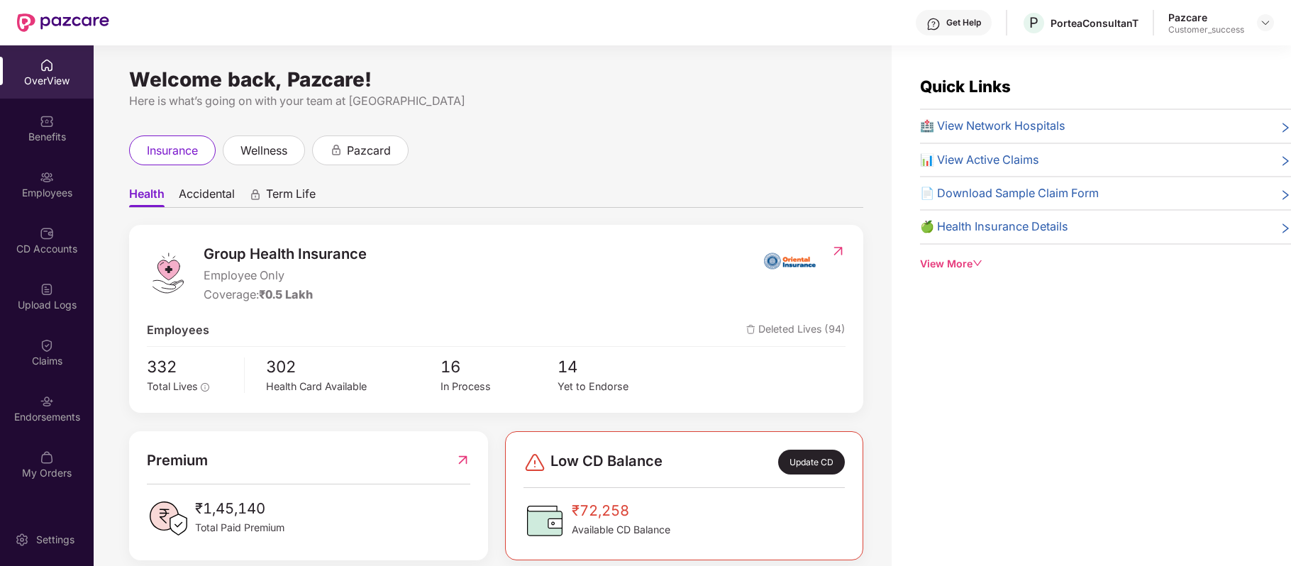
click at [40, 184] on div "Employees" at bounding box center [47, 183] width 94 height 53
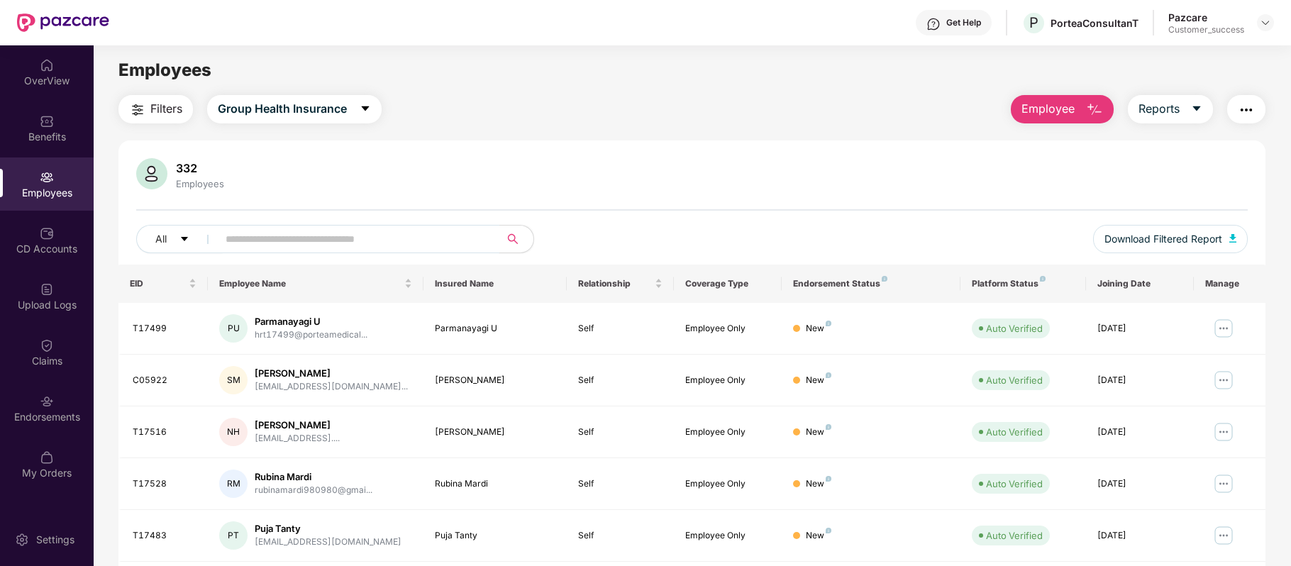
click at [299, 233] on input "text" at bounding box center [353, 238] width 255 height 21
paste input "*****"
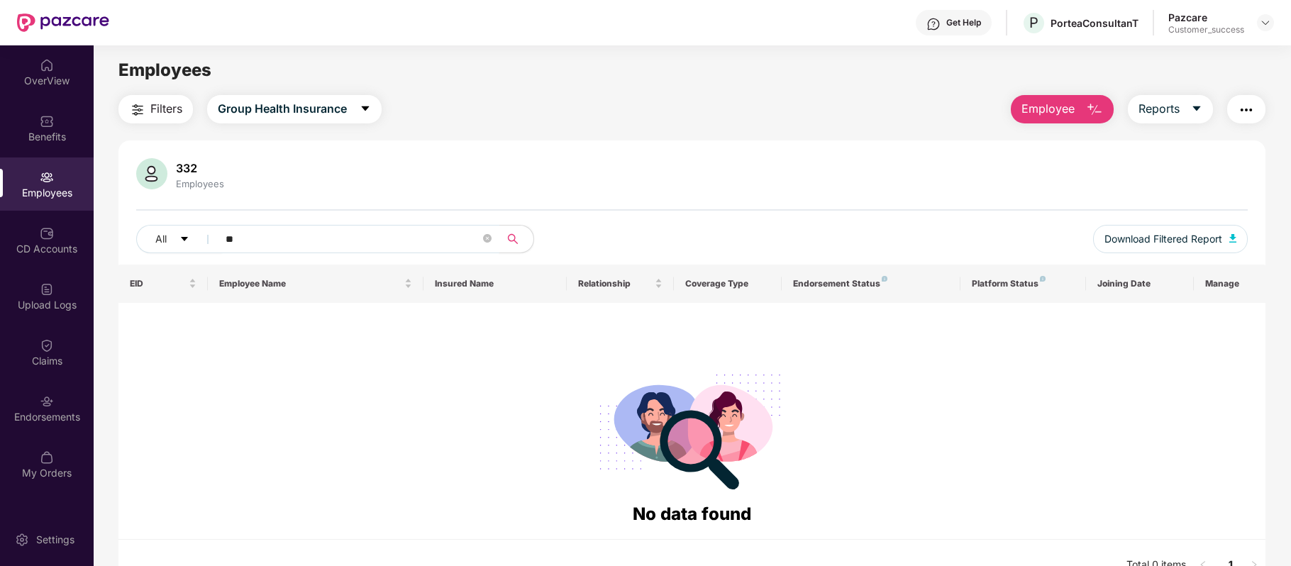
type input "*"
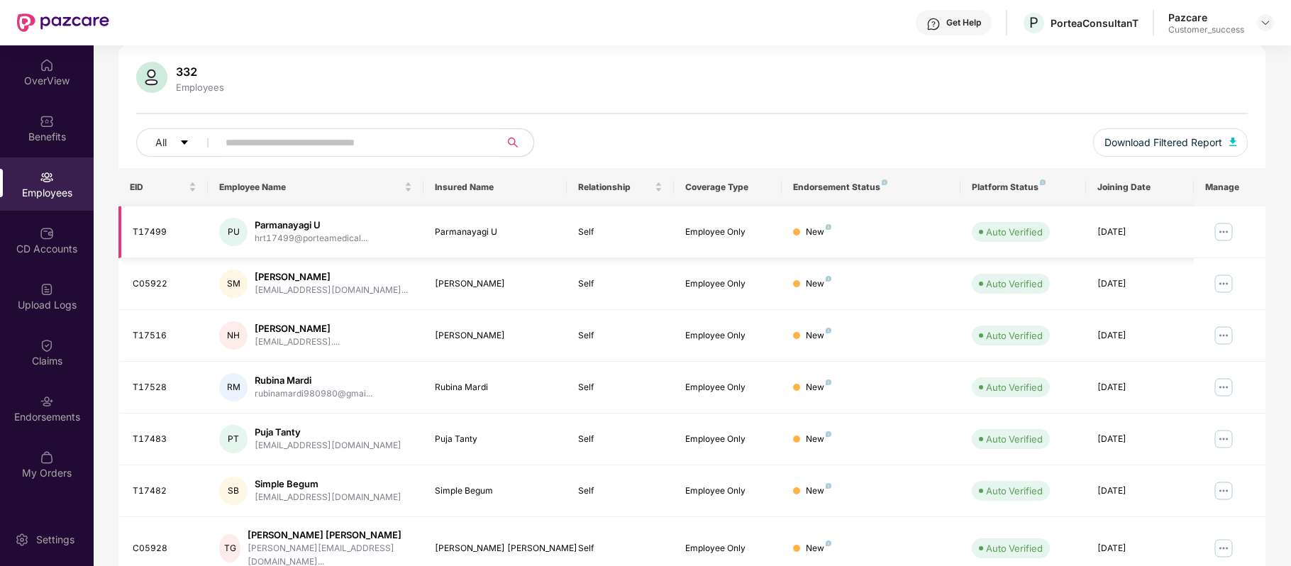
scroll to position [106, 0]
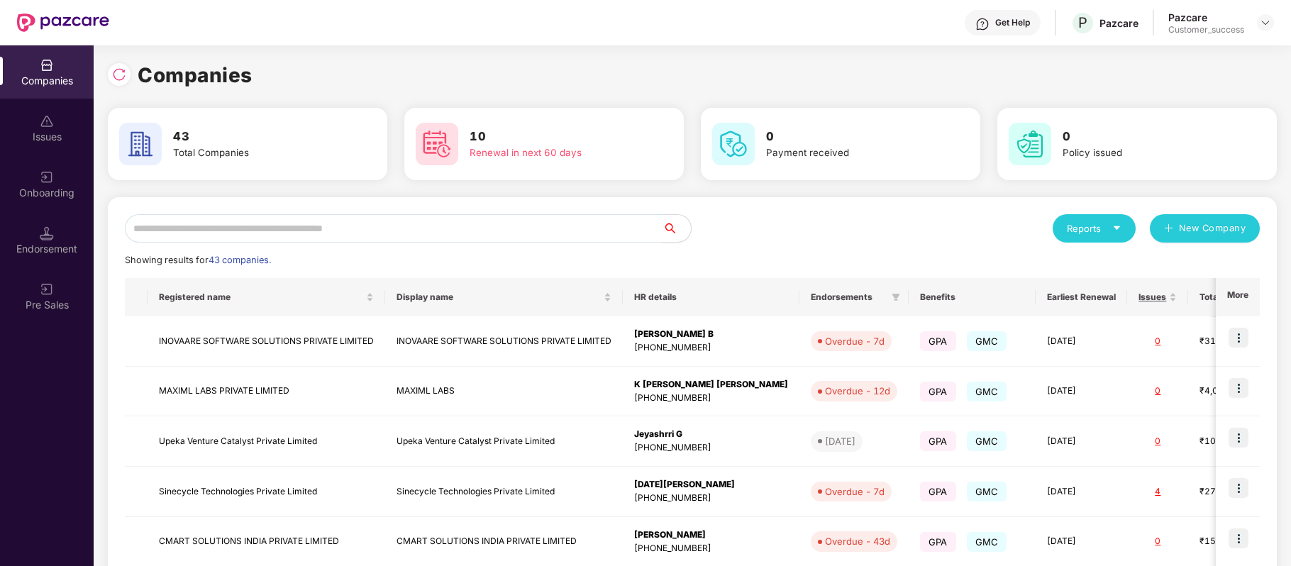
click at [363, 231] on input "text" at bounding box center [394, 228] width 538 height 28
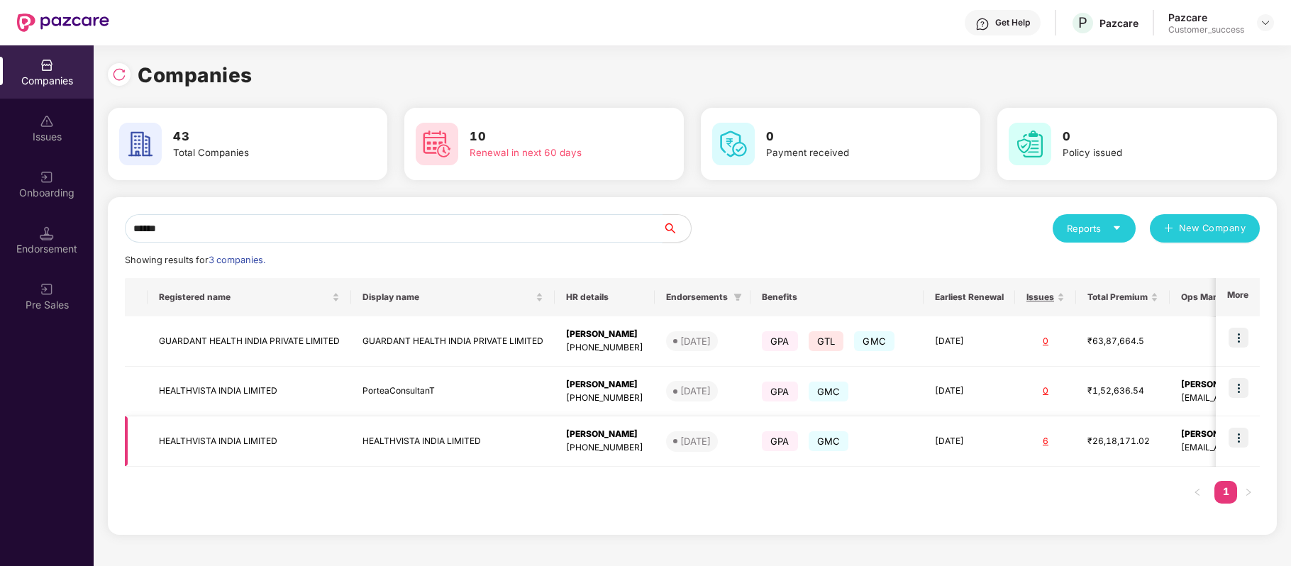
type input "******"
click at [1238, 428] on img at bounding box center [1238, 438] width 20 height 20
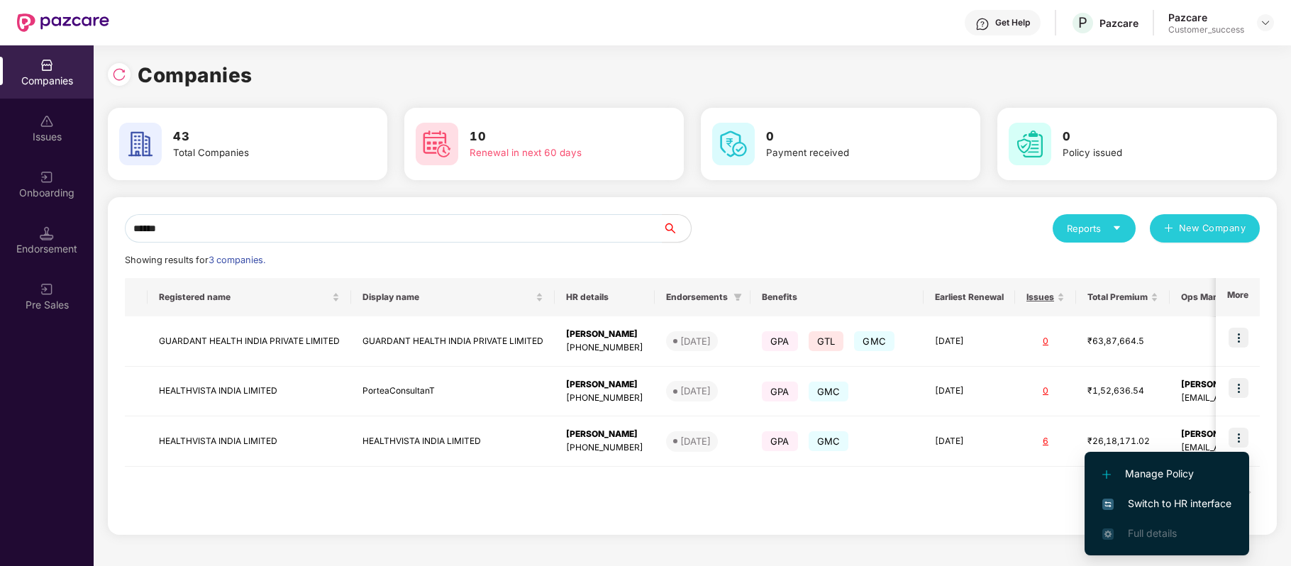
click at [1189, 498] on span "Switch to HR interface" at bounding box center [1166, 504] width 129 height 16
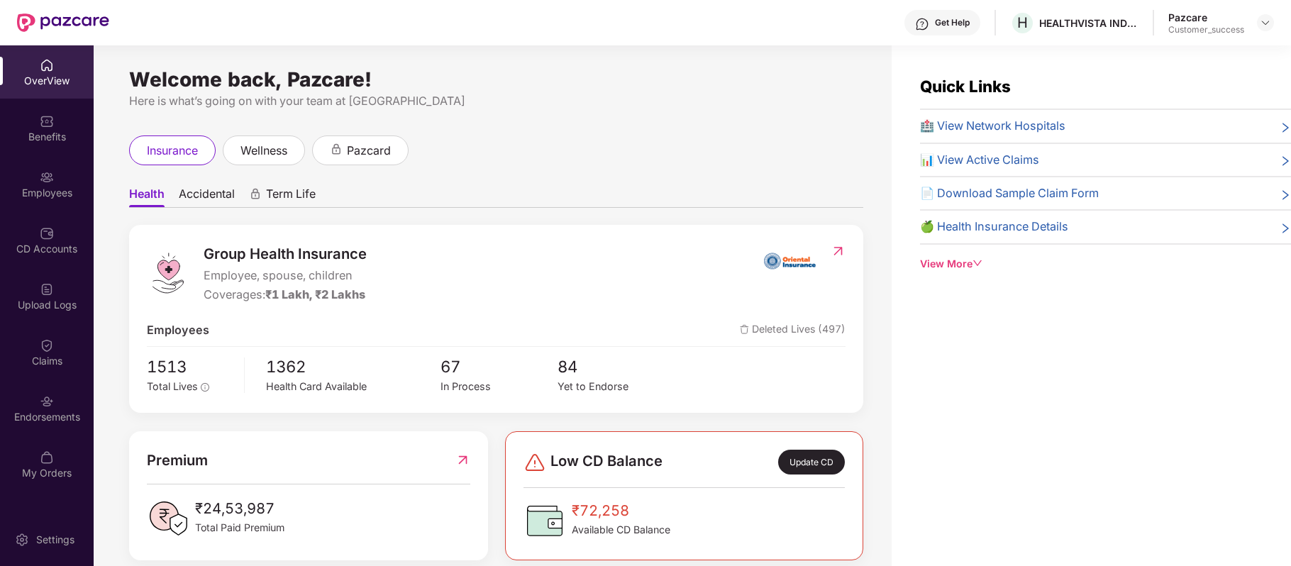
click at [41, 173] on img at bounding box center [47, 177] width 14 height 14
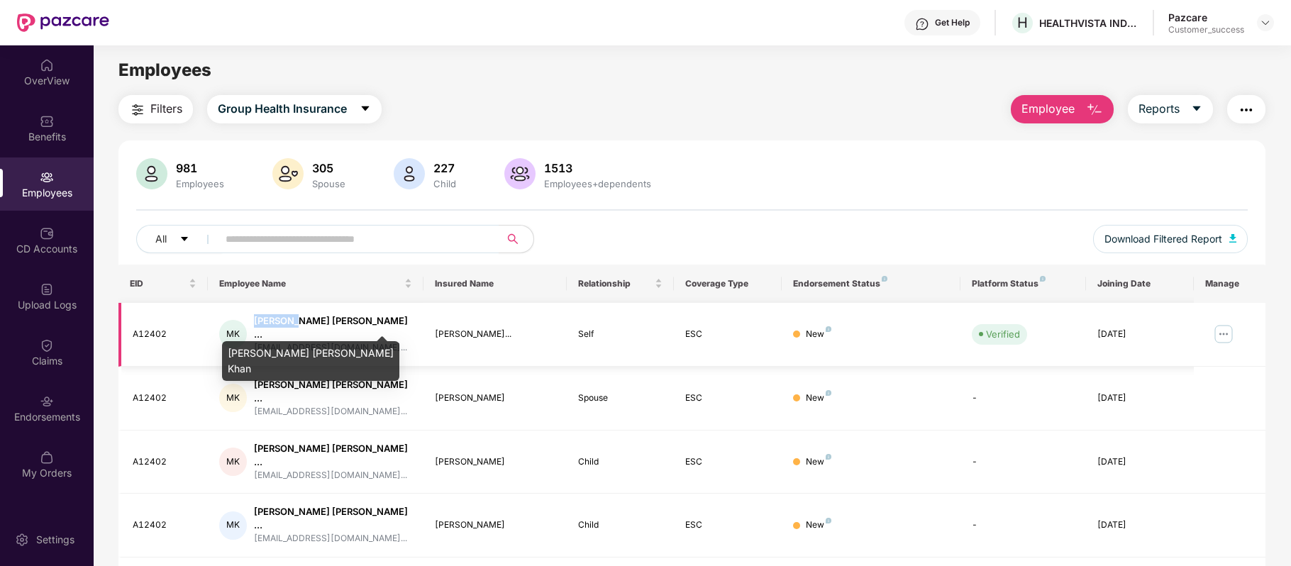
drag, startPoint x: 253, startPoint y: 316, endPoint x: 305, endPoint y: 318, distance: 51.8
click at [305, 318] on div "[PERSON_NAME] [PERSON_NAME] ... [PERSON_NAME][EMAIL_ADDRESS][DOMAIN_NAME]..." at bounding box center [315, 334] width 192 height 40
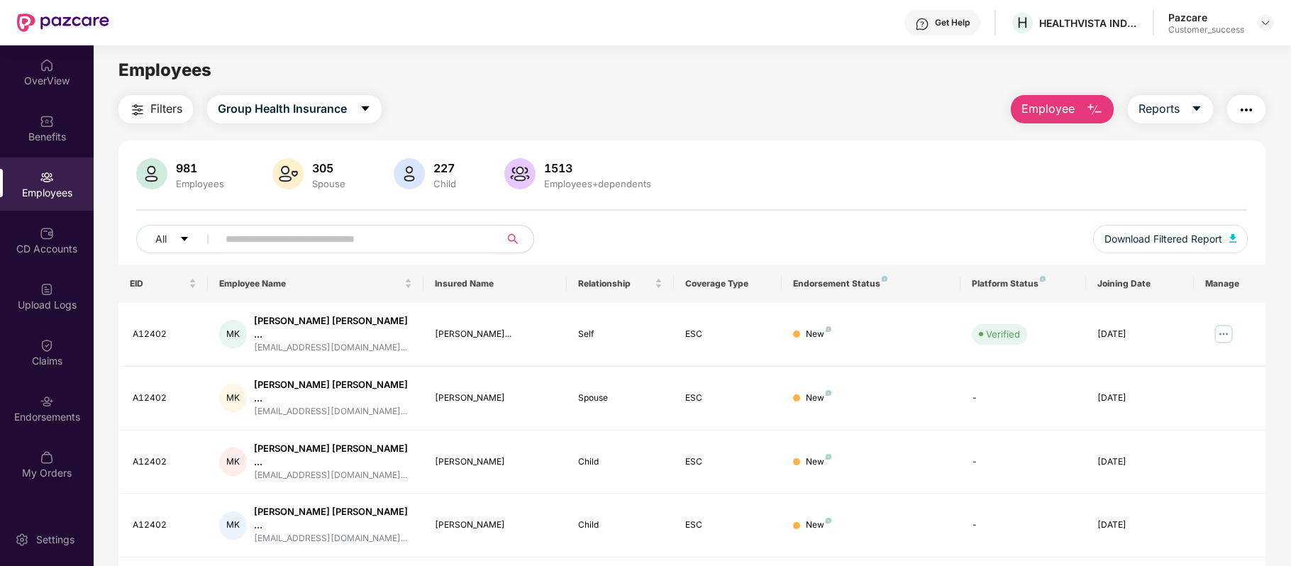
click at [309, 235] on input "text" at bounding box center [353, 238] width 255 height 21
paste input "********"
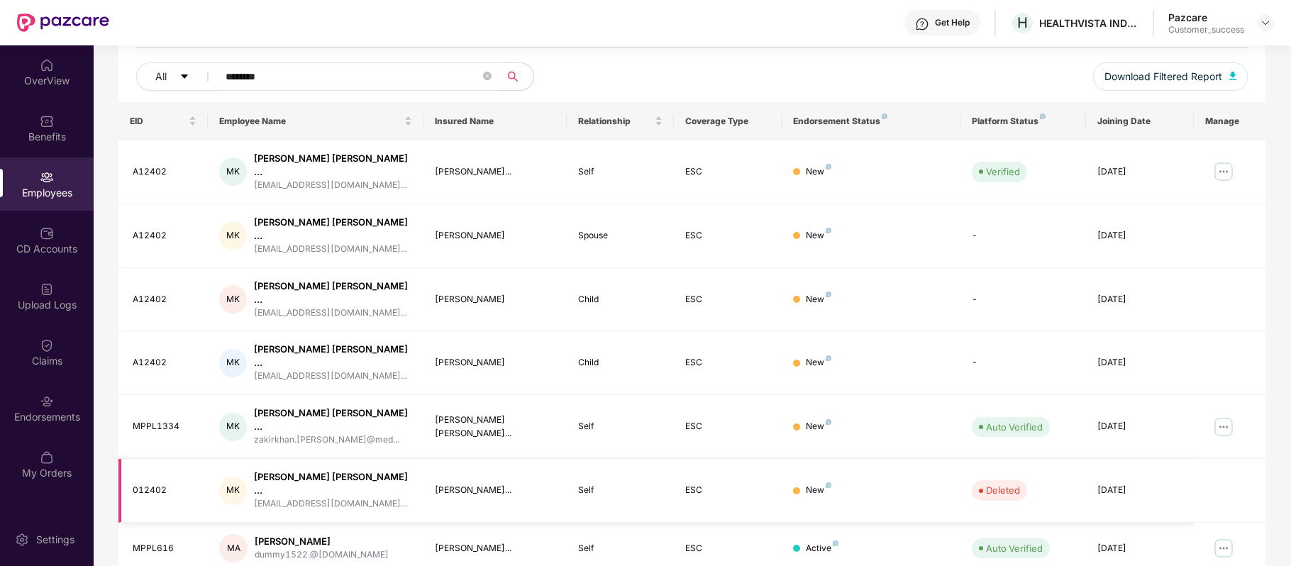
scroll to position [0, 0]
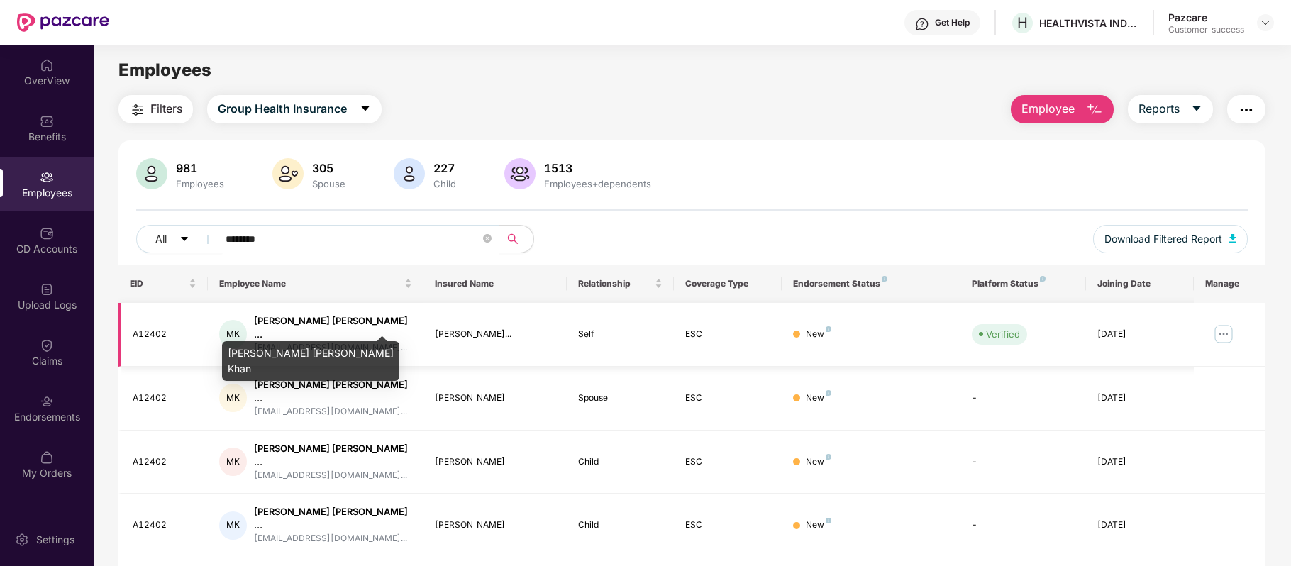
click at [318, 321] on div "[PERSON_NAME] [PERSON_NAME] ..." at bounding box center [333, 327] width 158 height 27
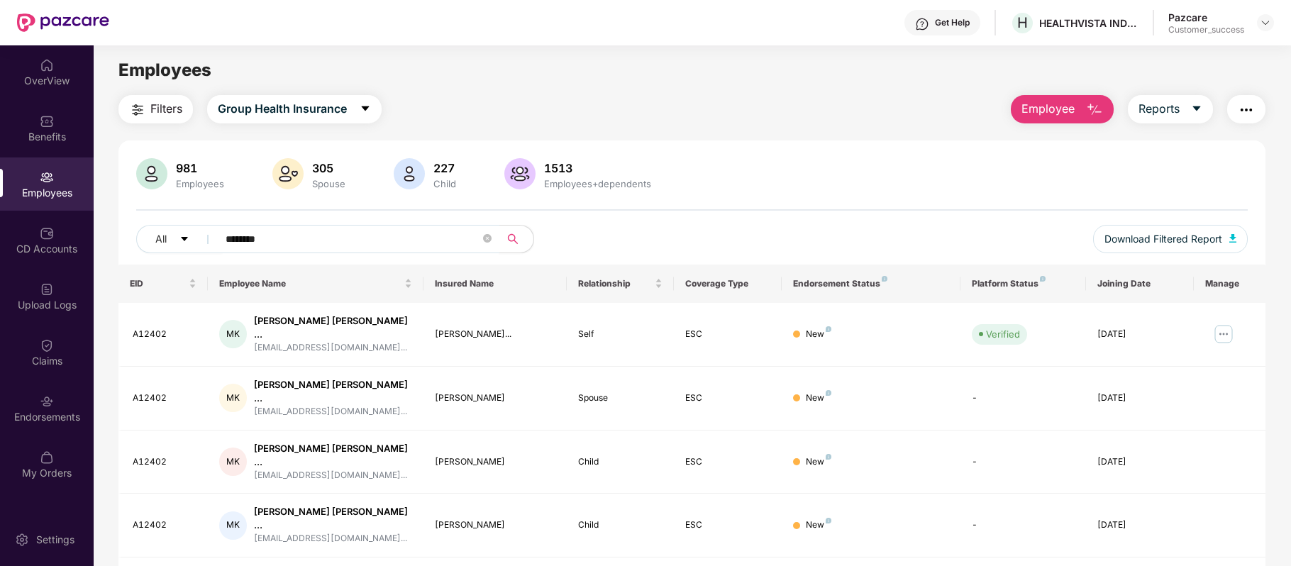
click at [313, 240] on input "********" at bounding box center [353, 238] width 255 height 21
paste input "******"
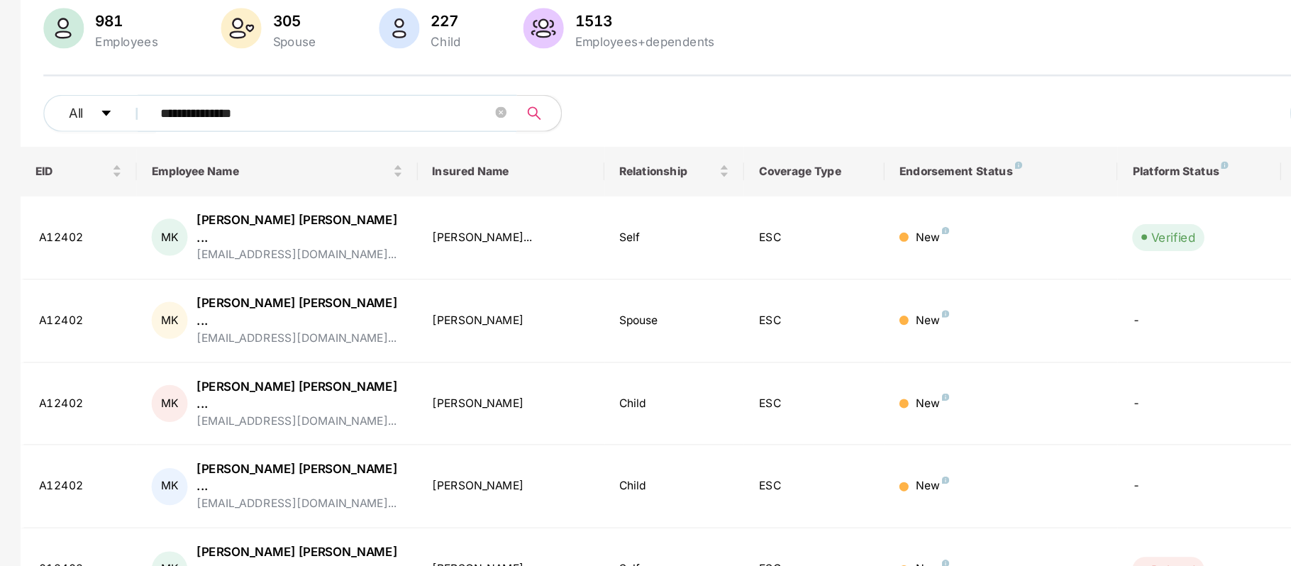
type input "**********"
click at [105, 203] on div "**********" at bounding box center [692, 335] width 1196 height 577
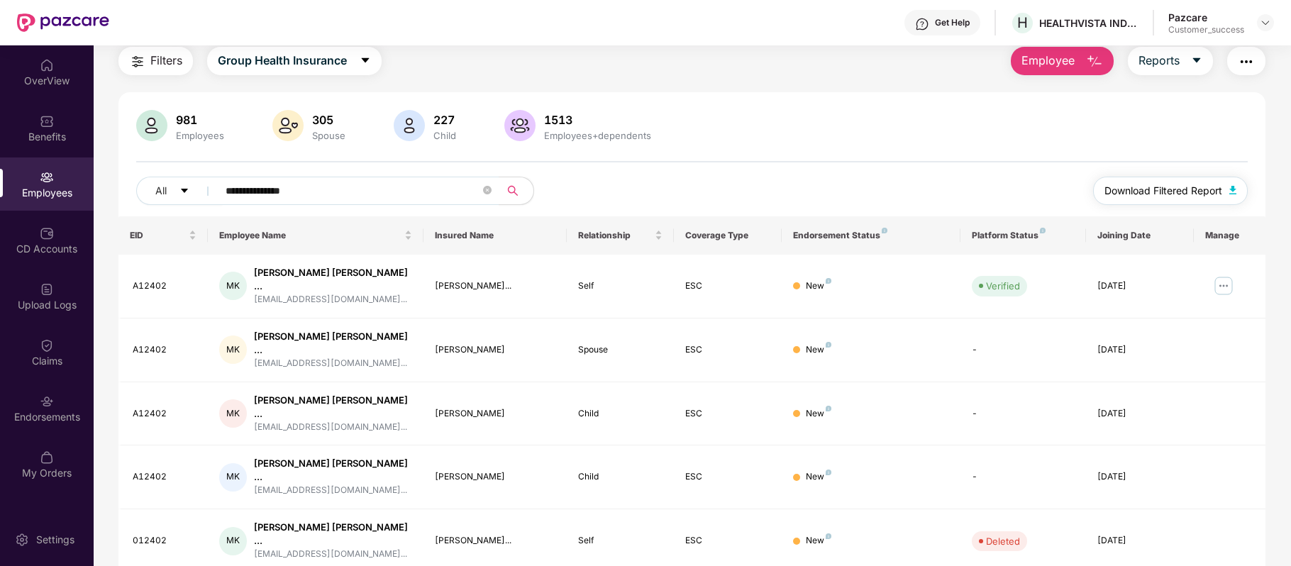
click at [1162, 188] on span "Download Filtered Report" at bounding box center [1163, 191] width 118 height 16
click at [1217, 285] on img at bounding box center [1223, 285] width 23 height 23
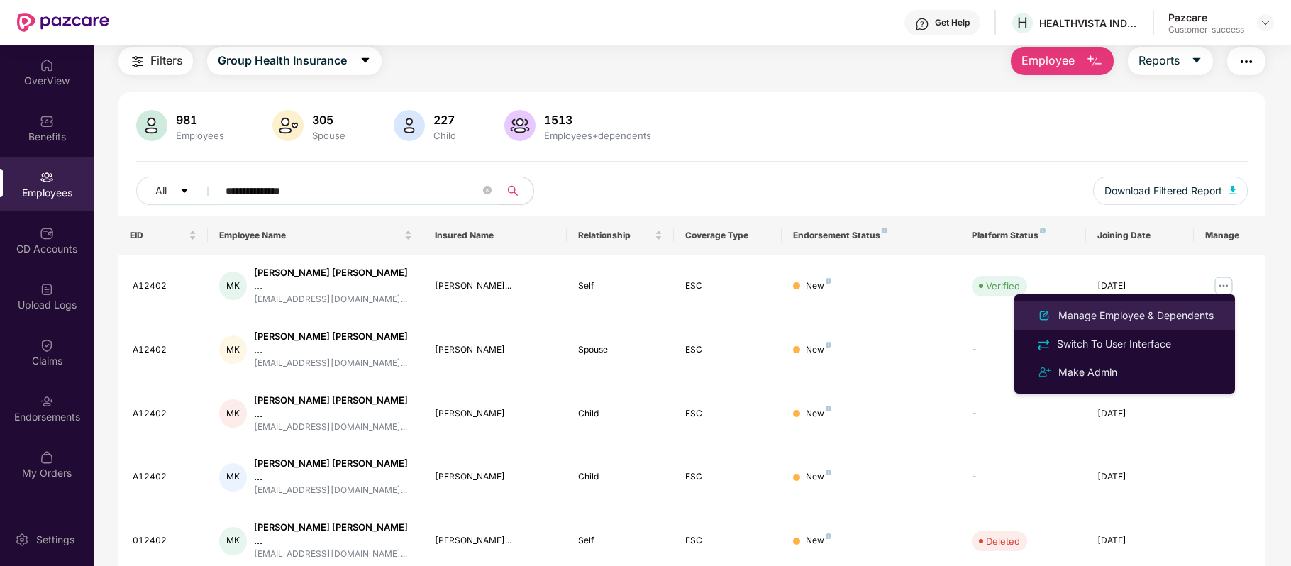
click at [1183, 310] on div "Manage Employee & Dependents" at bounding box center [1135, 316] width 161 height 16
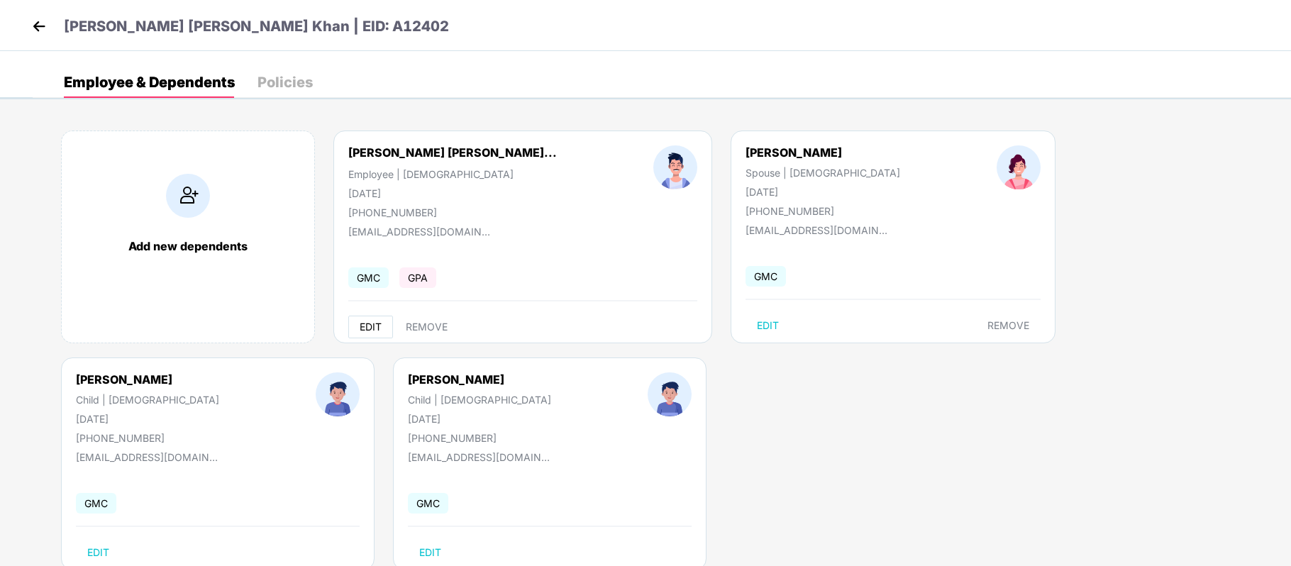
click at [369, 330] on span "EDIT" at bounding box center [371, 326] width 22 height 11
select select "****"
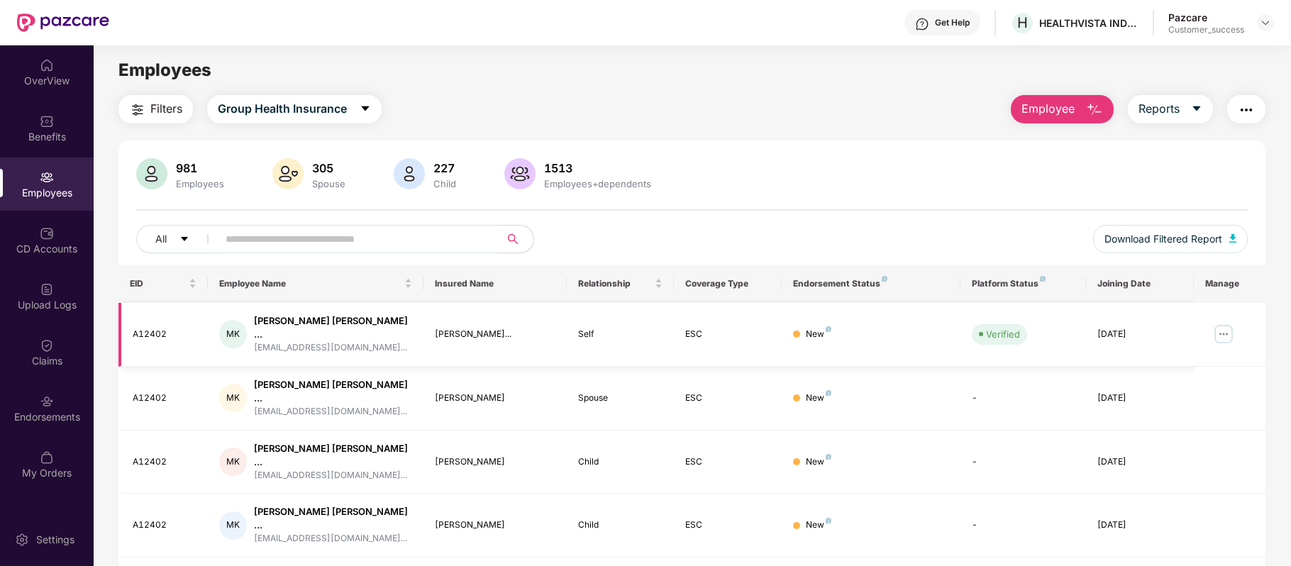
click at [1221, 326] on img at bounding box center [1223, 334] width 23 height 23
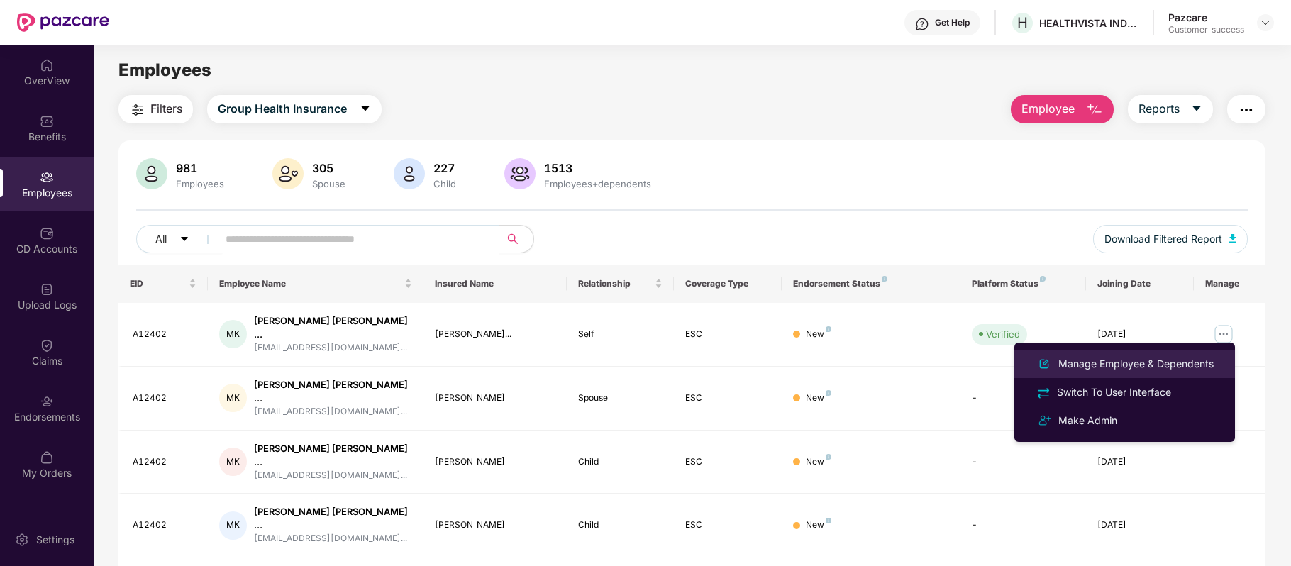
click at [1167, 355] on div "Manage Employee & Dependents" at bounding box center [1125, 363] width 184 height 17
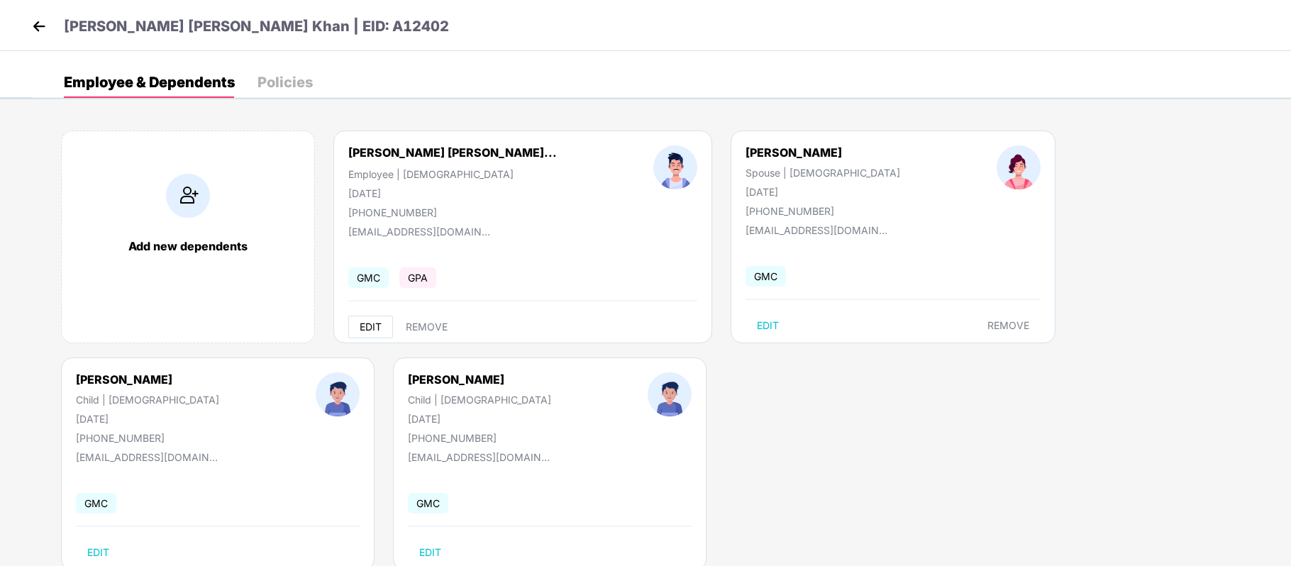
click at [366, 322] on button "EDIT" at bounding box center [370, 327] width 45 height 23
select select "****"
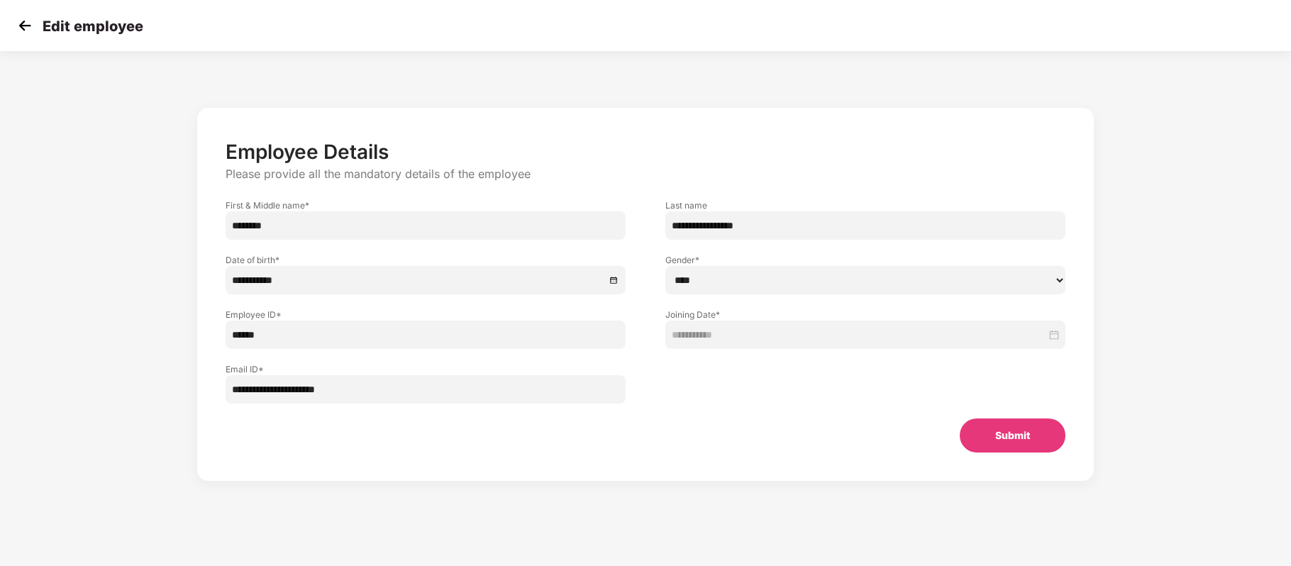
click at [796, 226] on input "**********" at bounding box center [865, 225] width 400 height 28
click at [237, 336] on input "******" at bounding box center [426, 335] width 400 height 28
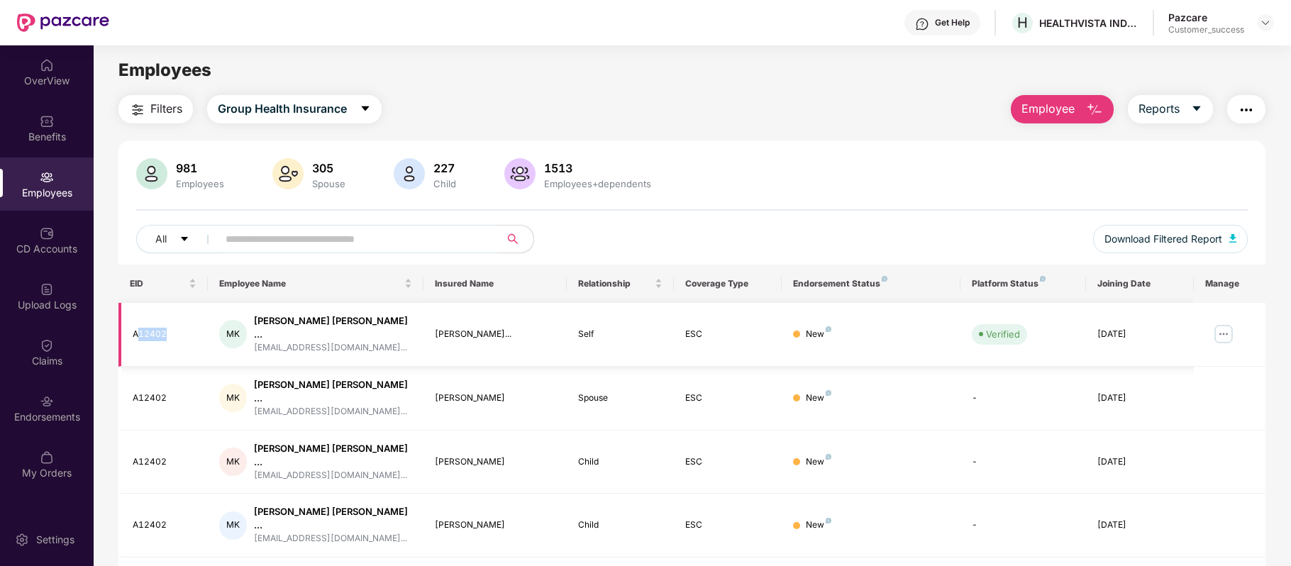
drag, startPoint x: 182, startPoint y: 319, endPoint x: 139, endPoint y: 325, distance: 43.6
click at [139, 325] on td "A12402" at bounding box center [162, 335] width 89 height 64
click at [338, 230] on input "text" at bounding box center [353, 238] width 255 height 21
paste input "*****"
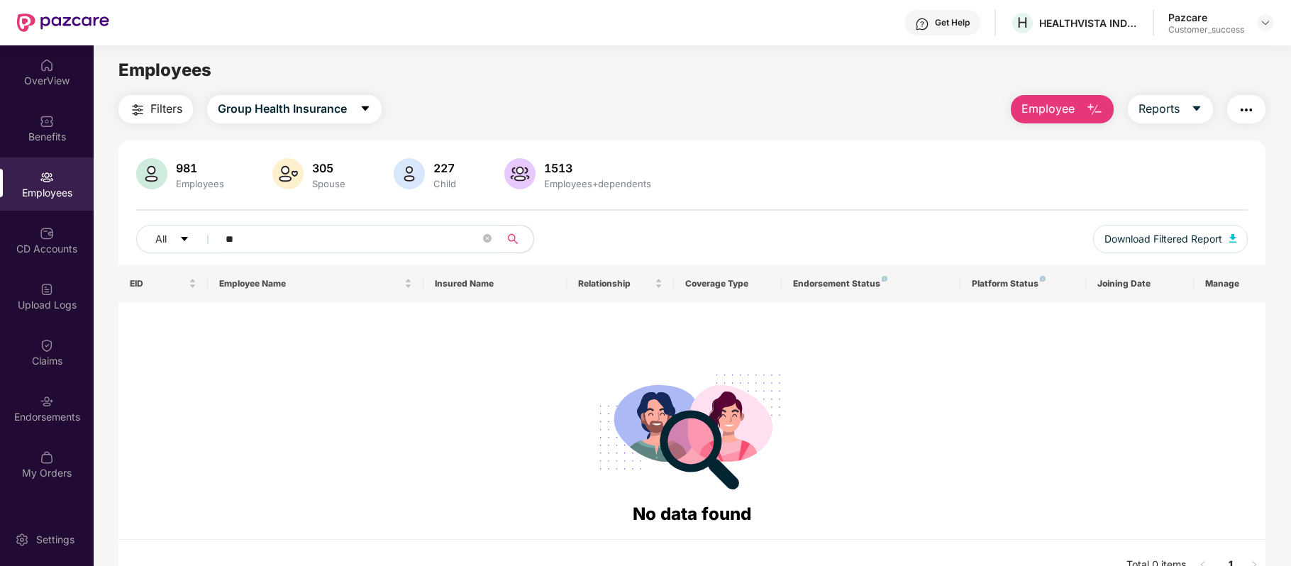
type input "*"
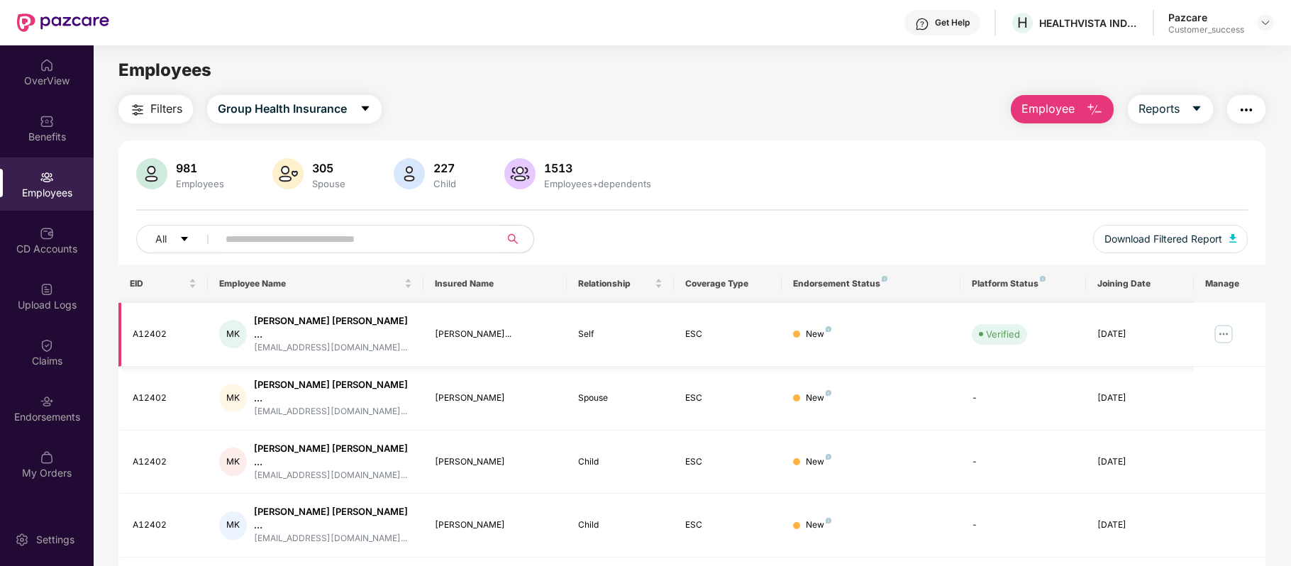
click at [1226, 332] on img at bounding box center [1223, 334] width 23 height 23
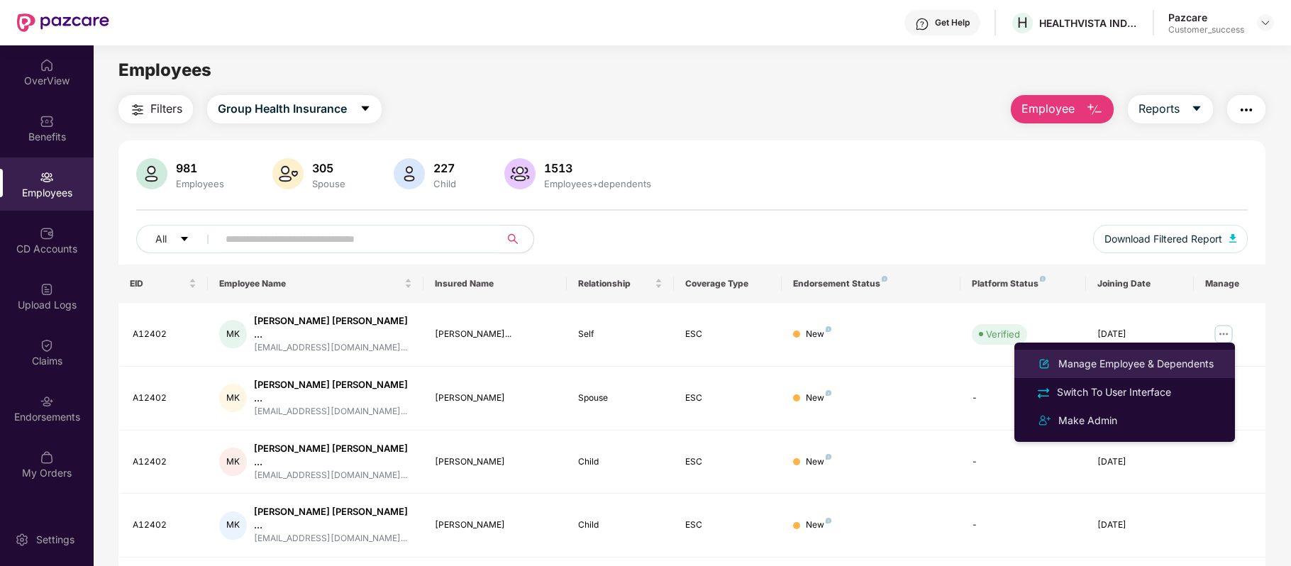
click at [1149, 362] on div "Manage Employee & Dependents" at bounding box center [1135, 364] width 161 height 16
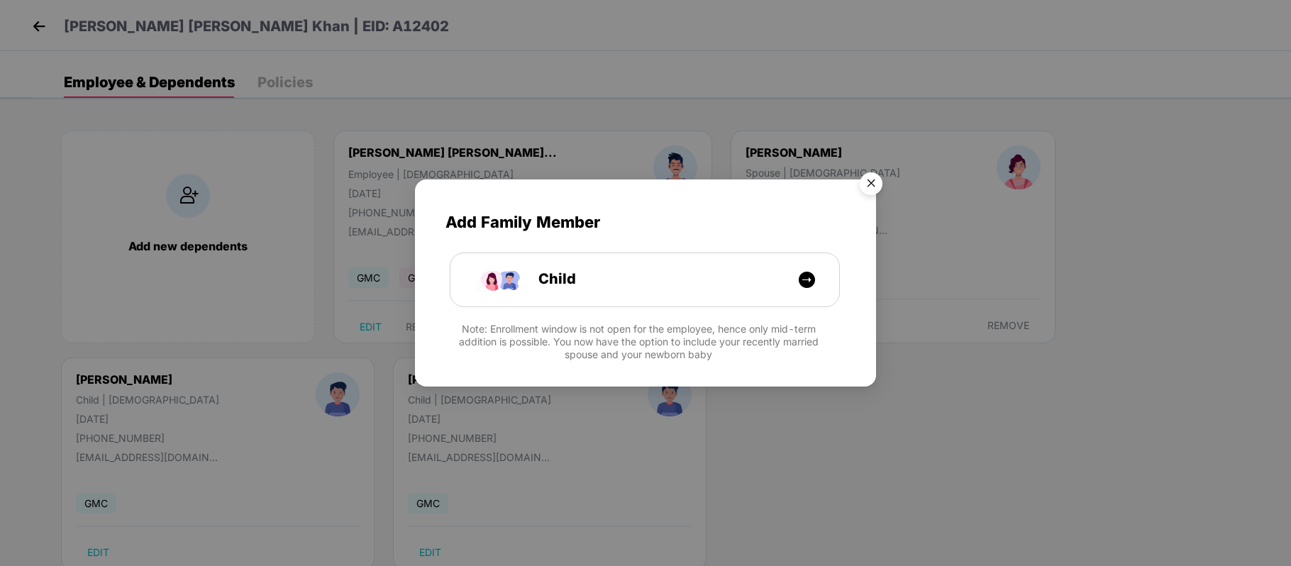
click at [872, 185] on img "Close" at bounding box center [871, 186] width 40 height 40
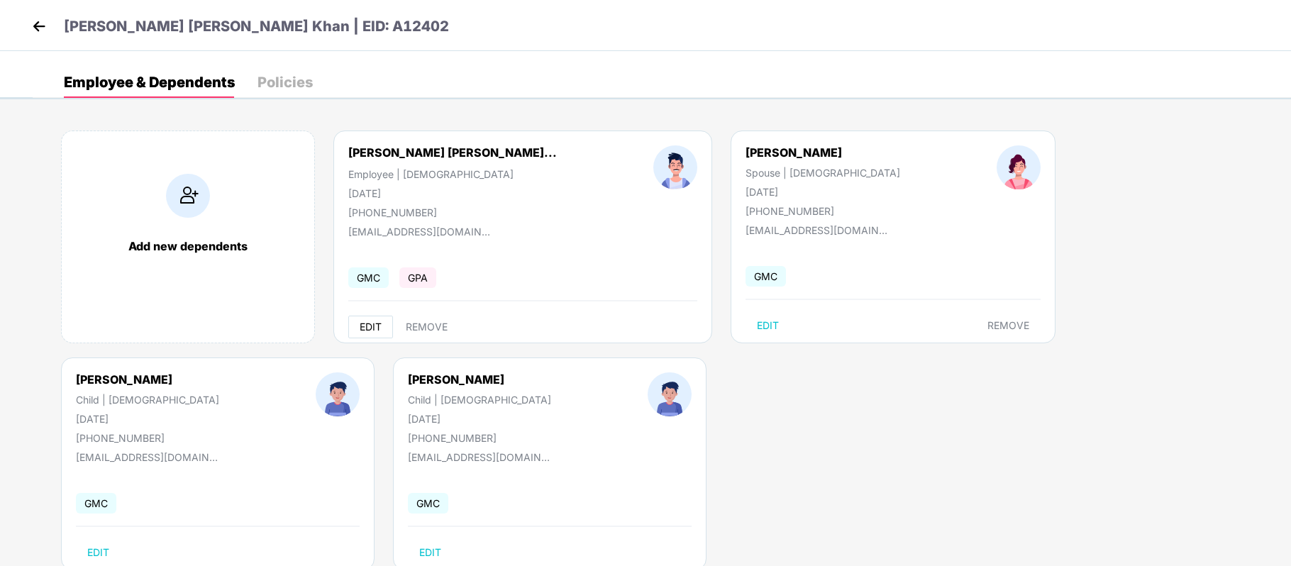
click at [382, 322] on button "EDIT" at bounding box center [370, 327] width 45 height 23
select select "****"
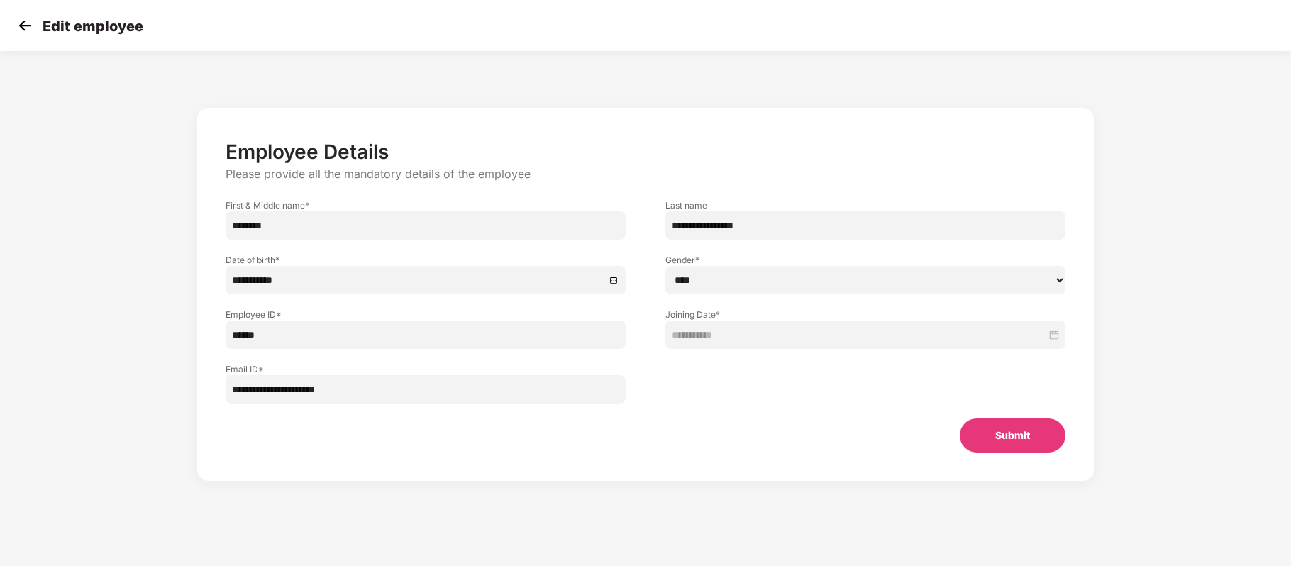
click at [237, 329] on input "******" at bounding box center [426, 335] width 400 height 28
type input "******"
click at [797, 222] on input "**********" at bounding box center [865, 225] width 400 height 28
type input "********"
click at [1028, 435] on button "Submit" at bounding box center [1013, 435] width 106 height 34
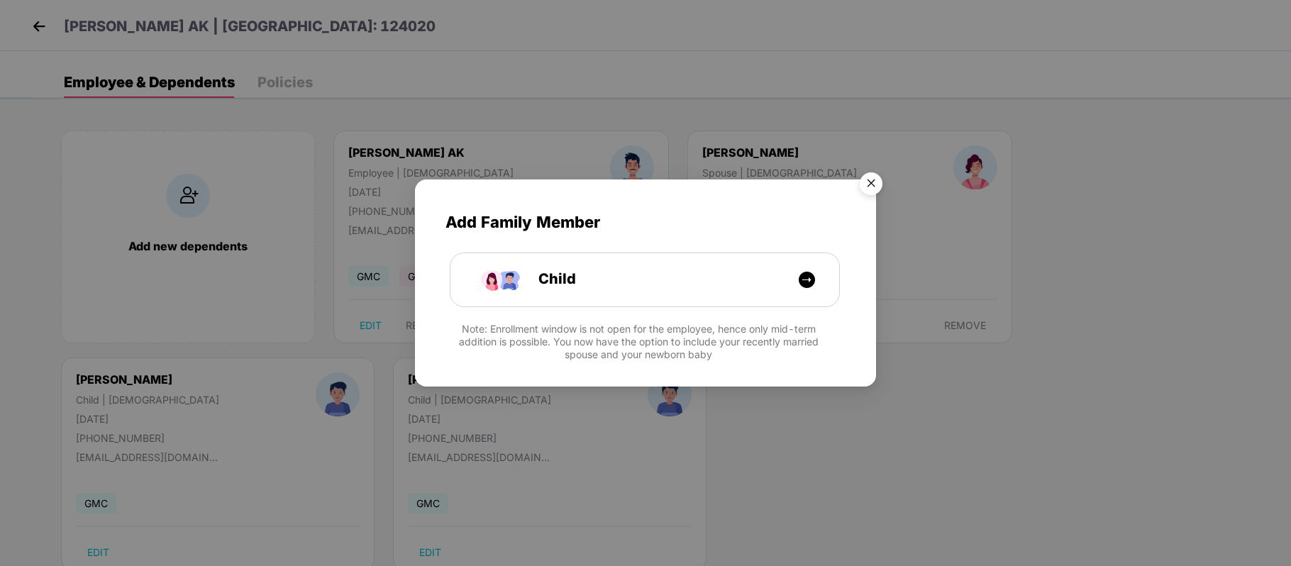
click at [875, 190] on img "Close" at bounding box center [871, 186] width 40 height 40
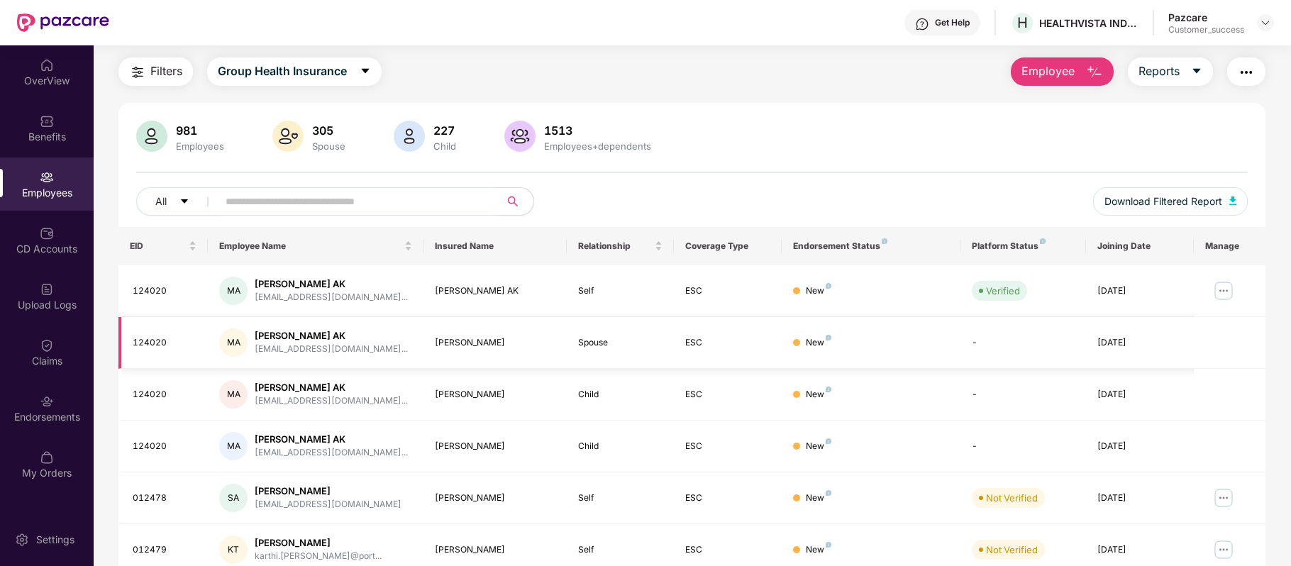
scroll to position [38, 0]
